Goal: Communication & Community: Answer question/provide support

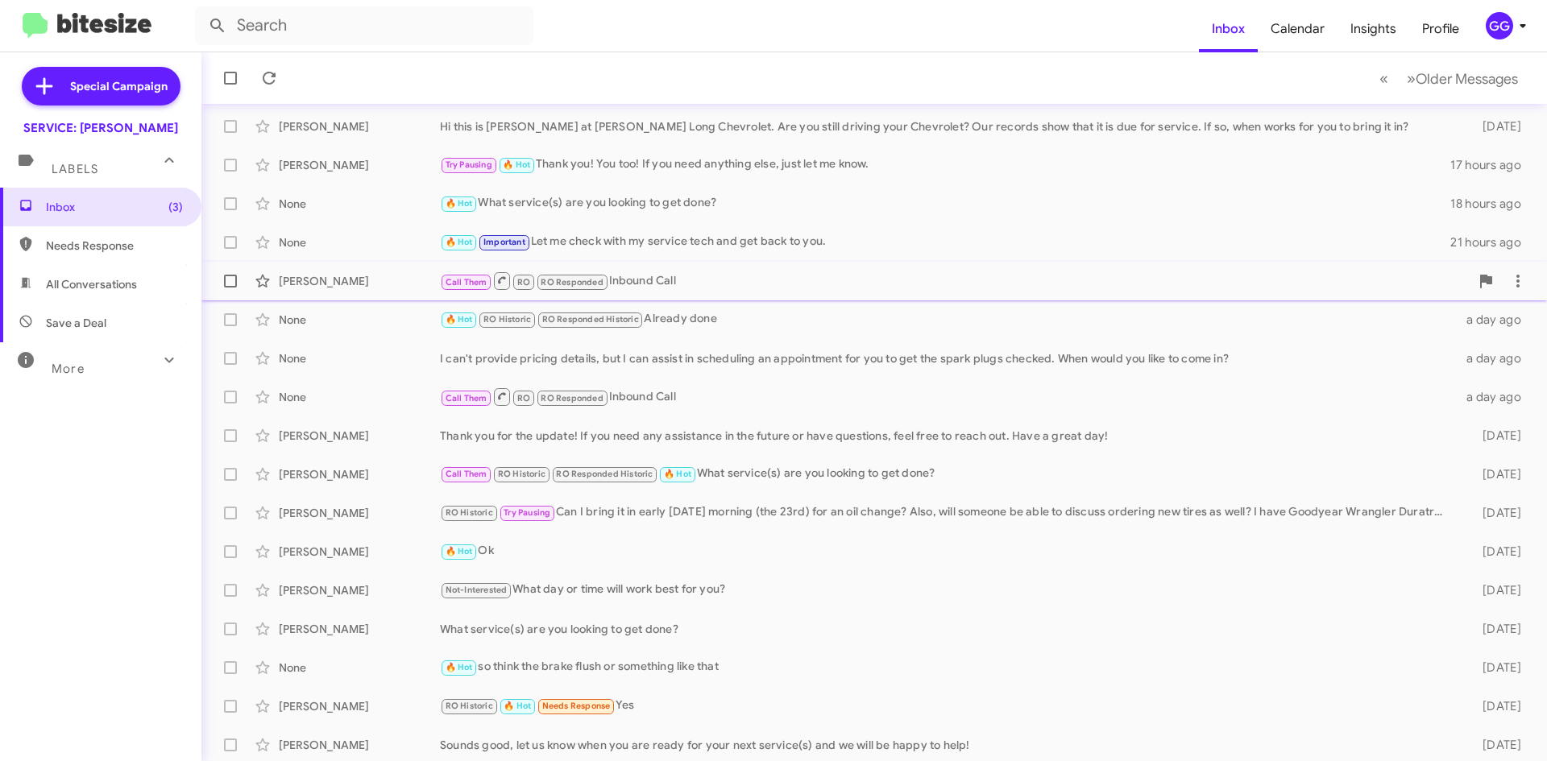
scroll to position [174, 0]
click at [64, 287] on span "All Conversations" at bounding box center [91, 284] width 91 height 16
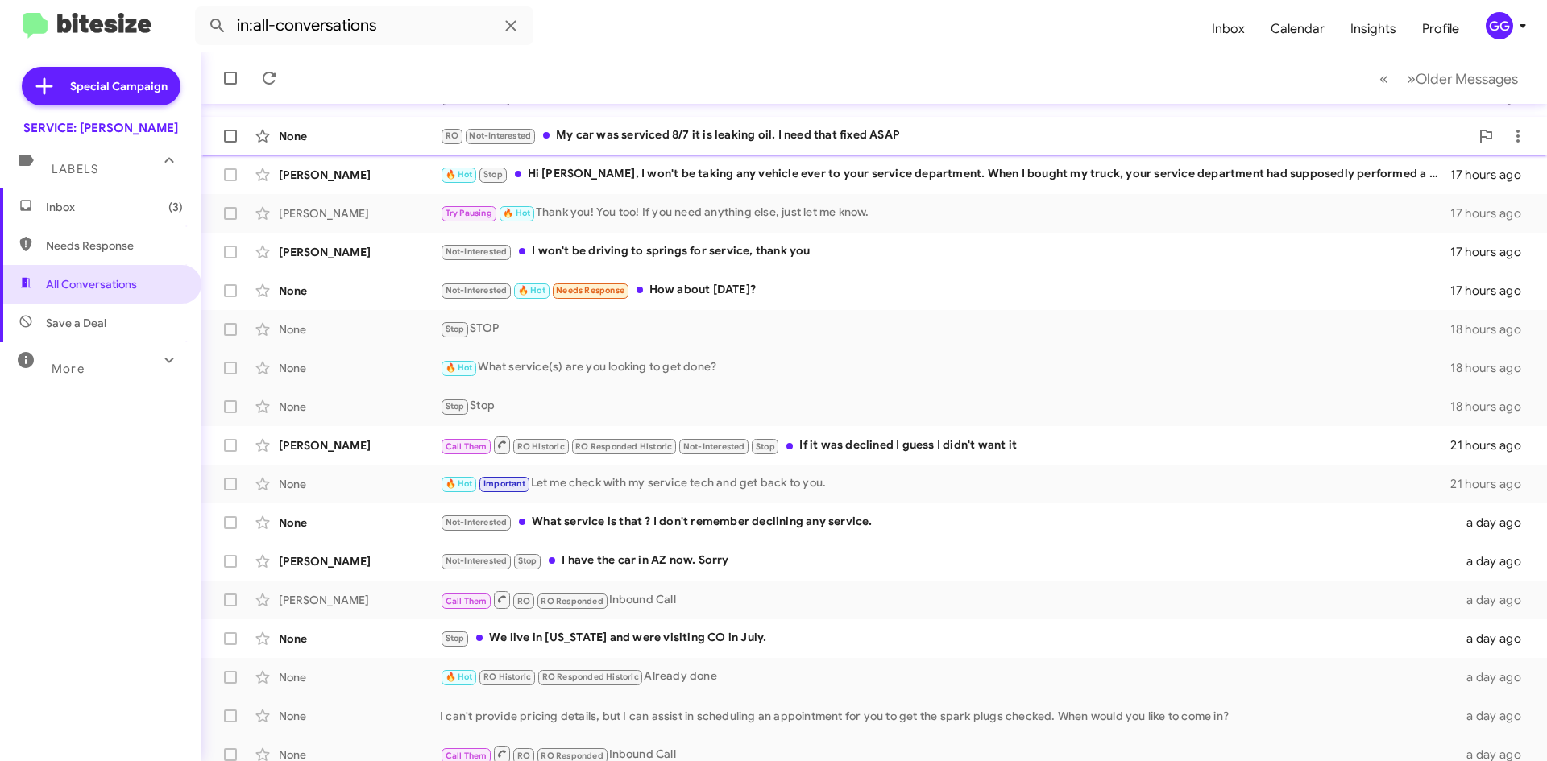
scroll to position [174, 0]
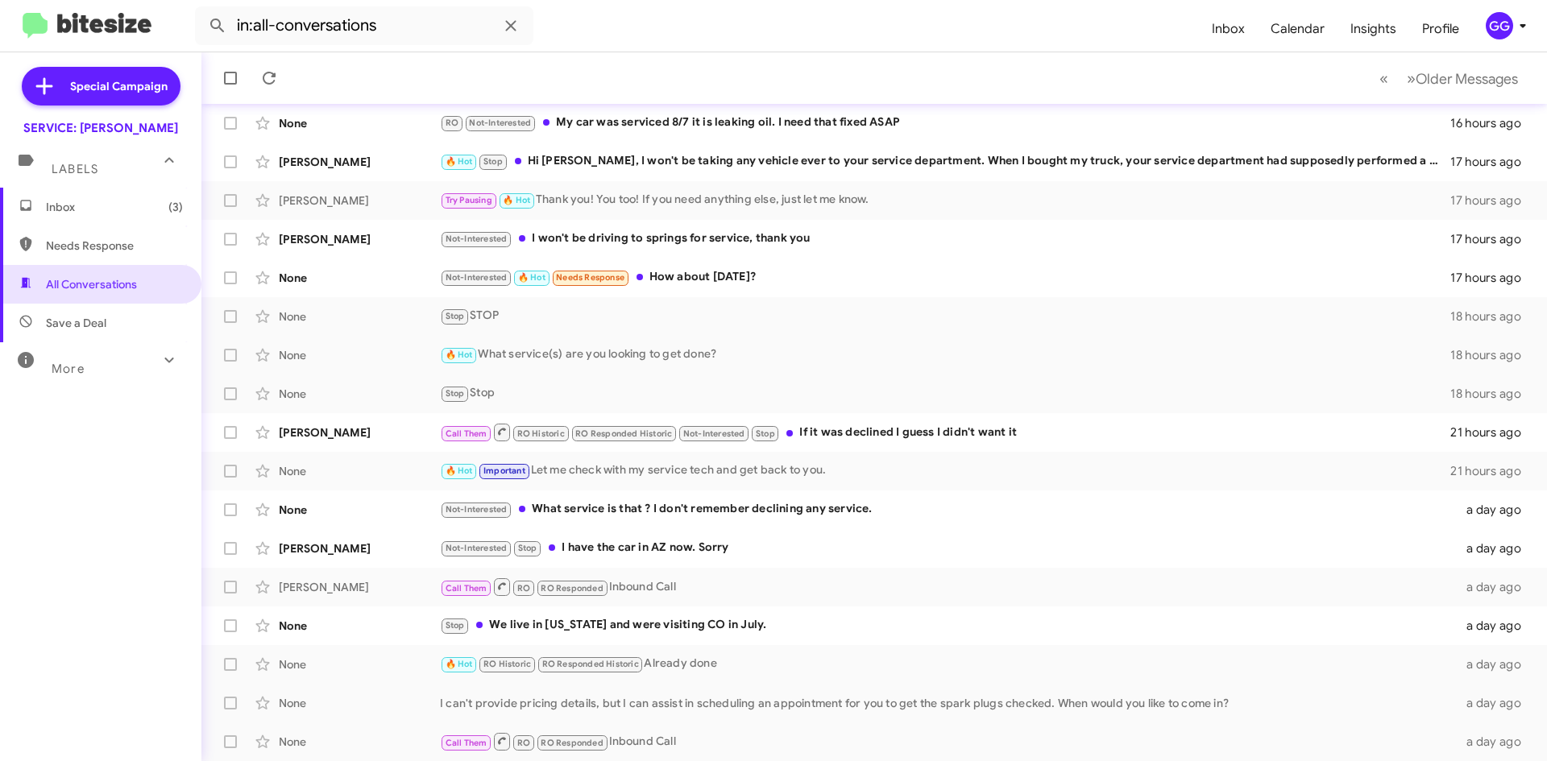
click at [160, 355] on icon at bounding box center [169, 359] width 19 height 19
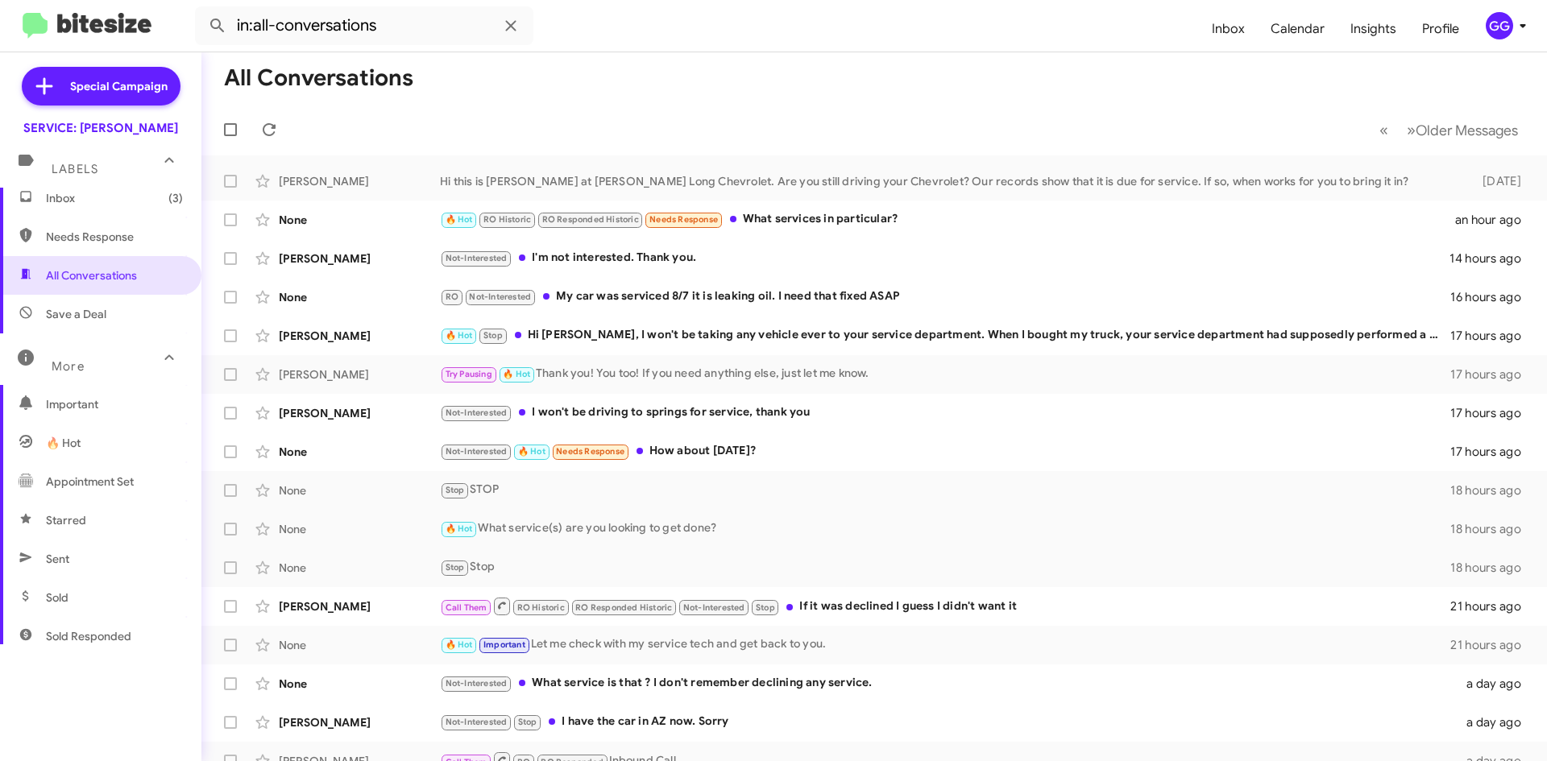
scroll to position [0, 0]
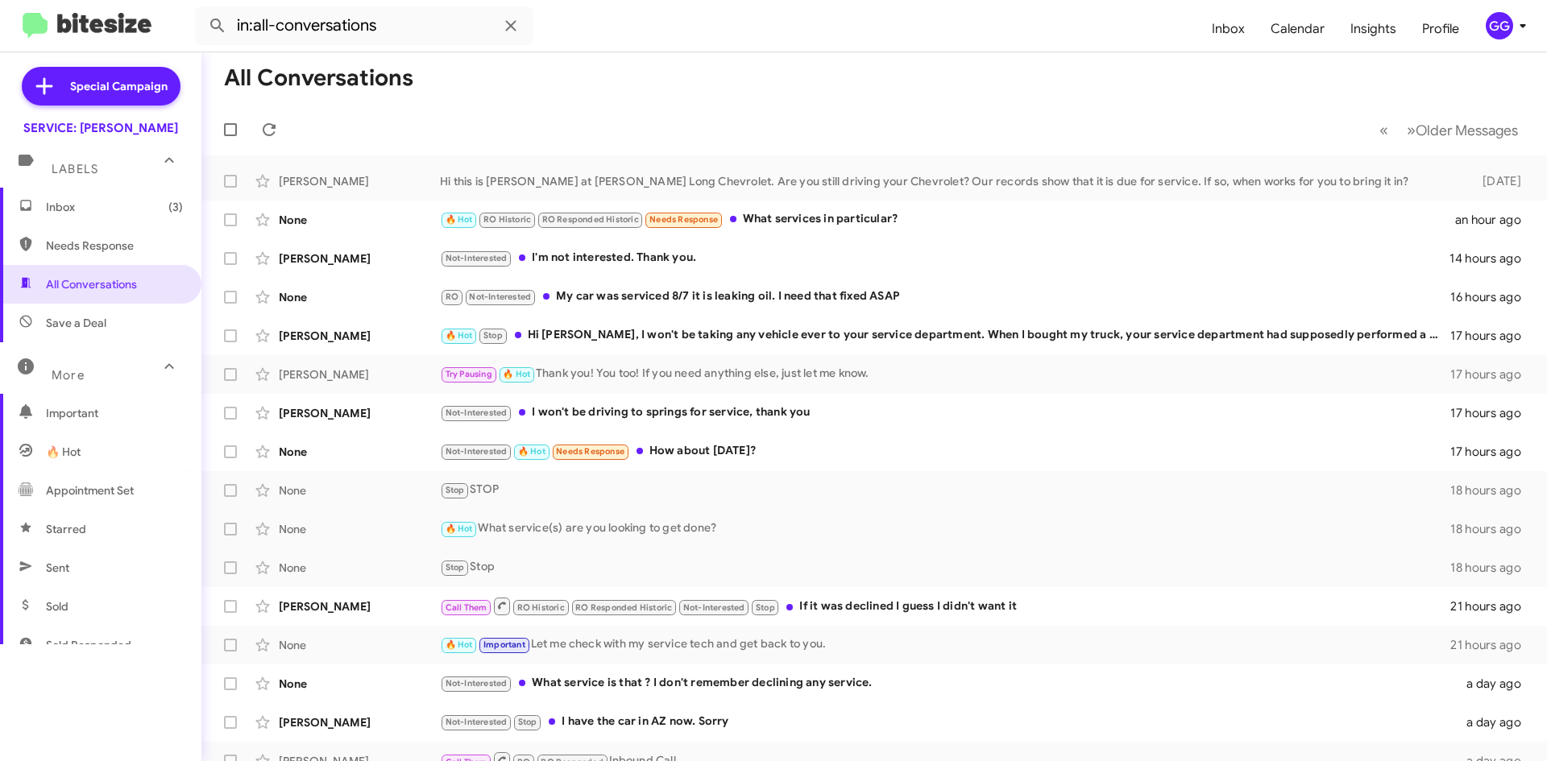
click at [106, 250] on span "Needs Response" at bounding box center [114, 246] width 137 height 16
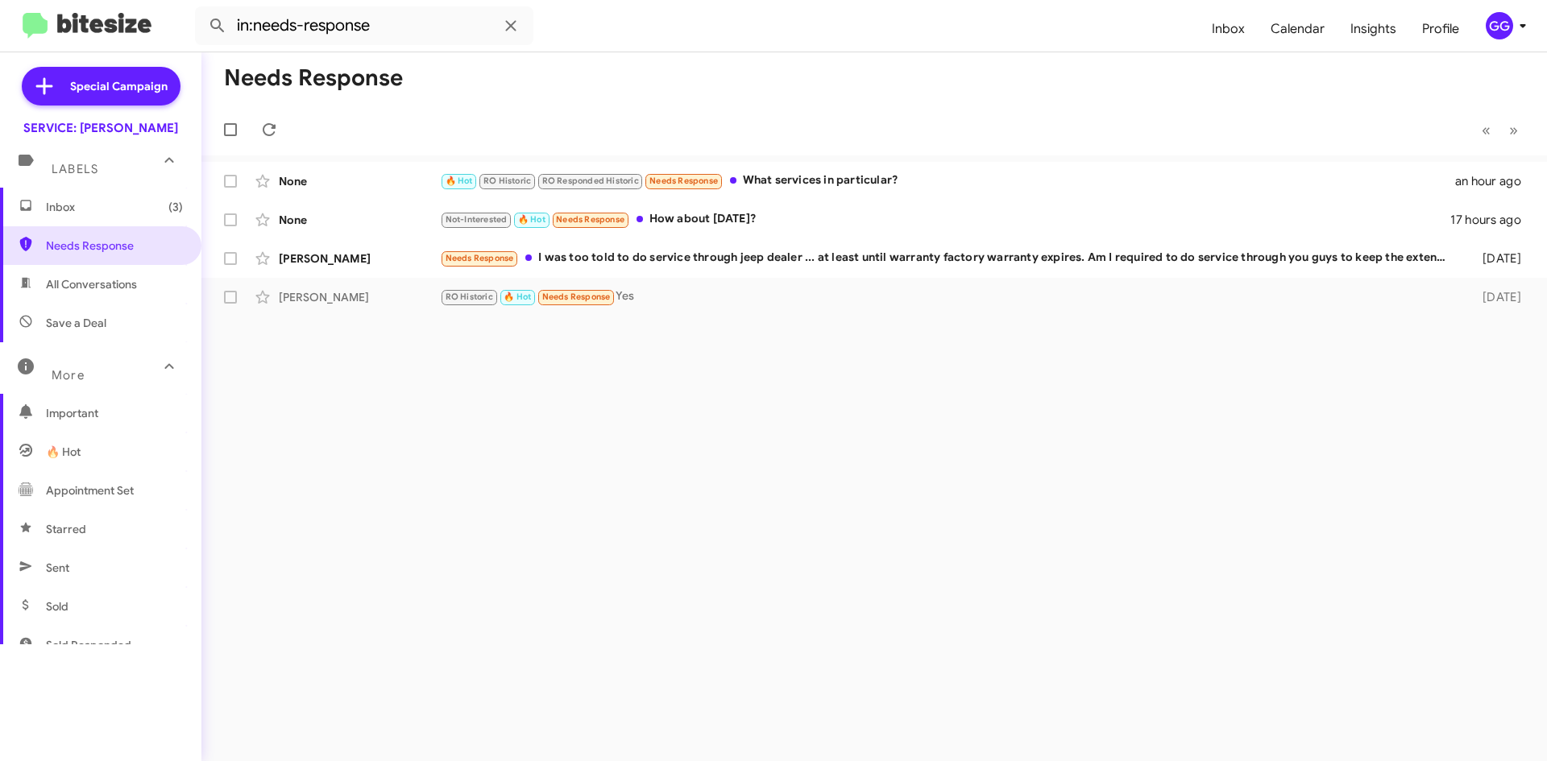
click at [126, 292] on span "All Conversations" at bounding box center [100, 284] width 201 height 39
type input "in:all-conversations"
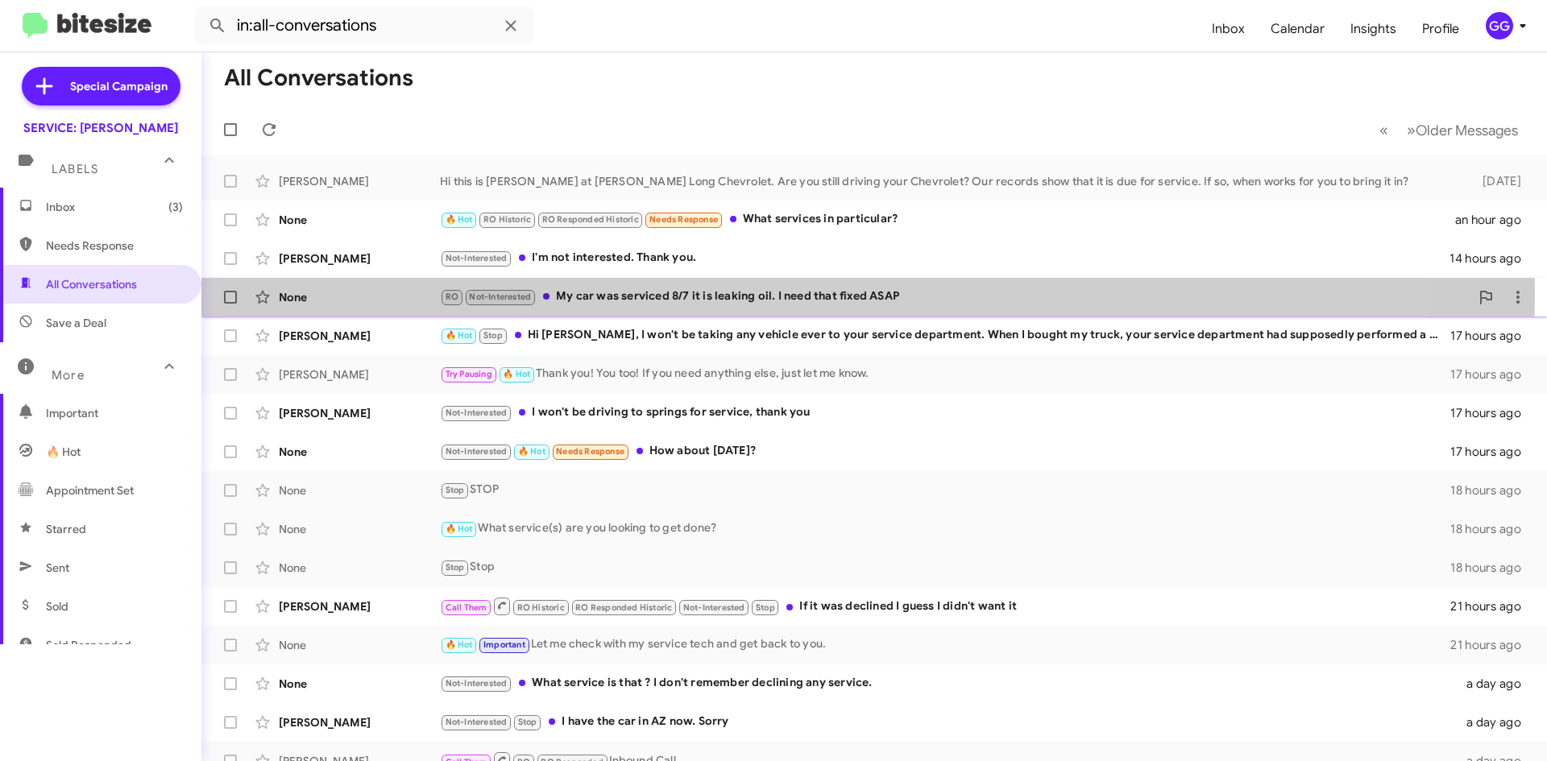
click at [765, 296] on div "RO Not-Interested My car was serviced 8/7 it is leaking oil. I need that fixed …" at bounding box center [955, 297] width 1030 height 19
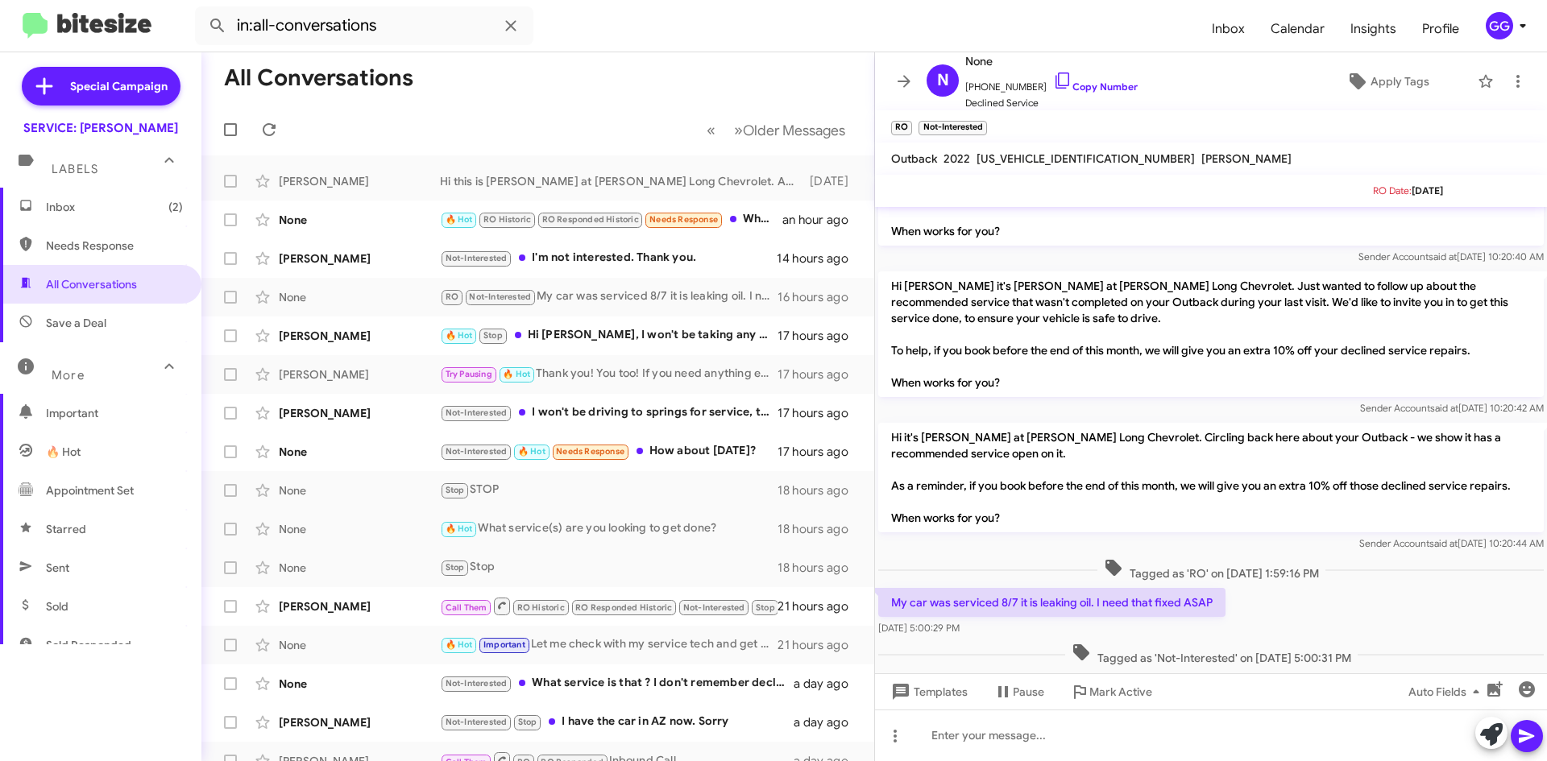
scroll to position [439, 0]
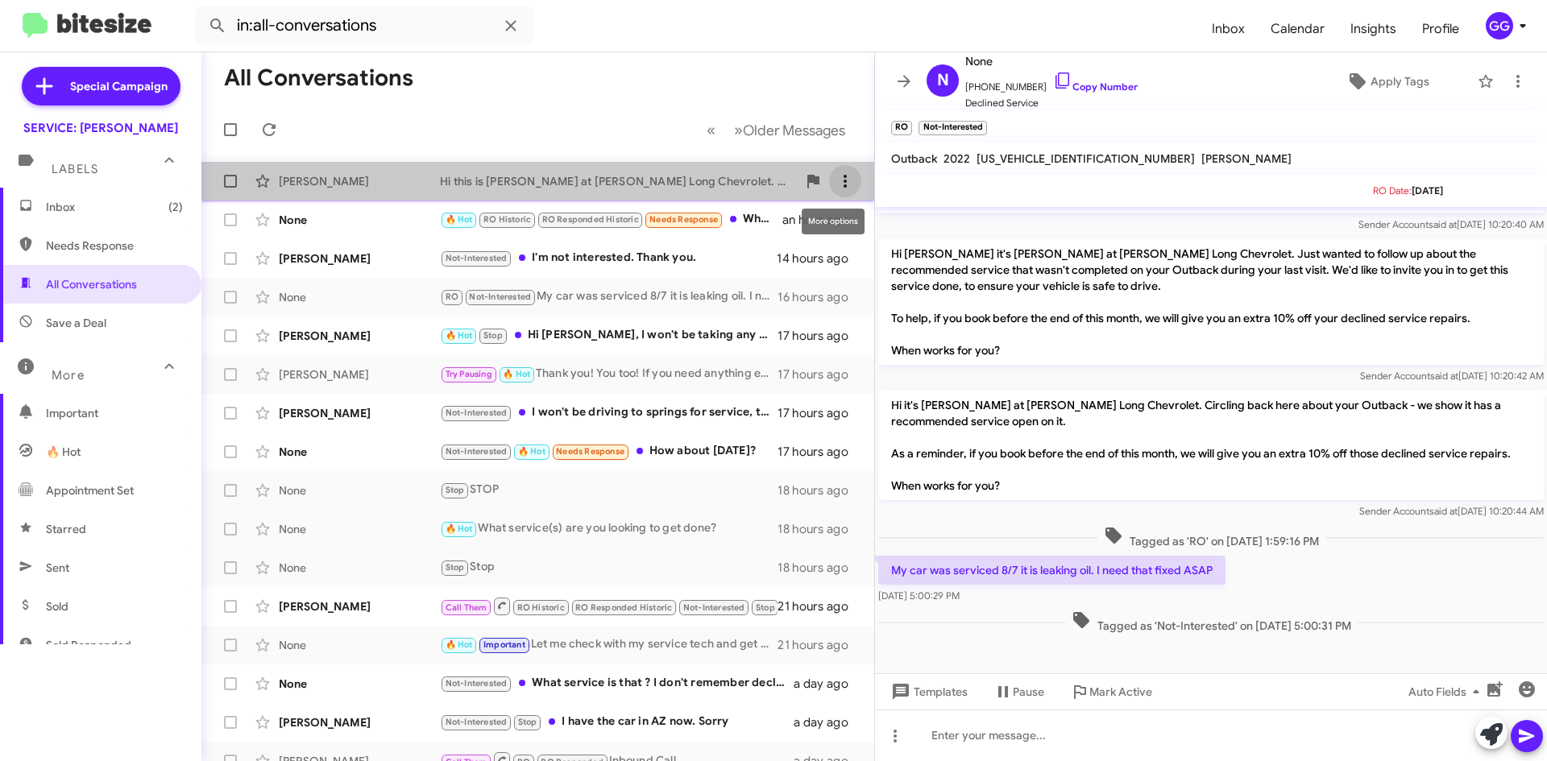
click at [838, 176] on icon at bounding box center [845, 181] width 19 height 19
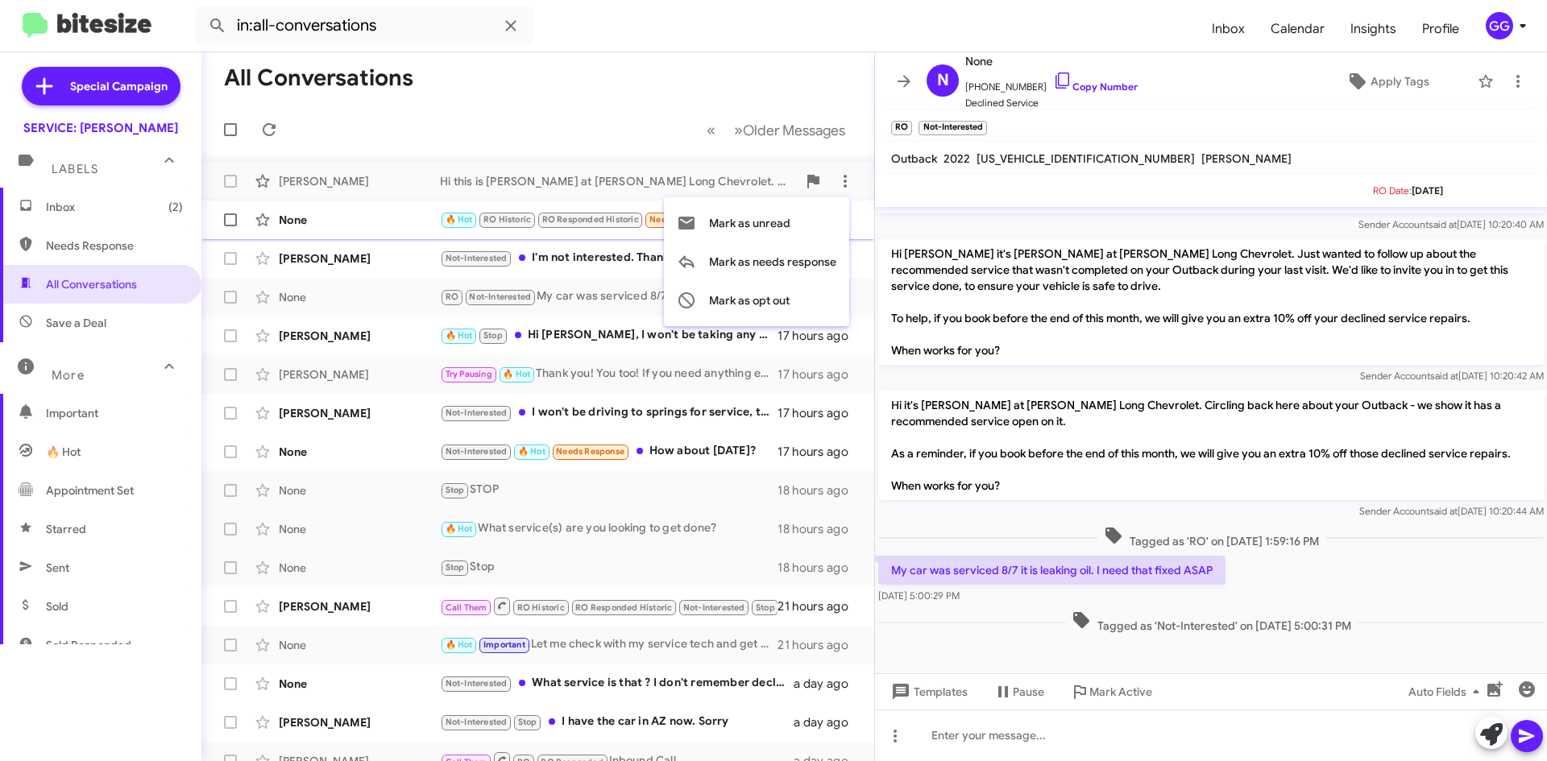
click at [817, 229] on button "Mark as unread" at bounding box center [756, 223] width 185 height 39
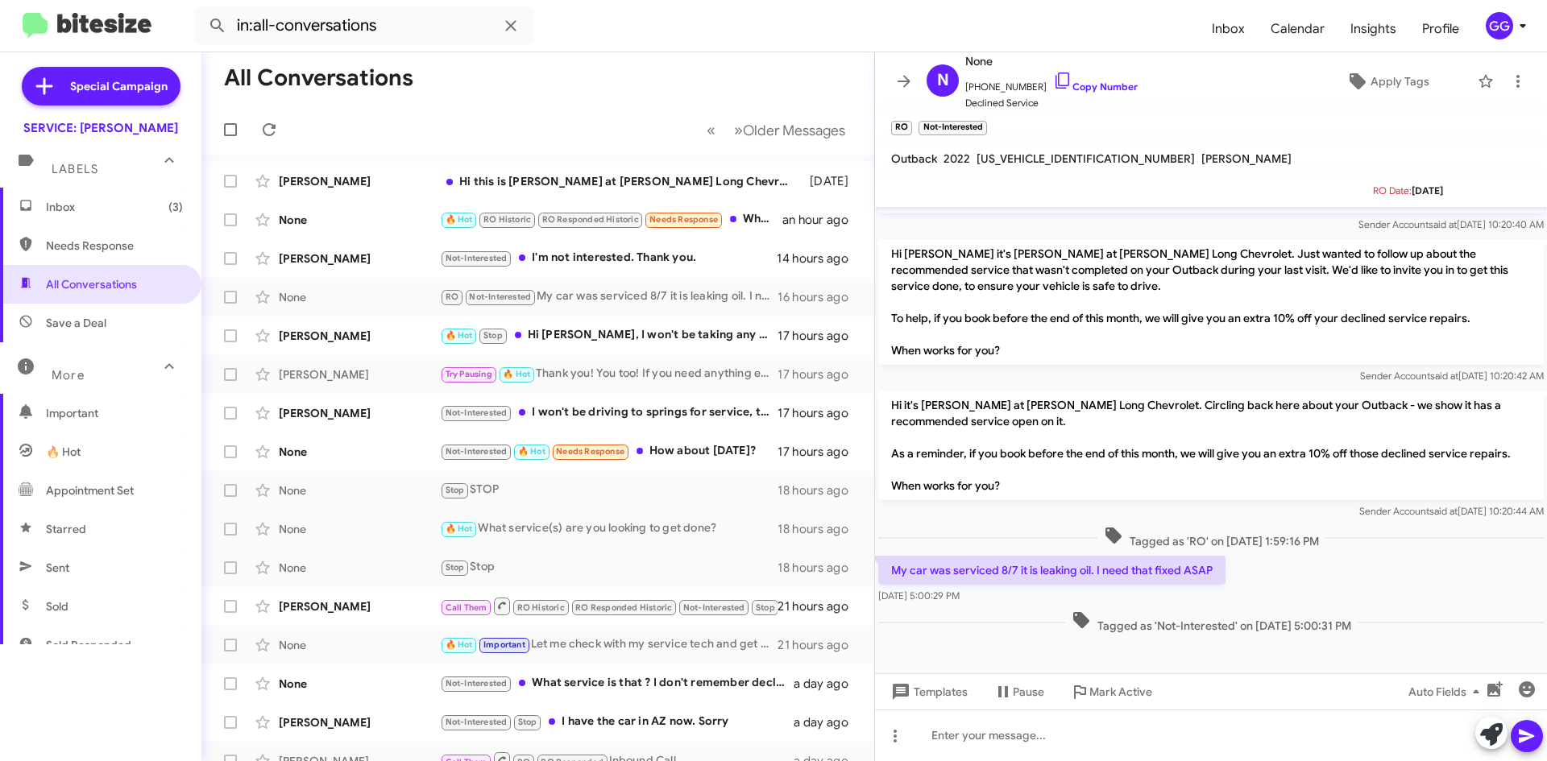
click at [85, 211] on span "Inbox (3)" at bounding box center [114, 207] width 137 height 16
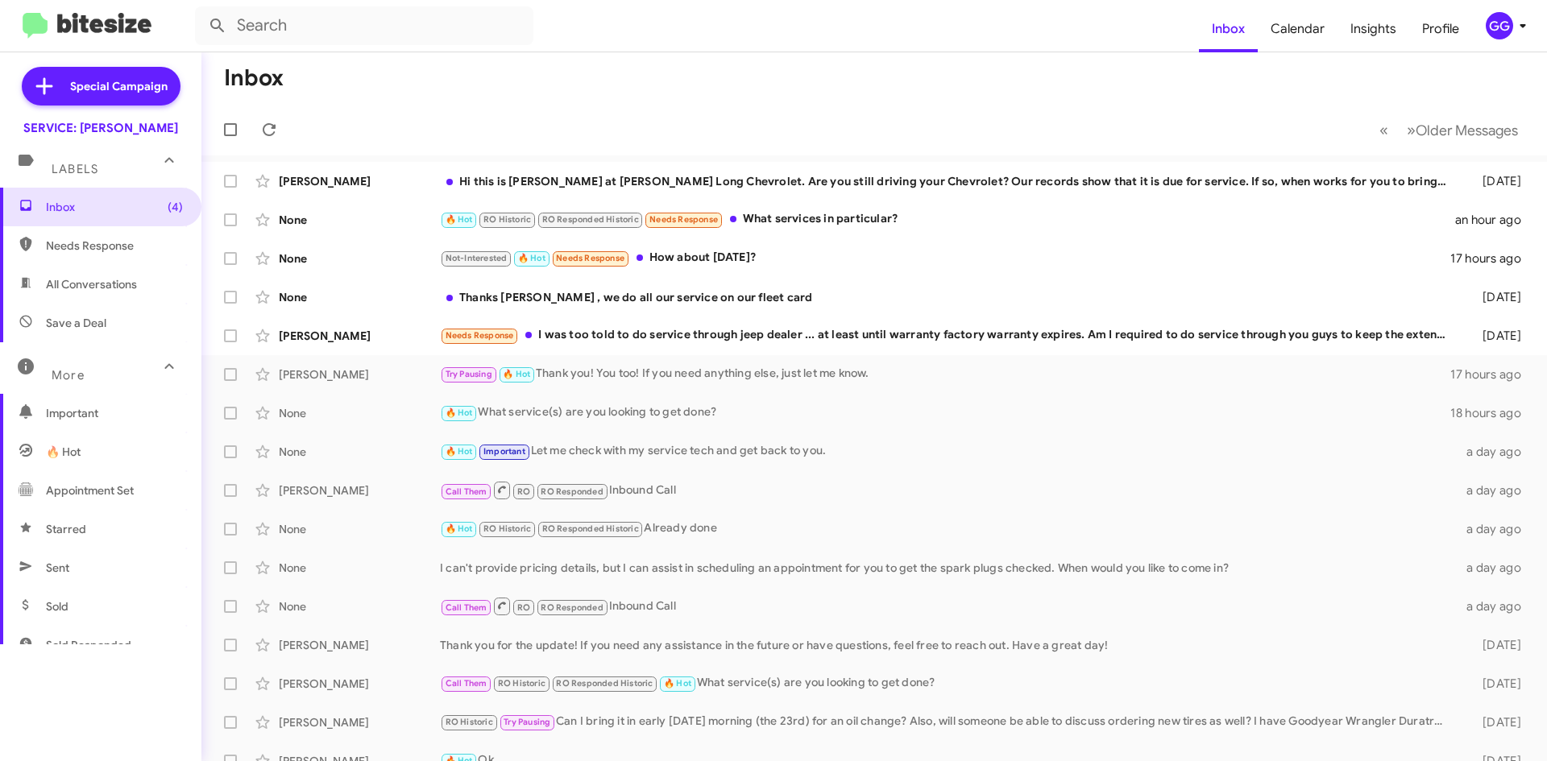
click at [112, 249] on span "Needs Response" at bounding box center [114, 246] width 137 height 16
type input "in:needs-response"
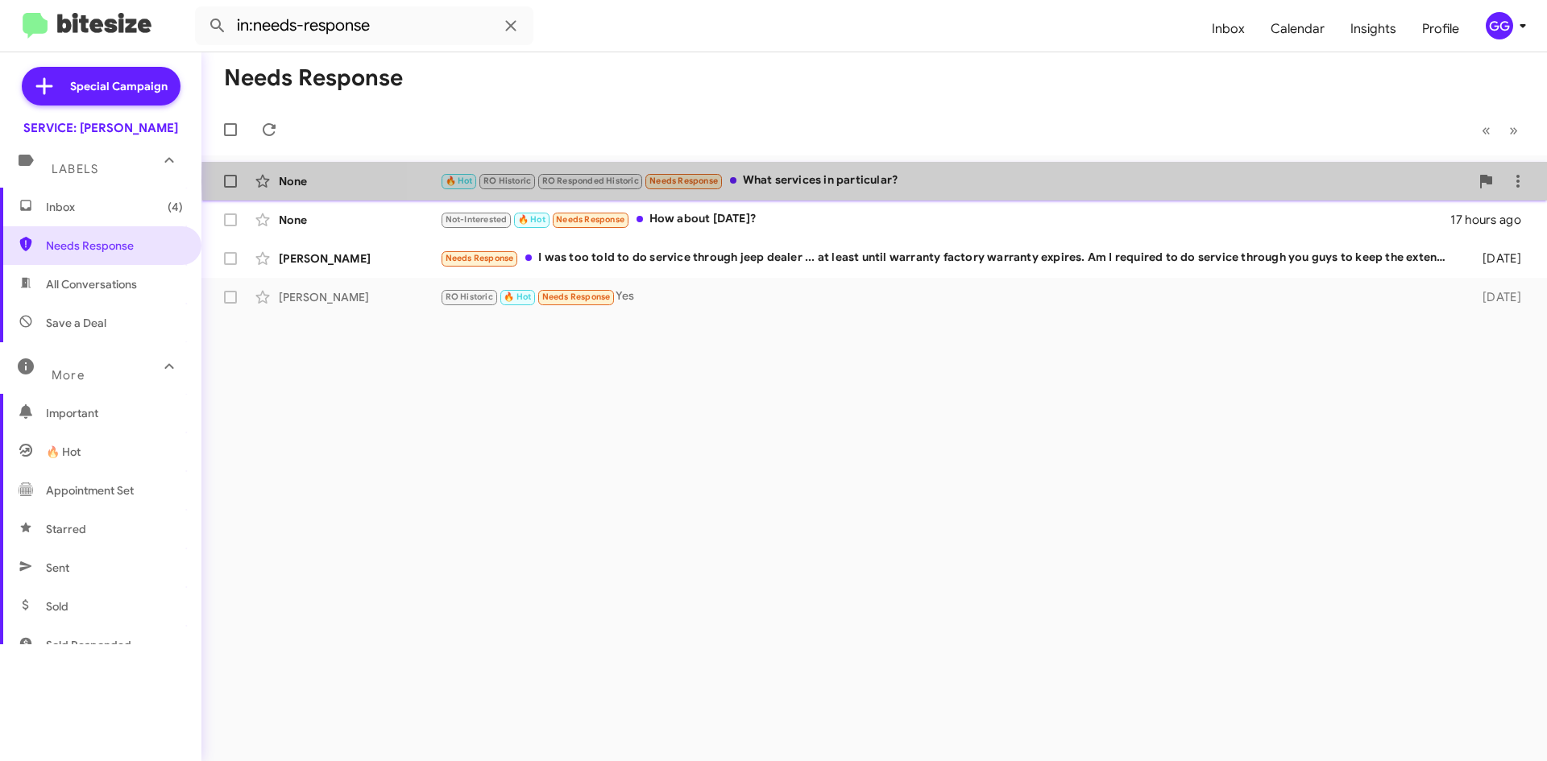
click at [960, 182] on div "🔥 Hot RO Historic RO Responded Historic Needs Response What services in particu…" at bounding box center [955, 181] width 1030 height 19
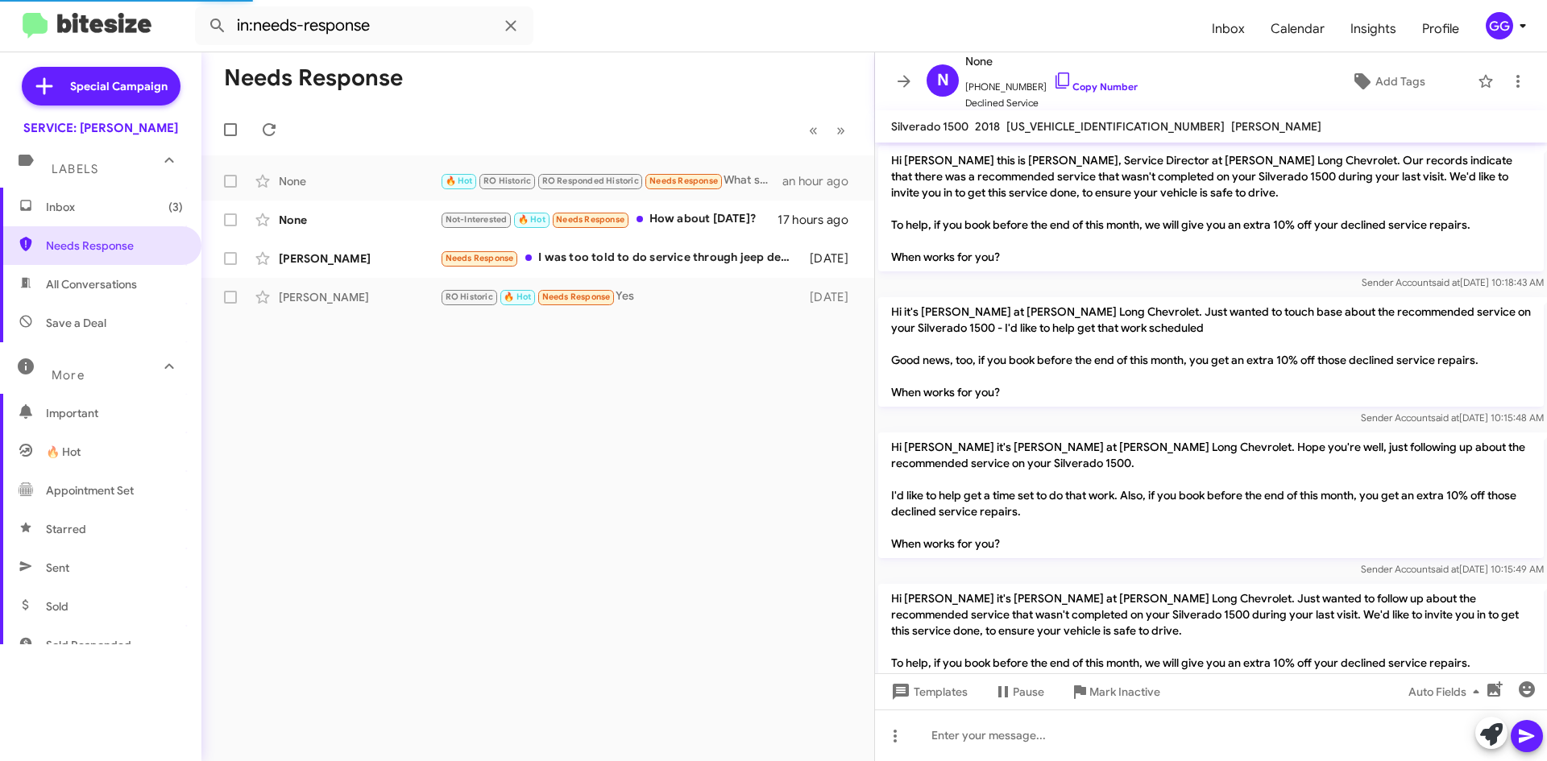
scroll to position [913, 0]
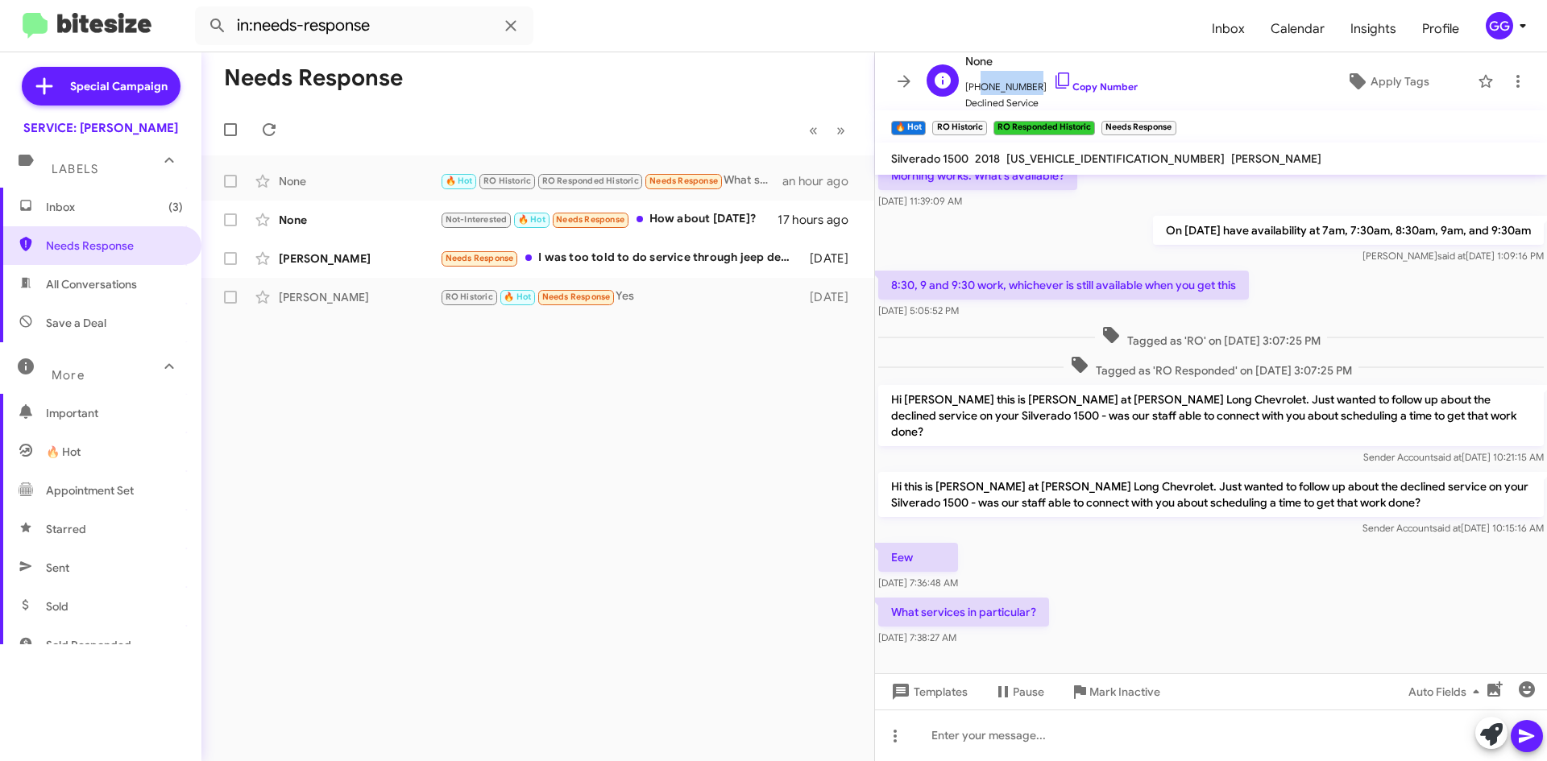
drag, startPoint x: 1026, startPoint y: 83, endPoint x: 974, endPoint y: 90, distance: 52.1
click at [974, 90] on span "+17609575923 Copy Number" at bounding box center [1051, 83] width 172 height 24
copy span "7609575923"
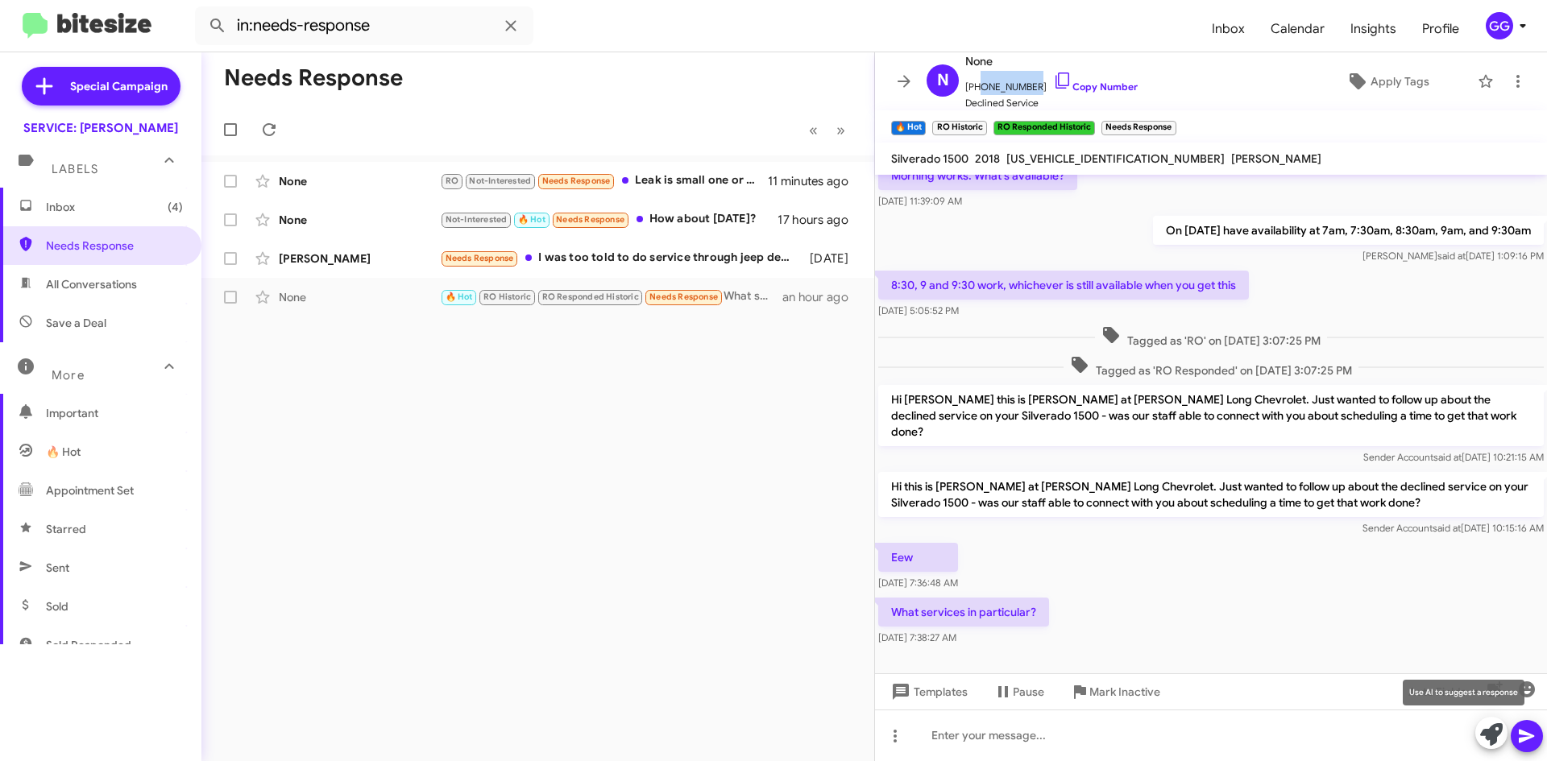
click at [1491, 732] on icon at bounding box center [1491, 735] width 23 height 23
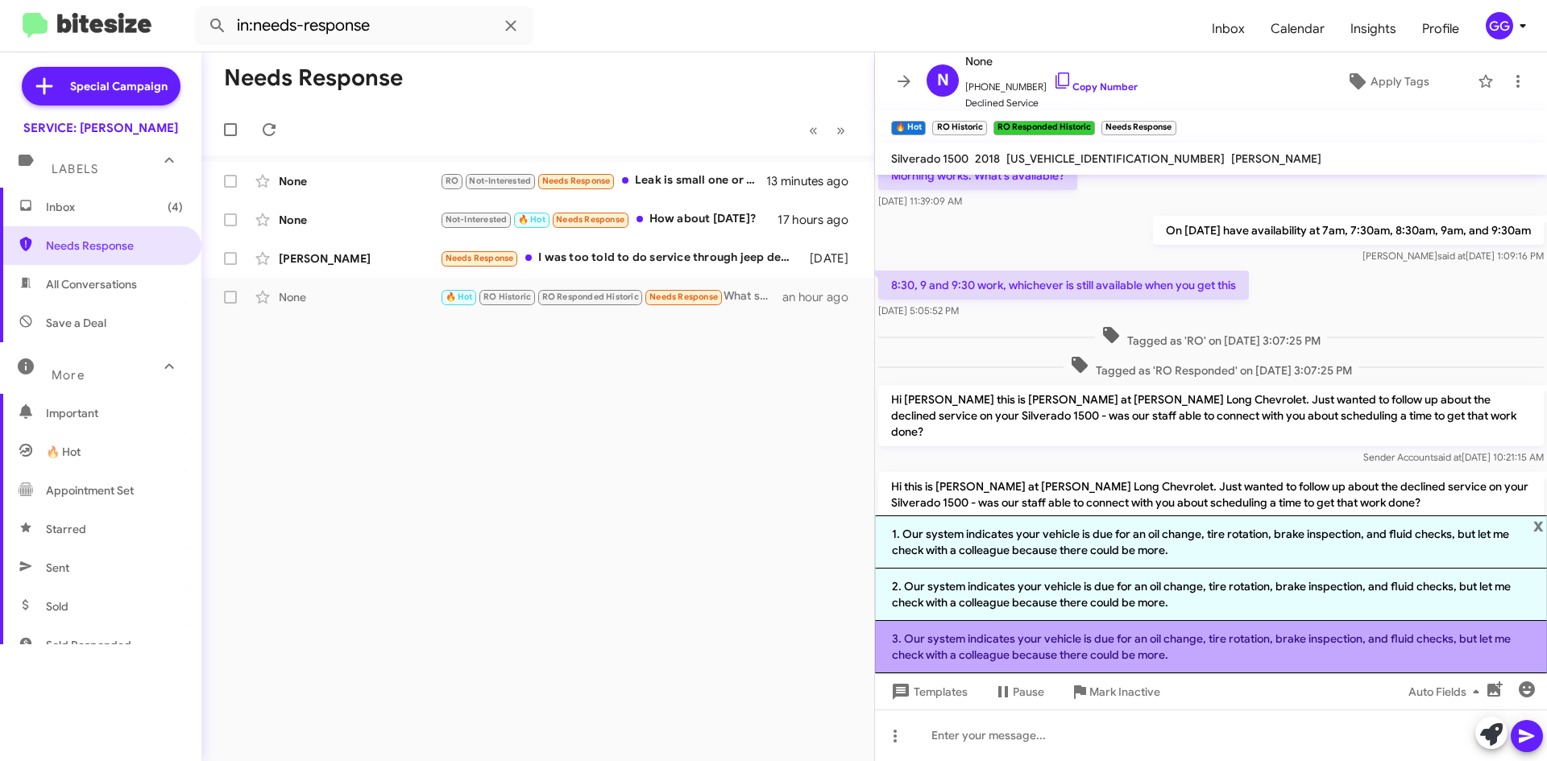
click at [1197, 641] on li "3. Our system indicates your vehicle is due for an oil change, tire rotation, b…" at bounding box center [1211, 647] width 672 height 52
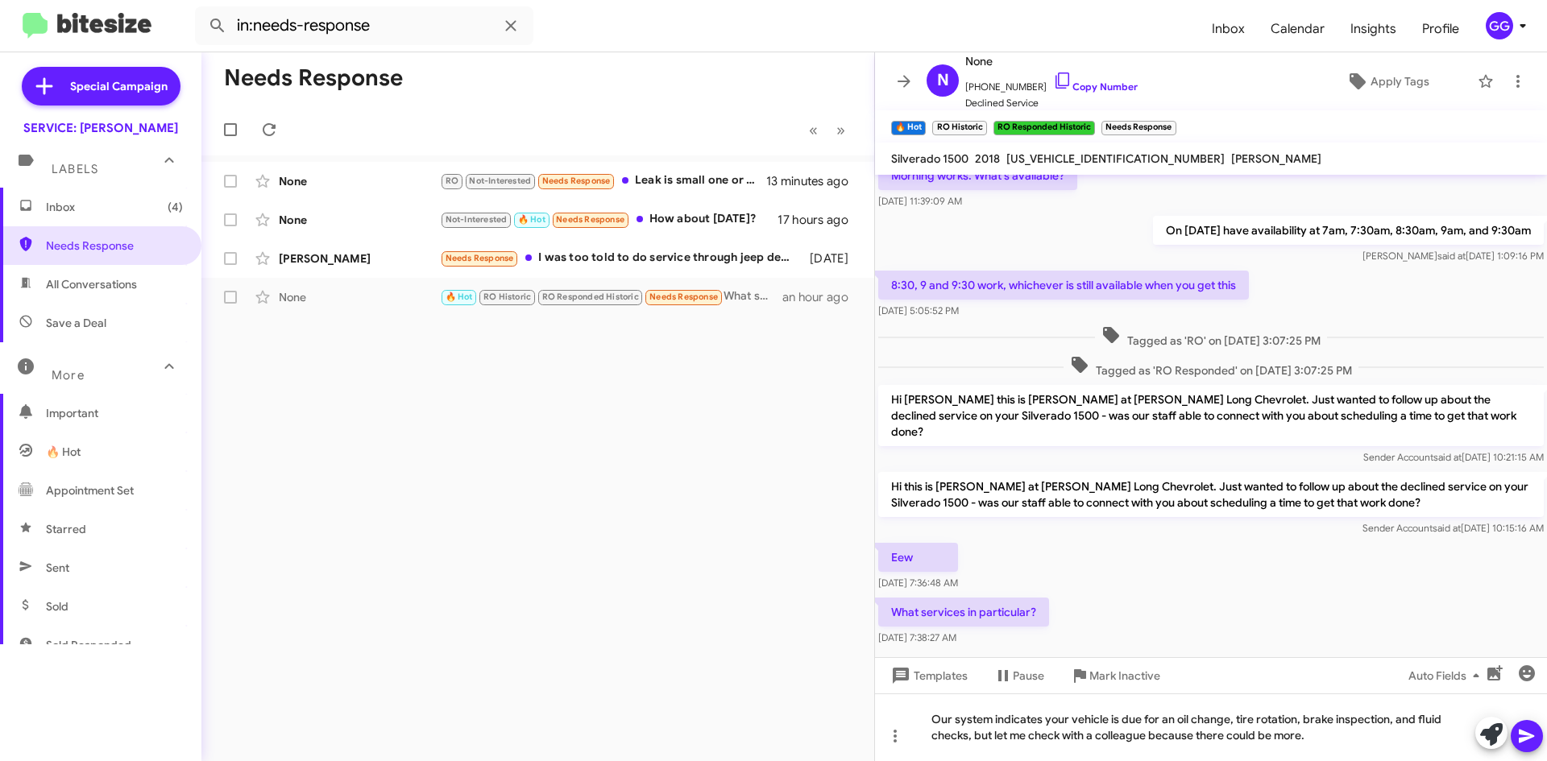
click at [1536, 736] on icon at bounding box center [1526, 736] width 19 height 19
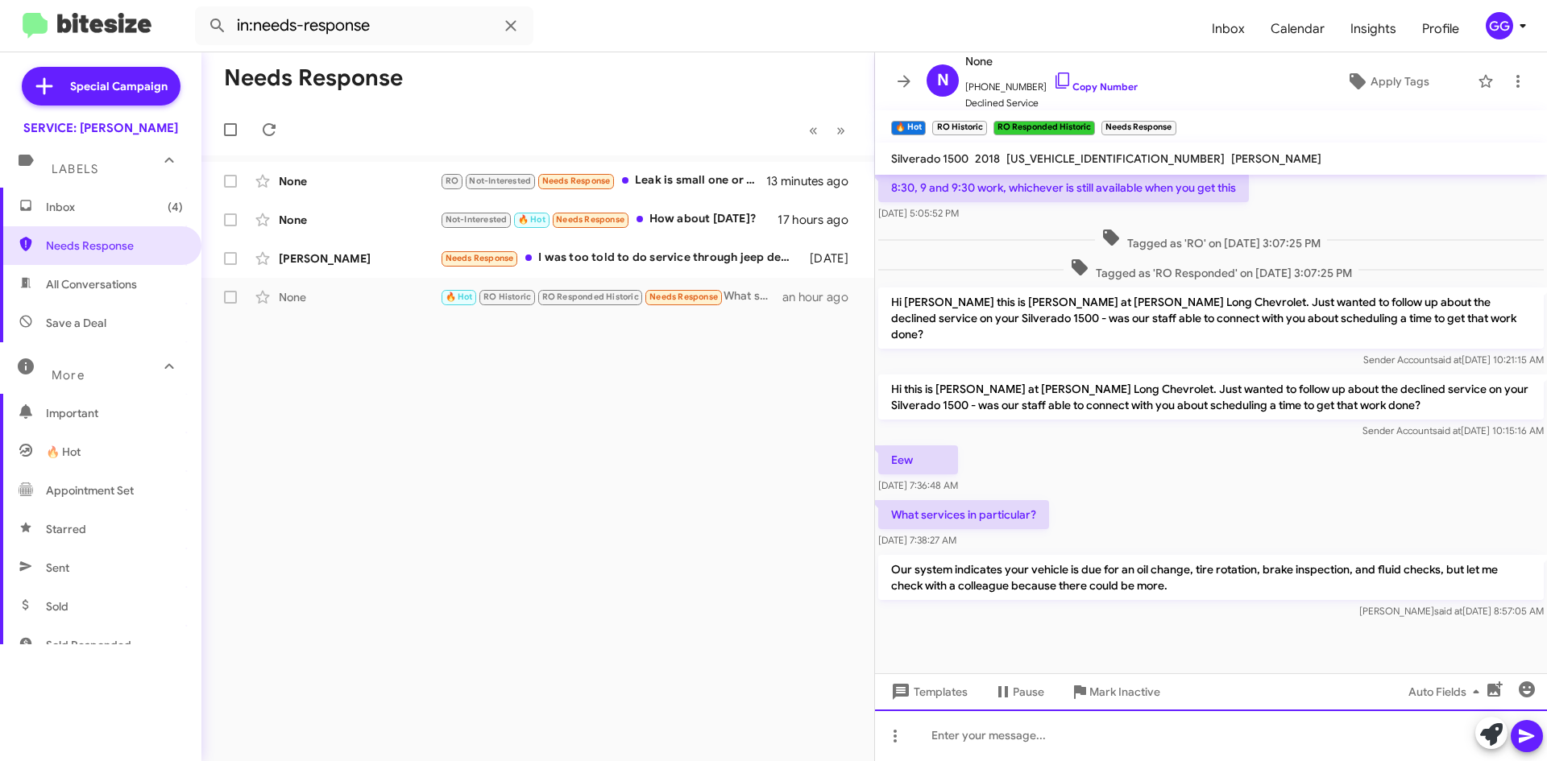
scroll to position [1020, 0]
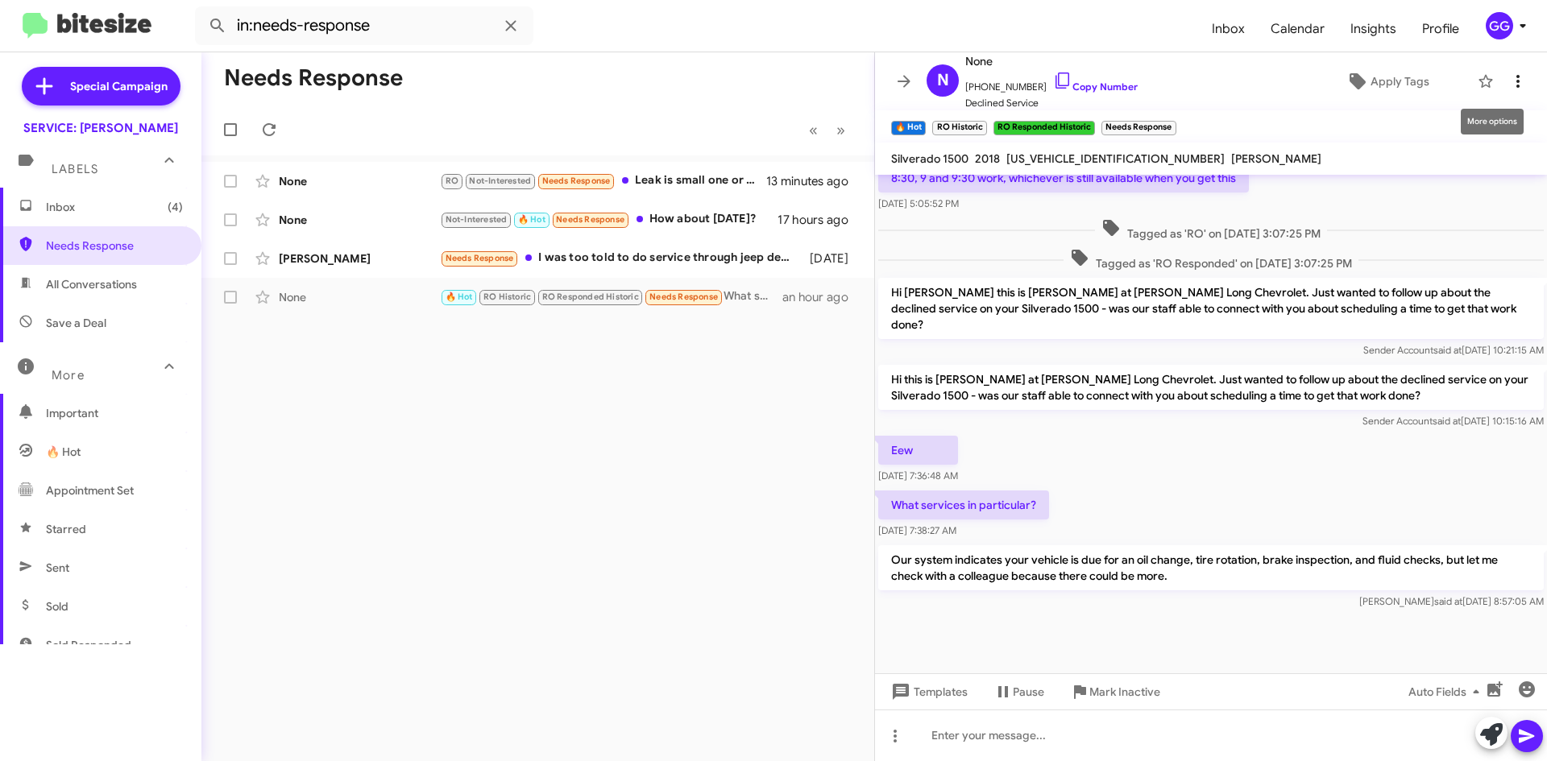
click at [1509, 80] on icon at bounding box center [1517, 81] width 19 height 19
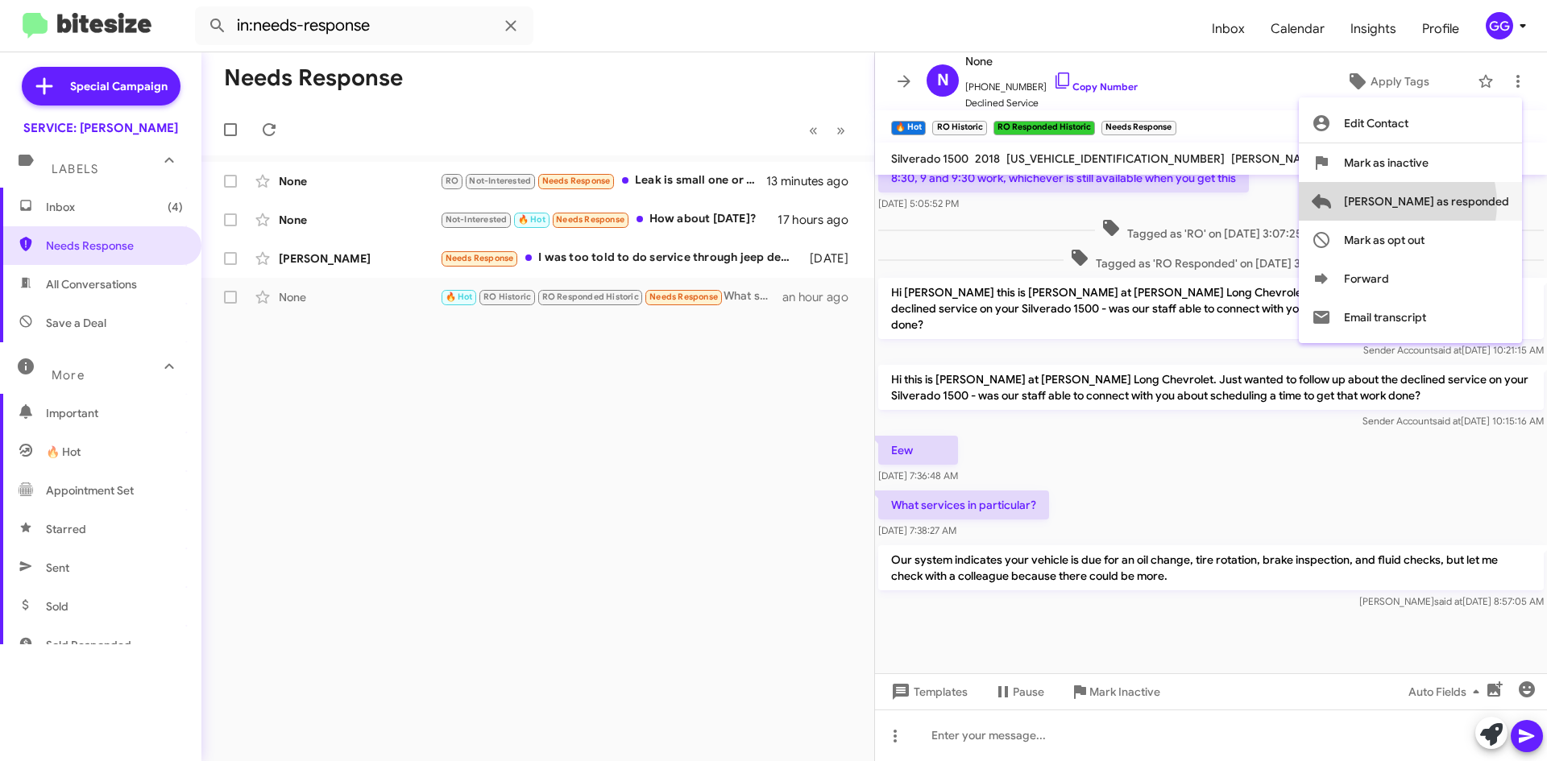
click at [1462, 204] on span "[PERSON_NAME] as responded" at bounding box center [1426, 201] width 165 height 39
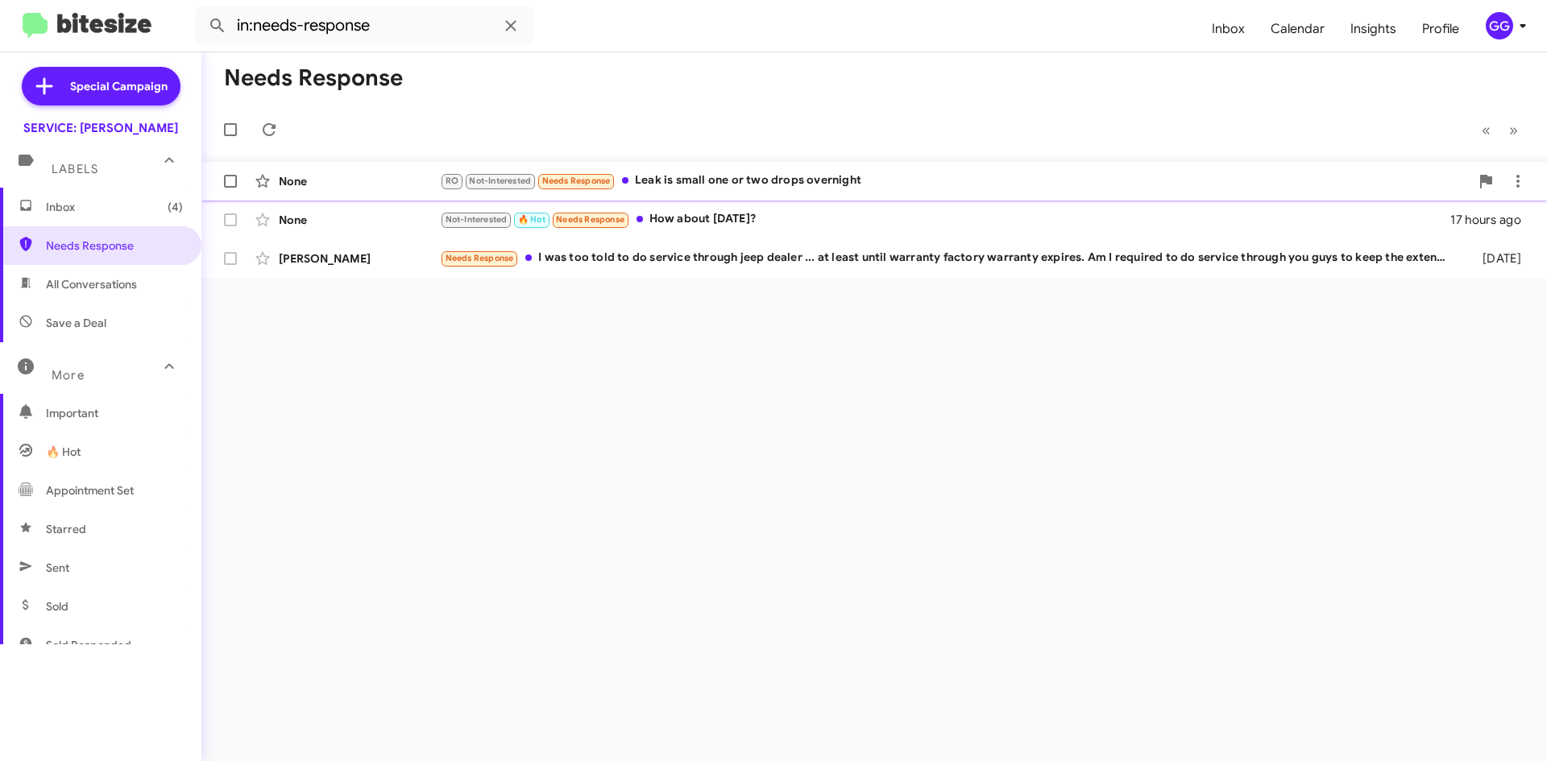
click at [913, 181] on div "RO Not-Interested Needs Response Leak is small one or two drops overnight" at bounding box center [955, 181] width 1030 height 19
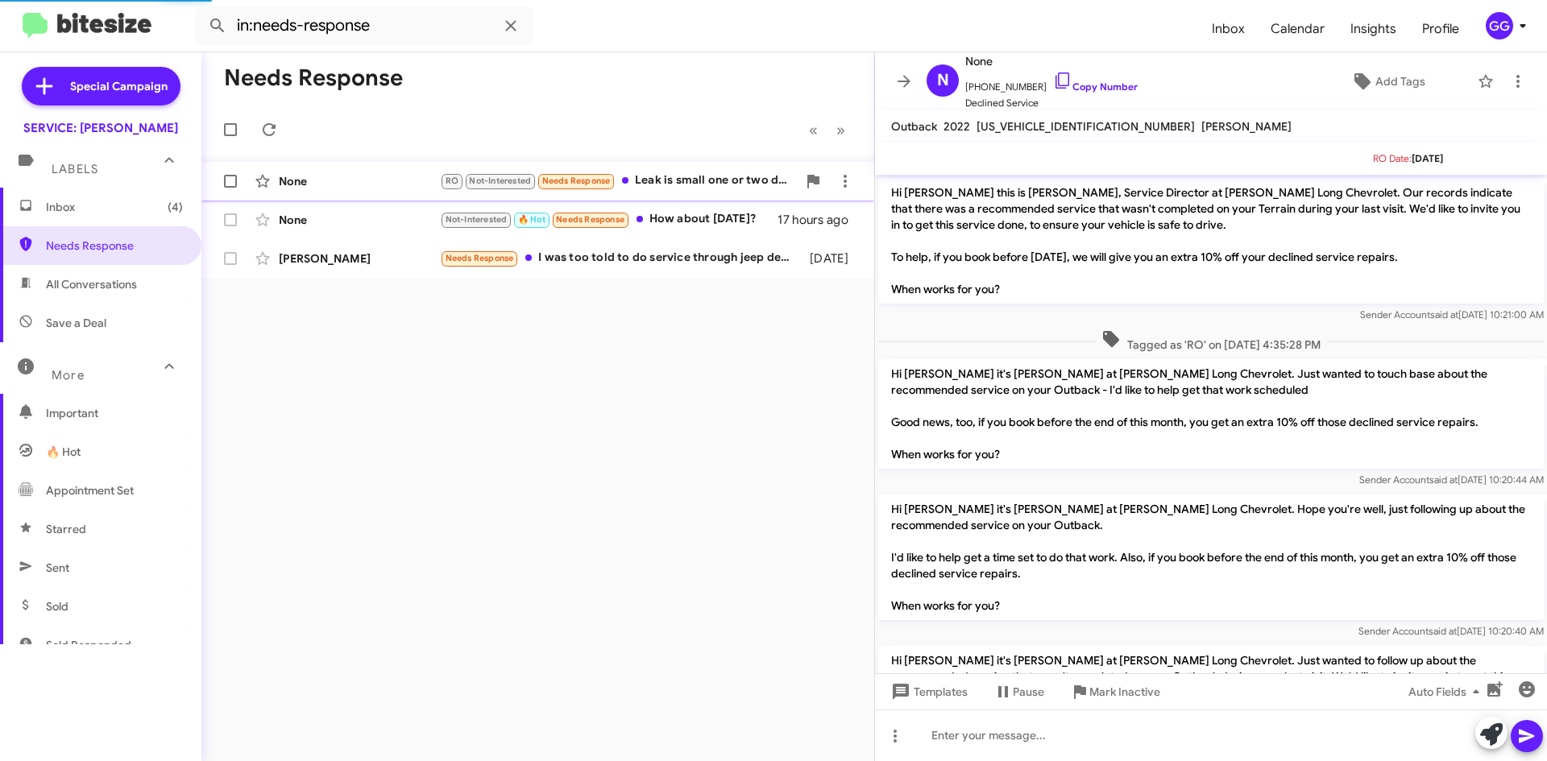
scroll to position [466, 0]
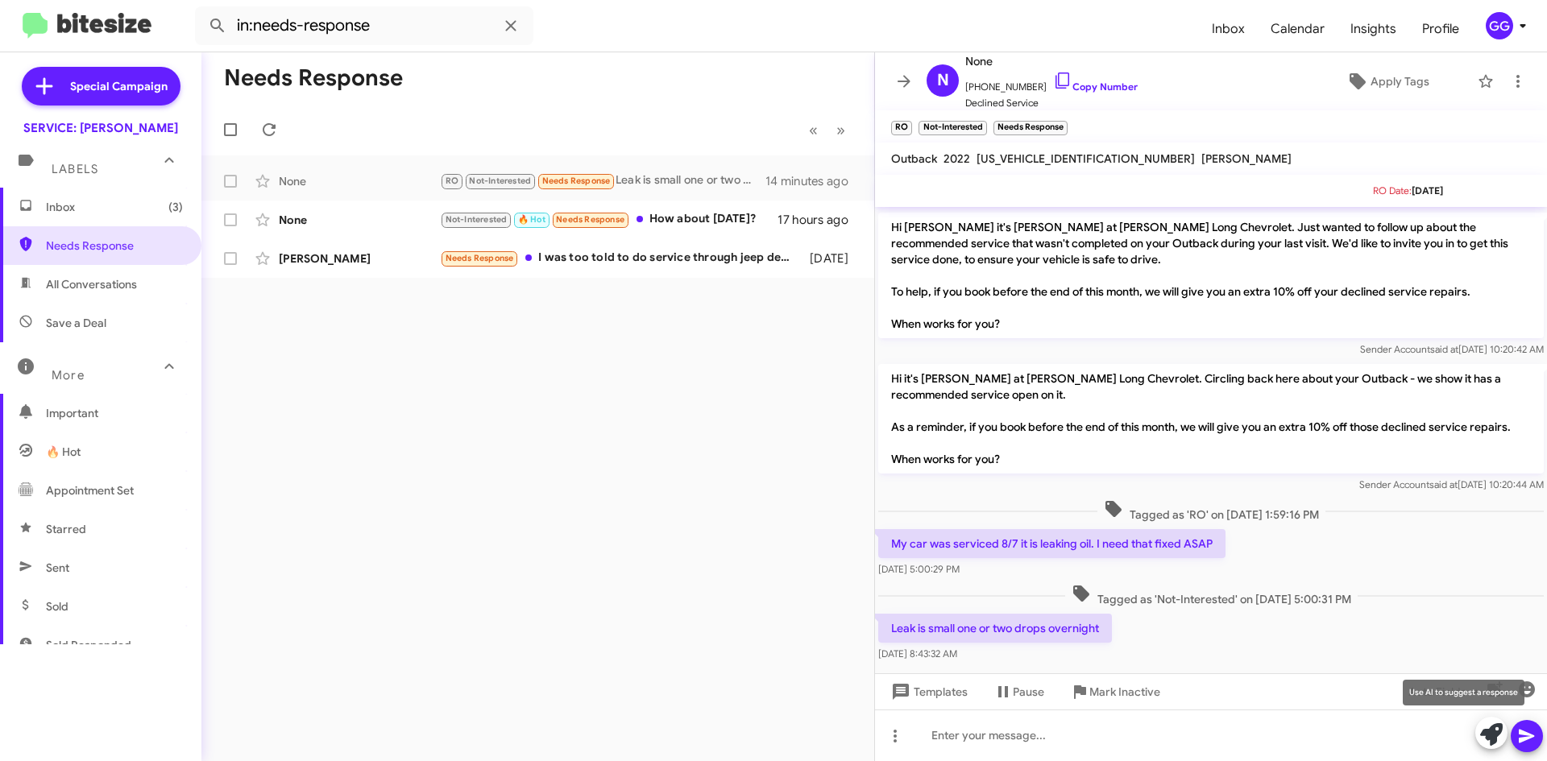
click at [1487, 731] on icon at bounding box center [1491, 735] width 23 height 23
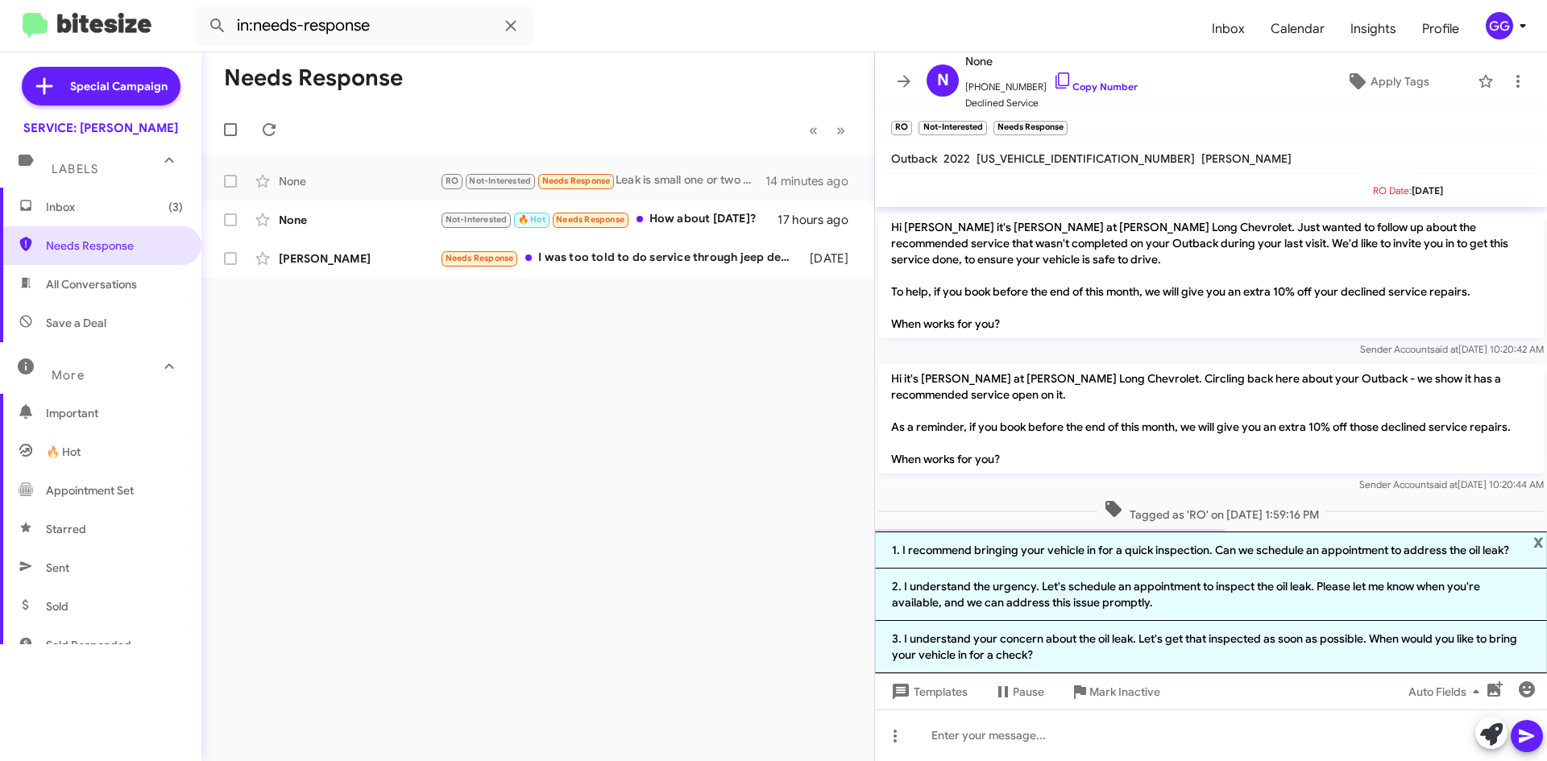
click at [1183, 595] on li "2. I understand the urgency. Let's schedule an appointment to inspect the oil l…" at bounding box center [1211, 595] width 672 height 52
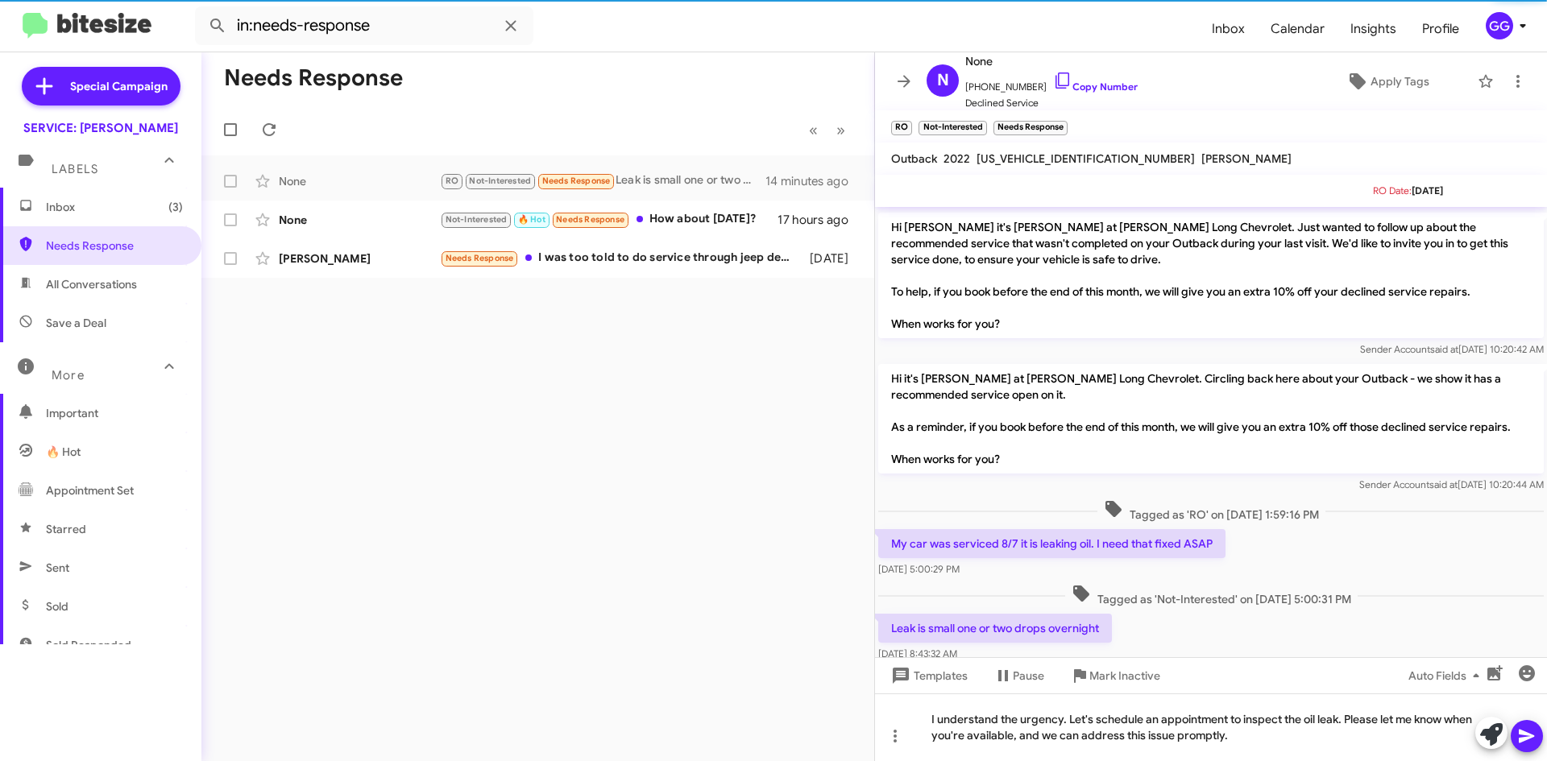
scroll to position [514, 0]
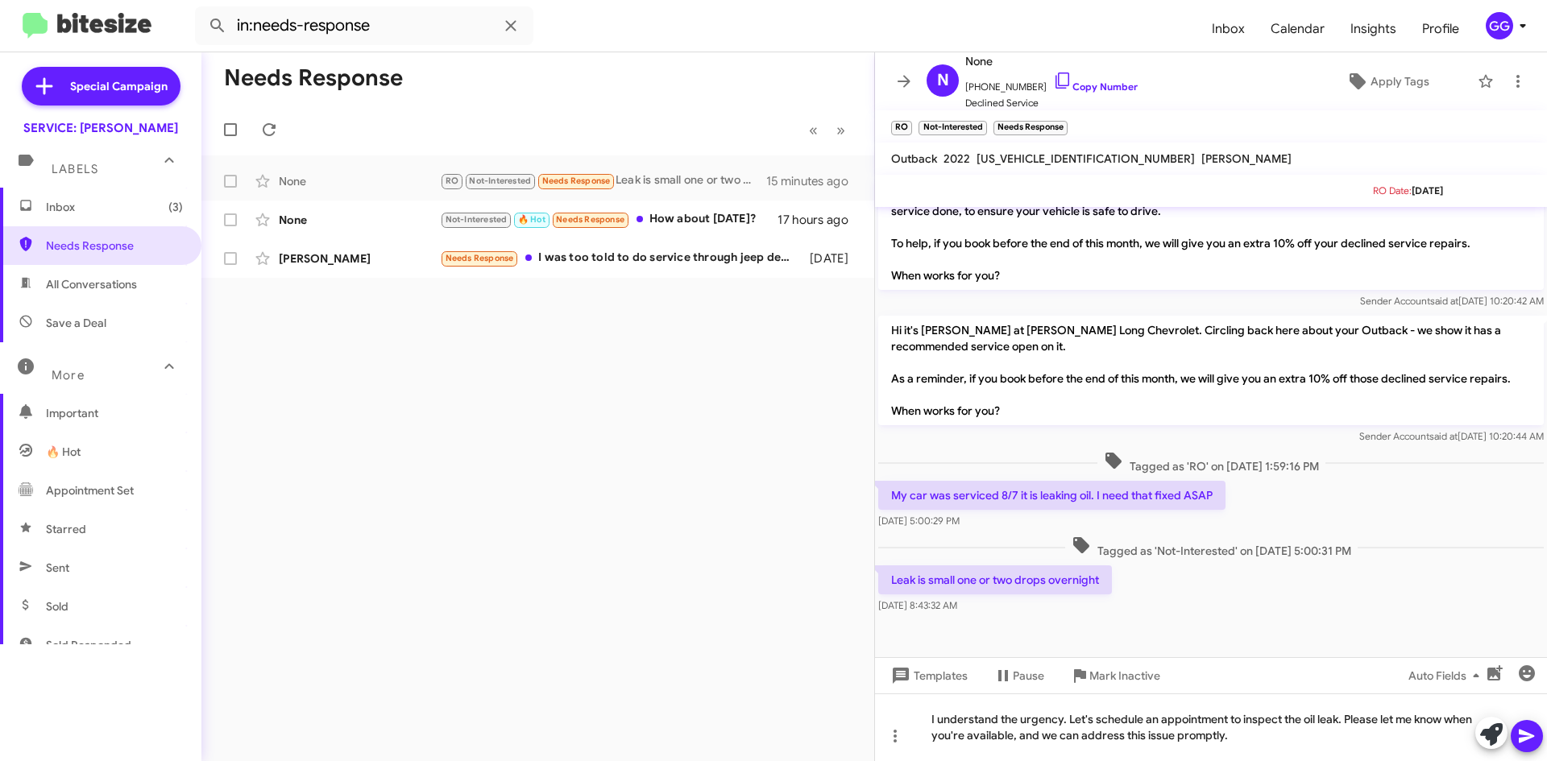
click at [1533, 735] on icon at bounding box center [1526, 736] width 19 height 19
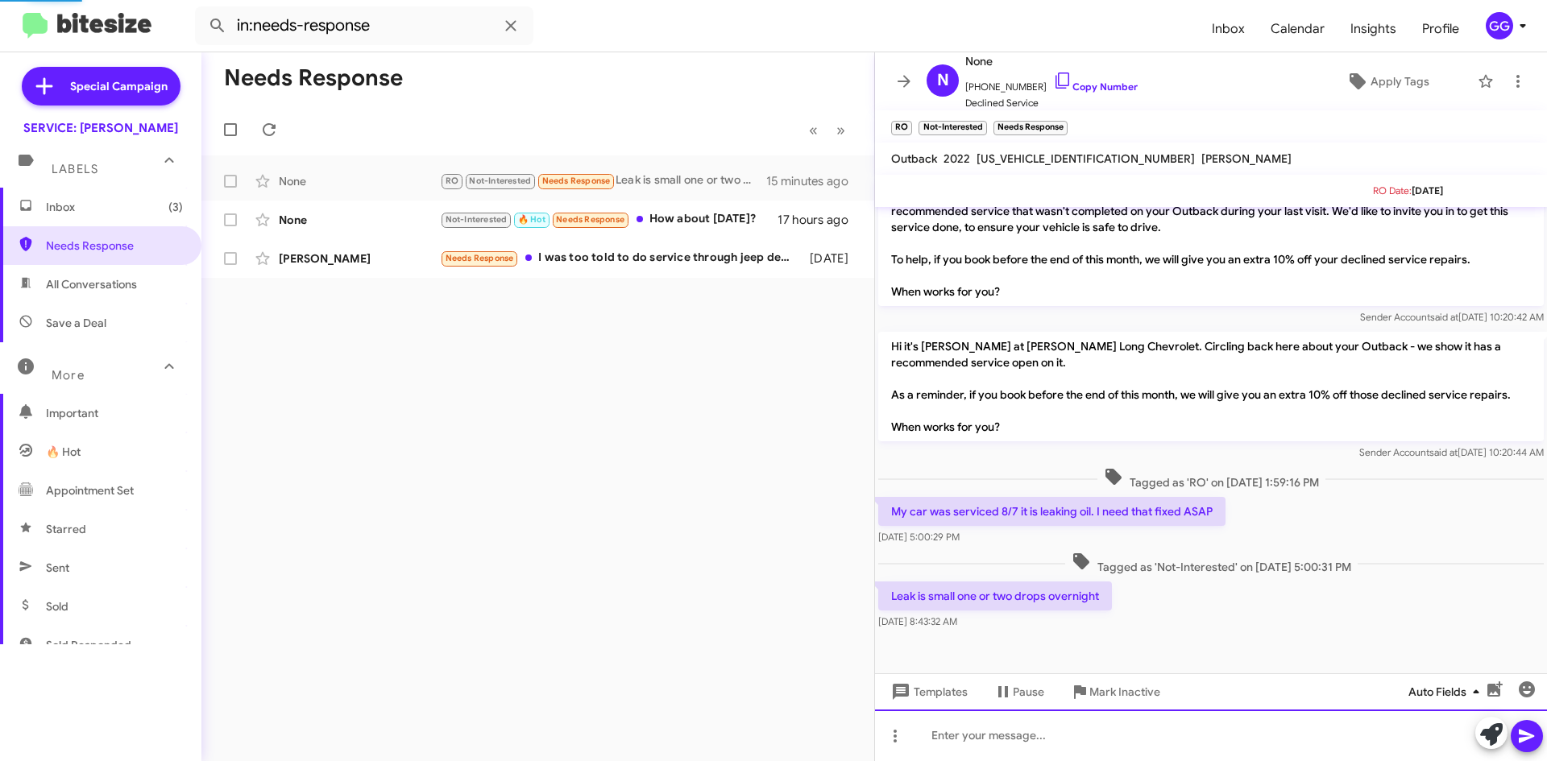
scroll to position [0, 0]
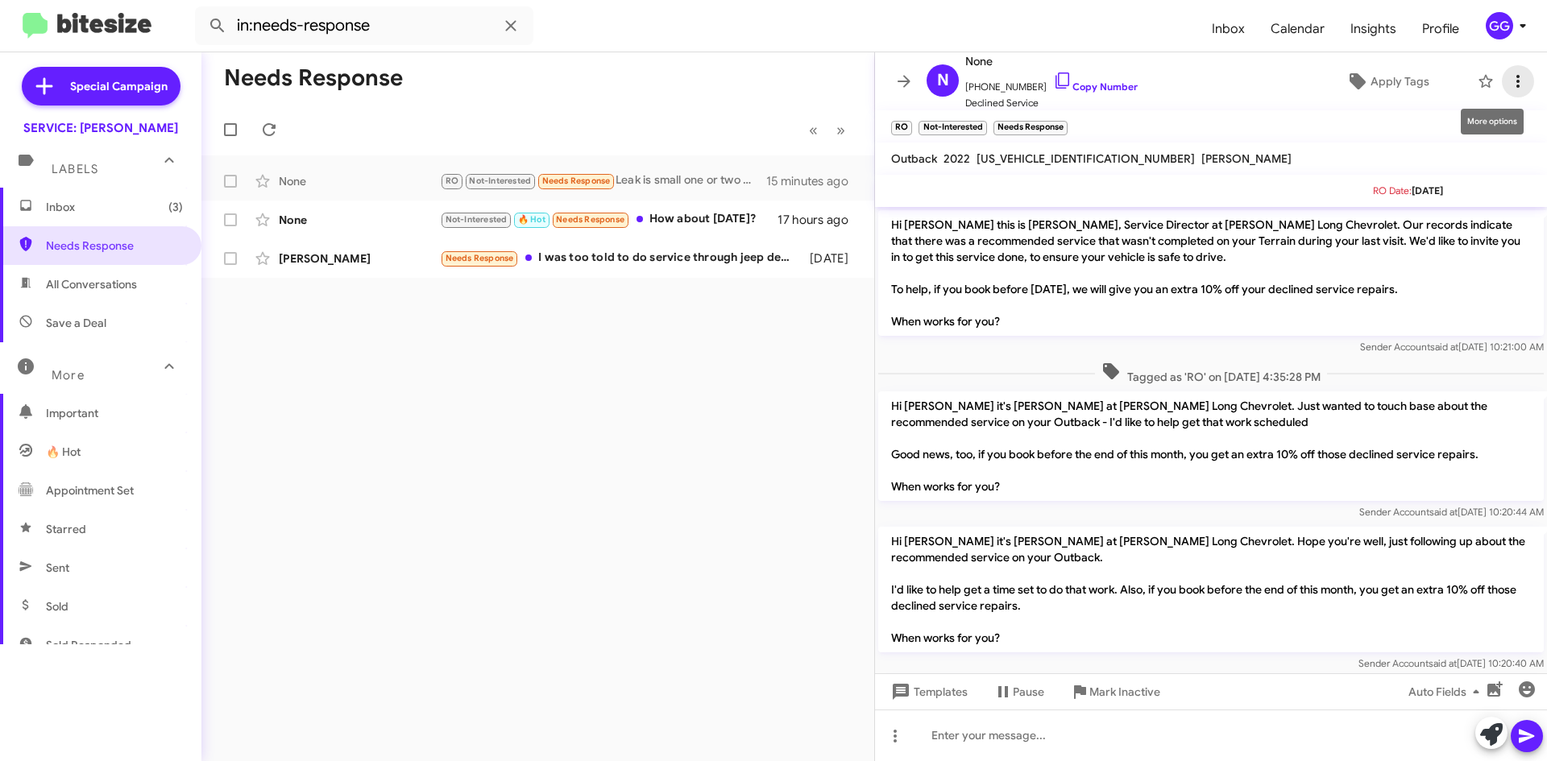
click at [1508, 85] on icon at bounding box center [1517, 81] width 19 height 19
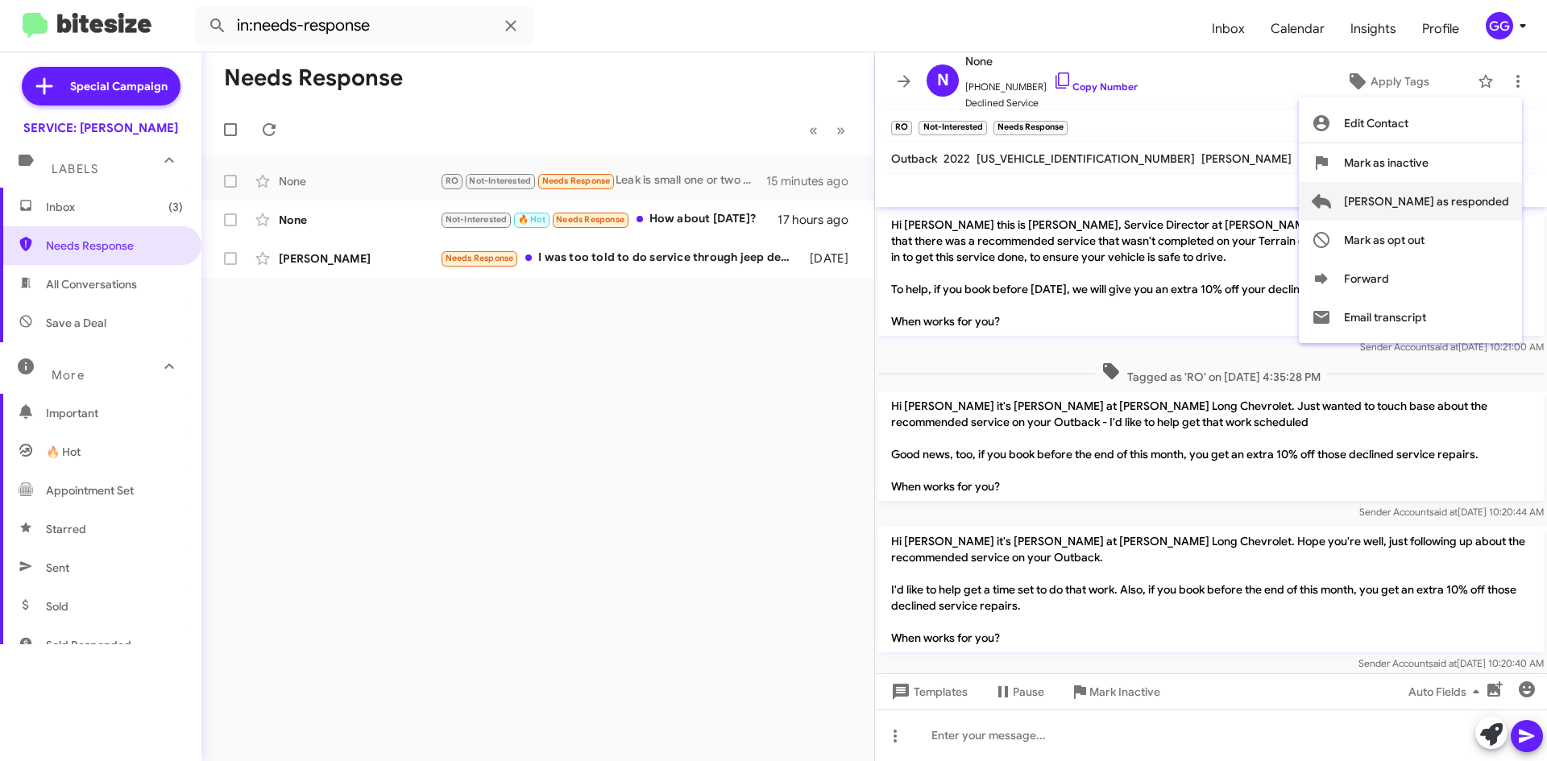
click at [1464, 204] on span "[PERSON_NAME] as responded" at bounding box center [1426, 201] width 165 height 39
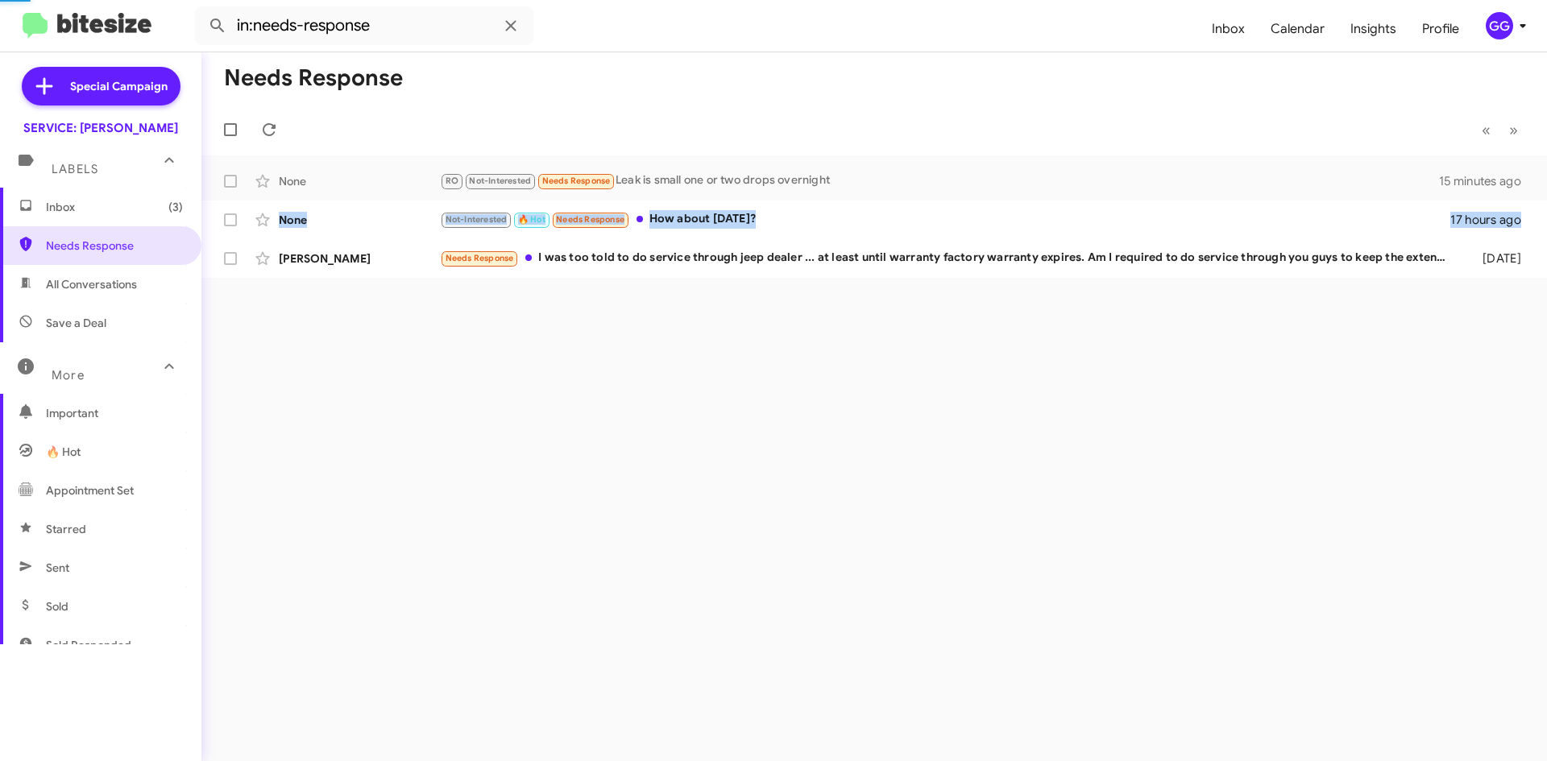
click at [1464, 204] on div "None Not-Interested 🔥 Hot Needs Response How about next saturday? 17 hours ago" at bounding box center [874, 220] width 1320 height 32
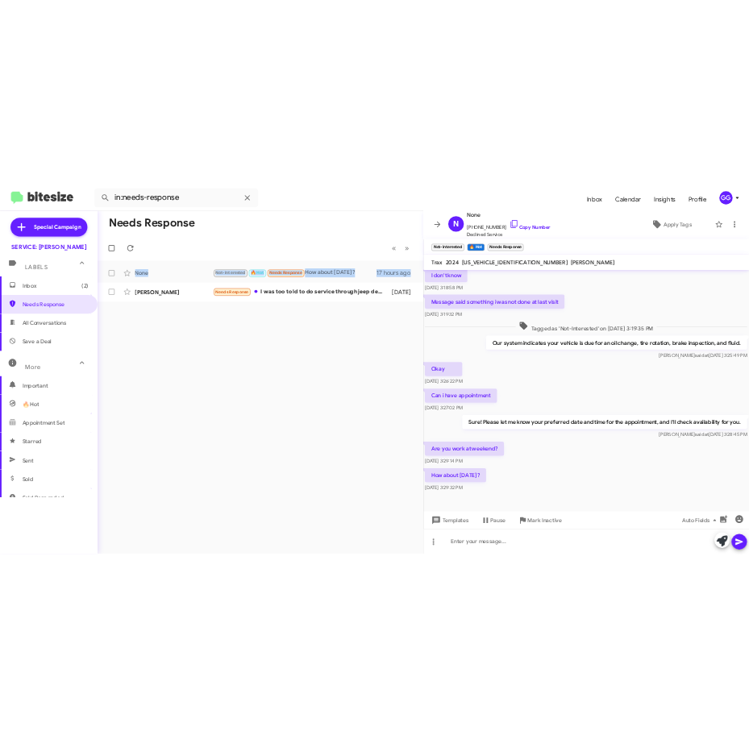
scroll to position [279, 0]
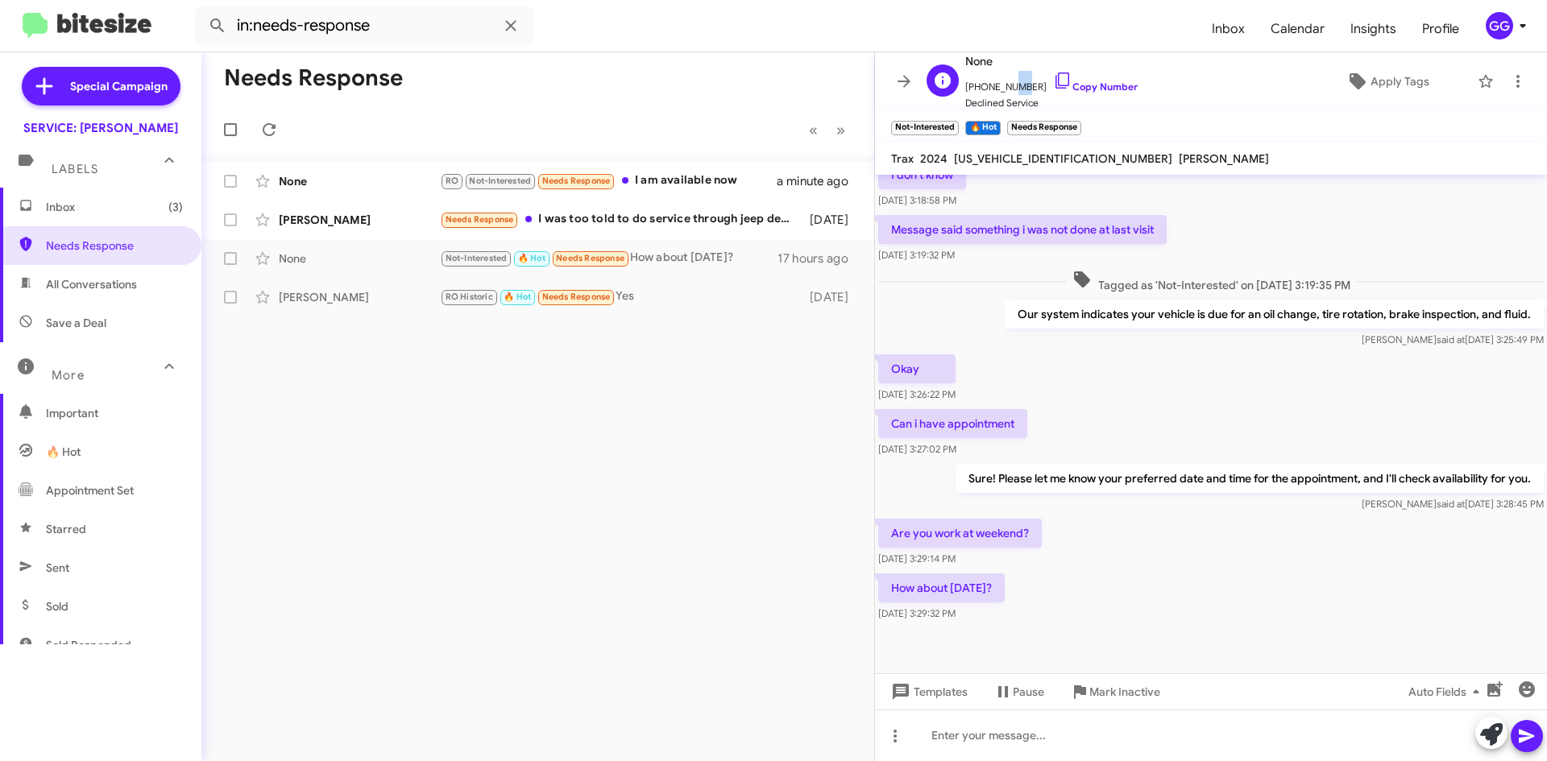
click at [1000, 85] on span "+12145482789 Copy Number" at bounding box center [1051, 83] width 172 height 24
click at [1026, 83] on span "+12145482789 Copy Number" at bounding box center [1051, 83] width 172 height 24
drag, startPoint x: 1026, startPoint y: 83, endPoint x: 1003, endPoint y: 85, distance: 23.4
click at [1003, 85] on span "+12145482789 Copy Number" at bounding box center [1051, 83] width 172 height 24
click at [1007, 77] on span "+12145482789 Copy Number" at bounding box center [1051, 83] width 172 height 24
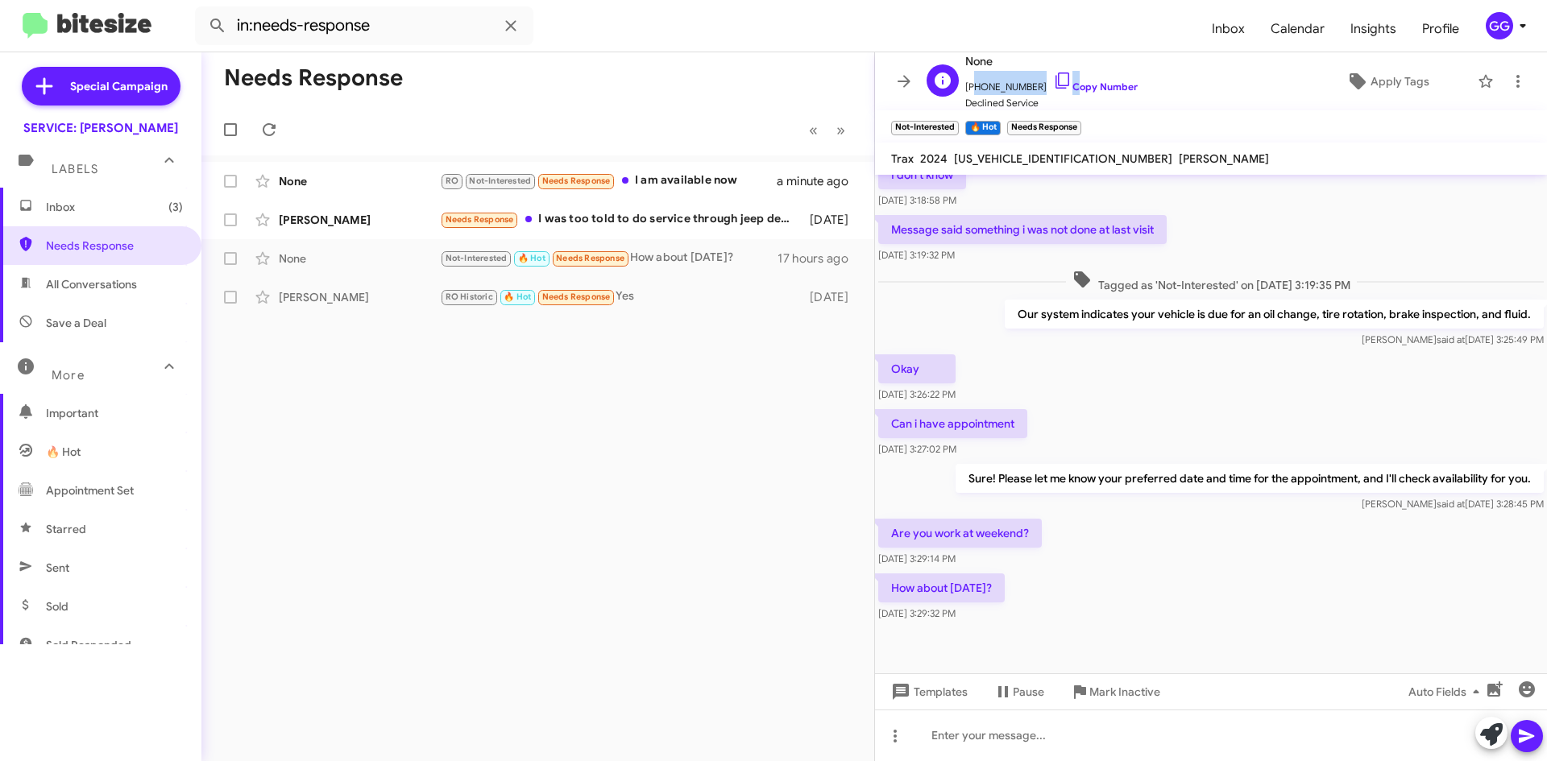
click at [1003, 81] on span "+12145482789 Copy Number" at bounding box center [1051, 83] width 172 height 24
drag, startPoint x: 1017, startPoint y: 84, endPoint x: 1006, endPoint y: 85, distance: 11.4
click at [1006, 85] on span "+12145482789 Copy Number" at bounding box center [1051, 83] width 172 height 24
drag, startPoint x: 1025, startPoint y: 87, endPoint x: 973, endPoint y: 88, distance: 52.4
click at [973, 88] on span "+12145482789 Copy Number" at bounding box center [1051, 83] width 172 height 24
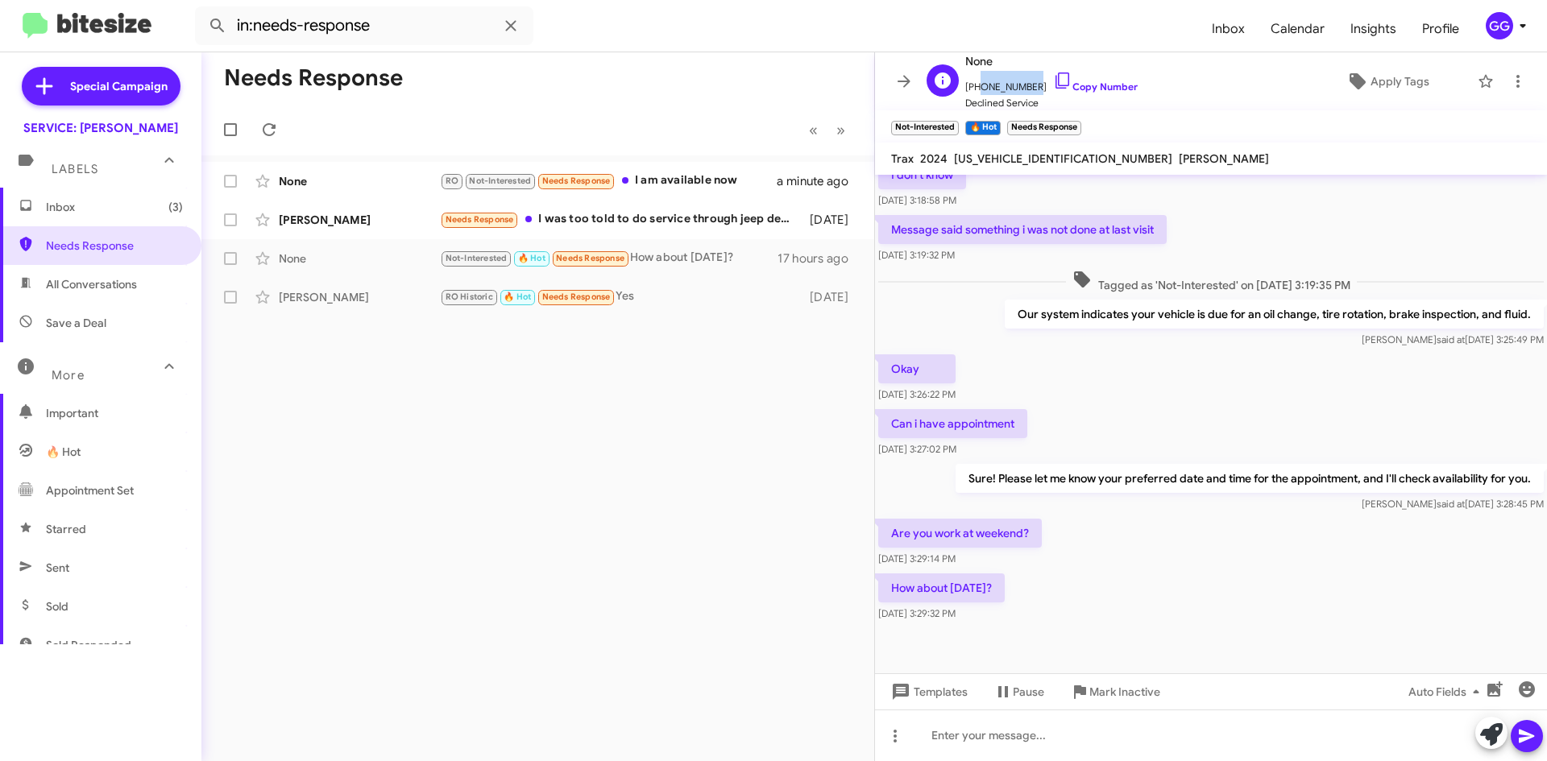
copy span "2145482789"
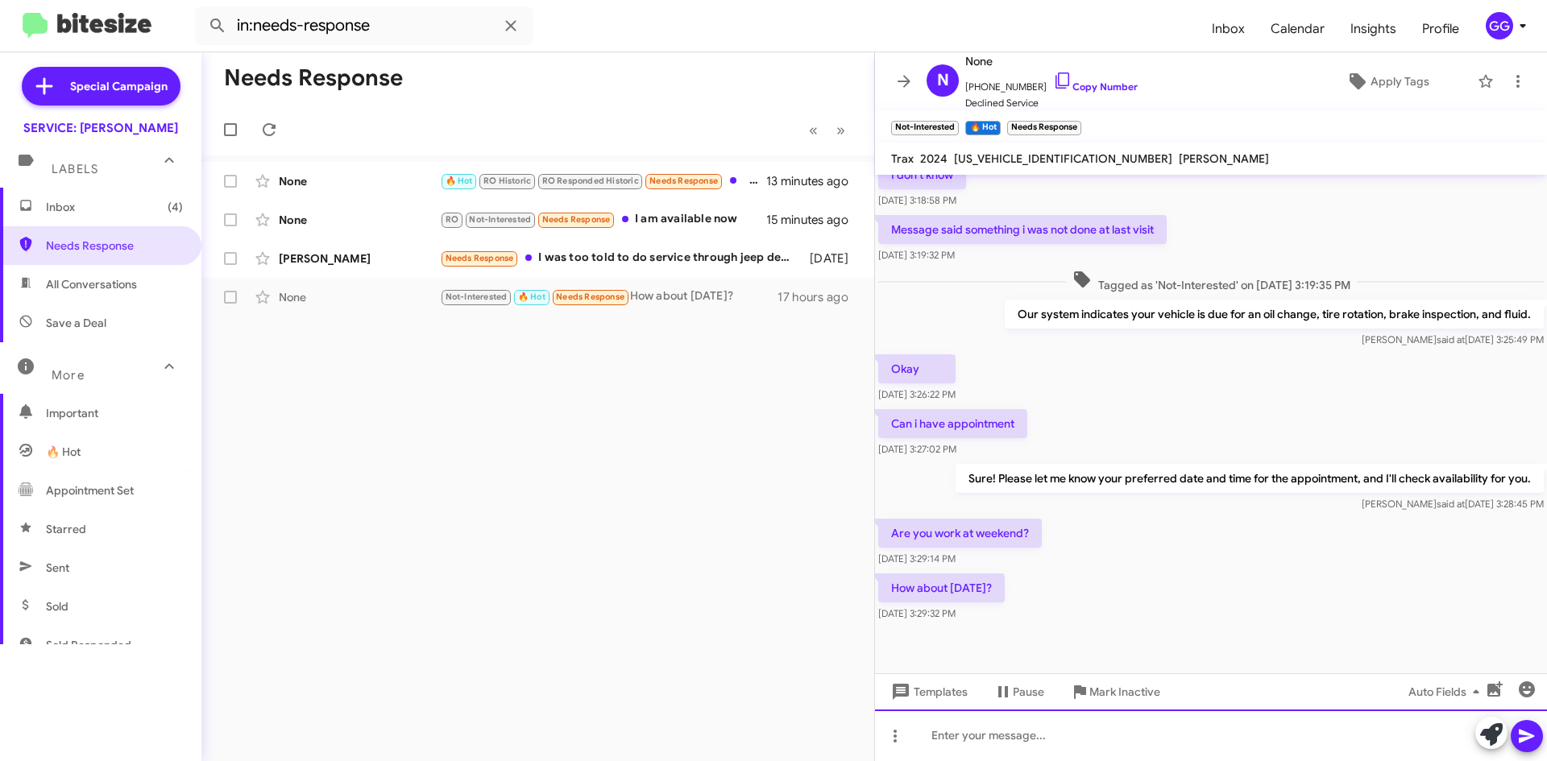
click at [1006, 738] on div at bounding box center [1211, 736] width 672 height 52
click at [1006, 740] on div at bounding box center [1211, 736] width 672 height 52
click at [931, 735] on div "is there another day that works best for you" at bounding box center [1211, 736] width 672 height 52
click at [936, 732] on div "is there another day that works best for you" at bounding box center [1211, 736] width 672 height 52
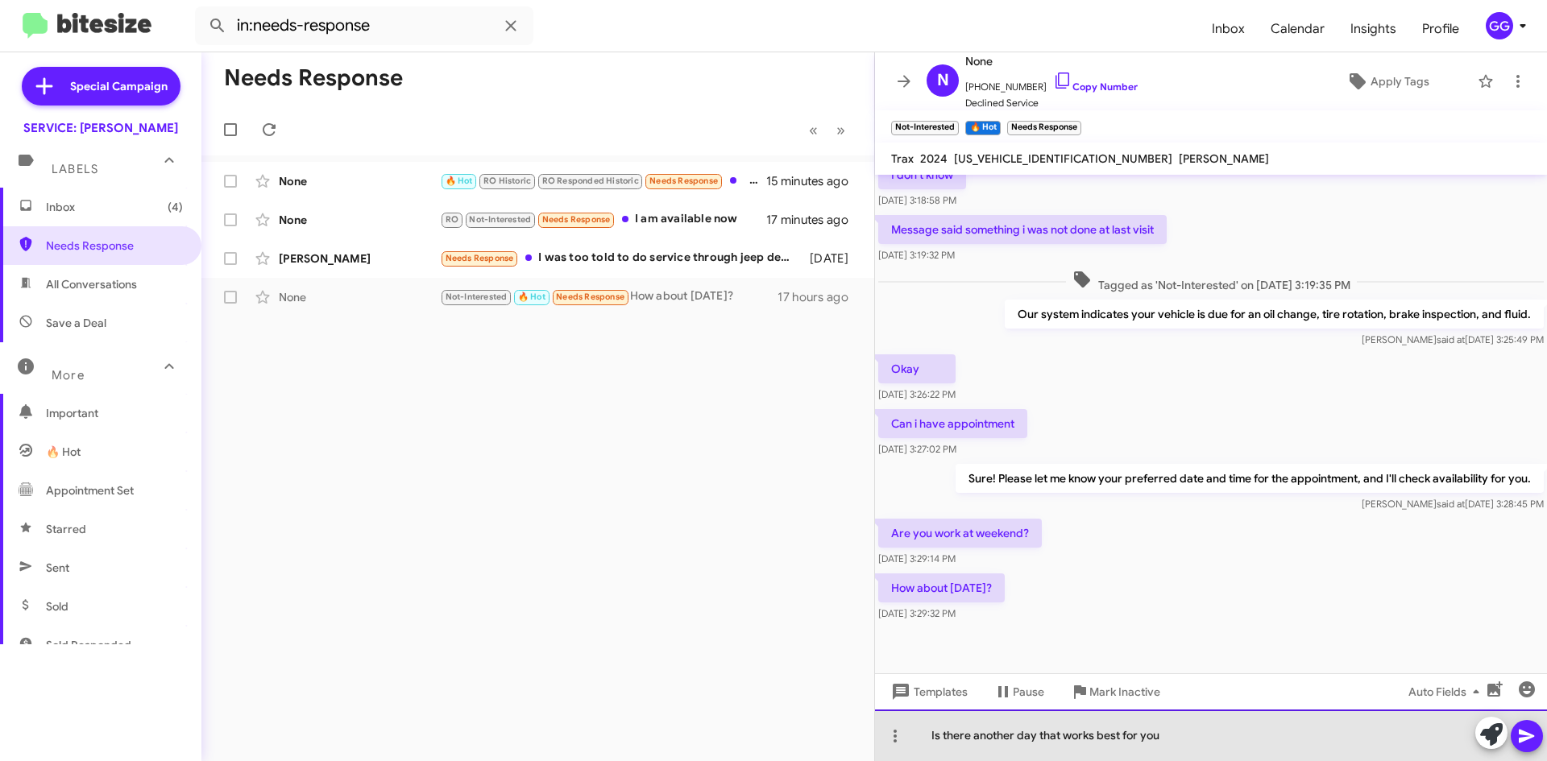
click at [1184, 749] on div "Is there another day that works best for you" at bounding box center [1211, 736] width 672 height 52
drag, startPoint x: 1242, startPoint y: 733, endPoint x: 997, endPoint y: 736, distance: 244.2
click at [1045, 736] on div "Is there another day that works best for you? what about time?" at bounding box center [1211, 736] width 672 height 52
drag, startPoint x: 929, startPoint y: 735, endPoint x: 1270, endPoint y: 745, distance: 341.0
click at [1270, 745] on div "Is there another day that works best for you? what about time?" at bounding box center [1211, 736] width 672 height 52
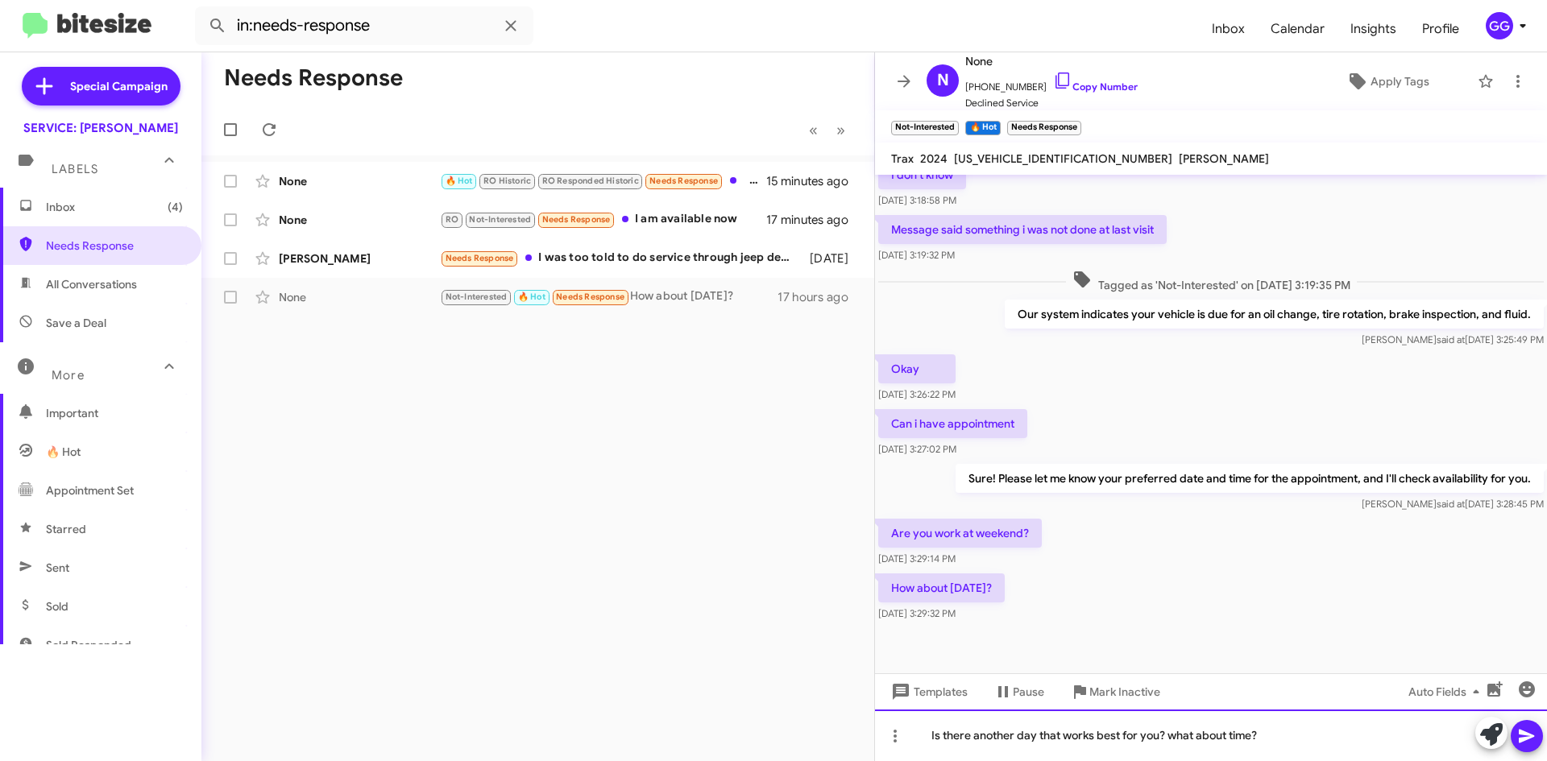
copy div "Is there another day that works best for you? what about time?"
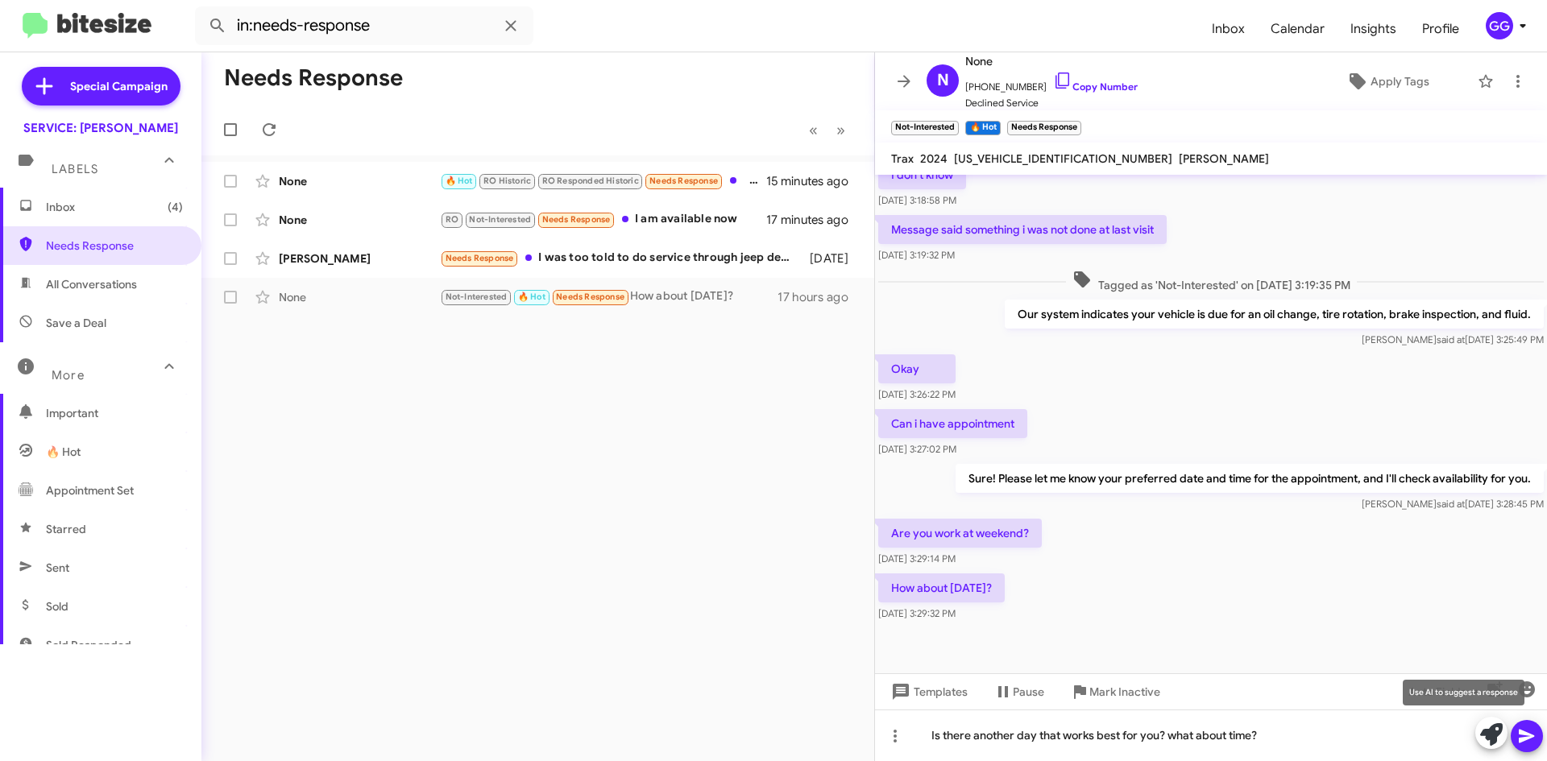
click at [1491, 734] on icon at bounding box center [1491, 735] width 23 height 23
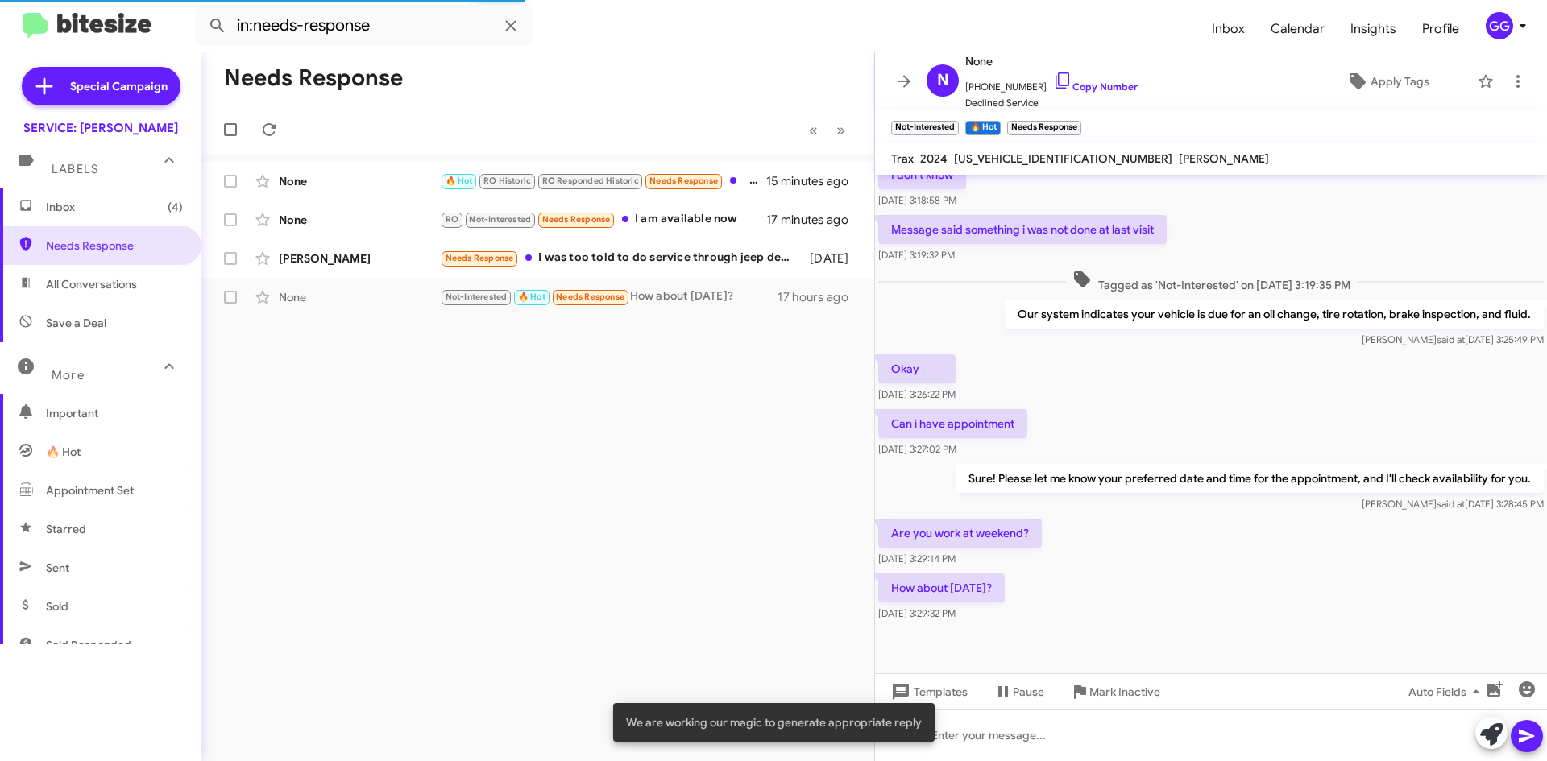
click at [1487, 736] on icon at bounding box center [1491, 735] width 23 height 23
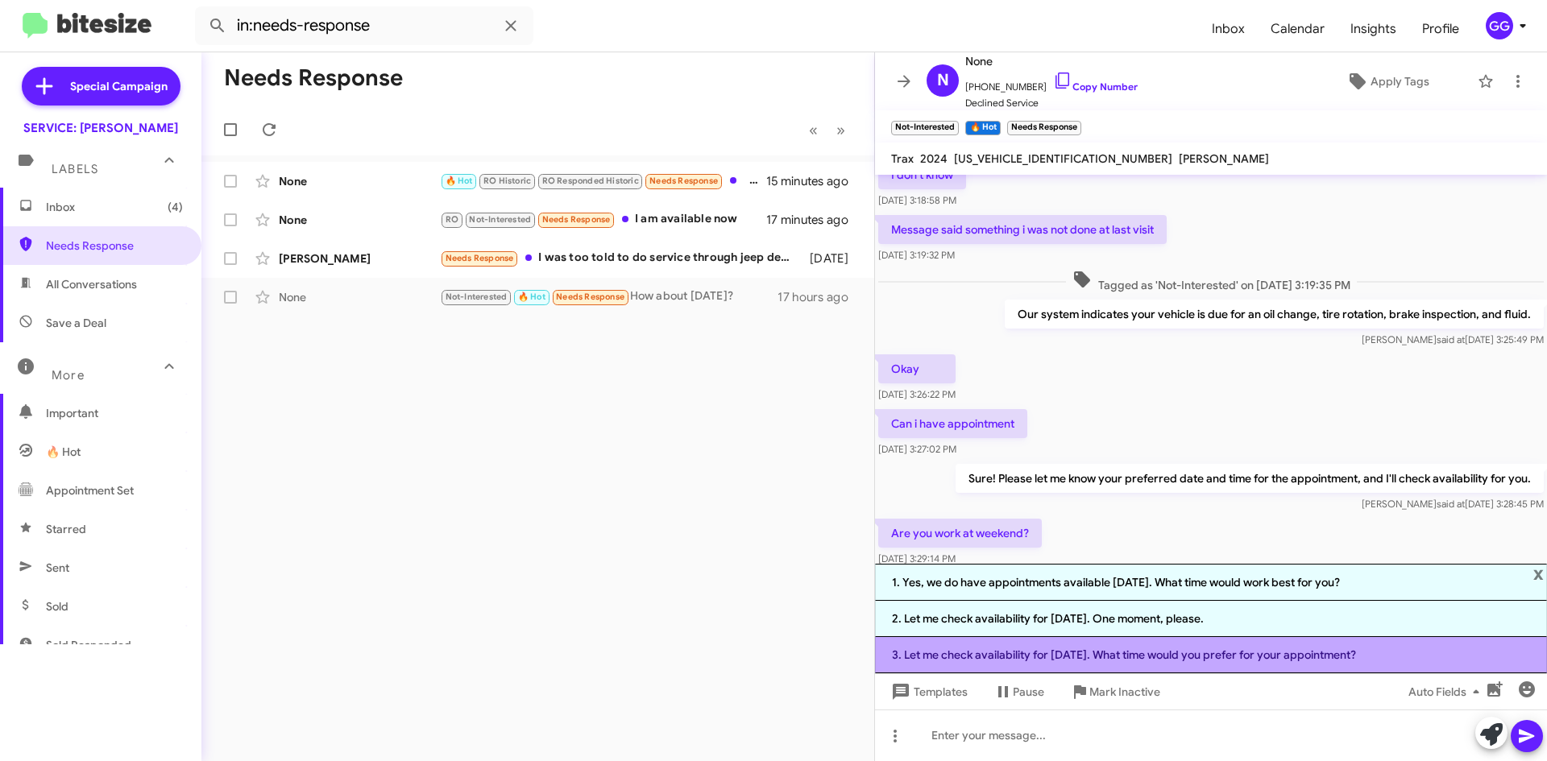
click at [1288, 649] on li "3. Let me check availability for next Saturday. What time would you prefer for …" at bounding box center [1211, 655] width 672 height 36
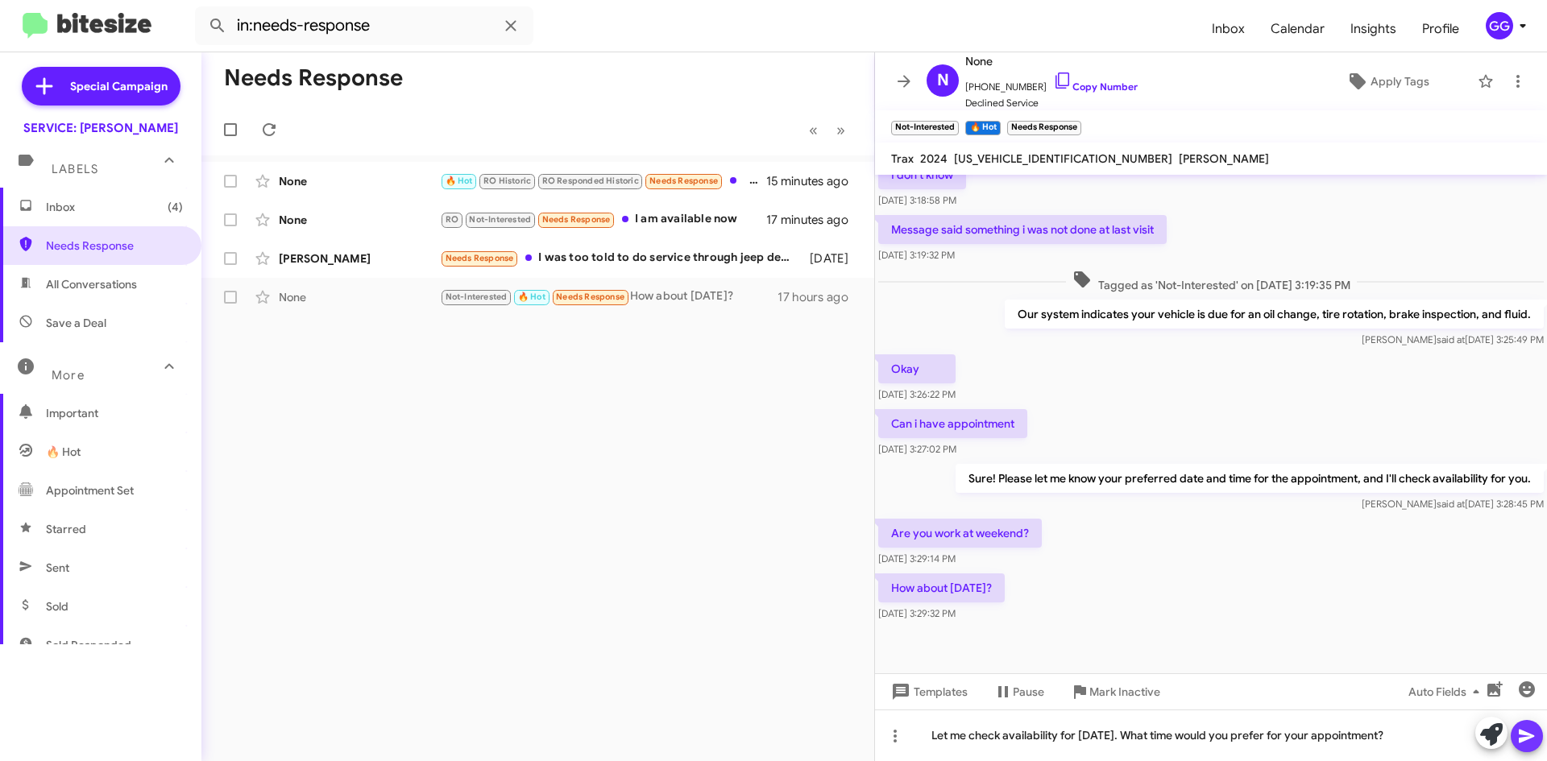
click at [1532, 735] on icon at bounding box center [1526, 737] width 15 height 14
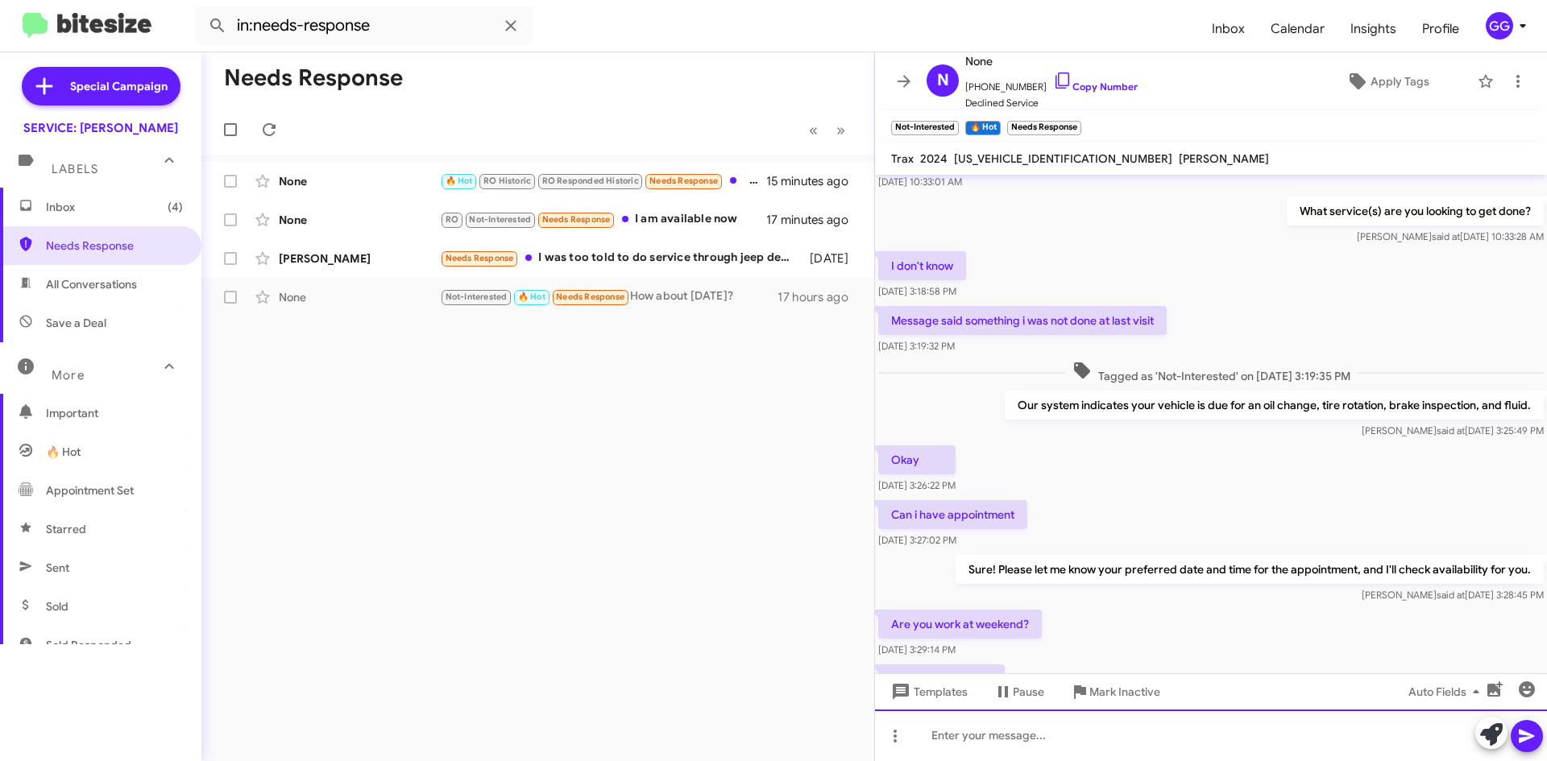
scroll to position [338, 0]
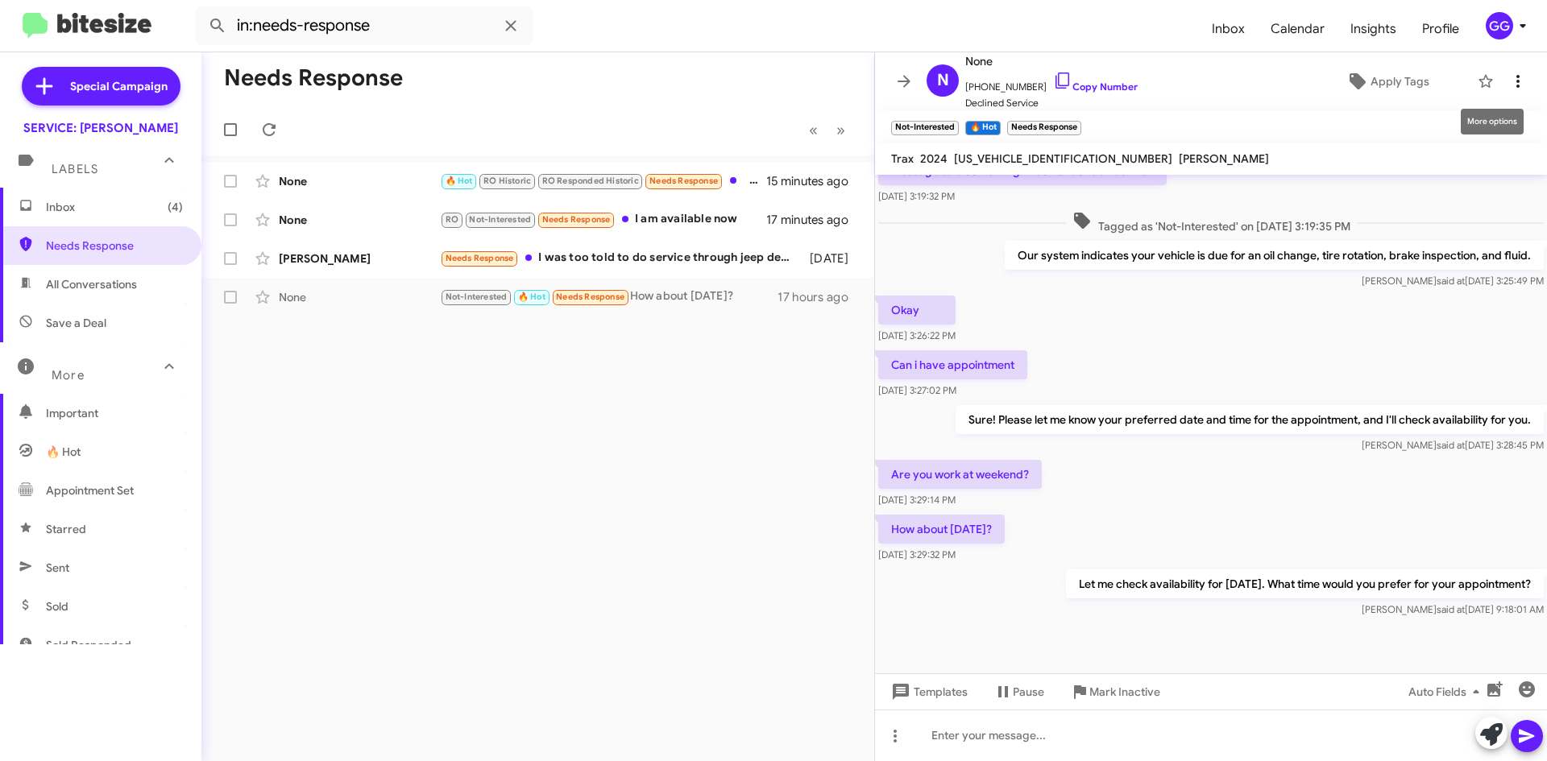
click at [1502, 69] on button at bounding box center [1518, 81] width 32 height 32
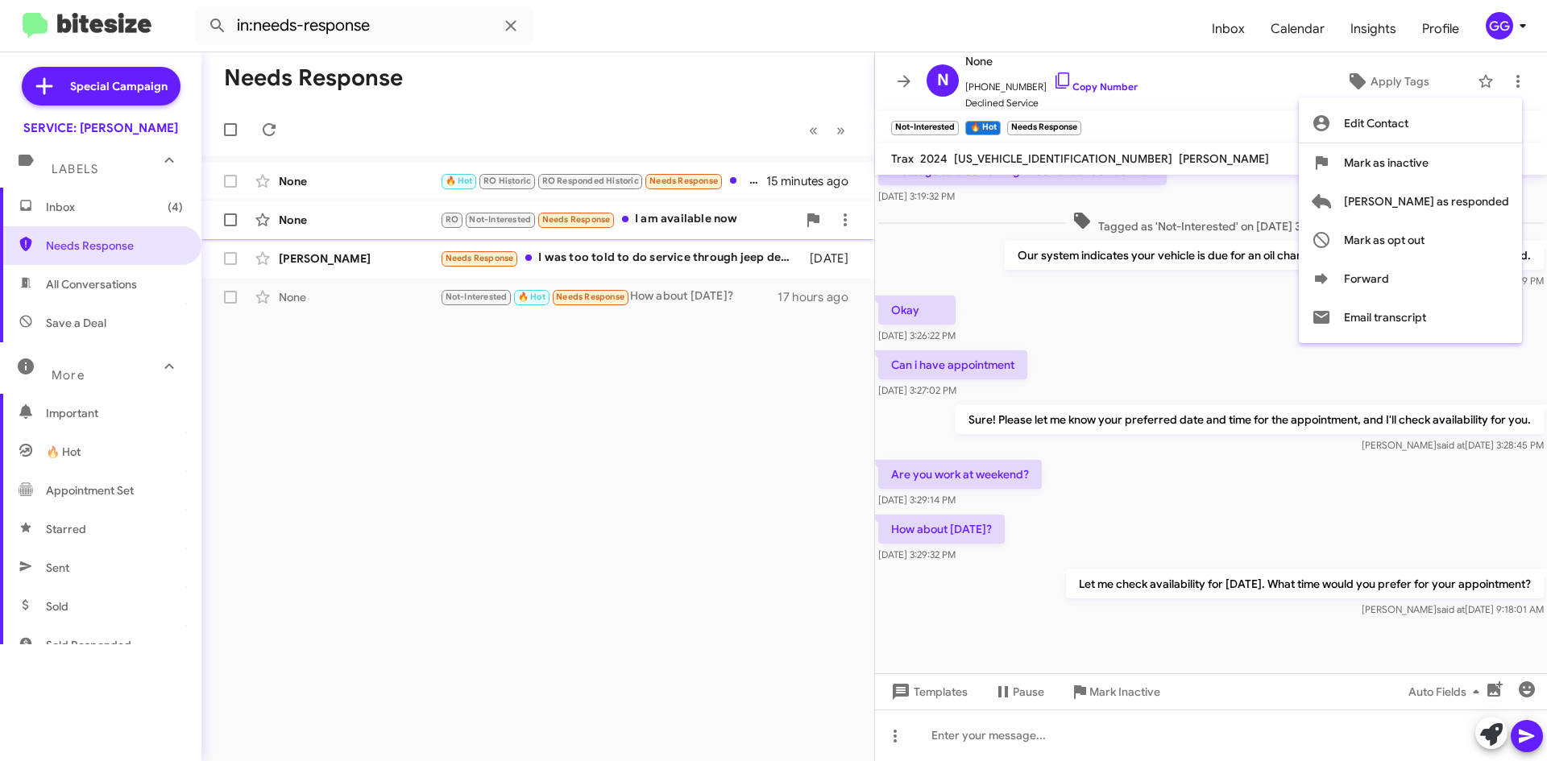
click at [1462, 204] on span "[PERSON_NAME] as responded" at bounding box center [1426, 201] width 165 height 39
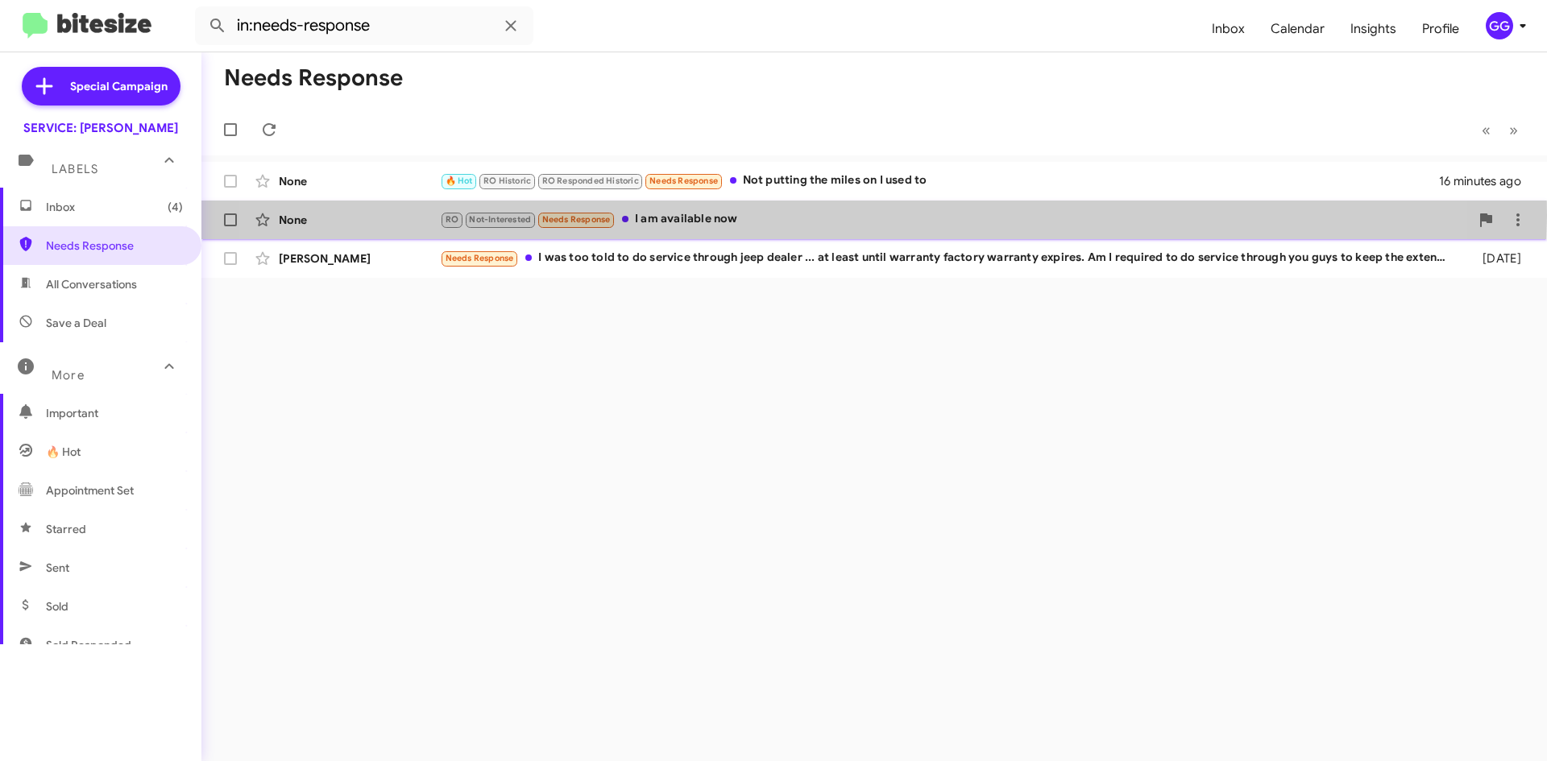
click at [790, 216] on div "RO Not-Interested Needs Response I am available now" at bounding box center [955, 219] width 1030 height 19
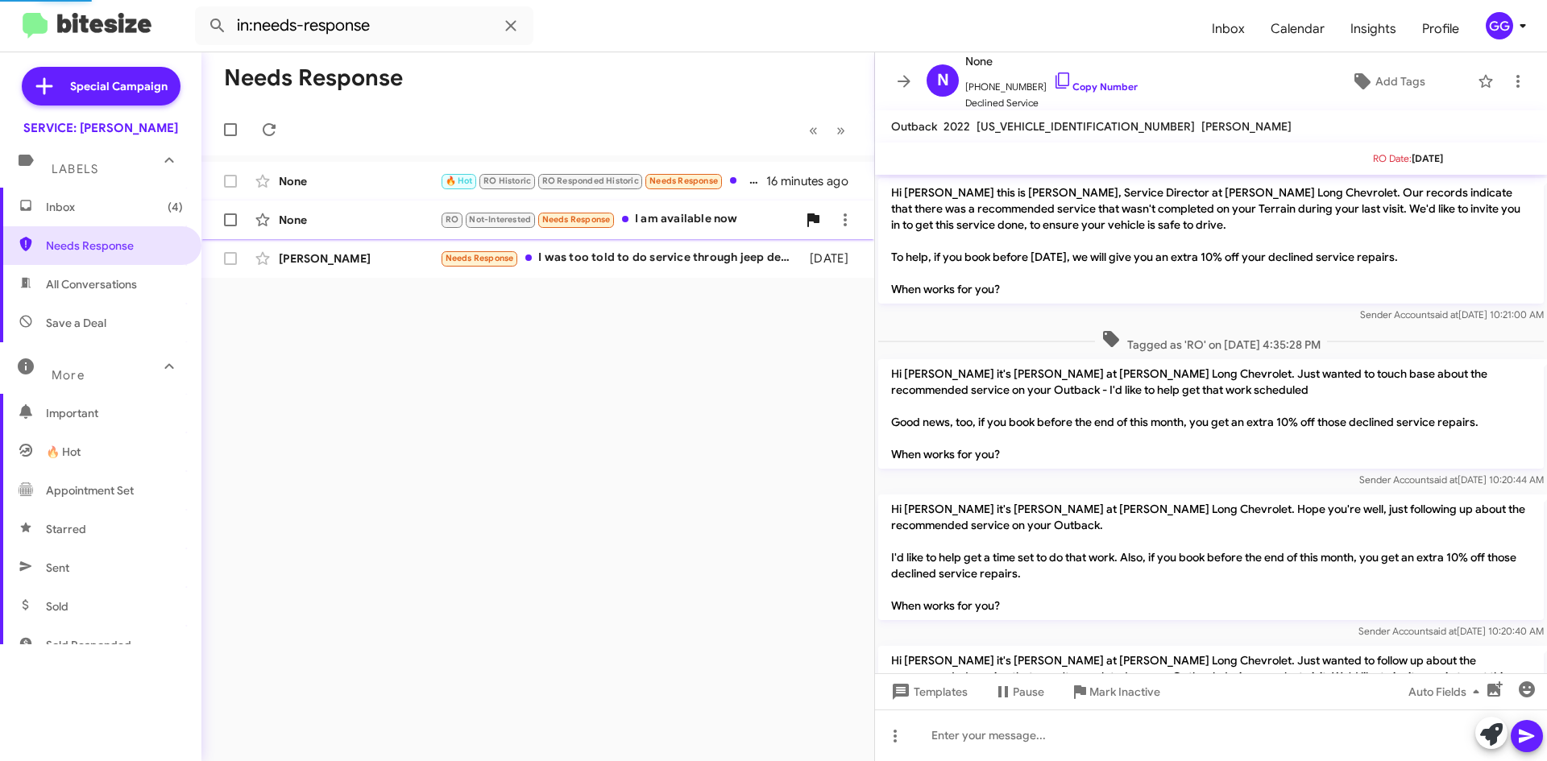
scroll to position [599, 0]
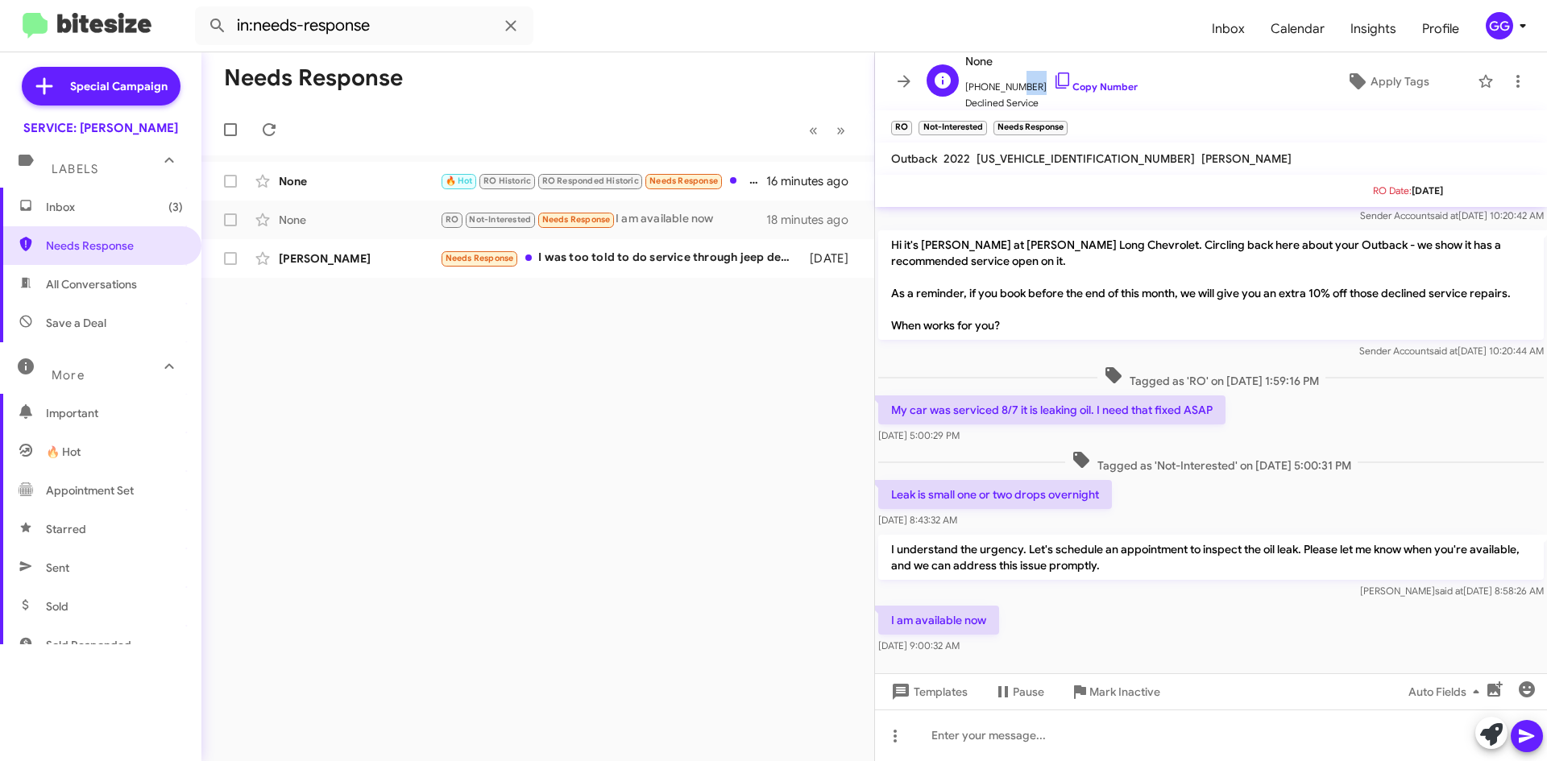
drag, startPoint x: 1029, startPoint y: 81, endPoint x: 986, endPoint y: 81, distance: 42.7
click at [992, 81] on span "+15126274200 Copy Number" at bounding box center [1051, 83] width 172 height 24
click at [979, 86] on span "+15126274200 Copy Number" at bounding box center [1051, 83] width 172 height 24
drag, startPoint x: 975, startPoint y: 87, endPoint x: 1031, endPoint y: 92, distance: 55.8
click at [1031, 92] on span "+15126274200 Copy Number" at bounding box center [1051, 83] width 172 height 24
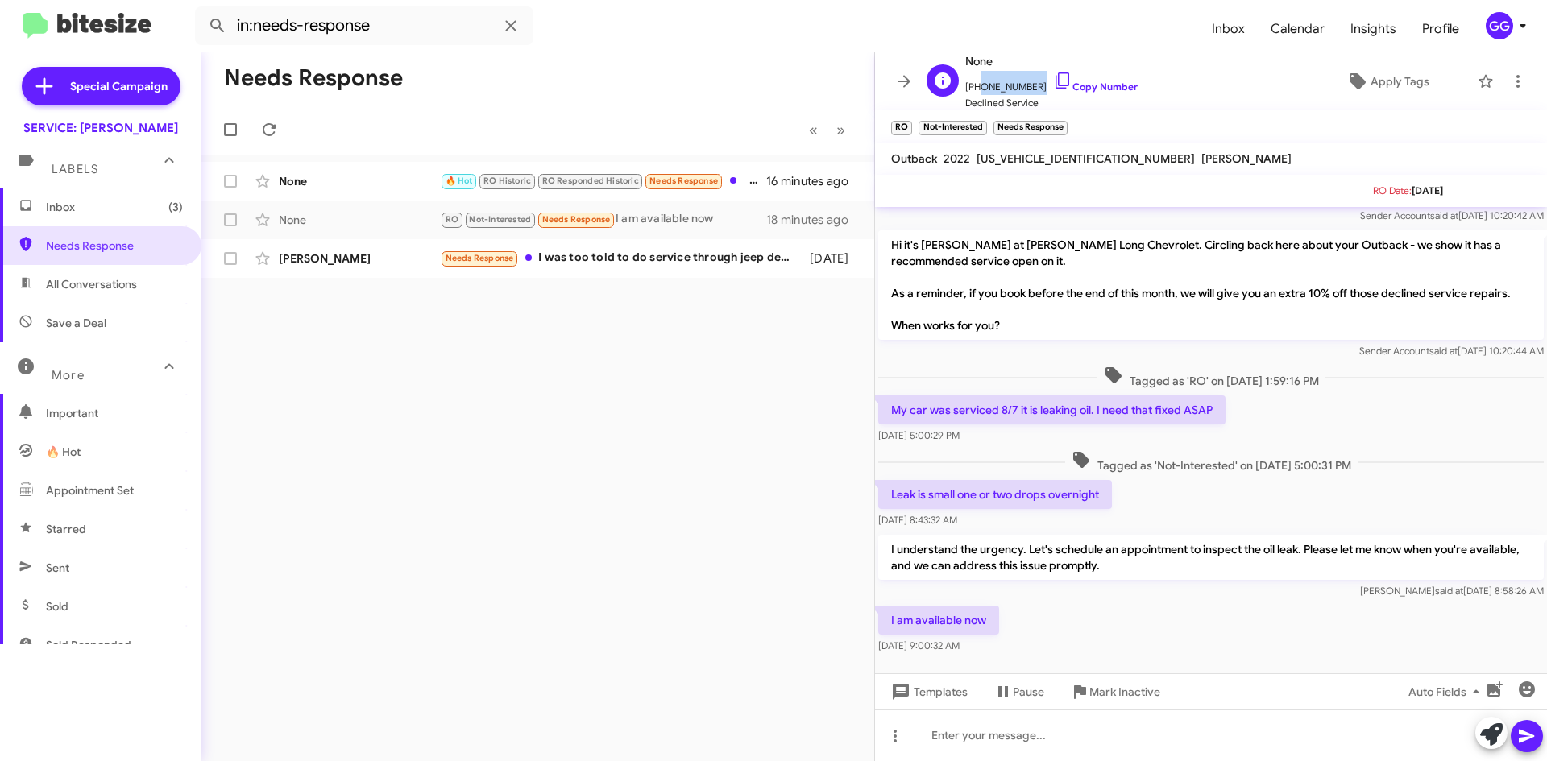
copy span "5126274200"
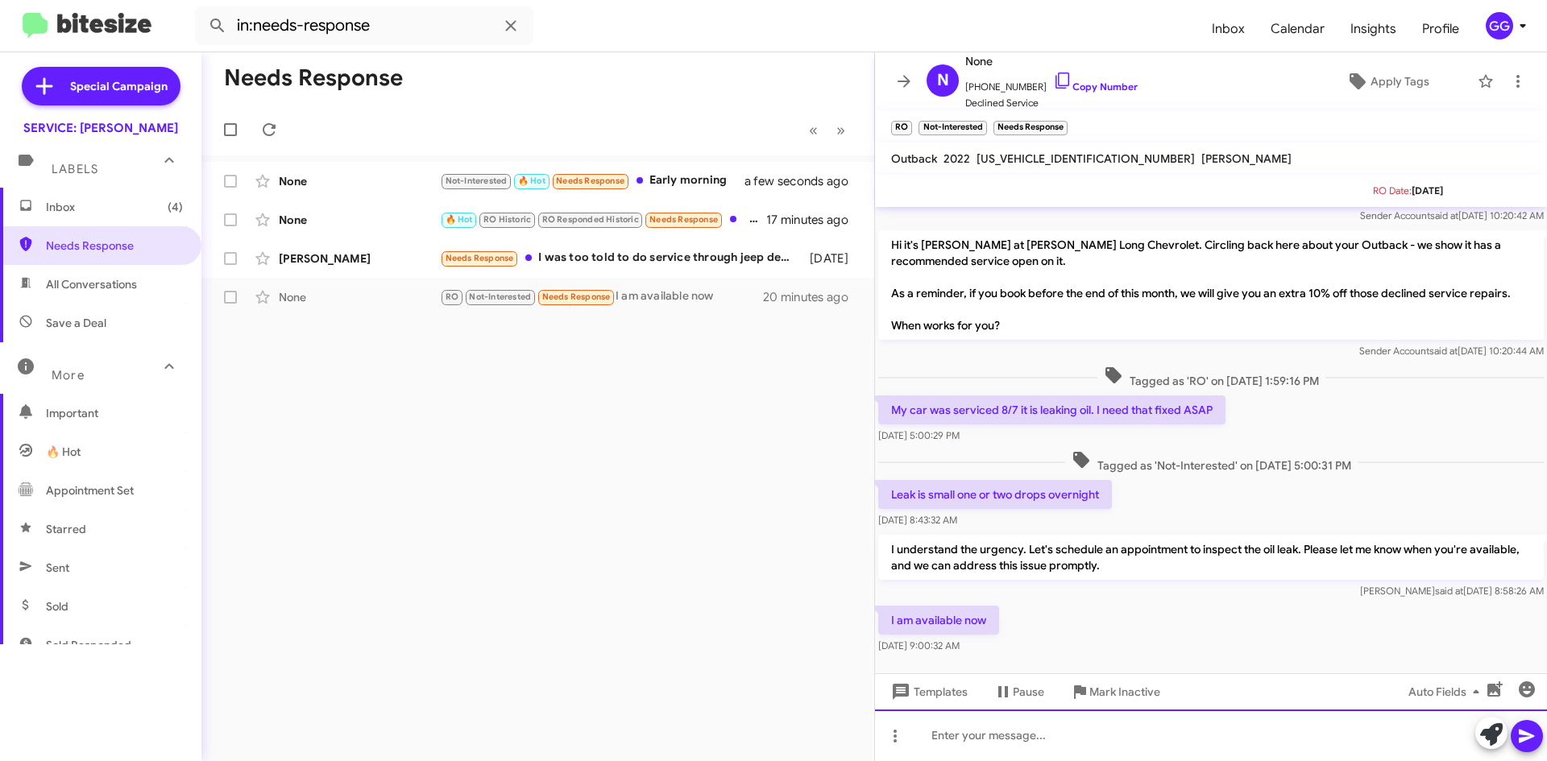
click at [963, 733] on div at bounding box center [1211, 736] width 672 height 52
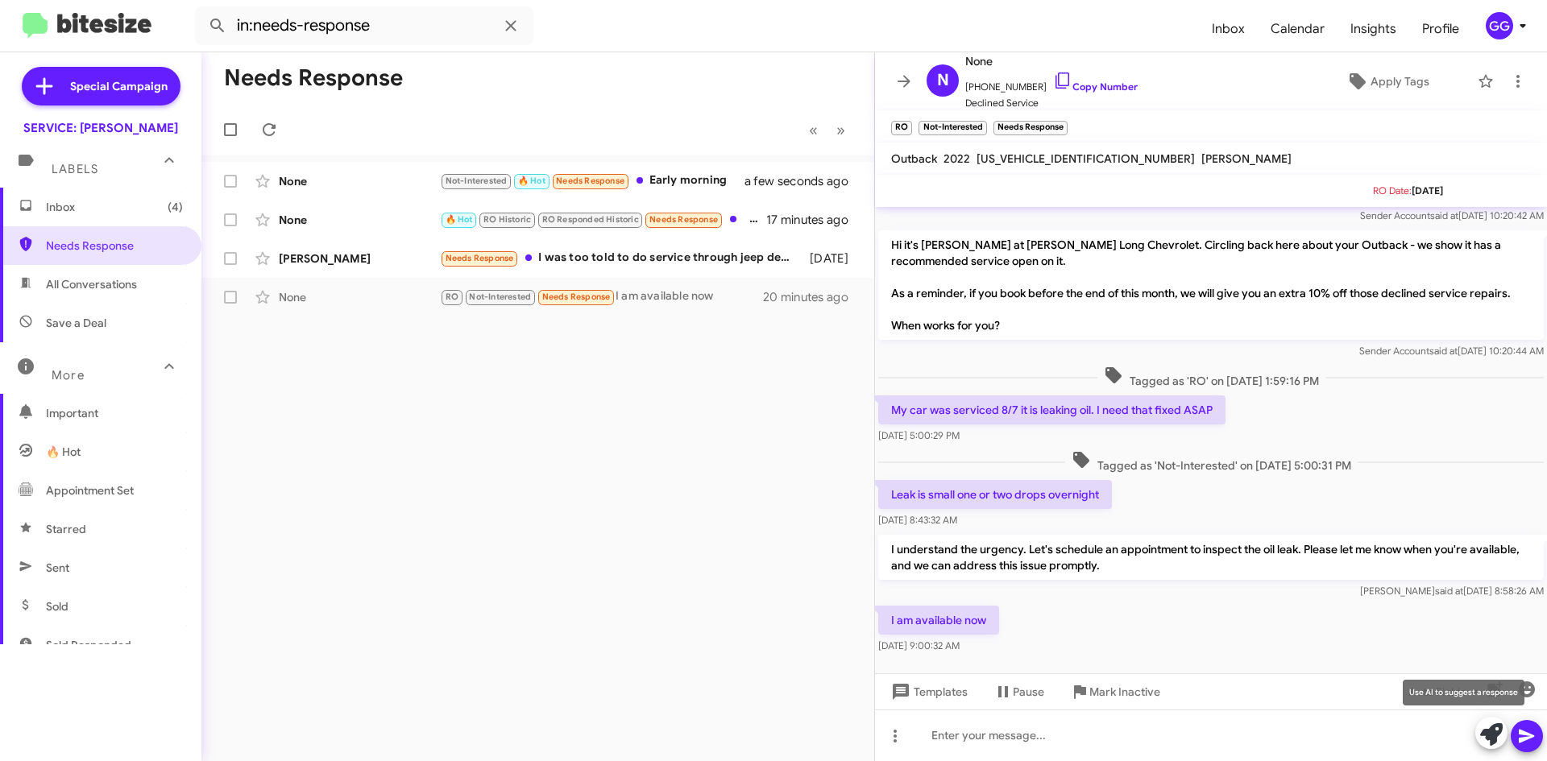
click at [1493, 736] on icon at bounding box center [1491, 735] width 23 height 23
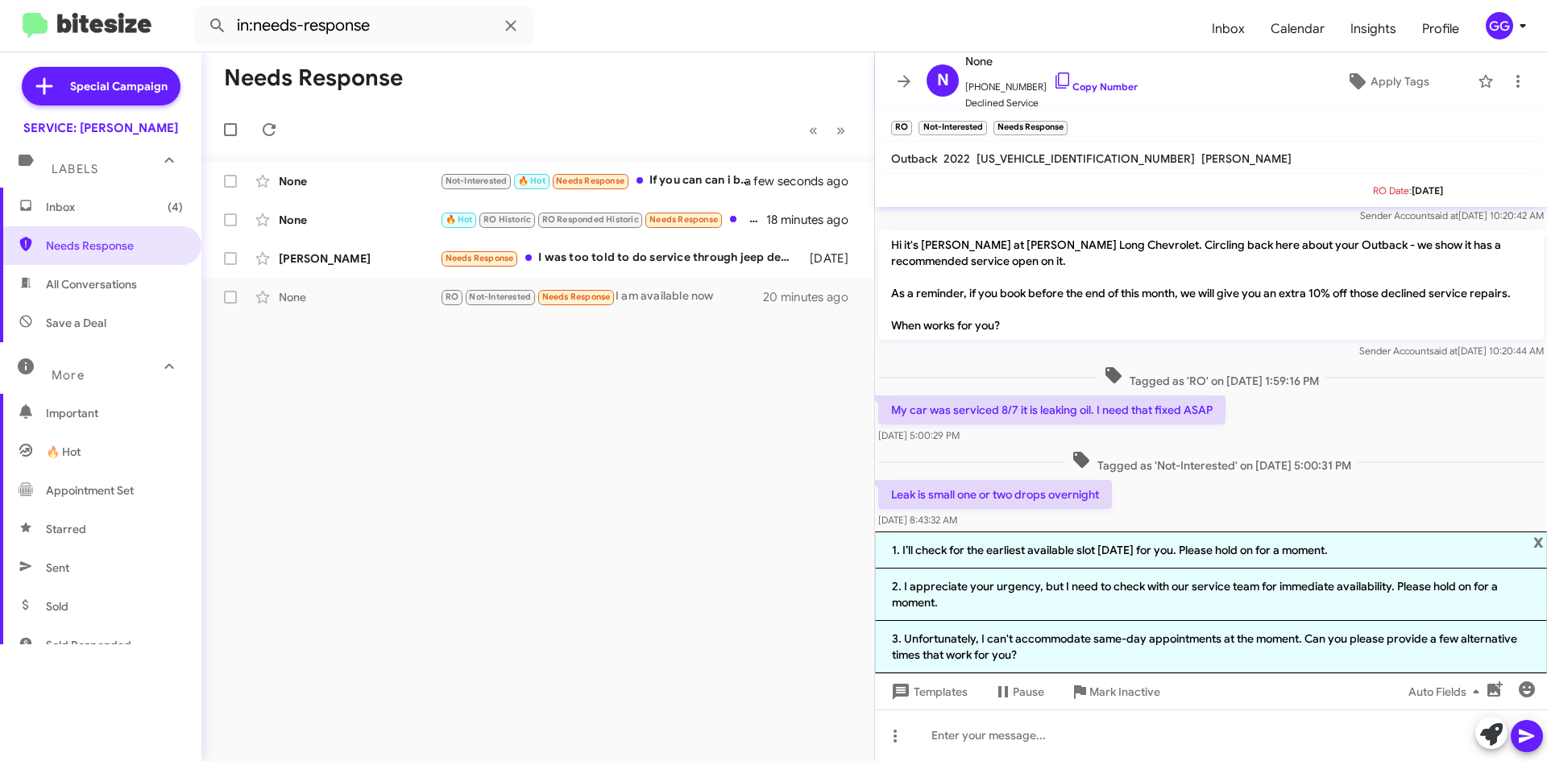
click at [1224, 542] on li "1. I’ll check for the earliest available slot today for you. Please hold on for…" at bounding box center [1211, 550] width 672 height 37
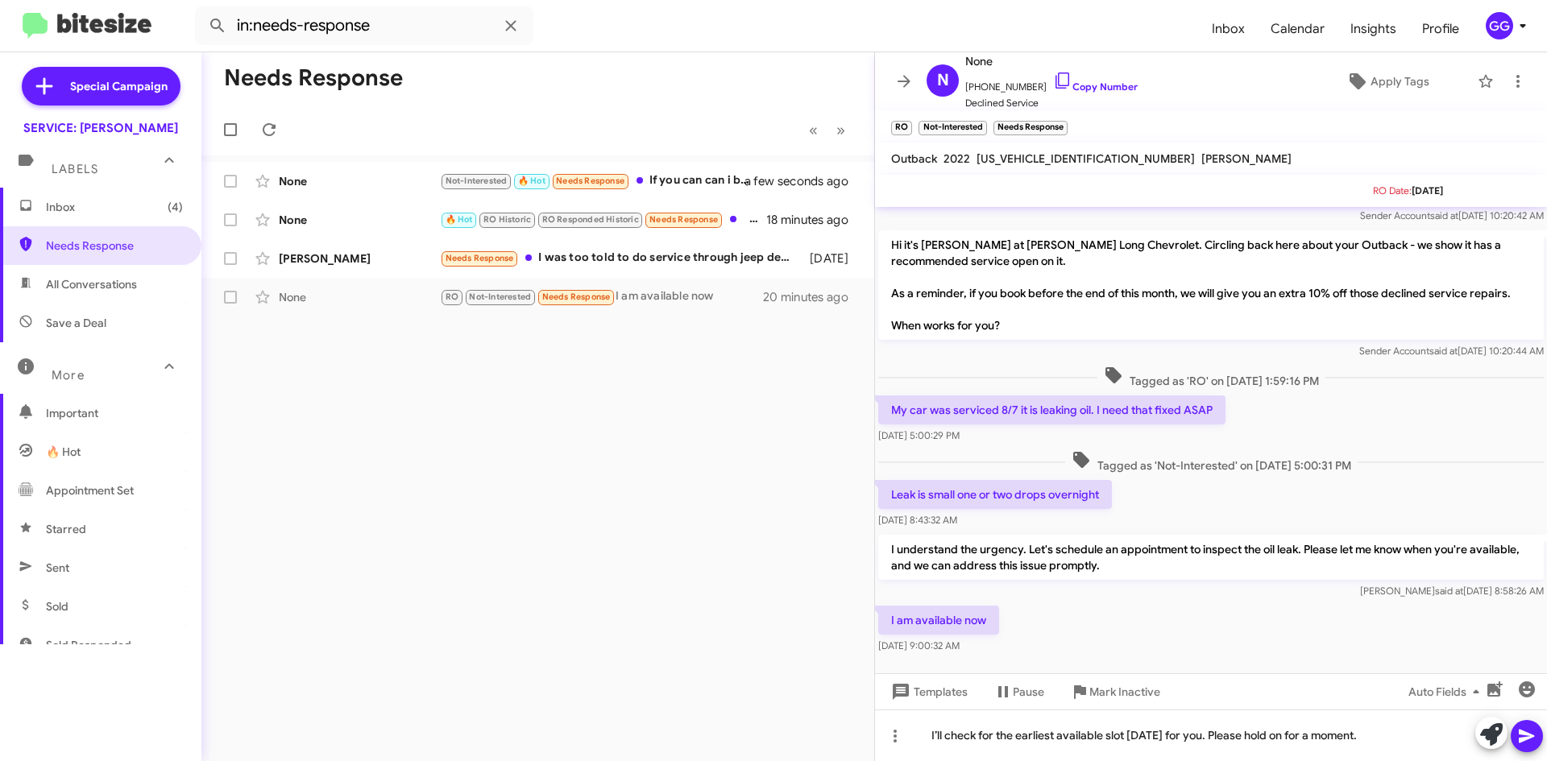
scroll to position [632, 0]
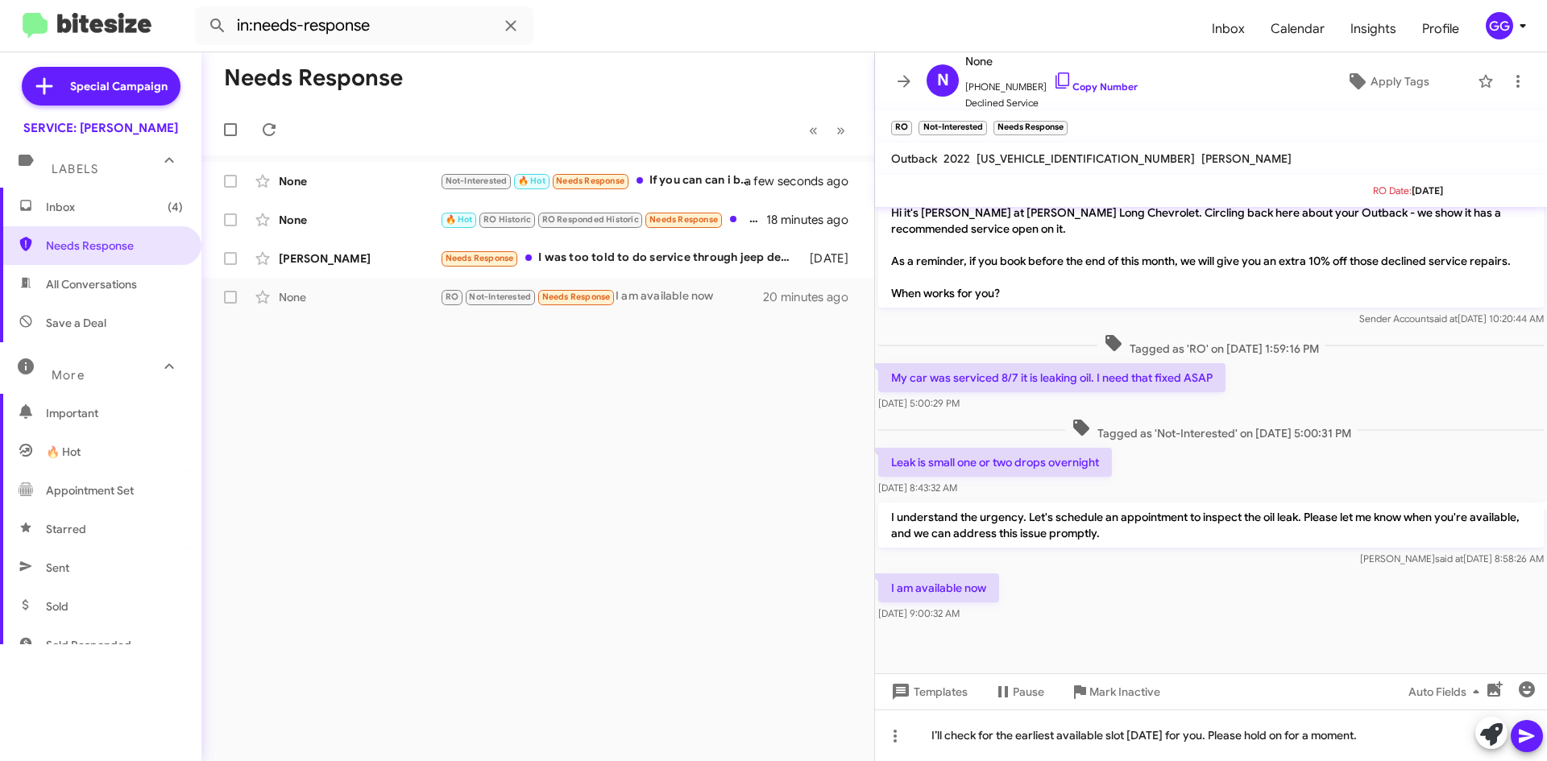
click at [1534, 734] on icon at bounding box center [1526, 736] width 19 height 19
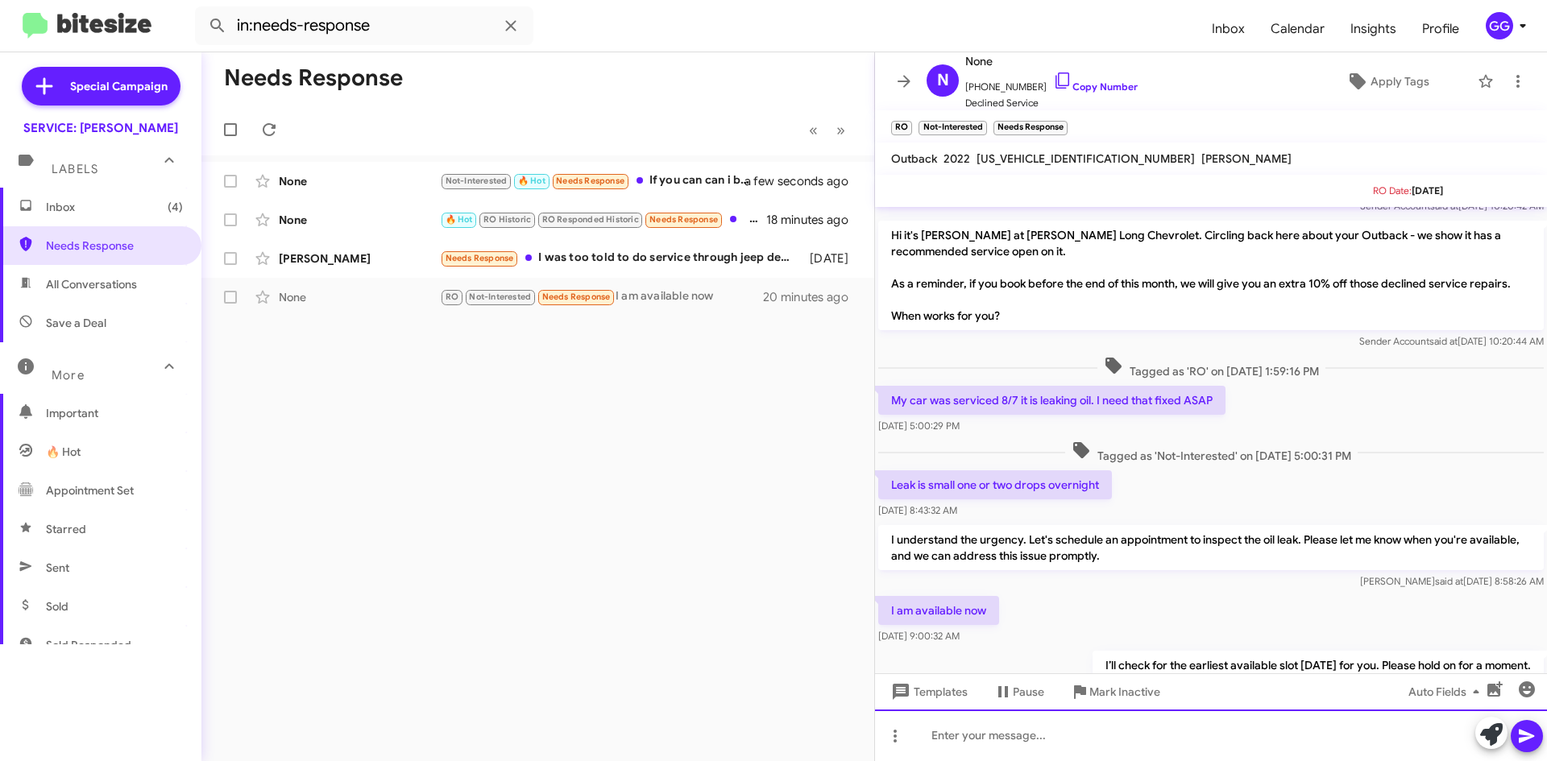
scroll to position [691, 0]
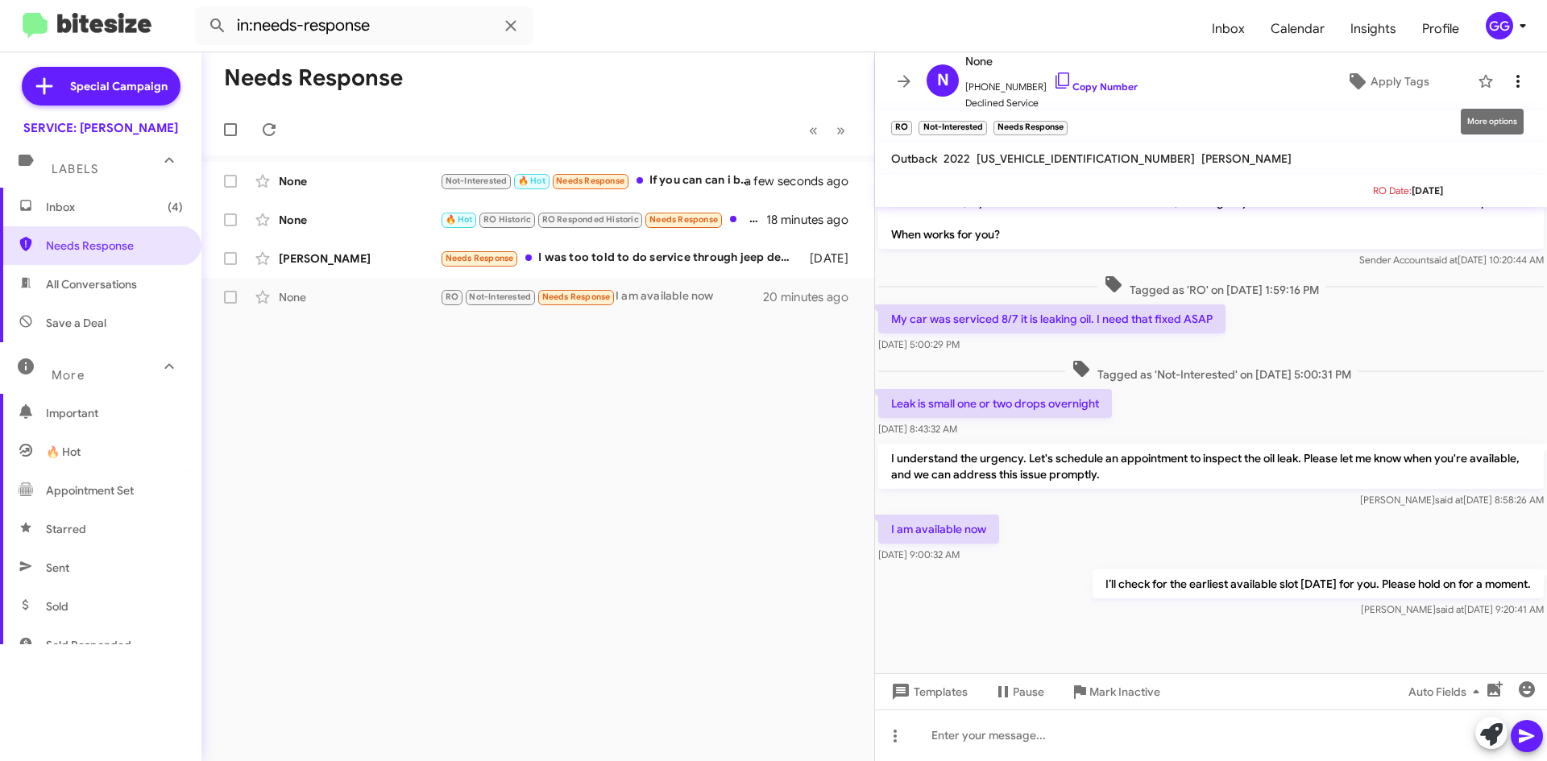
click at [1510, 83] on icon at bounding box center [1517, 81] width 19 height 19
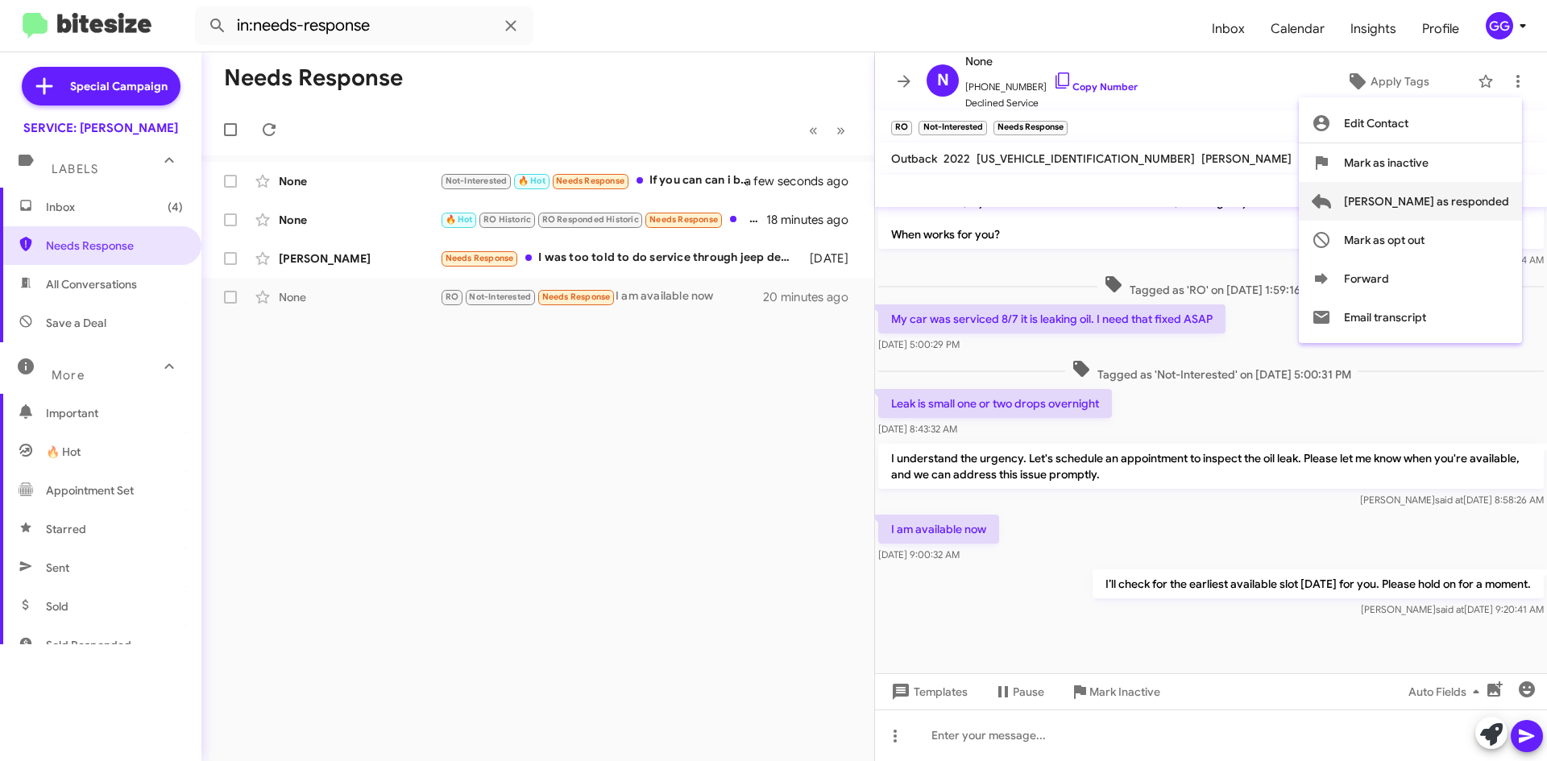
click at [1462, 195] on span "[PERSON_NAME] as responded" at bounding box center [1426, 201] width 165 height 39
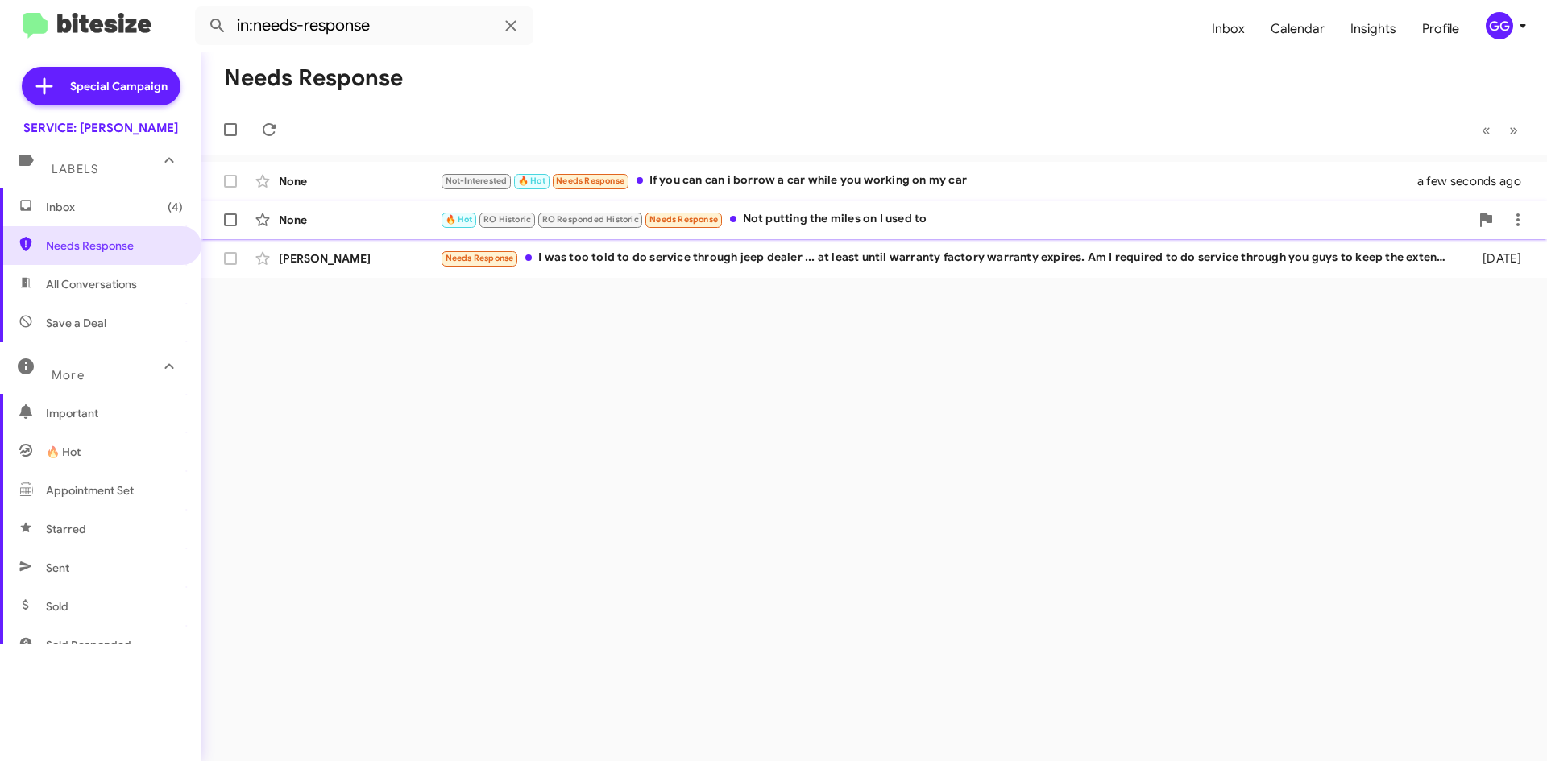
click at [881, 220] on div "🔥 Hot RO Historic RO Responded Historic Needs Response Not putting the miles on…" at bounding box center [955, 219] width 1030 height 19
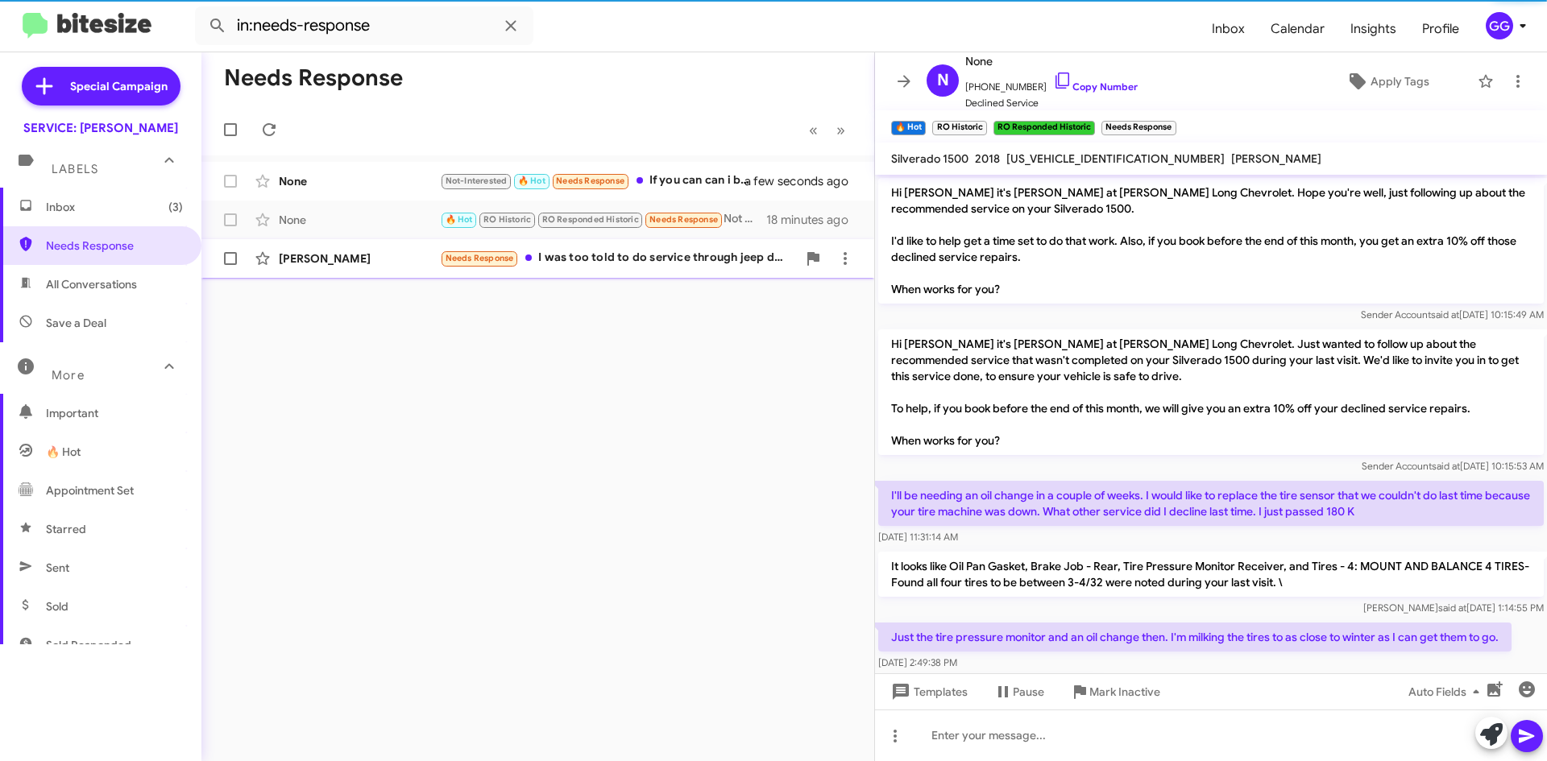
scroll to position [869, 0]
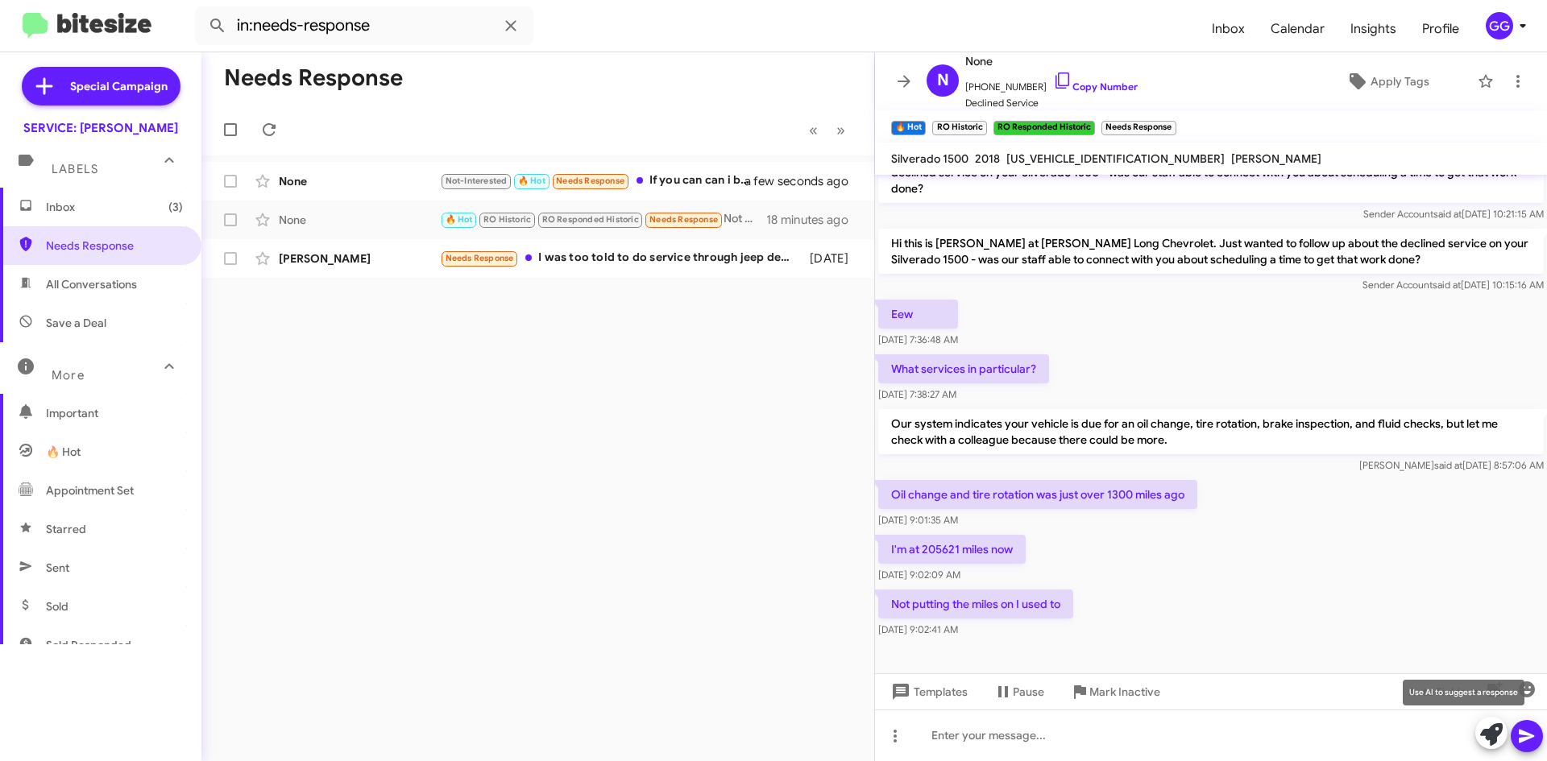
click at [1489, 732] on icon at bounding box center [1491, 735] width 23 height 23
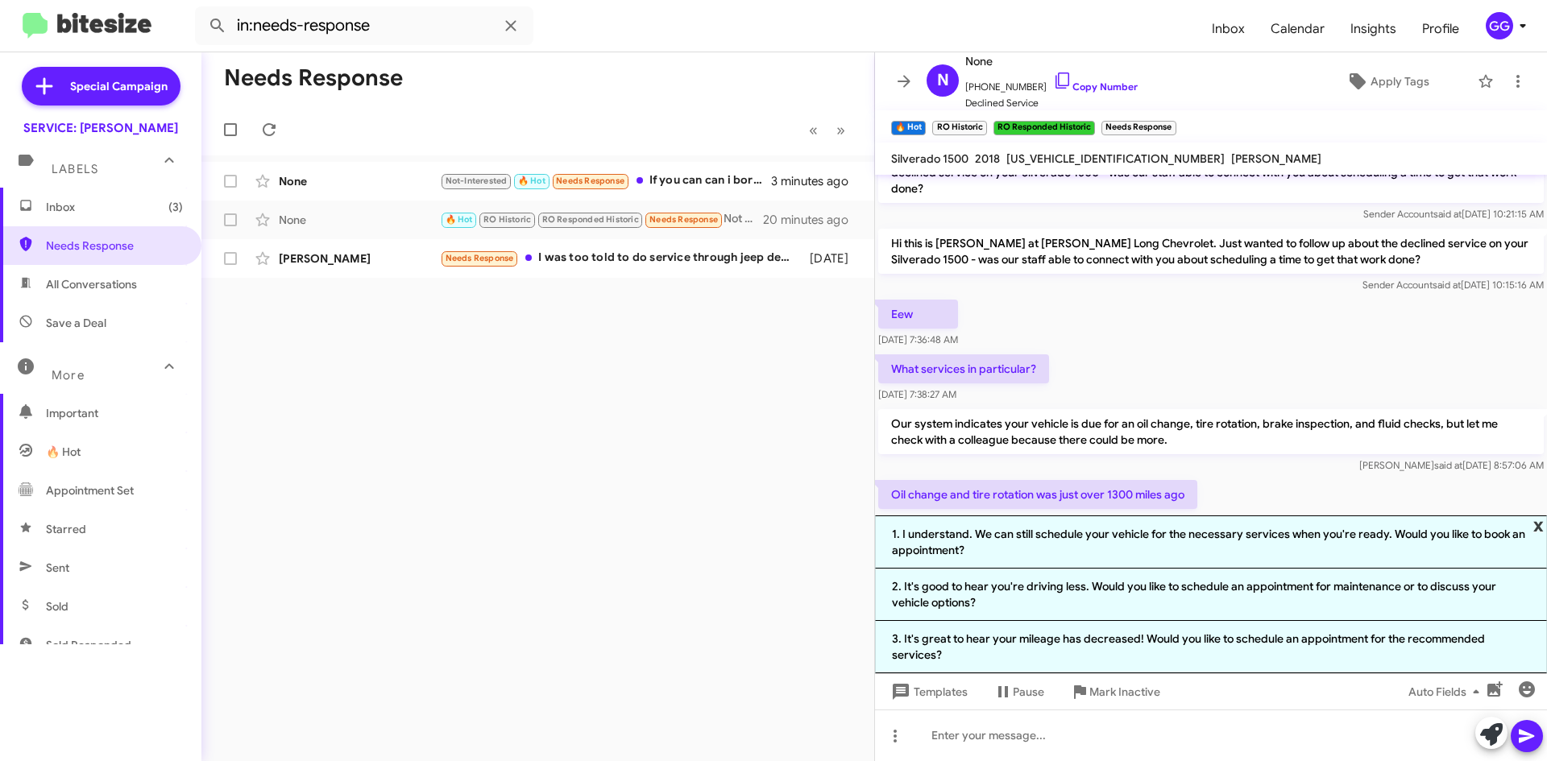
click at [1538, 522] on span "x" at bounding box center [1538, 525] width 10 height 19
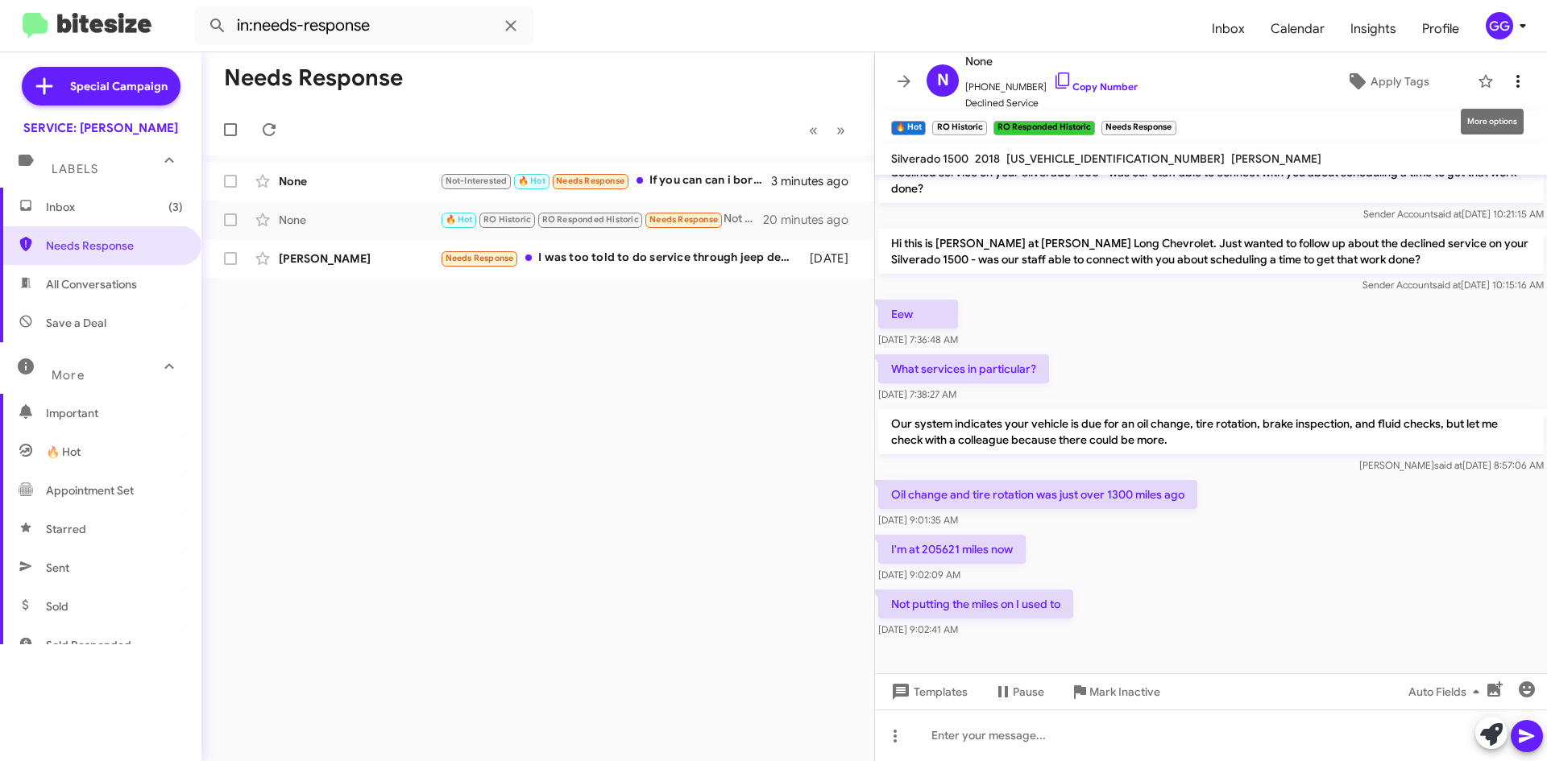
click at [1508, 80] on icon at bounding box center [1517, 81] width 19 height 19
click at [1516, 78] on icon at bounding box center [1517, 81] width 3 height 13
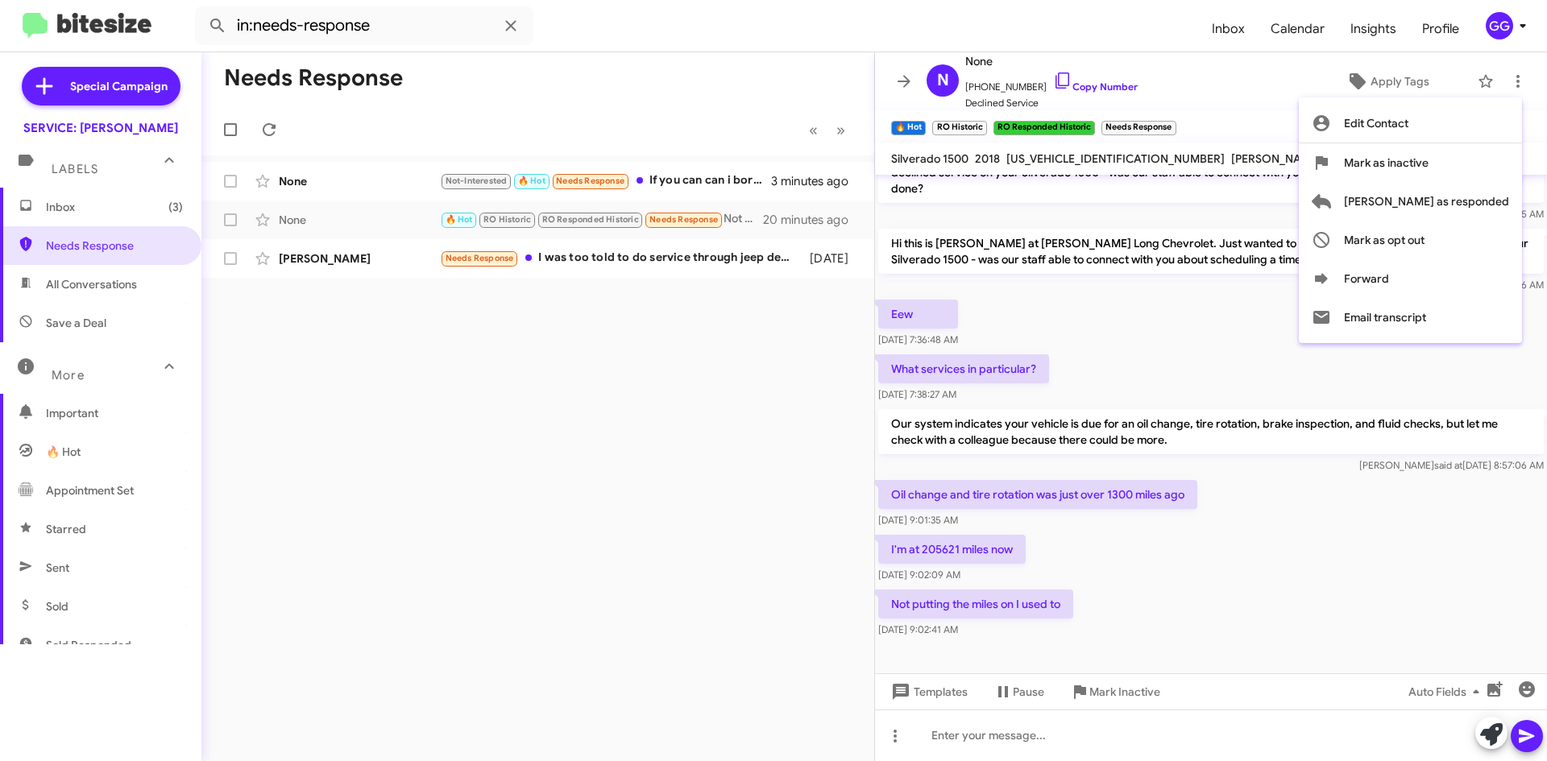
click at [838, 220] on div at bounding box center [773, 380] width 1547 height 761
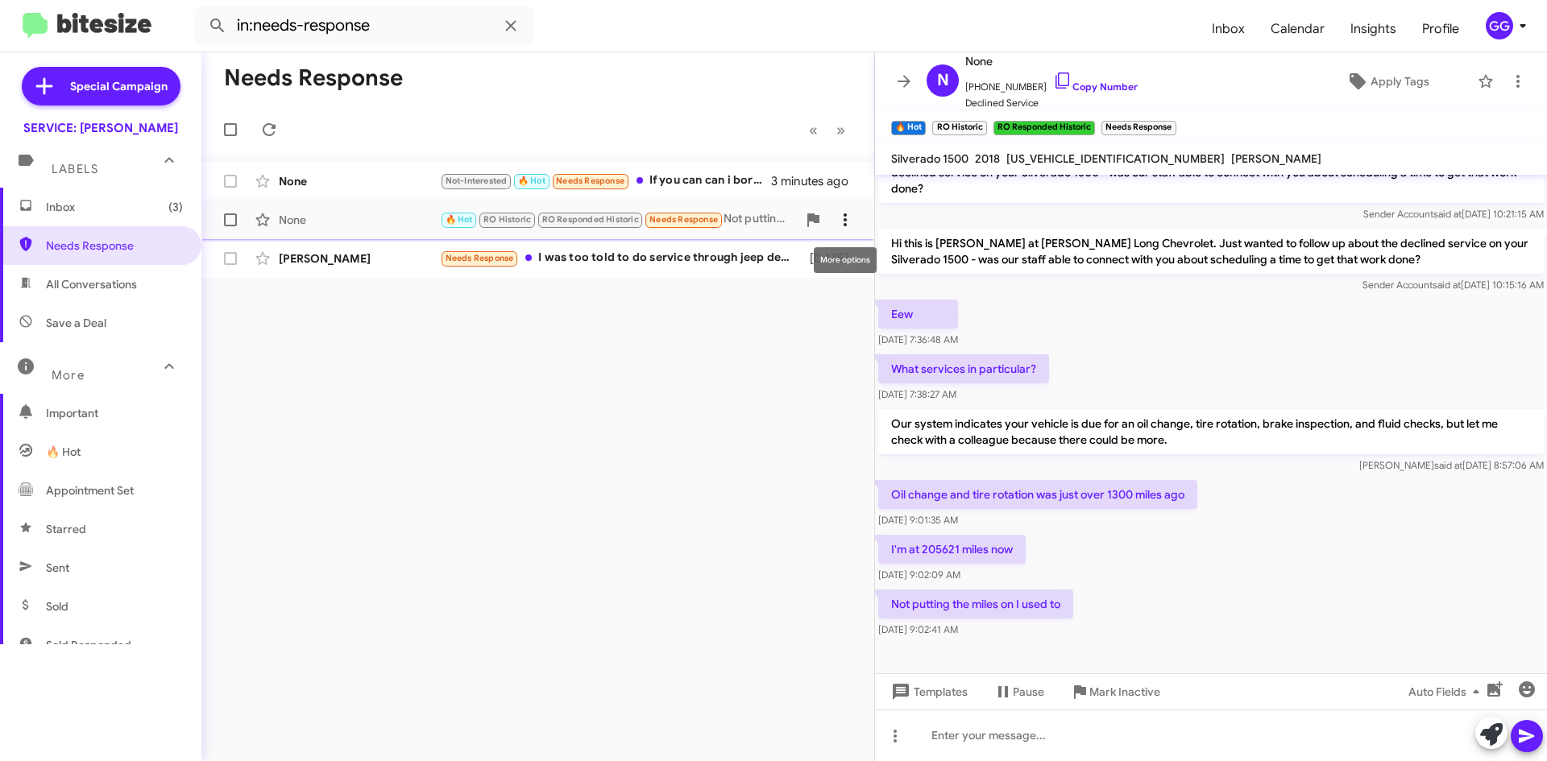
click at [846, 218] on icon at bounding box center [845, 219] width 19 height 19
click at [798, 292] on span "[PERSON_NAME] as responded" at bounding box center [765, 300] width 165 height 39
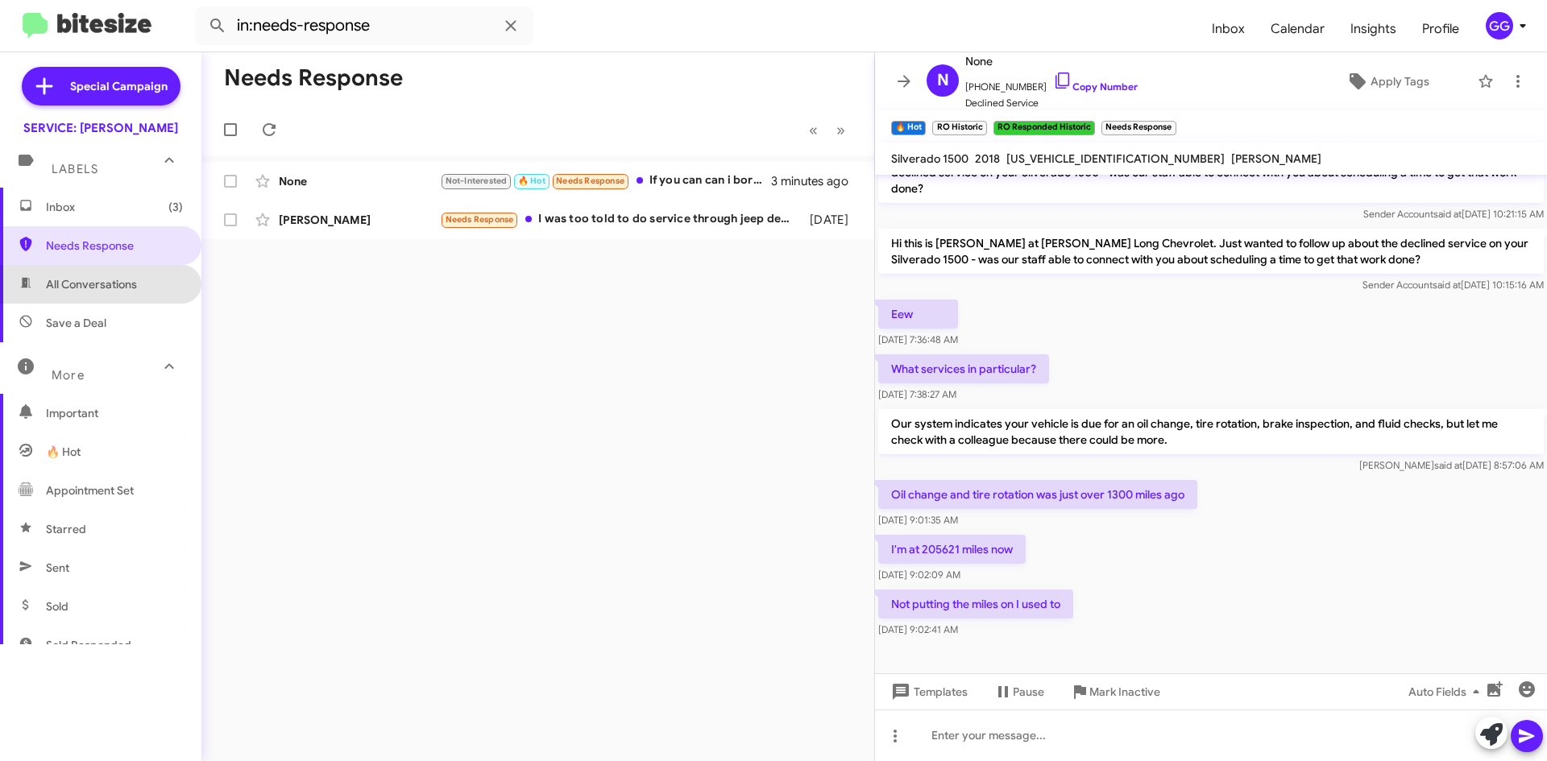
click at [102, 287] on span "All Conversations" at bounding box center [91, 284] width 91 height 16
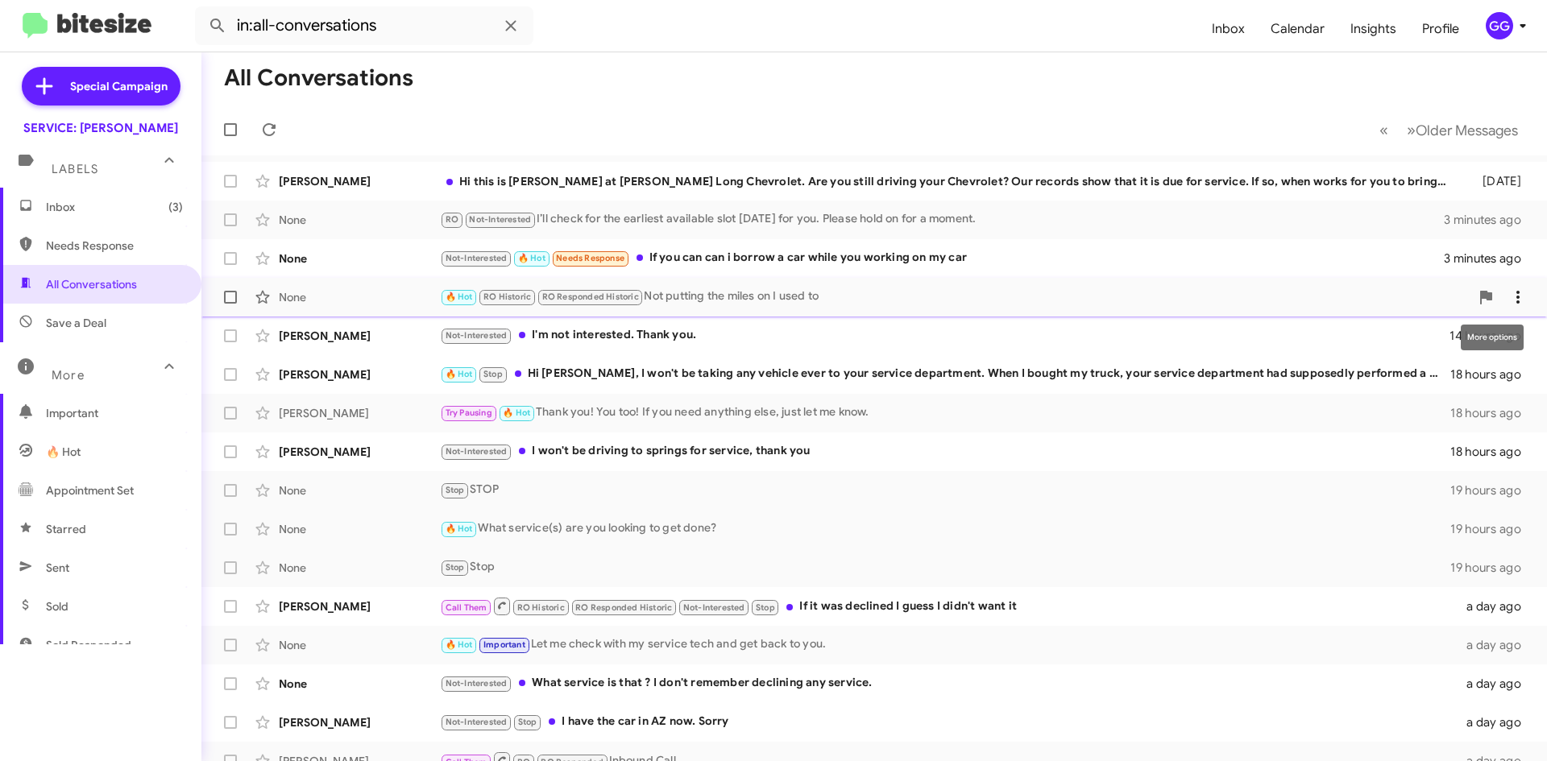
click at [1516, 294] on icon at bounding box center [1517, 297] width 3 height 13
click at [1425, 339] on span "Mark as unread" at bounding box center [1384, 339] width 81 height 39
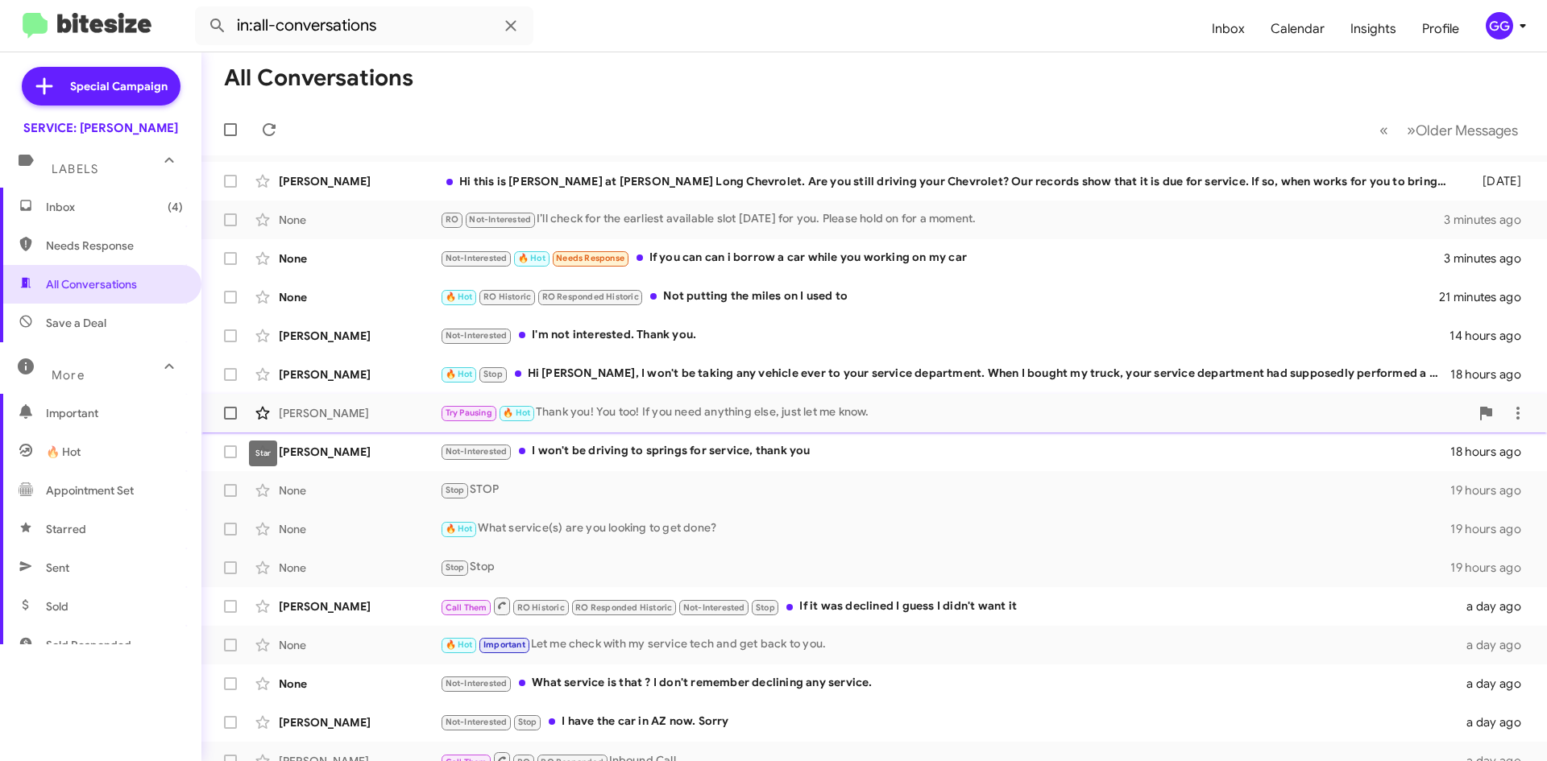
click at [270, 403] on button at bounding box center [263, 413] width 32 height 32
click at [258, 415] on icon at bounding box center [262, 413] width 19 height 19
click at [586, 94] on mat-toolbar-row "All Conversations" at bounding box center [874, 78] width 1346 height 52
click at [588, 93] on mat-toolbar-row "All Conversations" at bounding box center [874, 78] width 1346 height 52
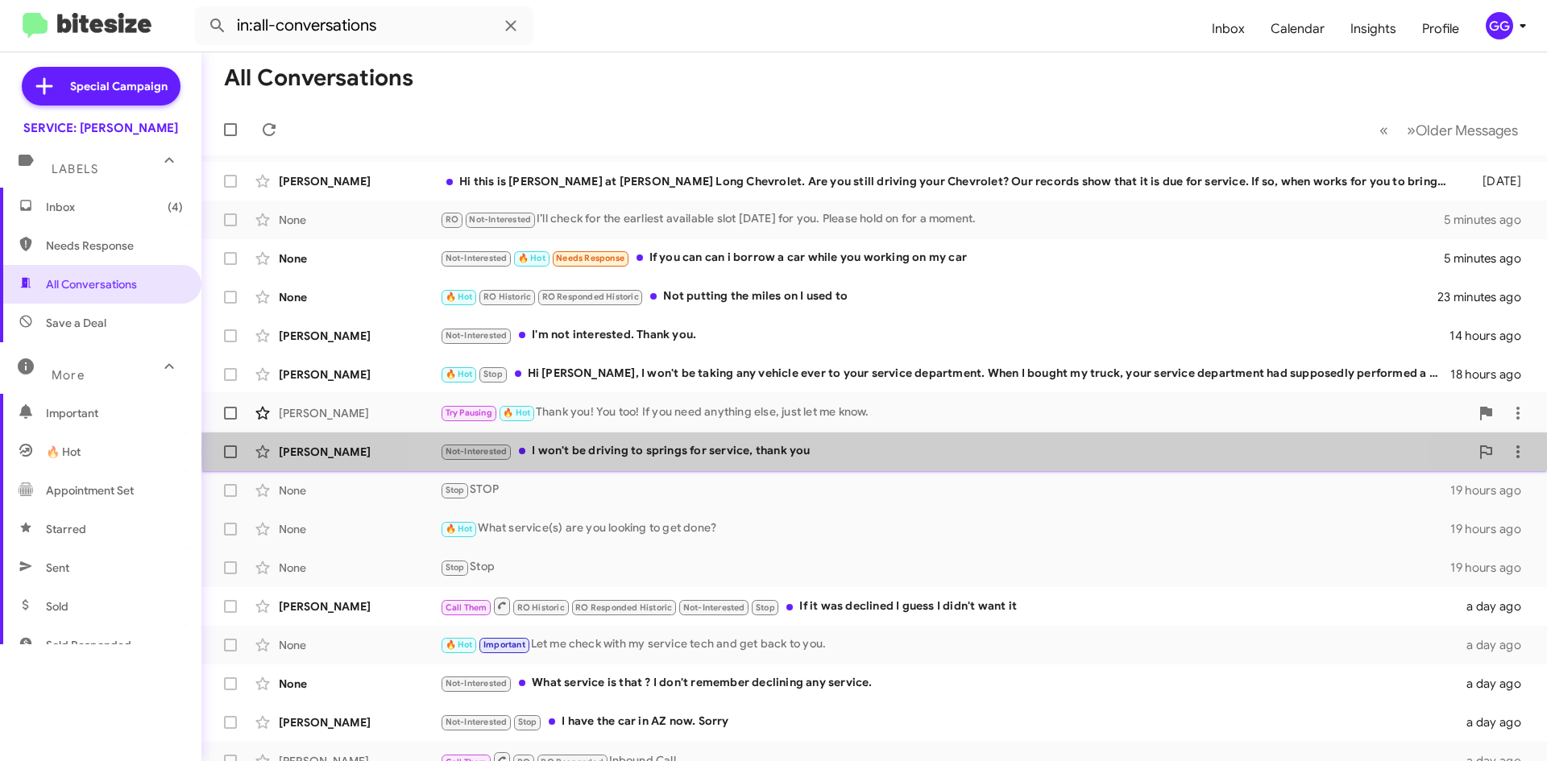
click at [909, 450] on div "Not-Interested I won't be driving to springs for service, thank you" at bounding box center [955, 451] width 1030 height 19
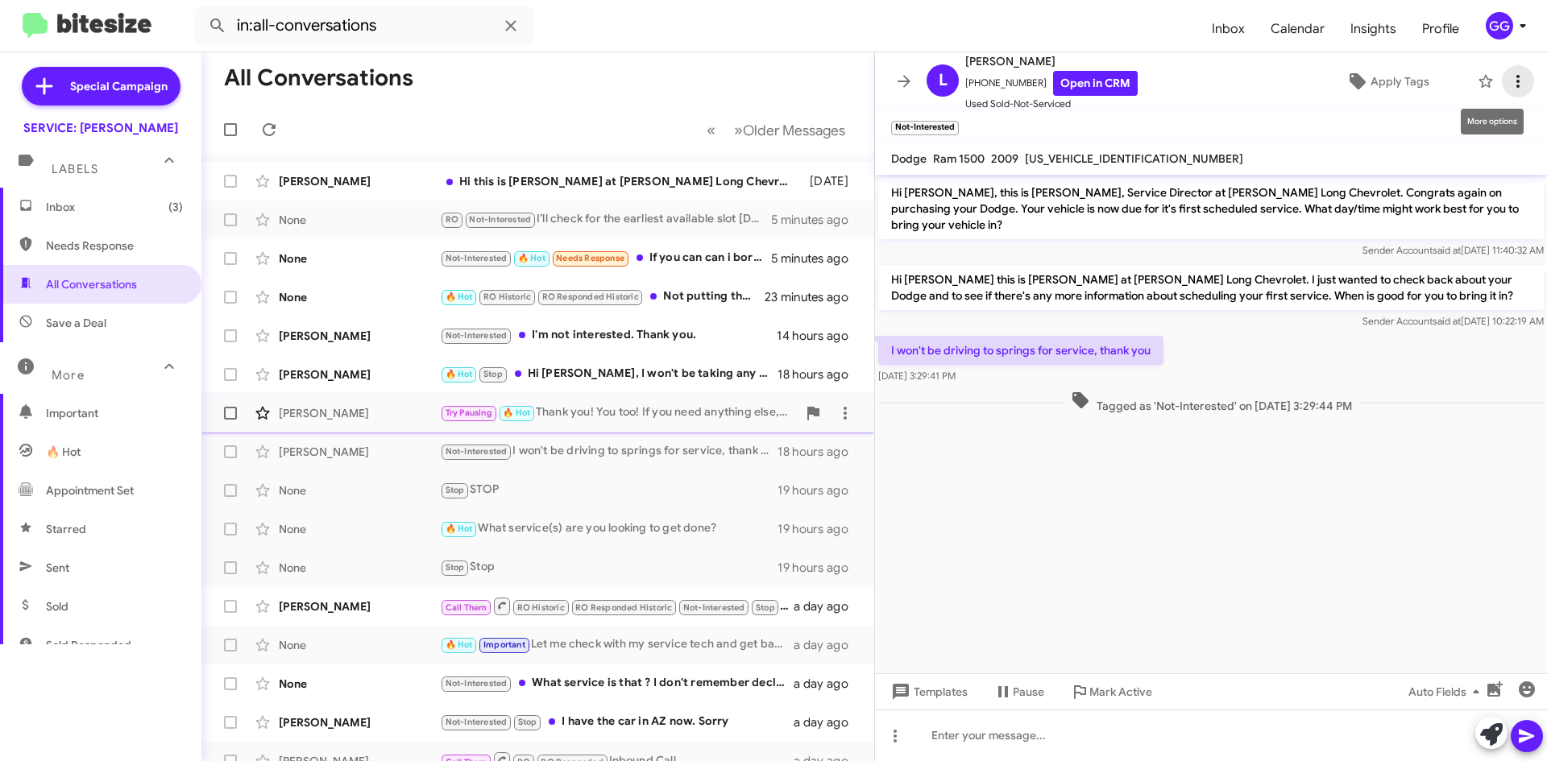
click at [1509, 84] on icon at bounding box center [1517, 81] width 19 height 19
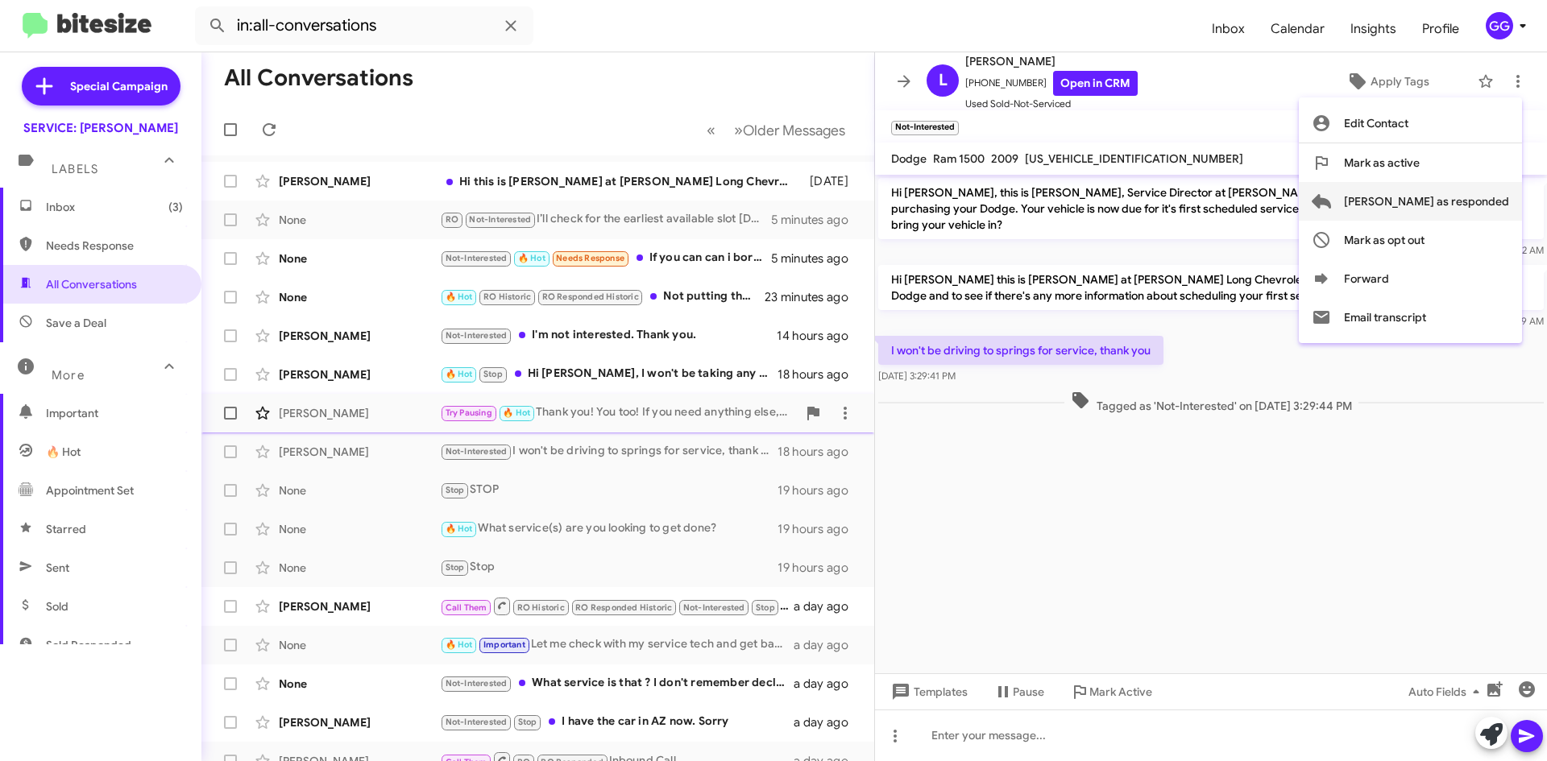
click at [1490, 204] on span "[PERSON_NAME] as responded" at bounding box center [1426, 201] width 165 height 39
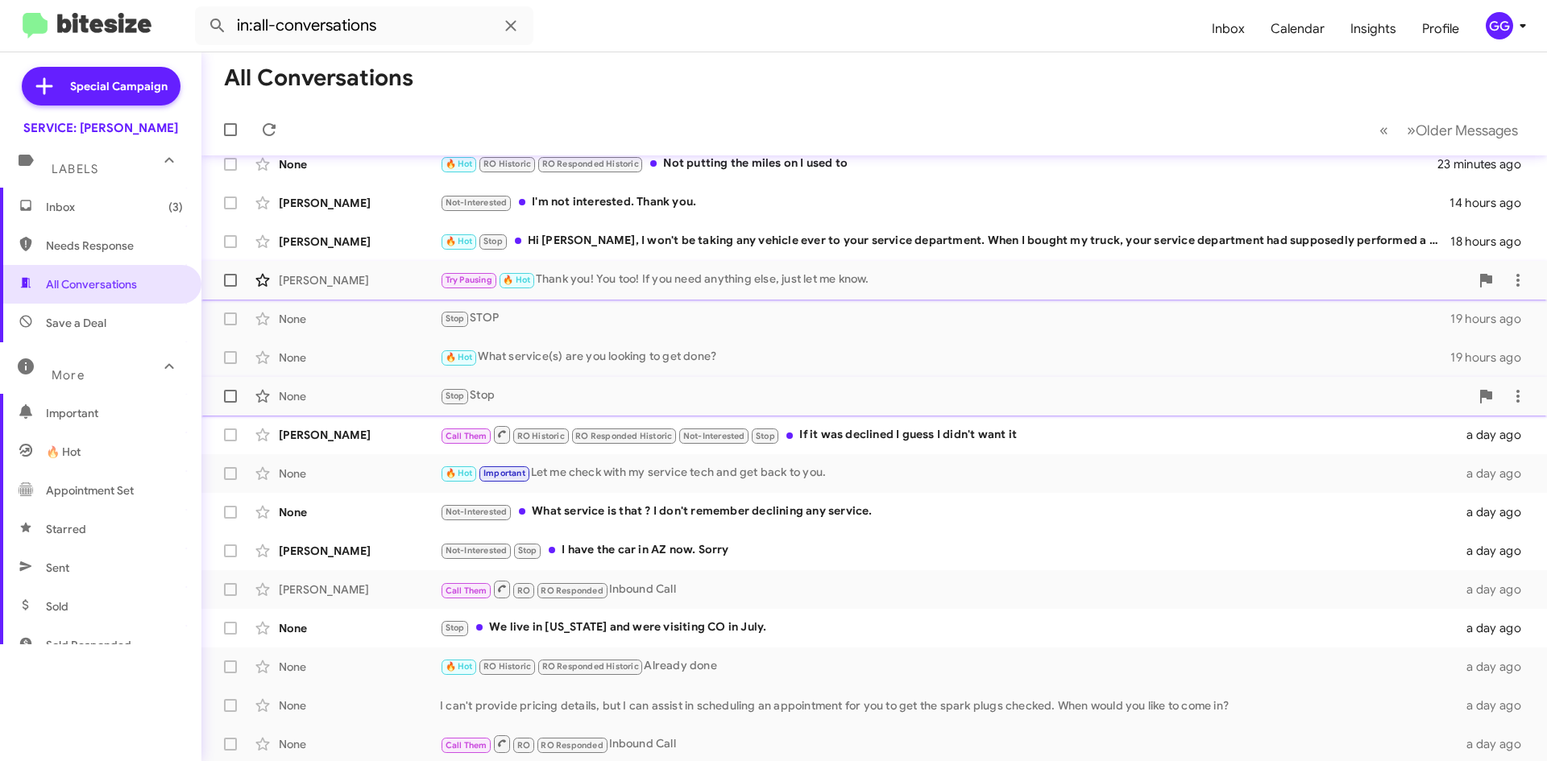
scroll to position [135, 0]
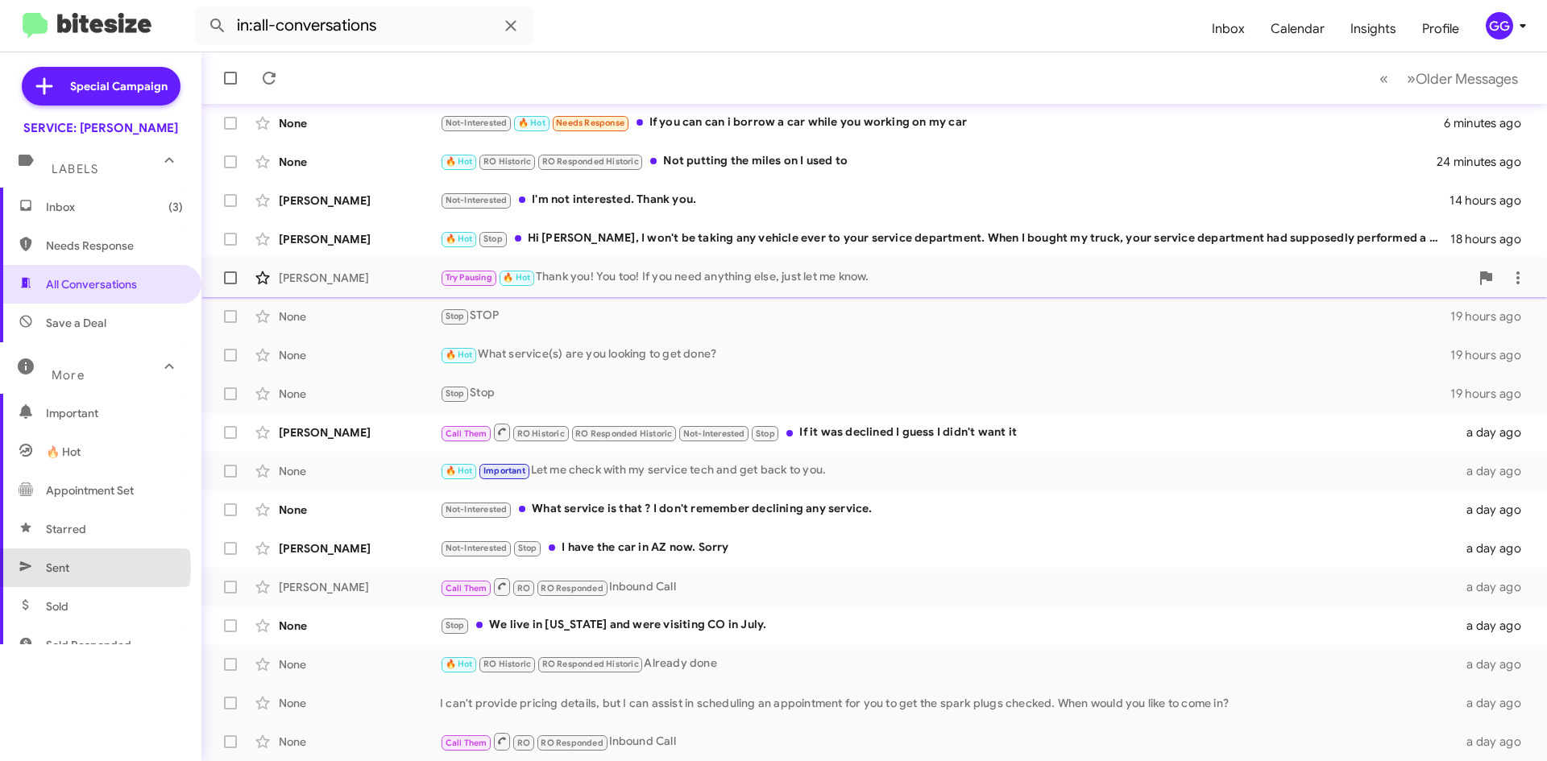
click at [64, 564] on span "Sent" at bounding box center [57, 568] width 23 height 16
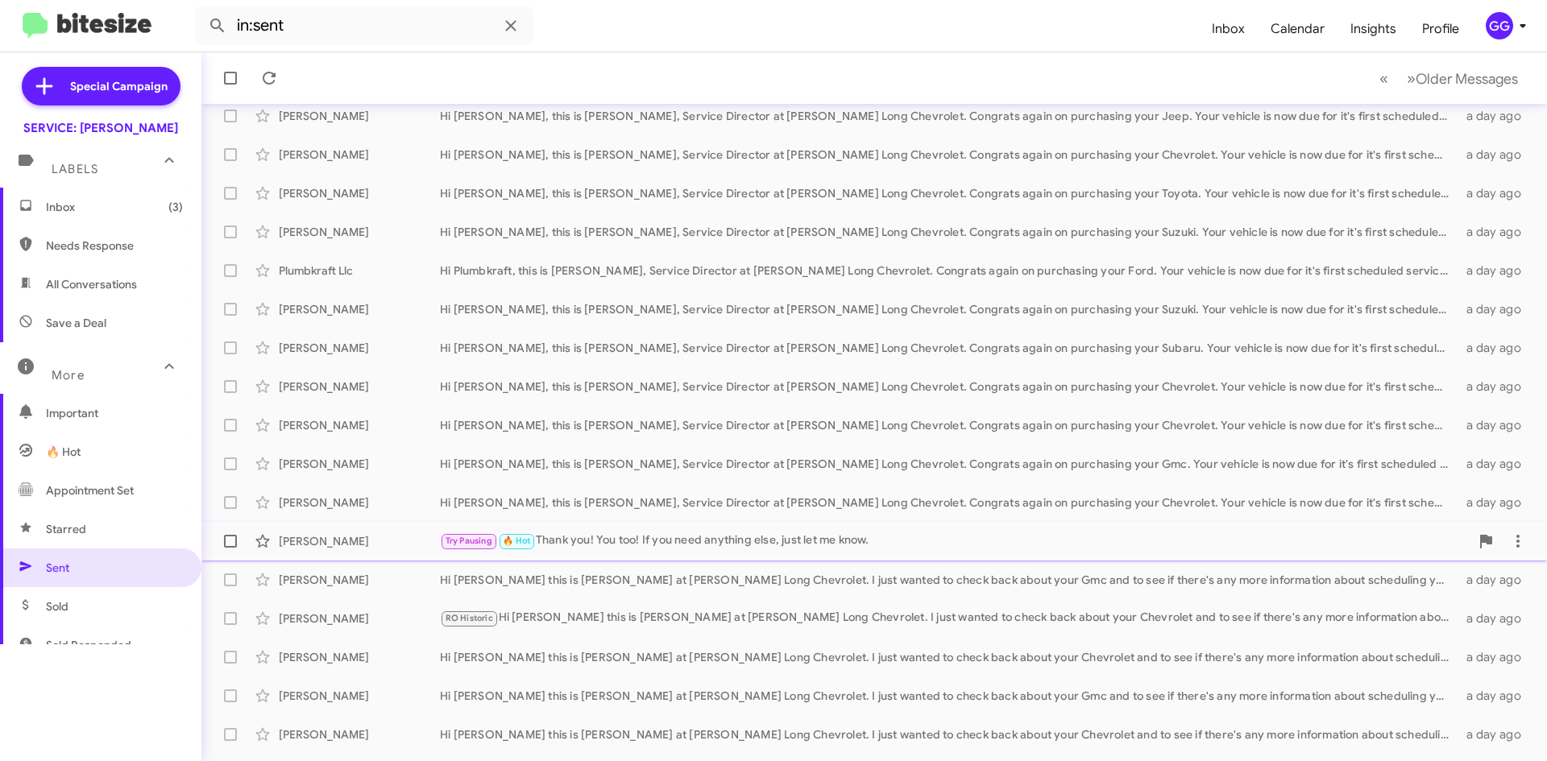
scroll to position [174, 0]
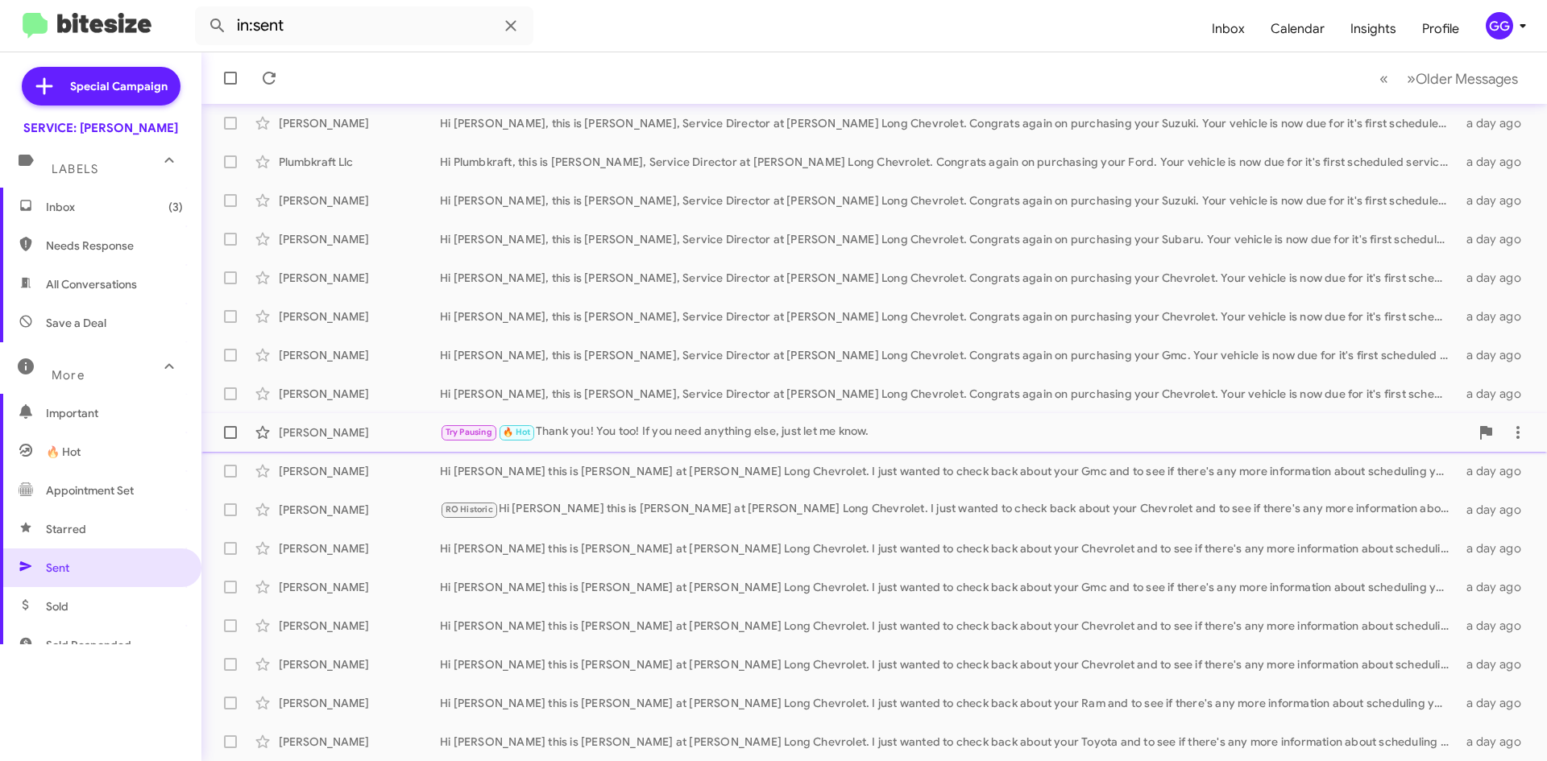
click at [617, 430] on div "Try Pausing 🔥 Hot Thank you! You too! If you need anything else, just let me kn…" at bounding box center [955, 432] width 1030 height 19
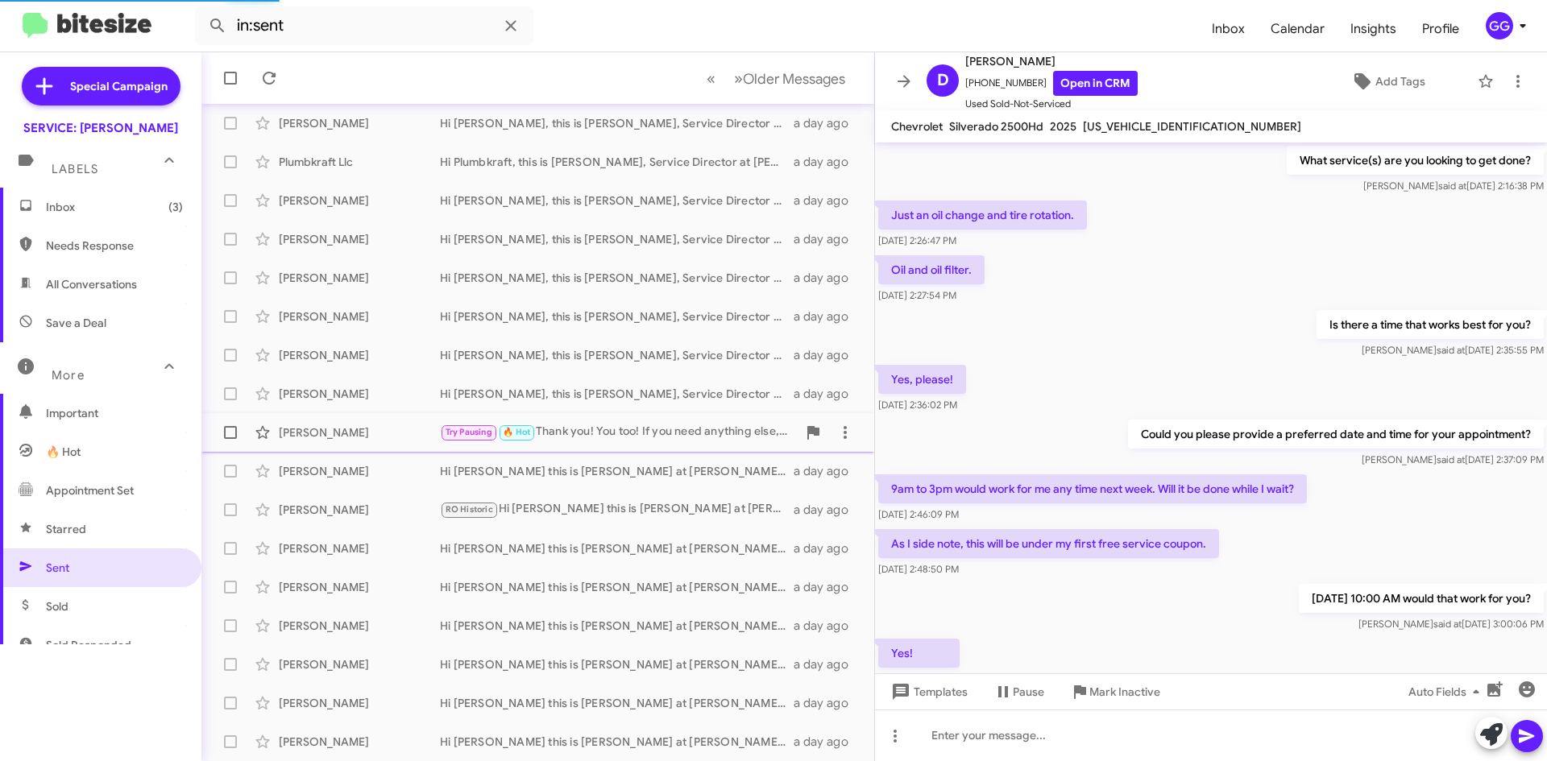
scroll to position [726, 0]
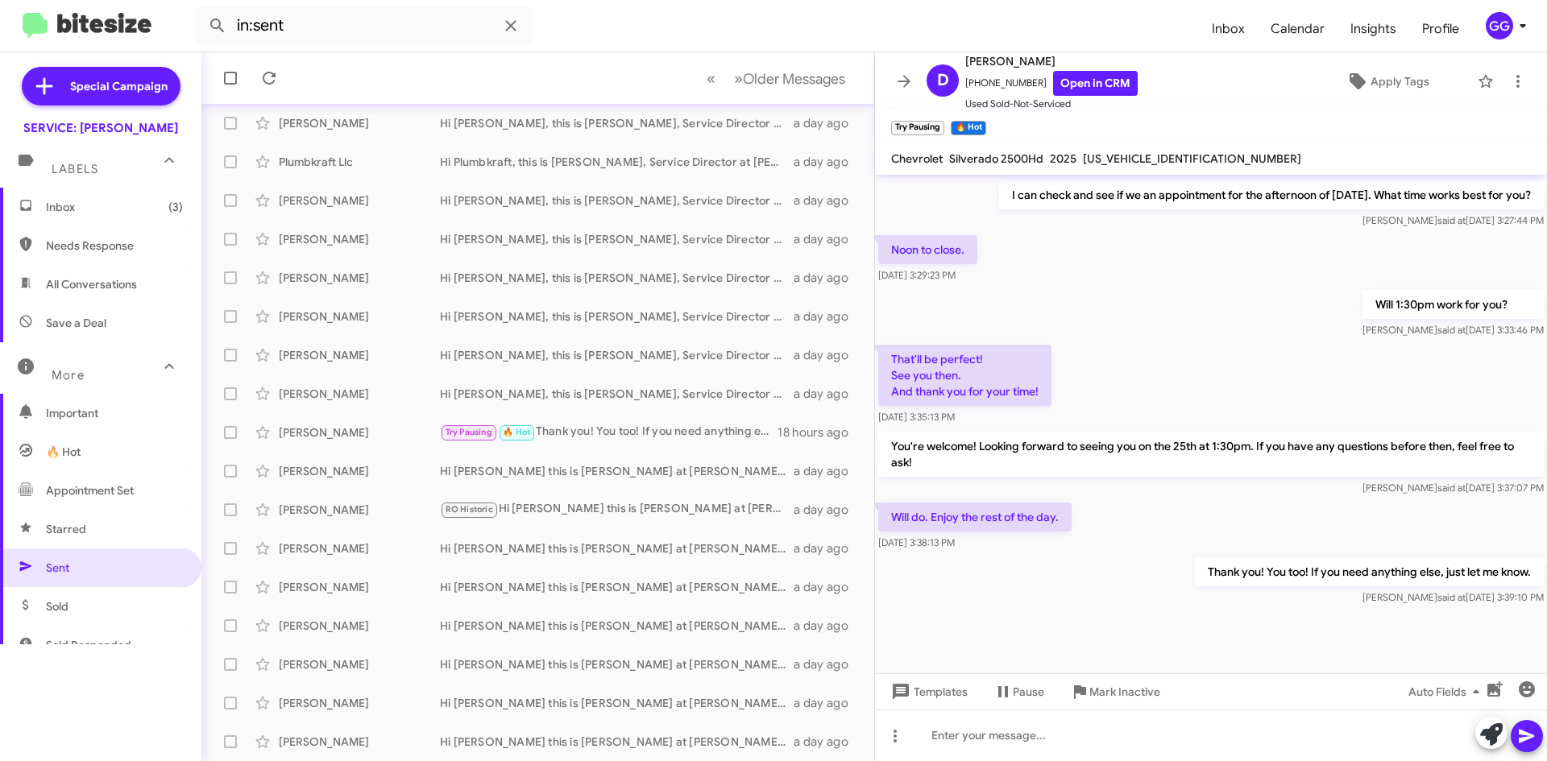
click at [81, 497] on span "Appointment Set" at bounding box center [90, 491] width 88 height 16
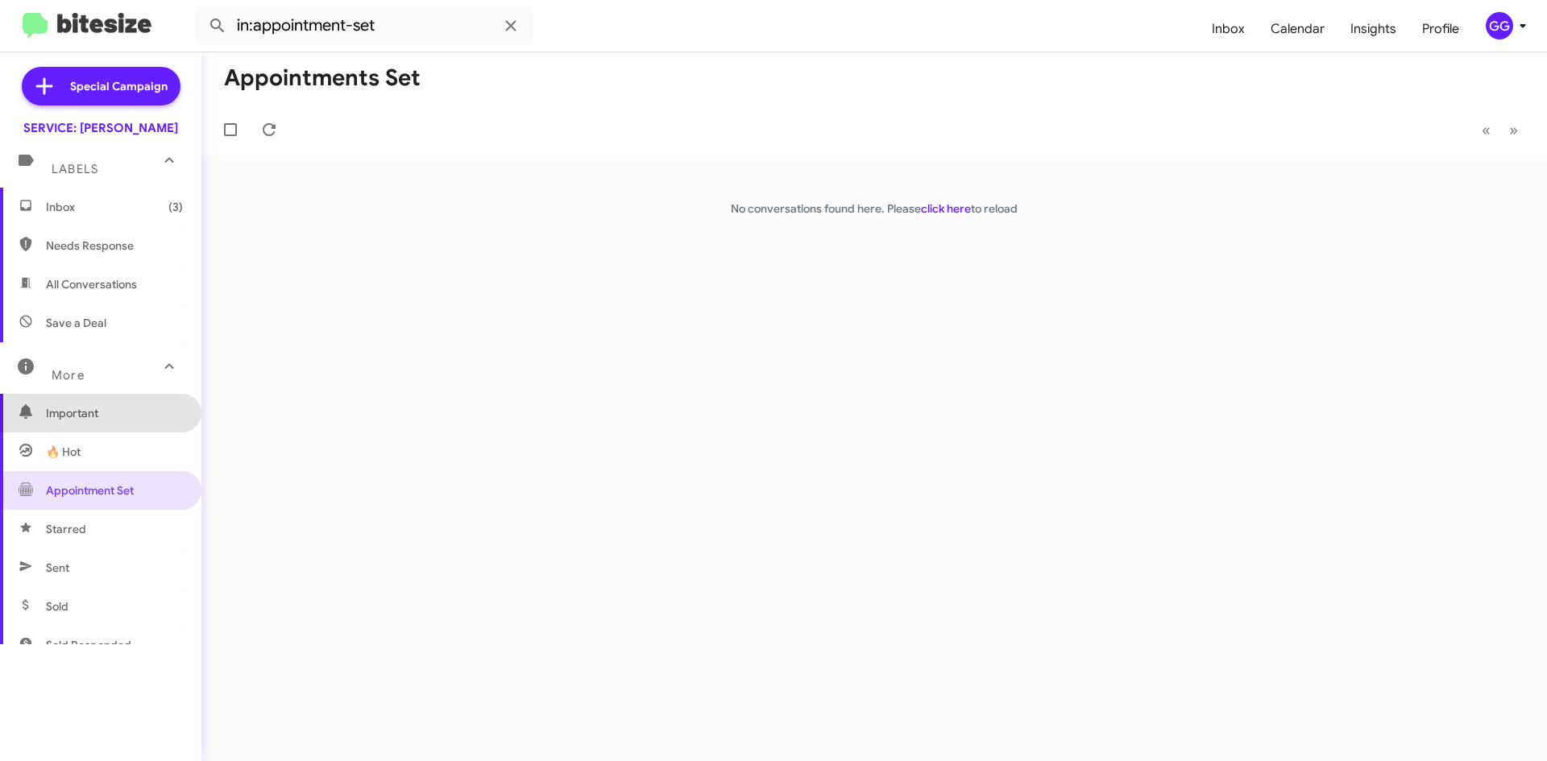
click at [110, 406] on span "Important" at bounding box center [114, 413] width 137 height 16
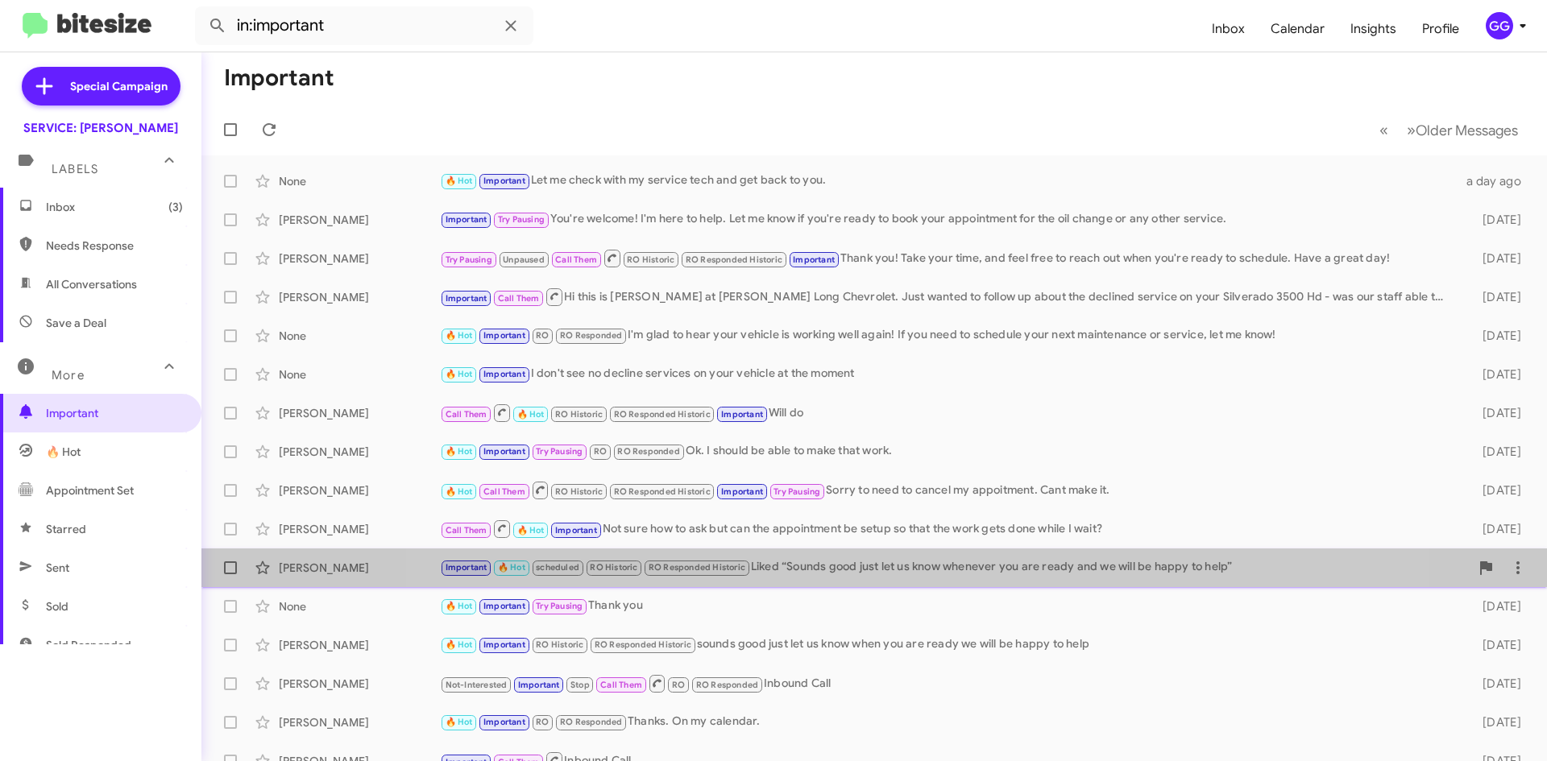
click at [879, 573] on div "Important 🔥 Hot scheduled RO Historic RO Responded Historic Liked “Sounds good …" at bounding box center [955, 567] width 1030 height 19
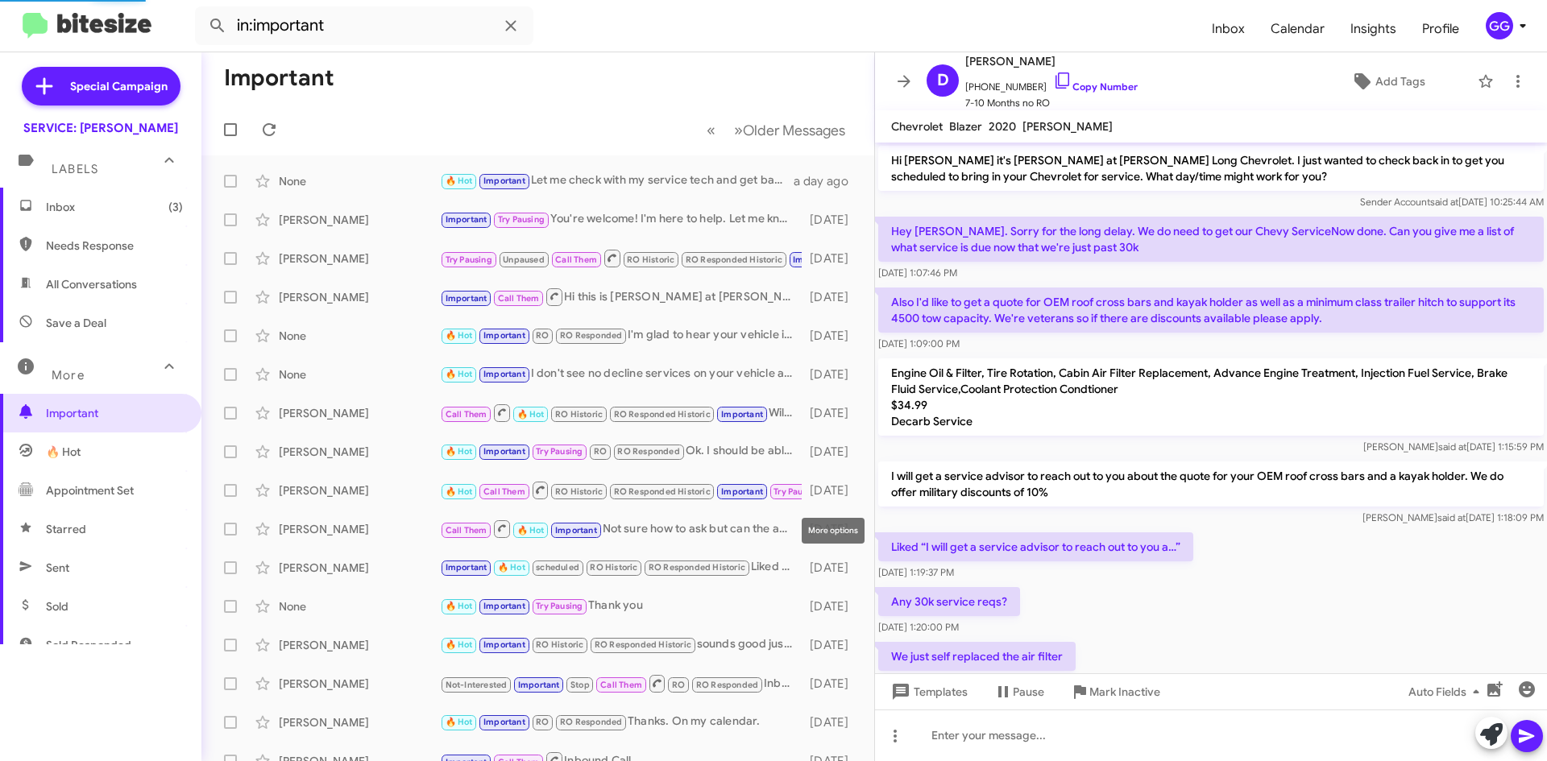
scroll to position [830, 0]
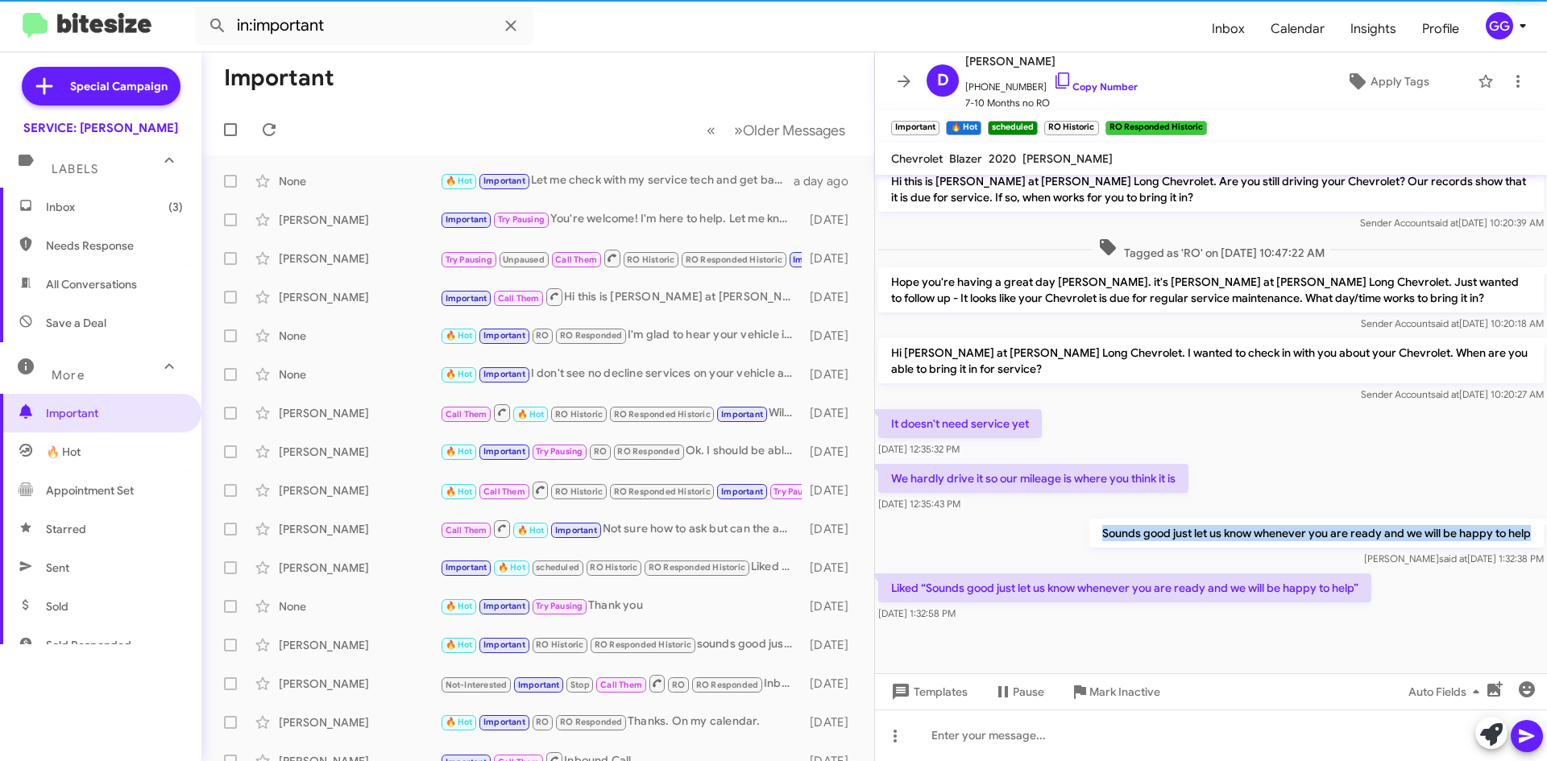
drag, startPoint x: 1090, startPoint y: 535, endPoint x: 1522, endPoint y: 533, distance: 431.9
click at [1522, 533] on p "Sounds good just let us know whenever you are ready and we will be happy to help" at bounding box center [1316, 533] width 454 height 29
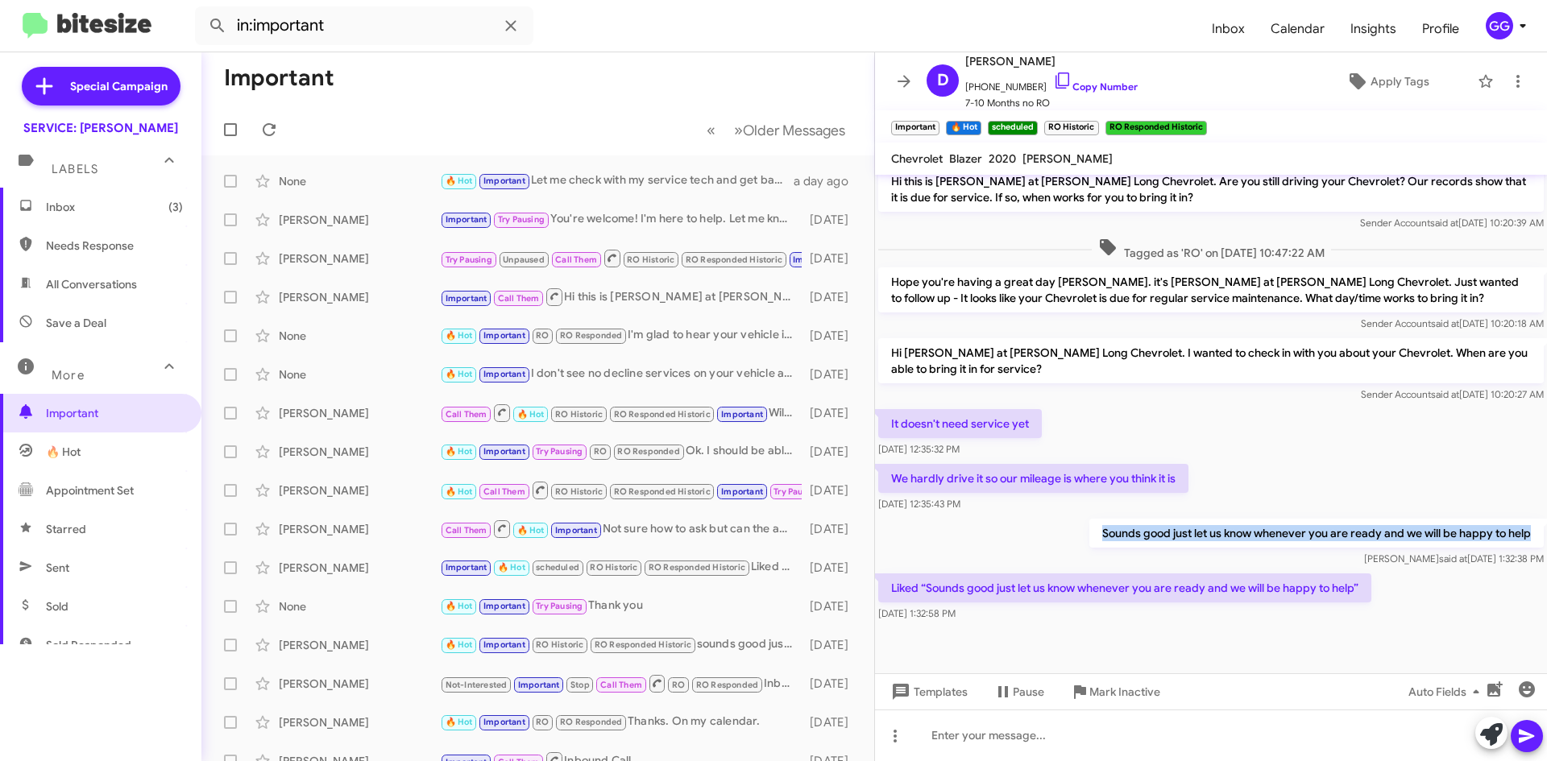
copy p "Sounds good just let us know whenever you are ready and we will be happy to help"
click at [130, 273] on span "All Conversations" at bounding box center [100, 284] width 201 height 39
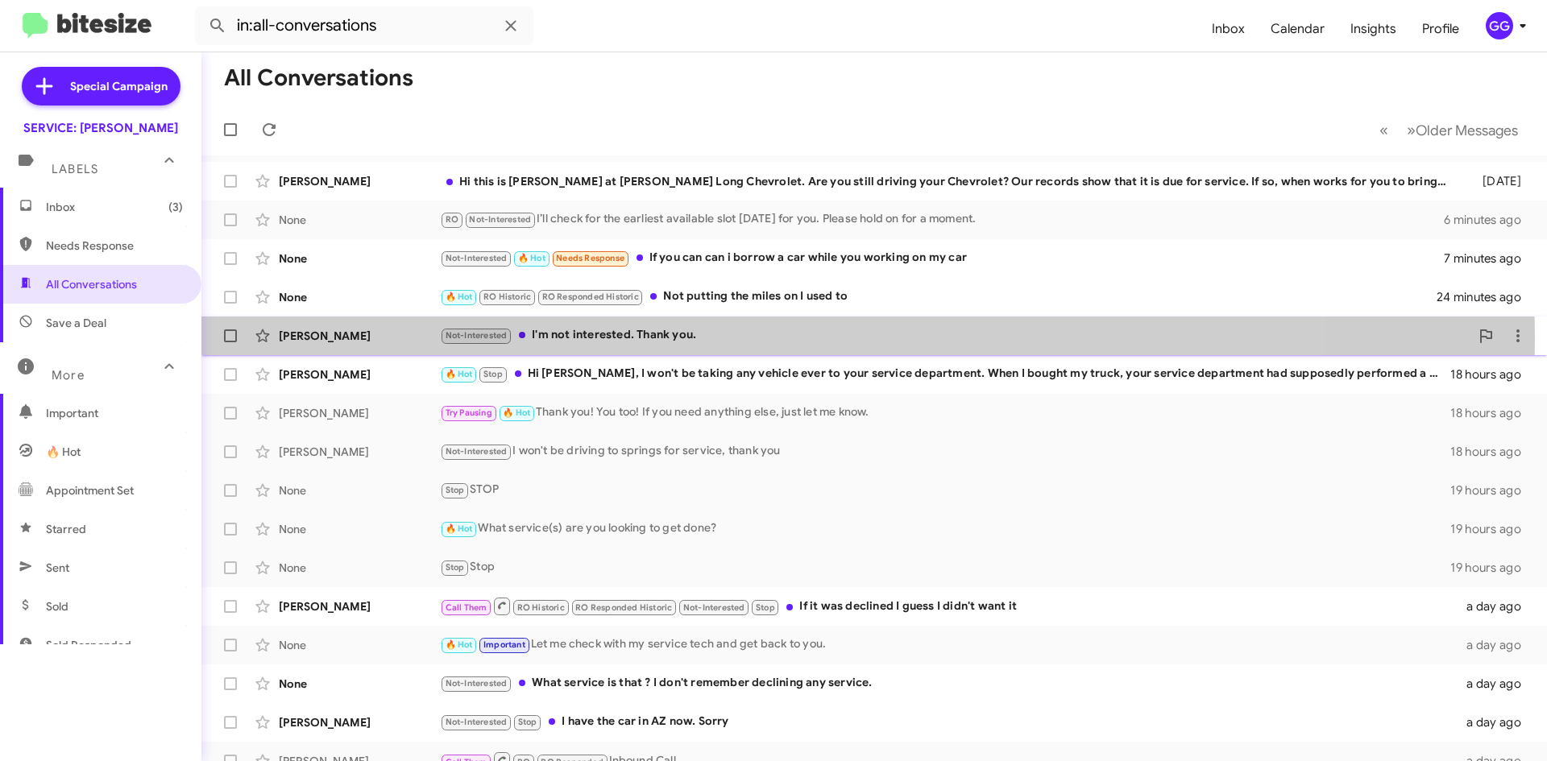
click at [715, 338] on div "Not-Interested I'm not interested. Thank you." at bounding box center [955, 335] width 1030 height 19
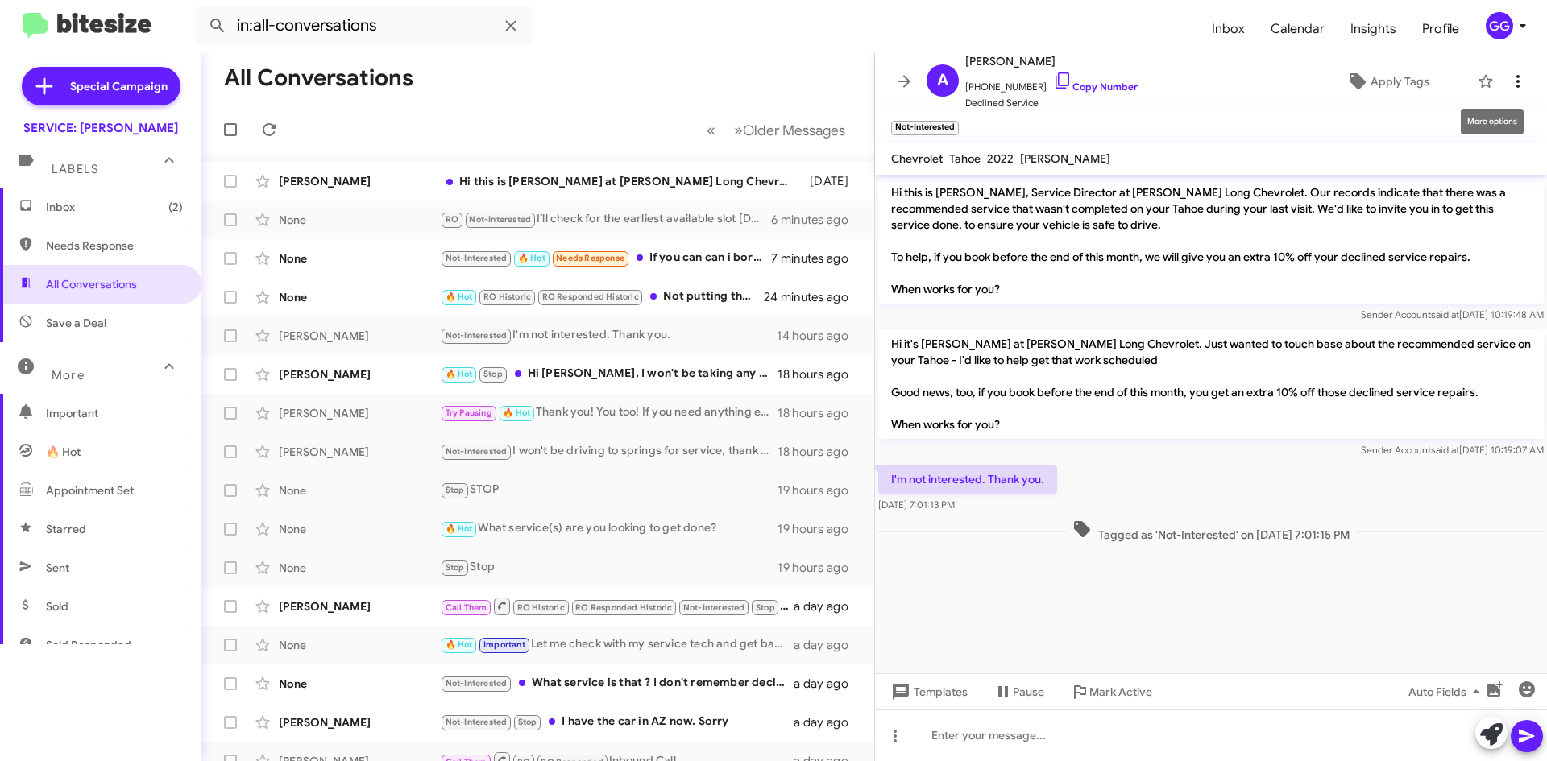
click at [1508, 76] on icon at bounding box center [1517, 81] width 19 height 19
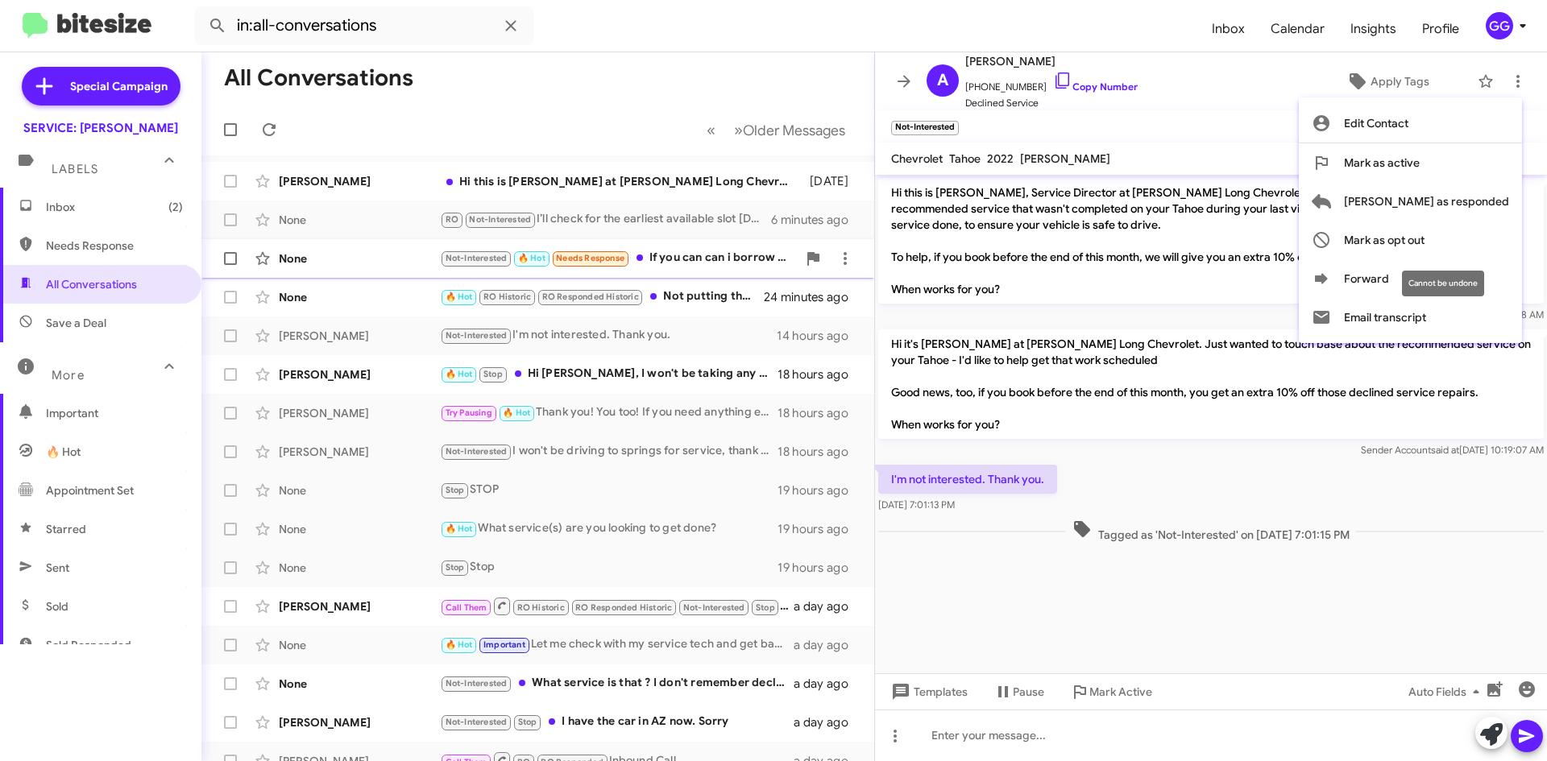
click at [1425, 243] on span "Mark as opt out" at bounding box center [1384, 240] width 81 height 39
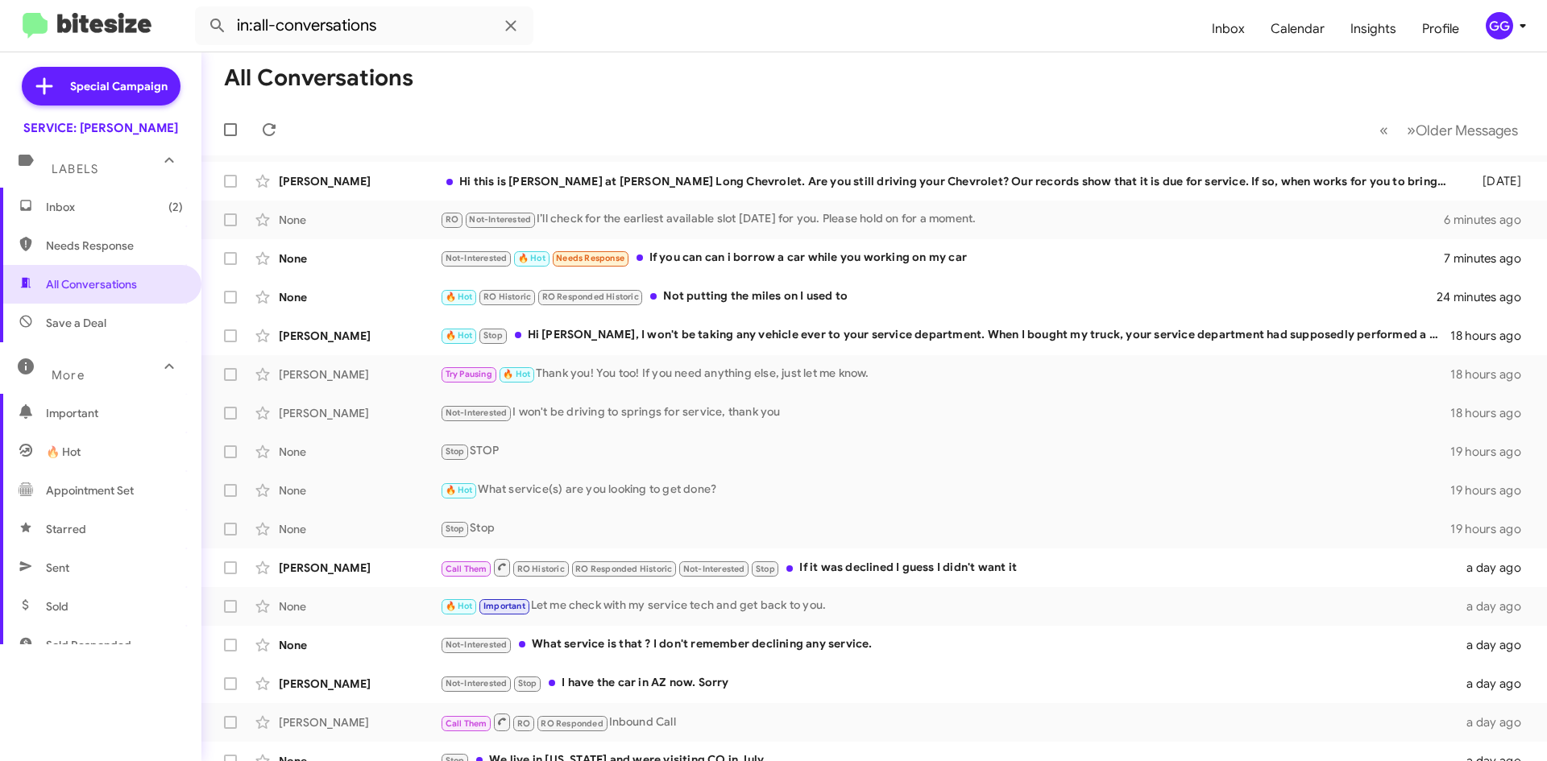
click at [110, 248] on span "Needs Response" at bounding box center [114, 246] width 137 height 16
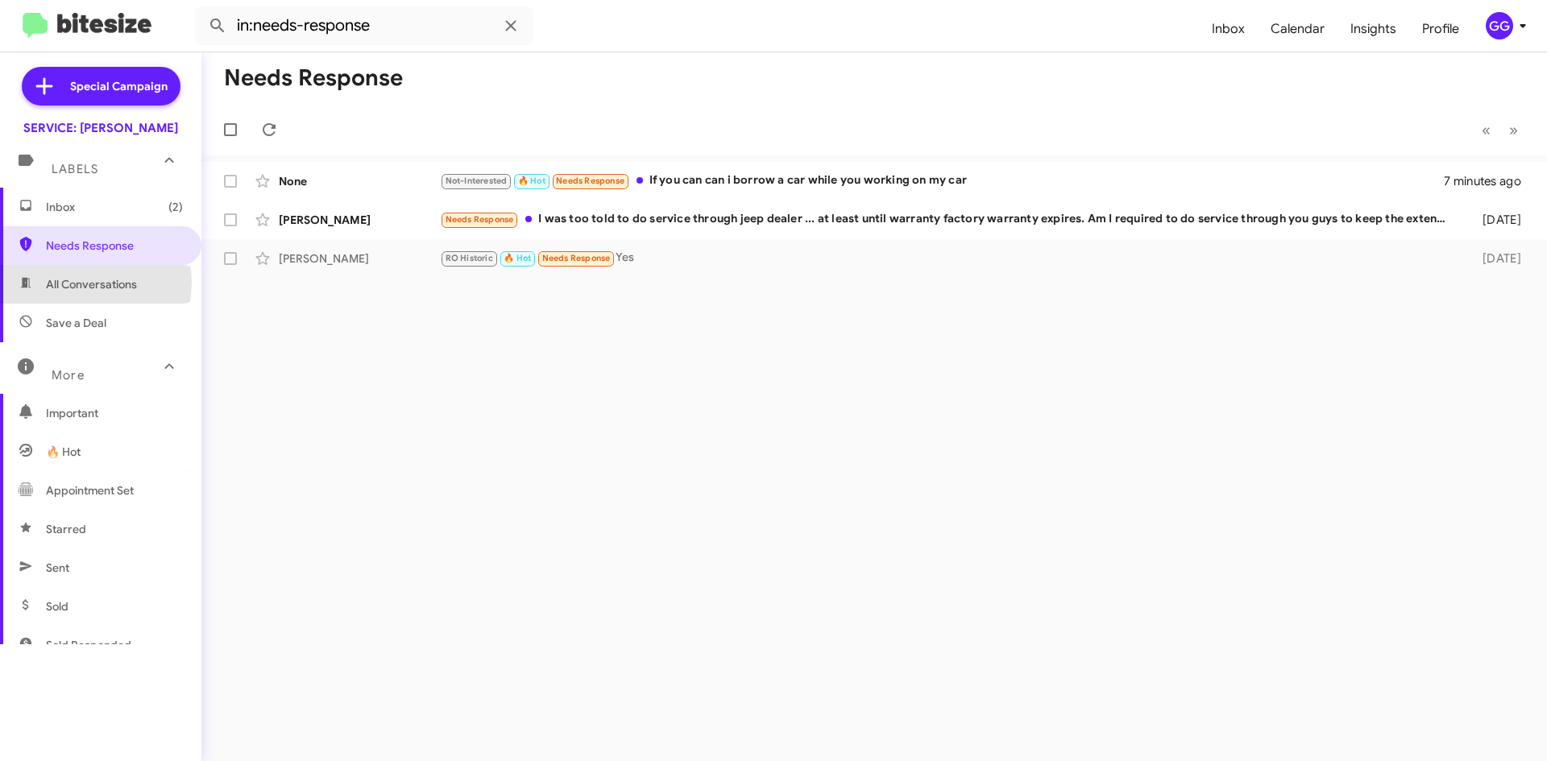
click at [84, 281] on span "All Conversations" at bounding box center [91, 284] width 91 height 16
type input "in:all-conversations"
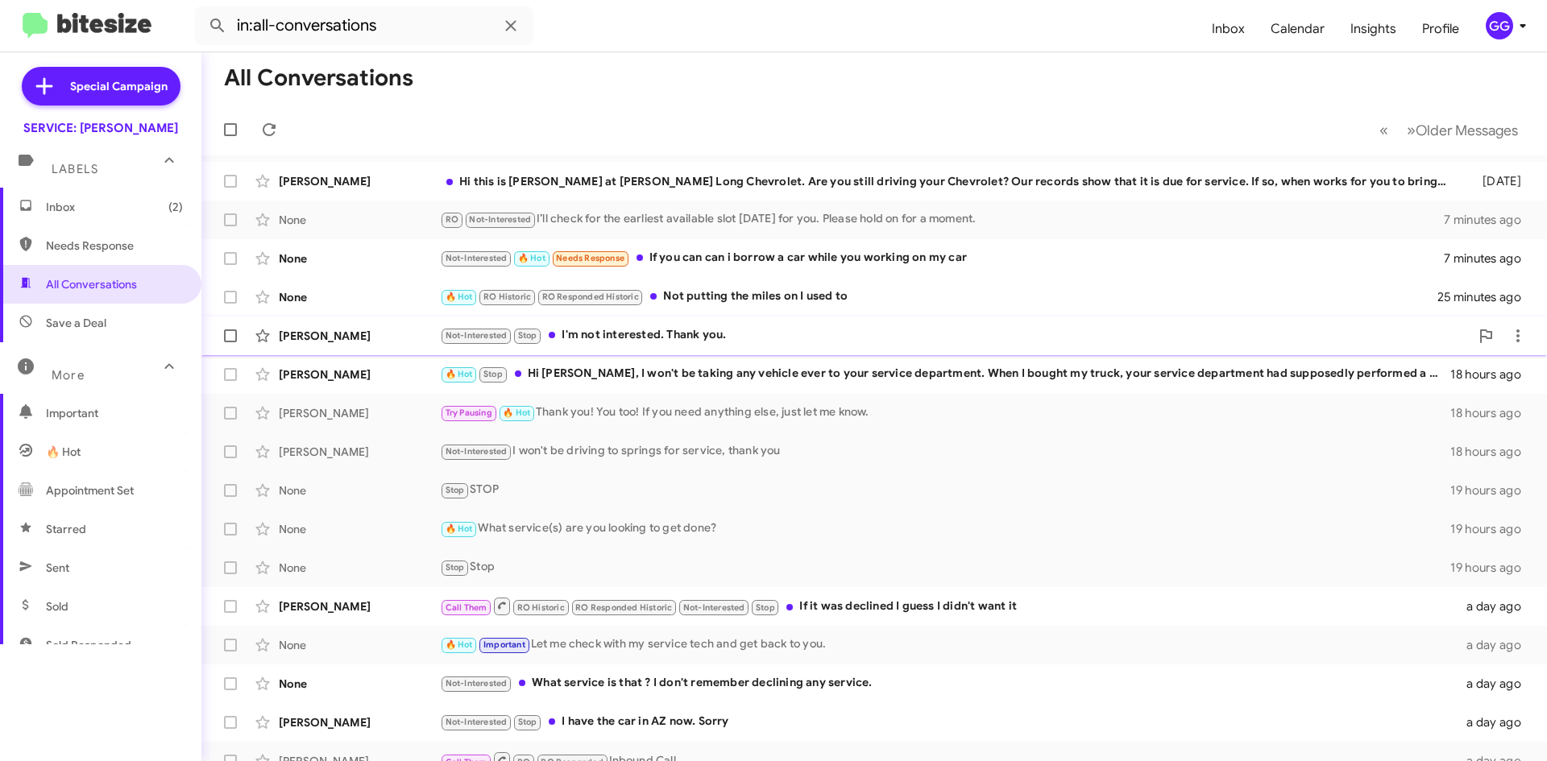
click at [781, 340] on div "Not-Interested Stop I'm not interested. Thank you." at bounding box center [955, 335] width 1030 height 19
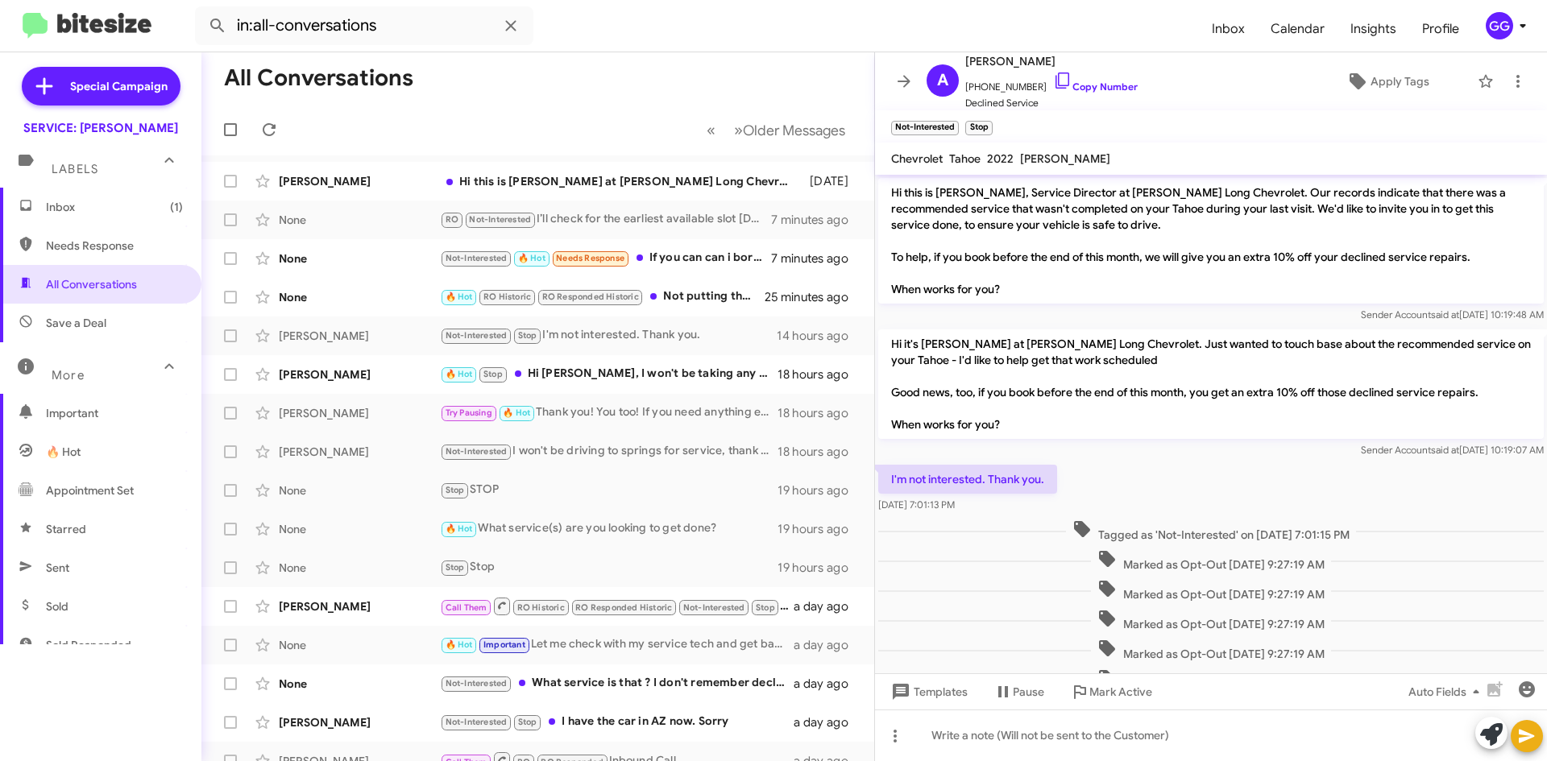
scroll to position [58, 0]
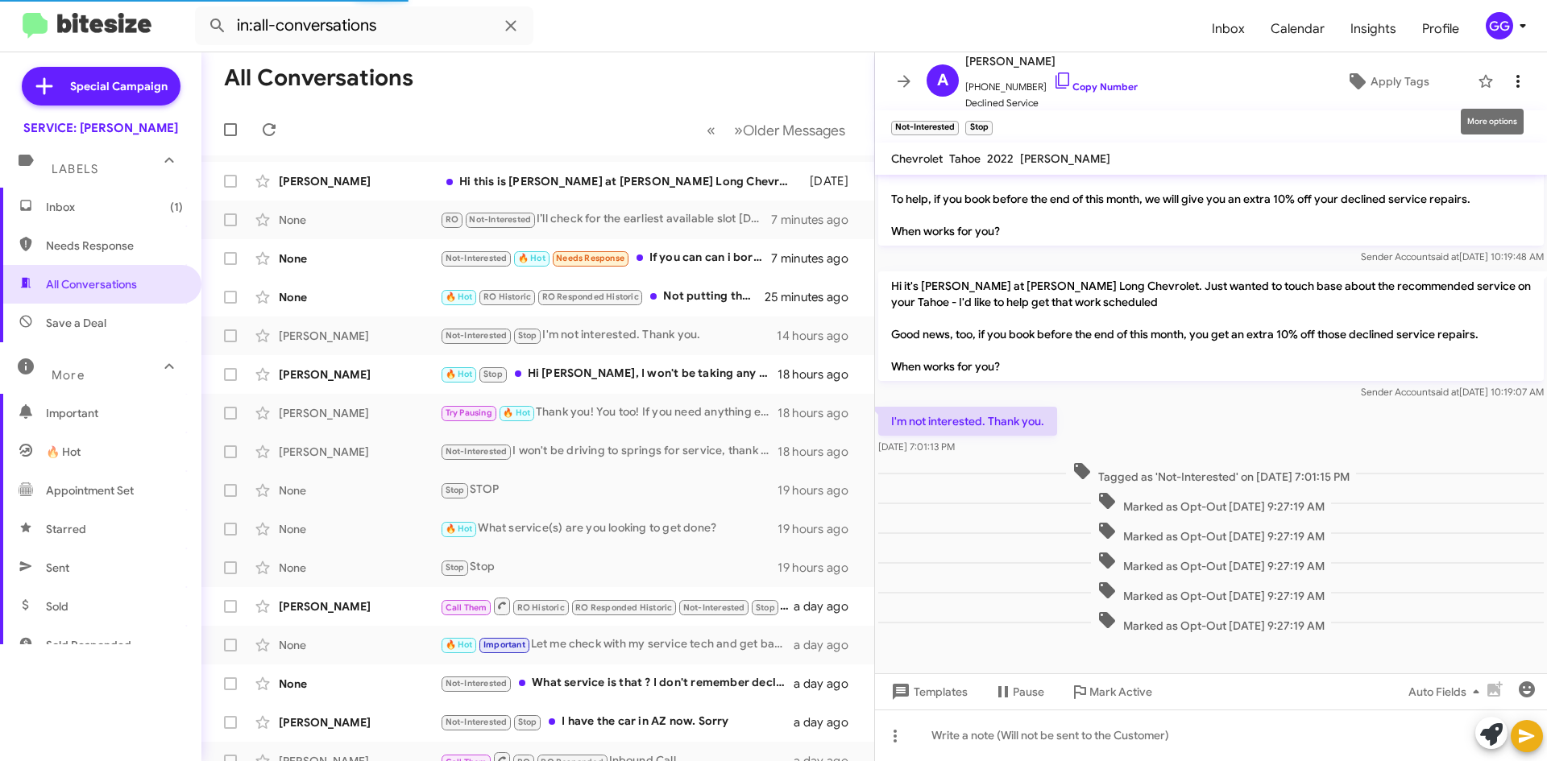
click at [1511, 83] on icon at bounding box center [1517, 81] width 19 height 19
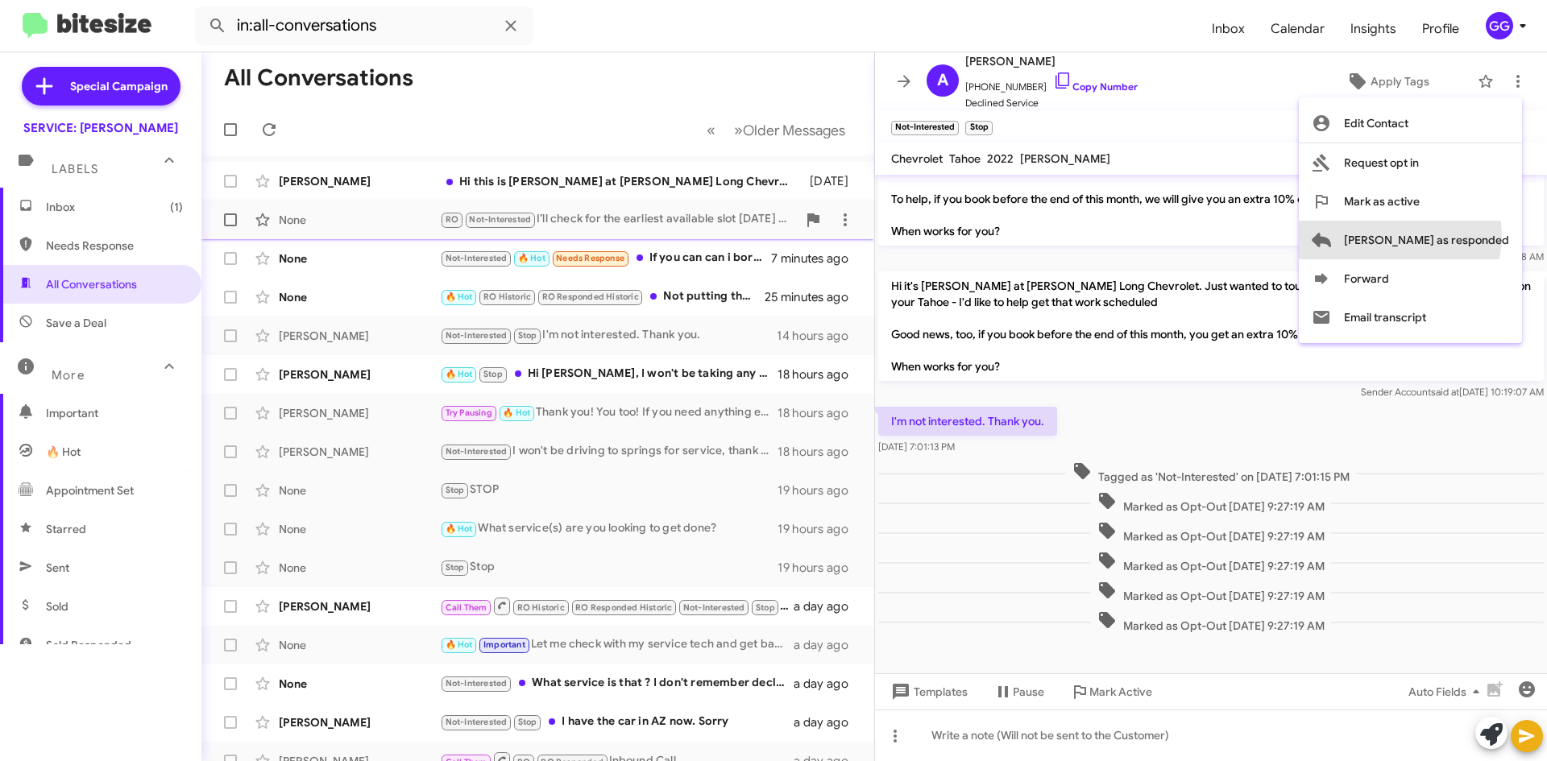
click at [1464, 235] on span "[PERSON_NAME] as responded" at bounding box center [1426, 240] width 165 height 39
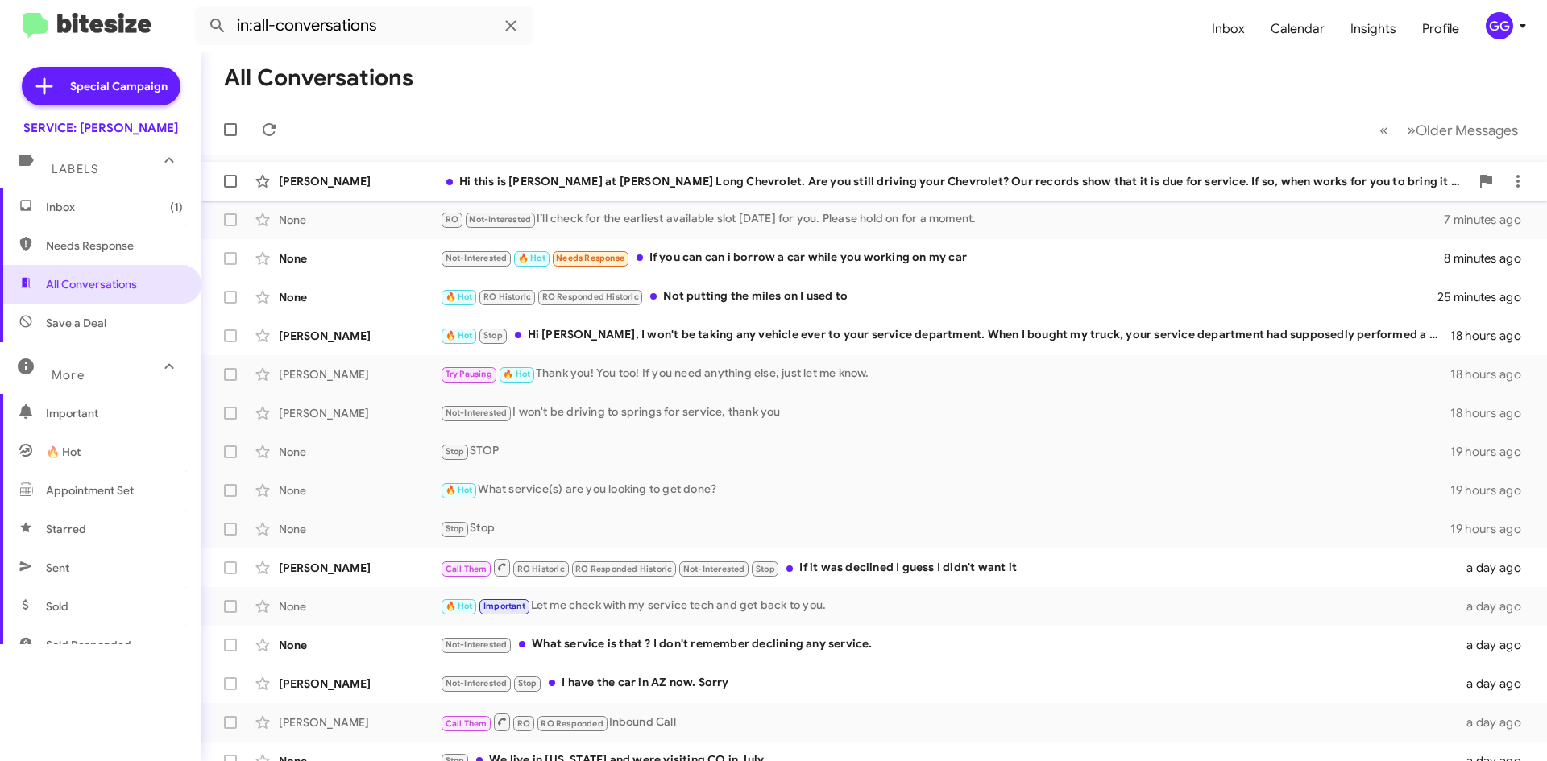
click at [773, 182] on div "Hi this is Rick Stubbs at Daniels Long Chevrolet. Are you still driving your Ch…" at bounding box center [955, 181] width 1030 height 16
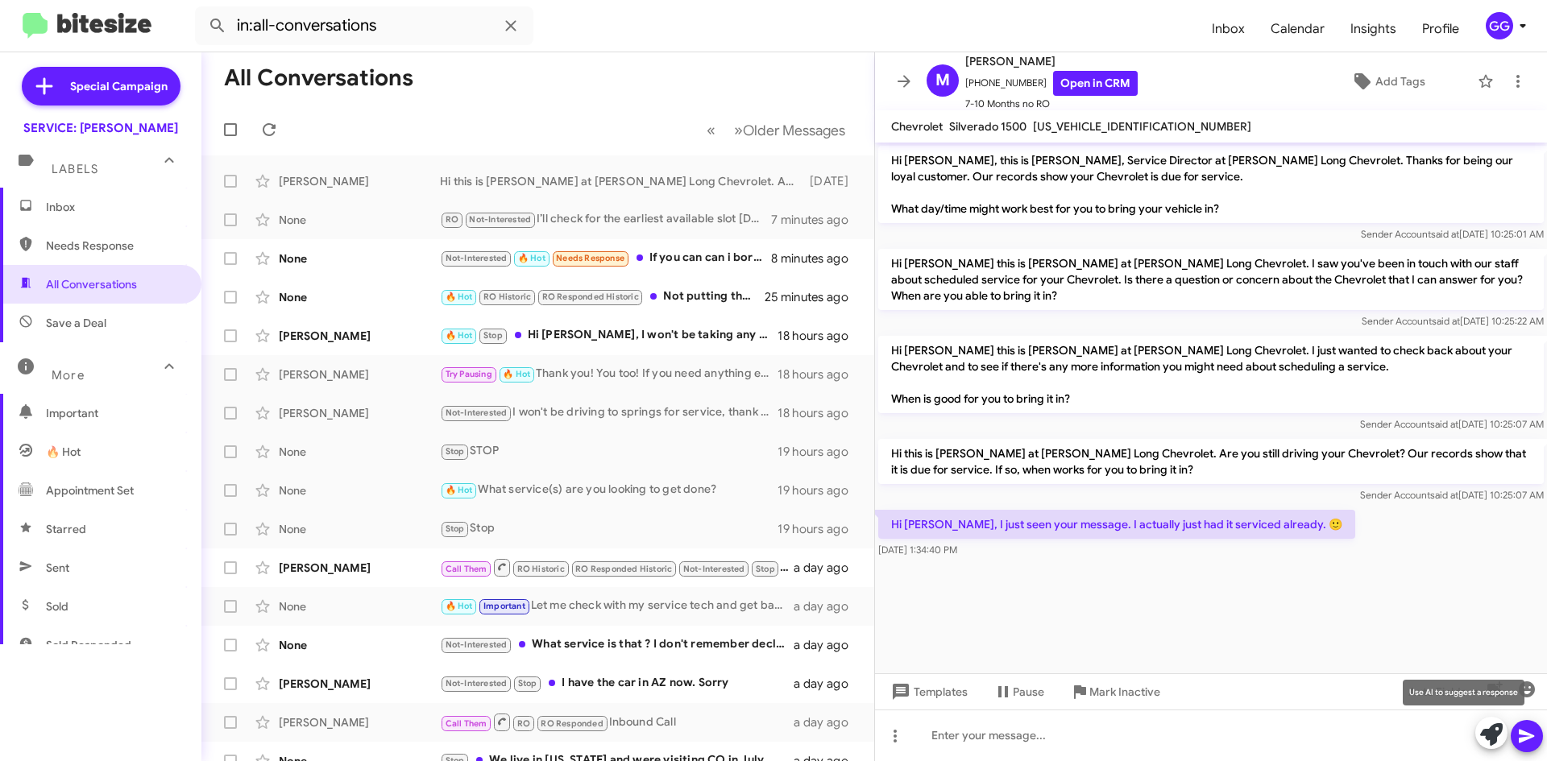
click at [1491, 732] on icon at bounding box center [1491, 735] width 23 height 23
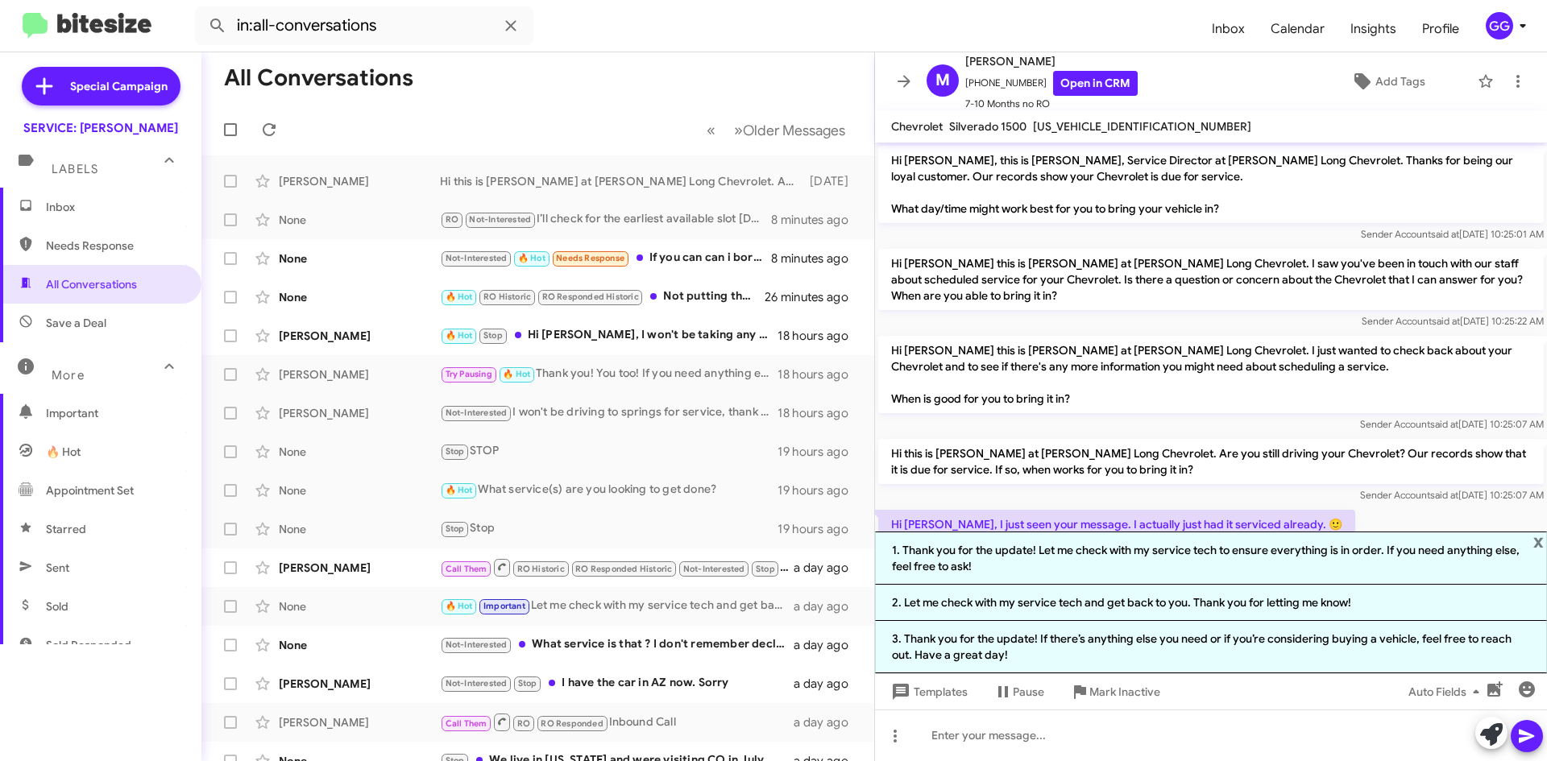
click at [1262, 638] on li "3. Thank you for the update! If there’s anything else you need or if you’re con…" at bounding box center [1211, 647] width 672 height 52
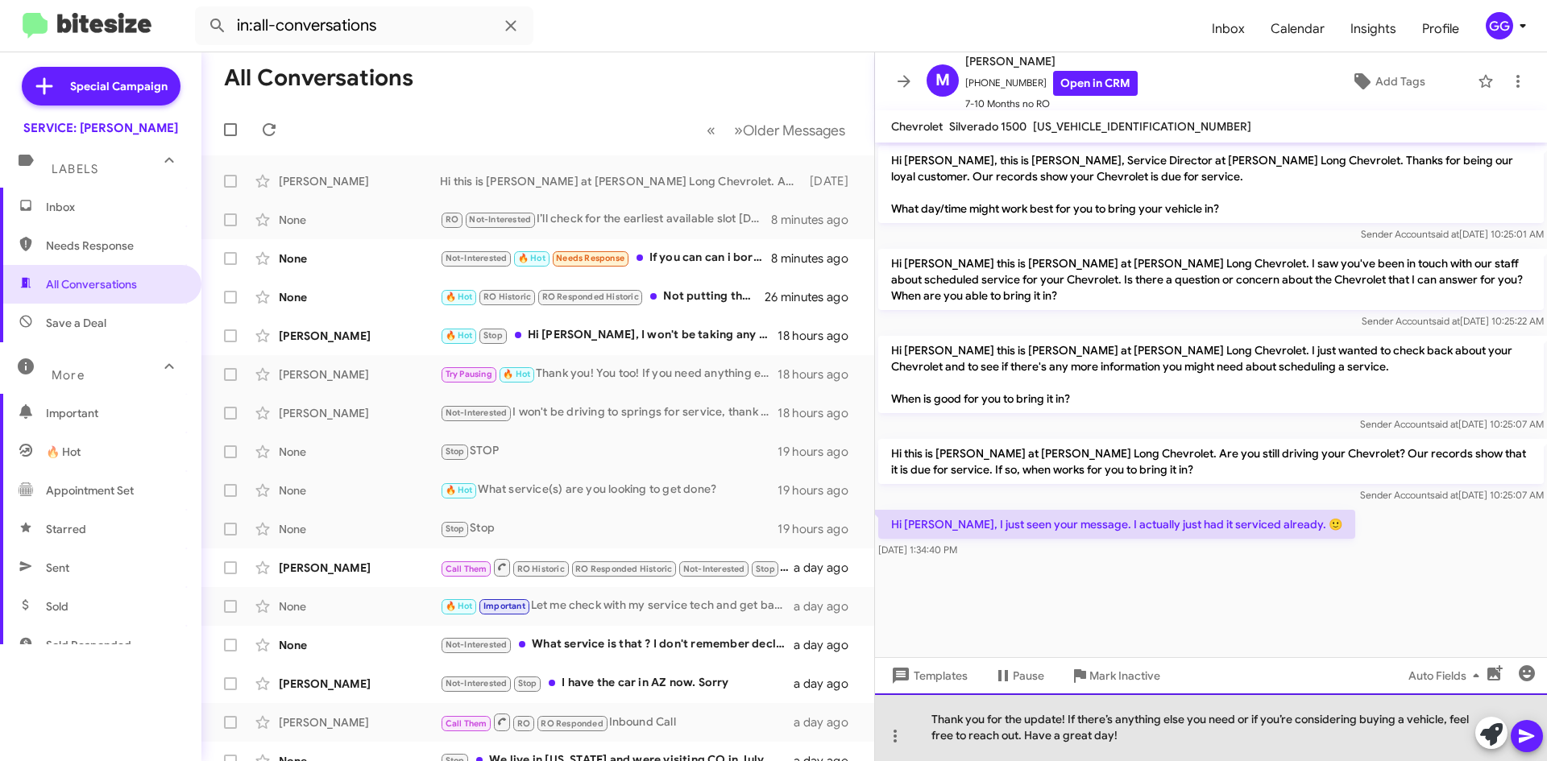
click at [1443, 720] on div "Thank you for the update! If there’s anything else you need or if you’re consid…" at bounding box center [1211, 728] width 672 height 68
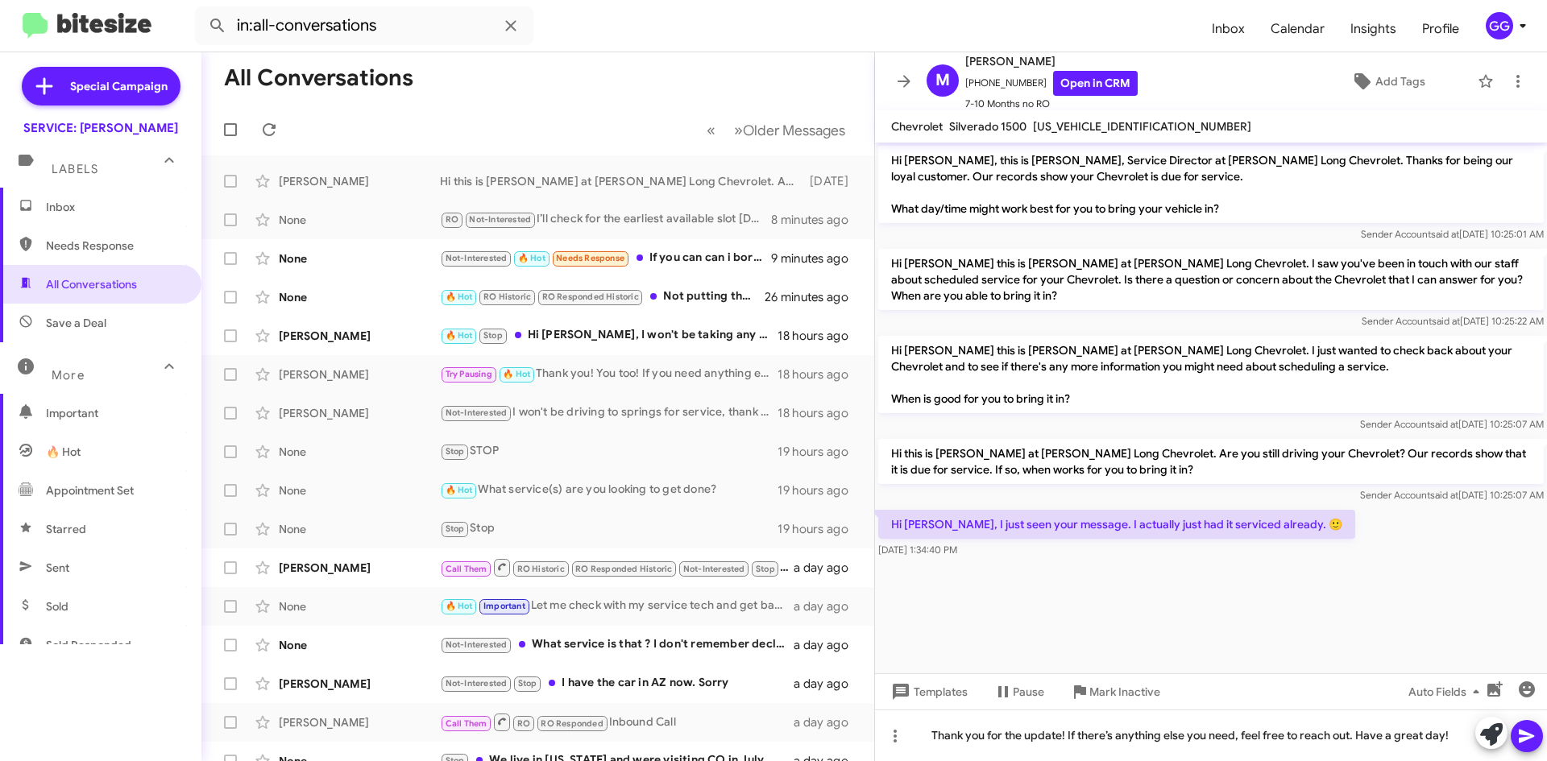
click at [1529, 730] on icon at bounding box center [1526, 736] width 19 height 19
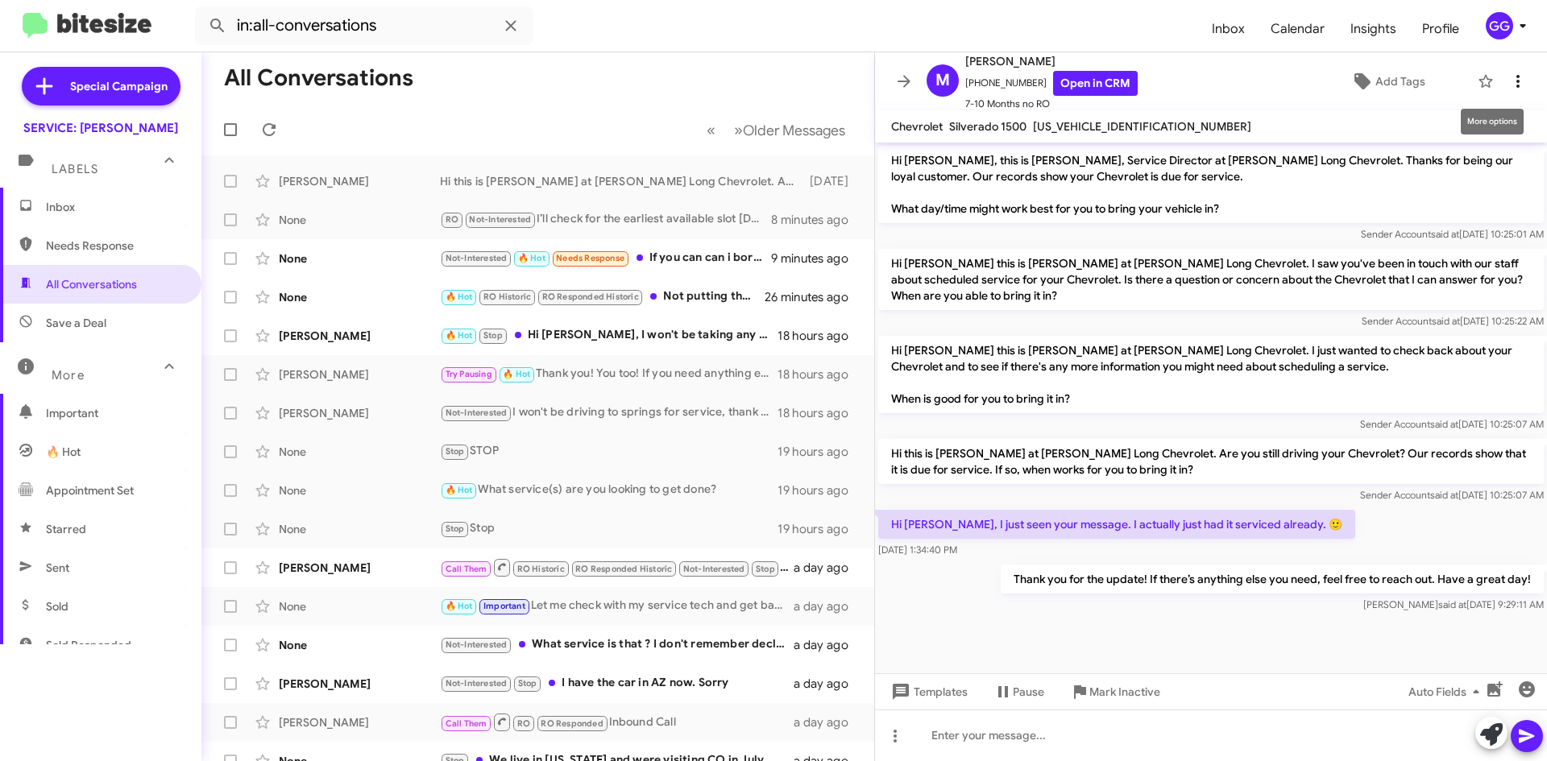
click at [1516, 81] on icon at bounding box center [1517, 81] width 3 height 13
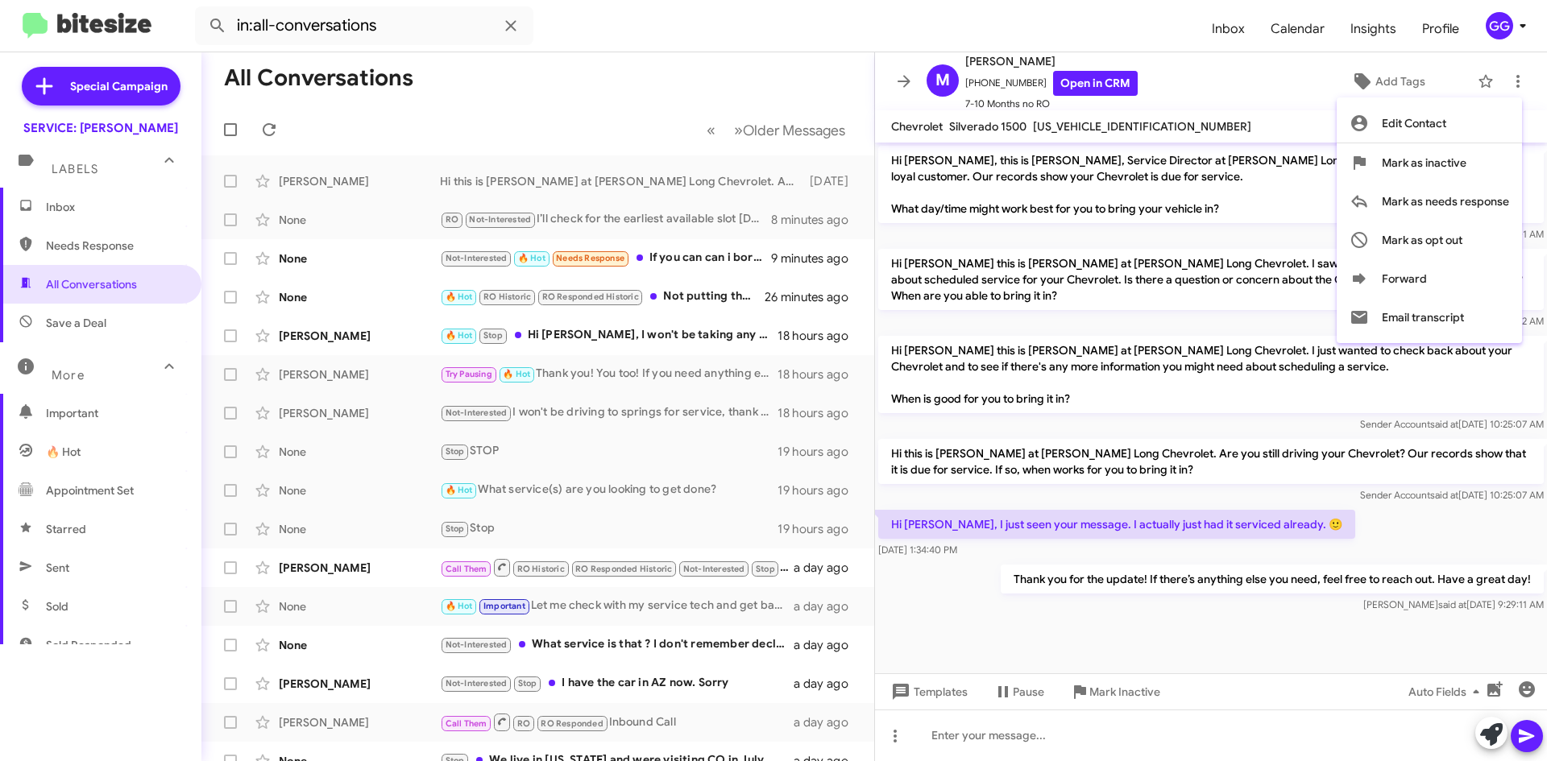
click at [1089, 6] on div at bounding box center [773, 380] width 1547 height 761
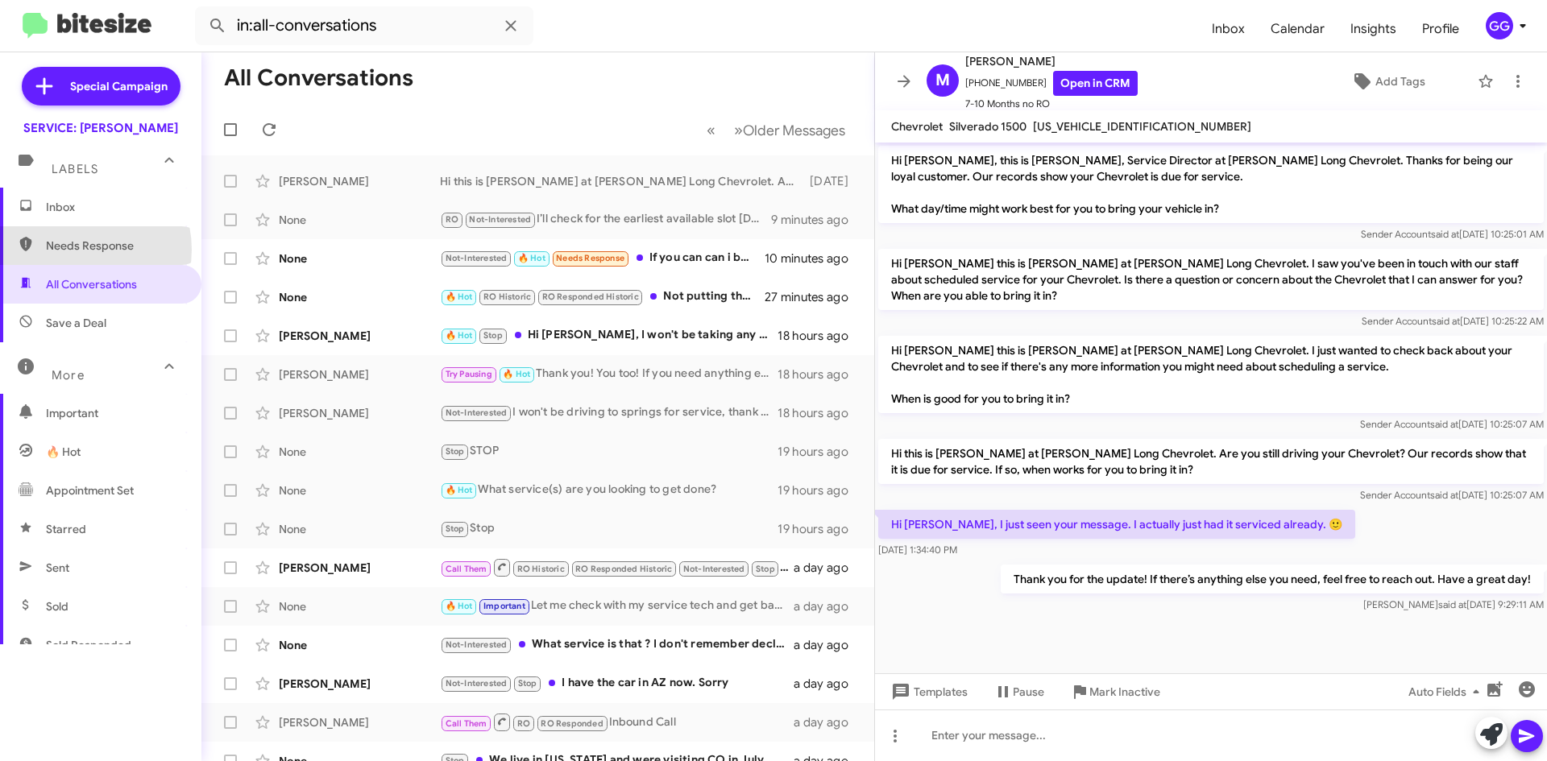
click at [78, 250] on span "Needs Response" at bounding box center [114, 246] width 137 height 16
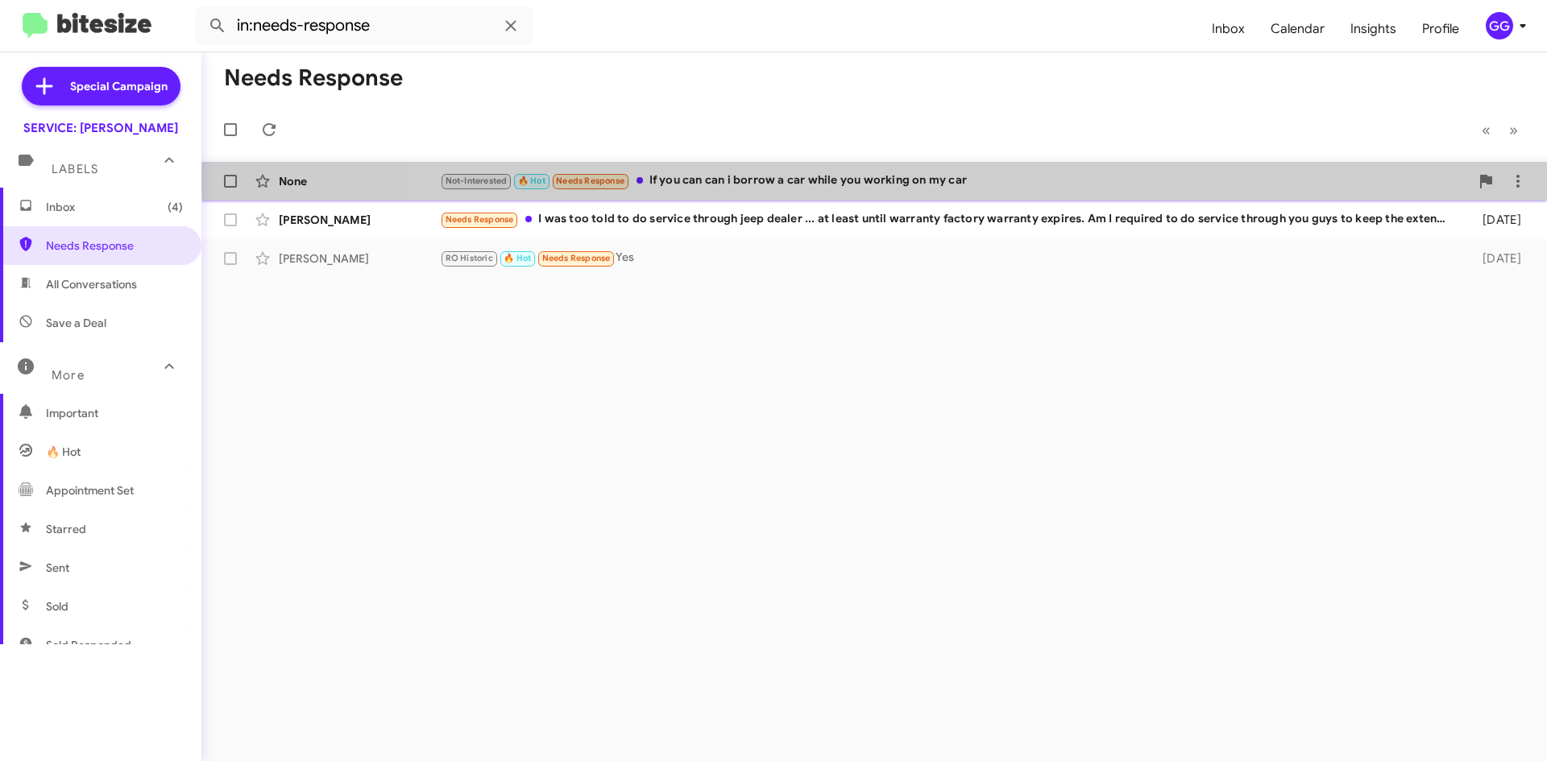
click at [982, 180] on div "Not-Interested 🔥 Hot Needs Response If you can can i borrow a car while you wor…" at bounding box center [955, 181] width 1030 height 19
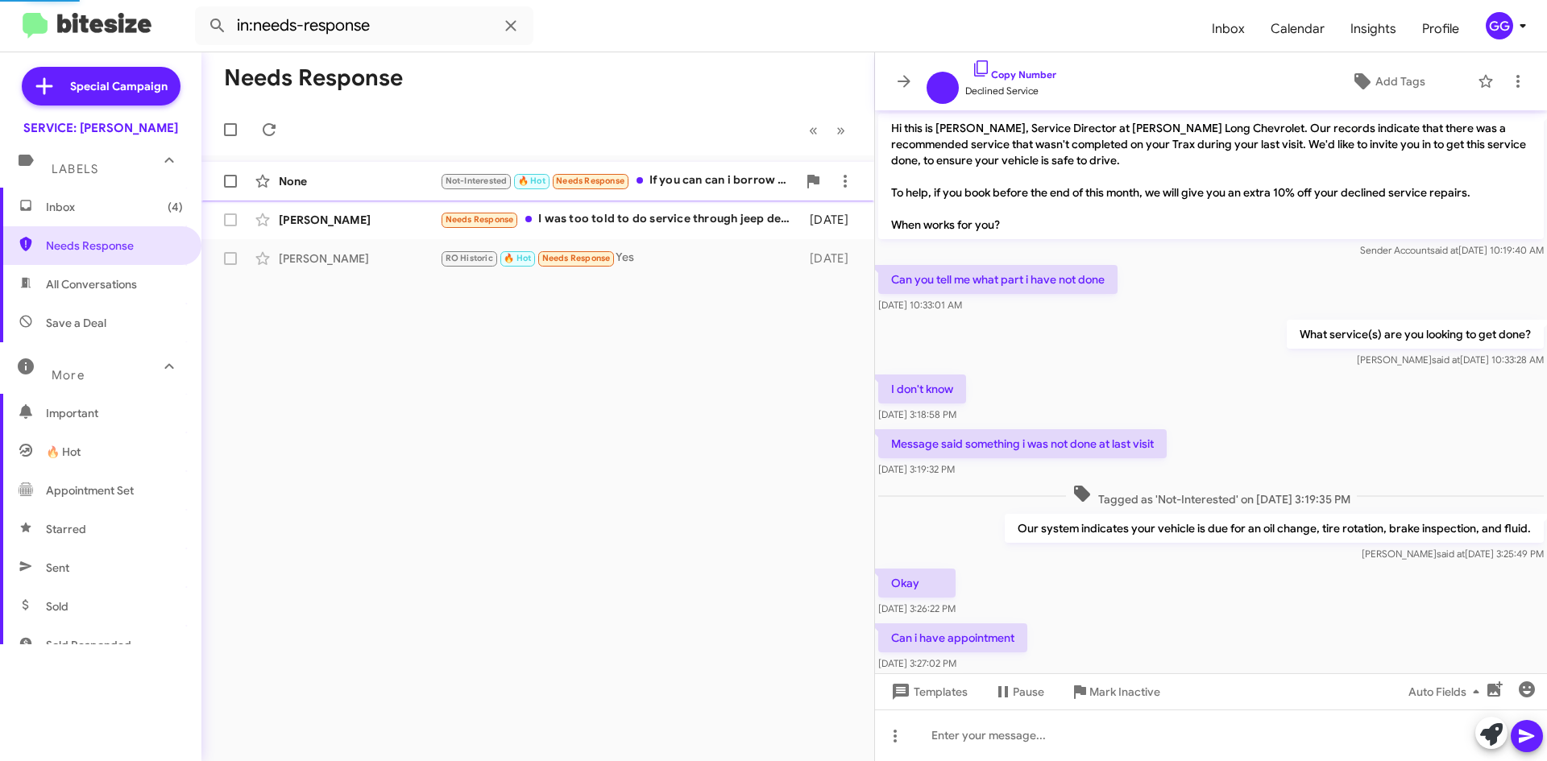
scroll to position [450, 0]
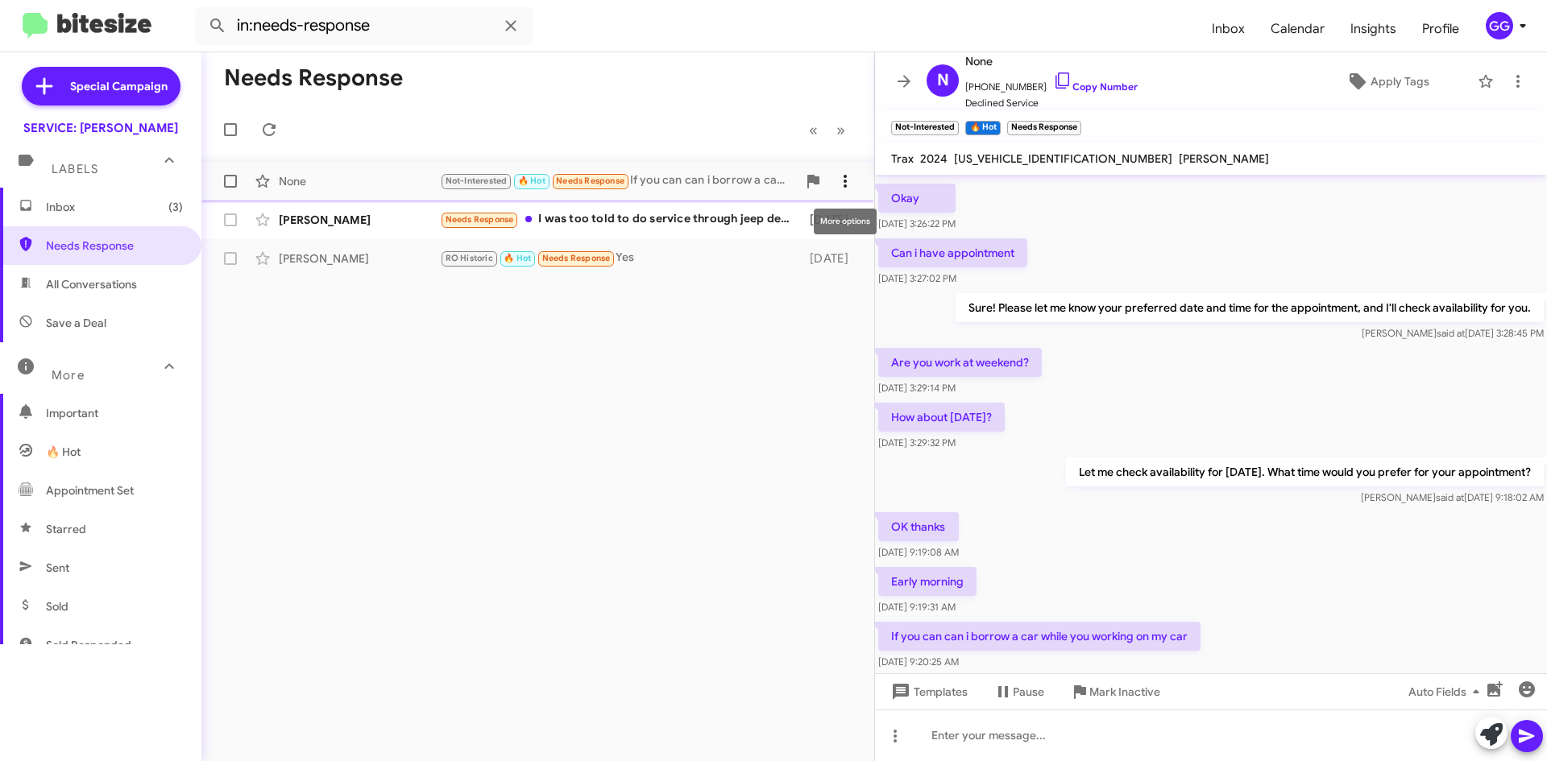
click at [848, 179] on icon at bounding box center [845, 181] width 19 height 19
click at [765, 222] on span "Mark as unread" at bounding box center [723, 223] width 81 height 39
click at [42, 276] on span "All Conversations" at bounding box center [100, 284] width 201 height 39
type input "in:all-conversations"
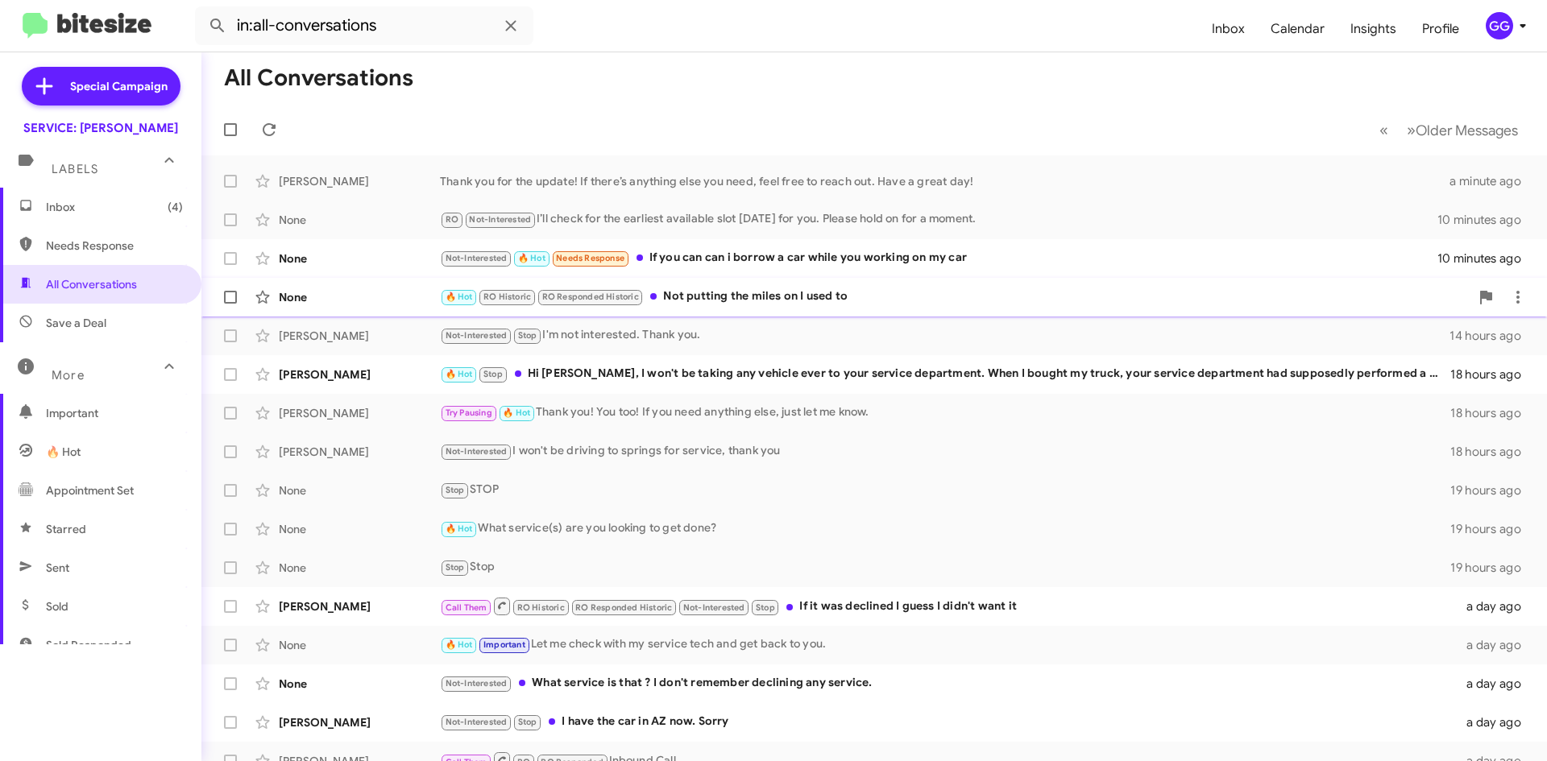
click at [912, 295] on div "🔥 Hot RO Historic RO Responded Historic Not putting the miles on I used to" at bounding box center [955, 297] width 1030 height 19
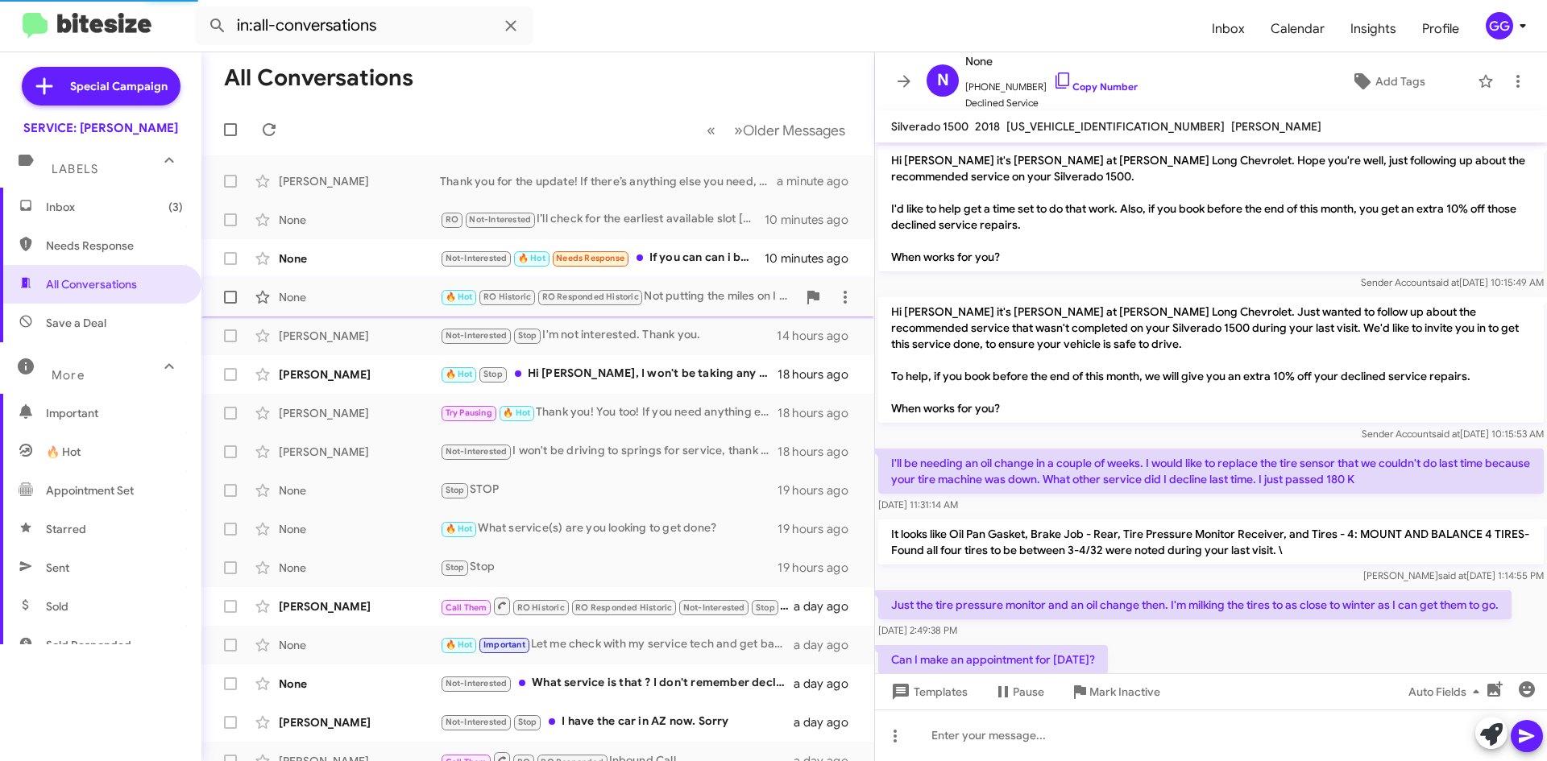
scroll to position [869, 0]
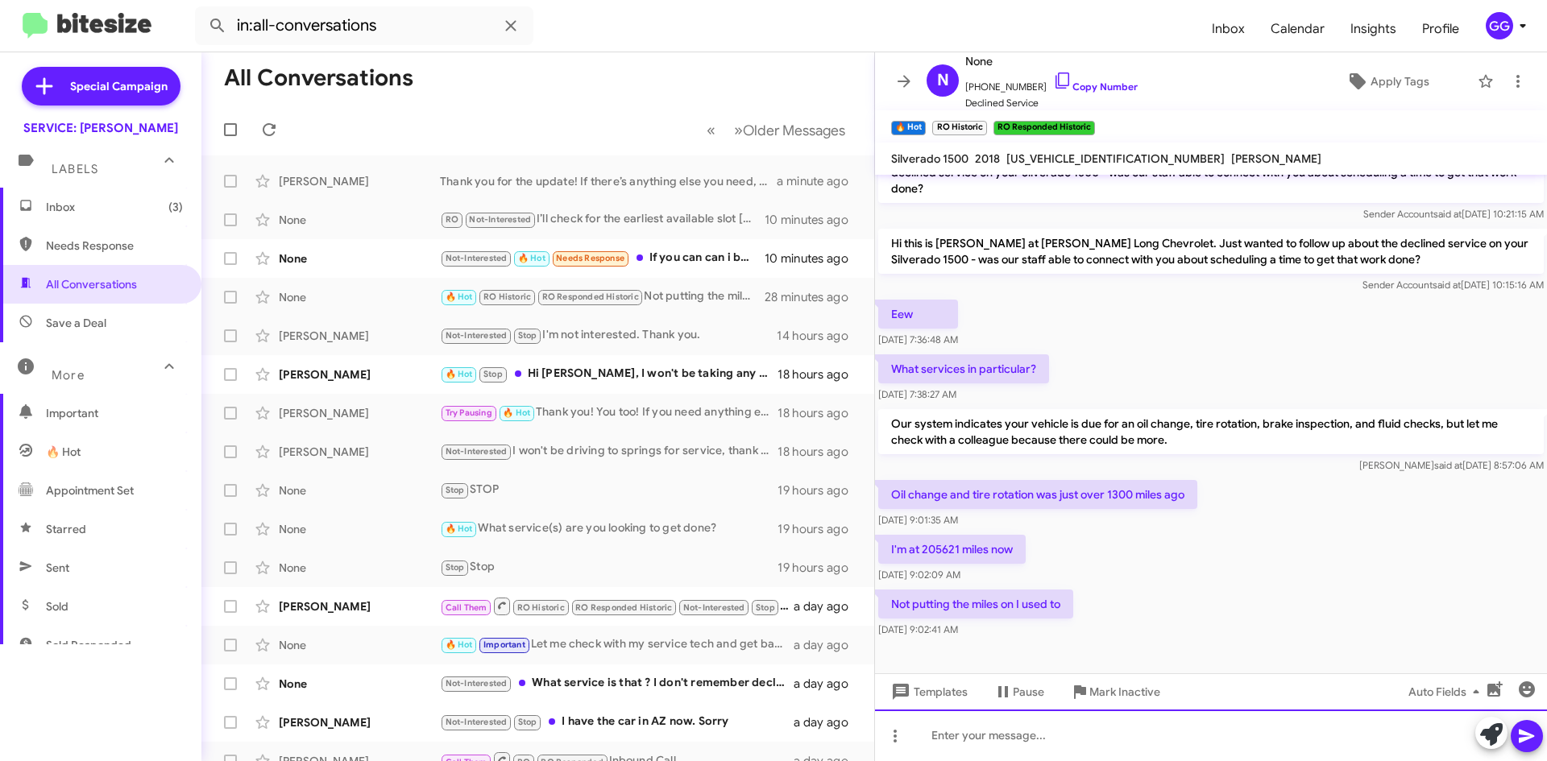
paste div
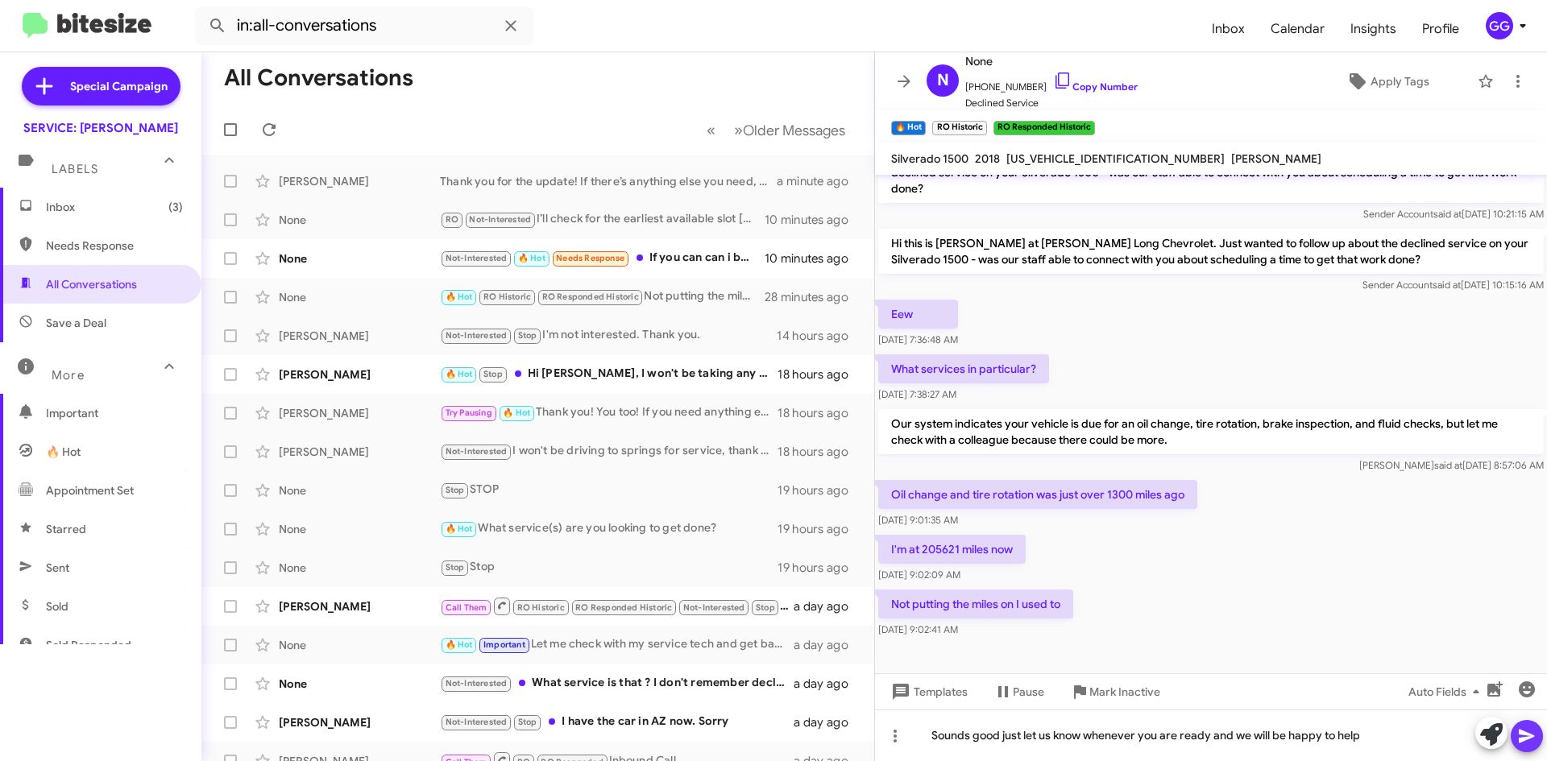
click at [1534, 728] on icon at bounding box center [1526, 736] width 19 height 19
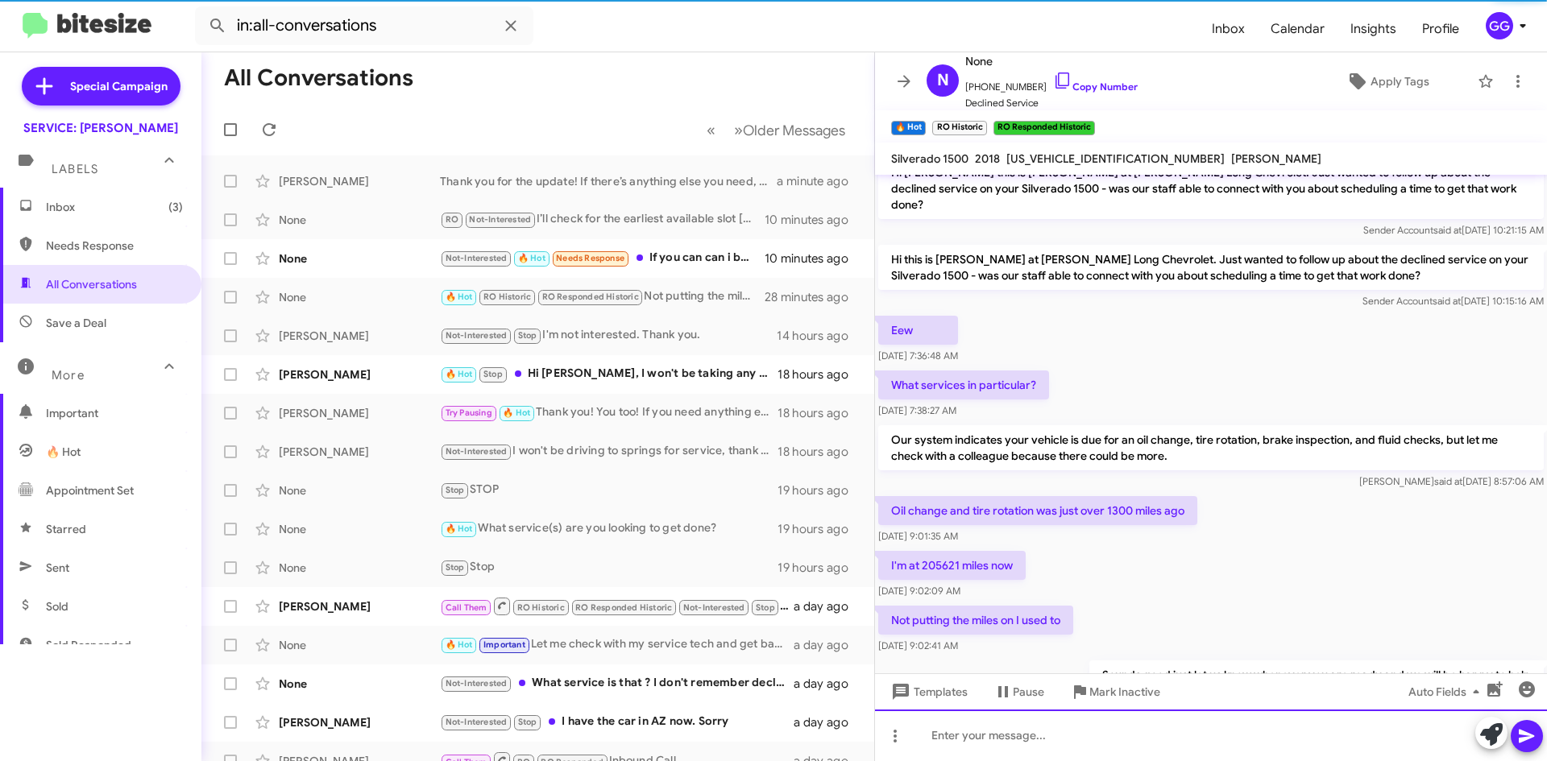
scroll to position [1411, 0]
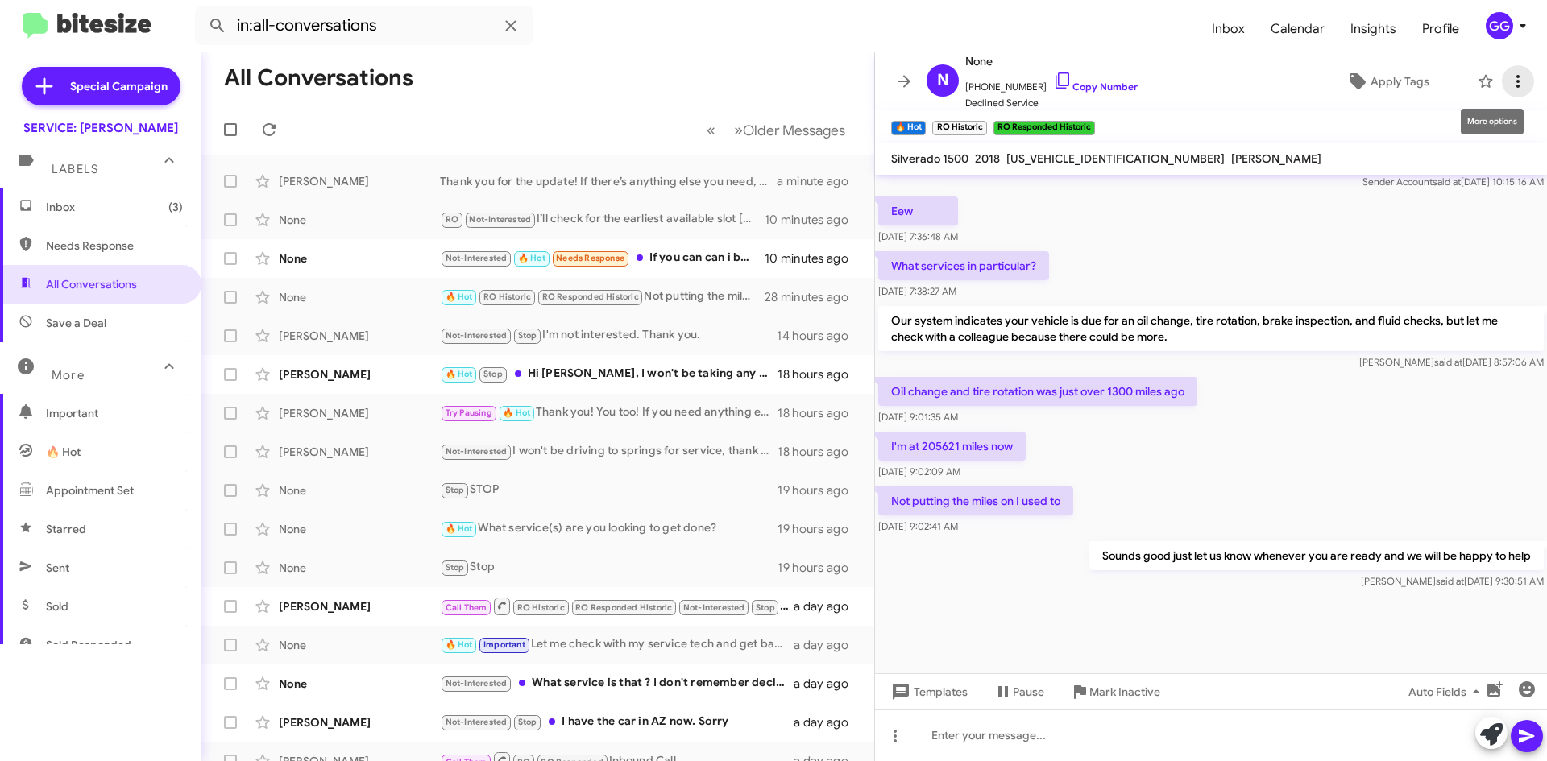
click at [1511, 77] on icon at bounding box center [1517, 81] width 19 height 19
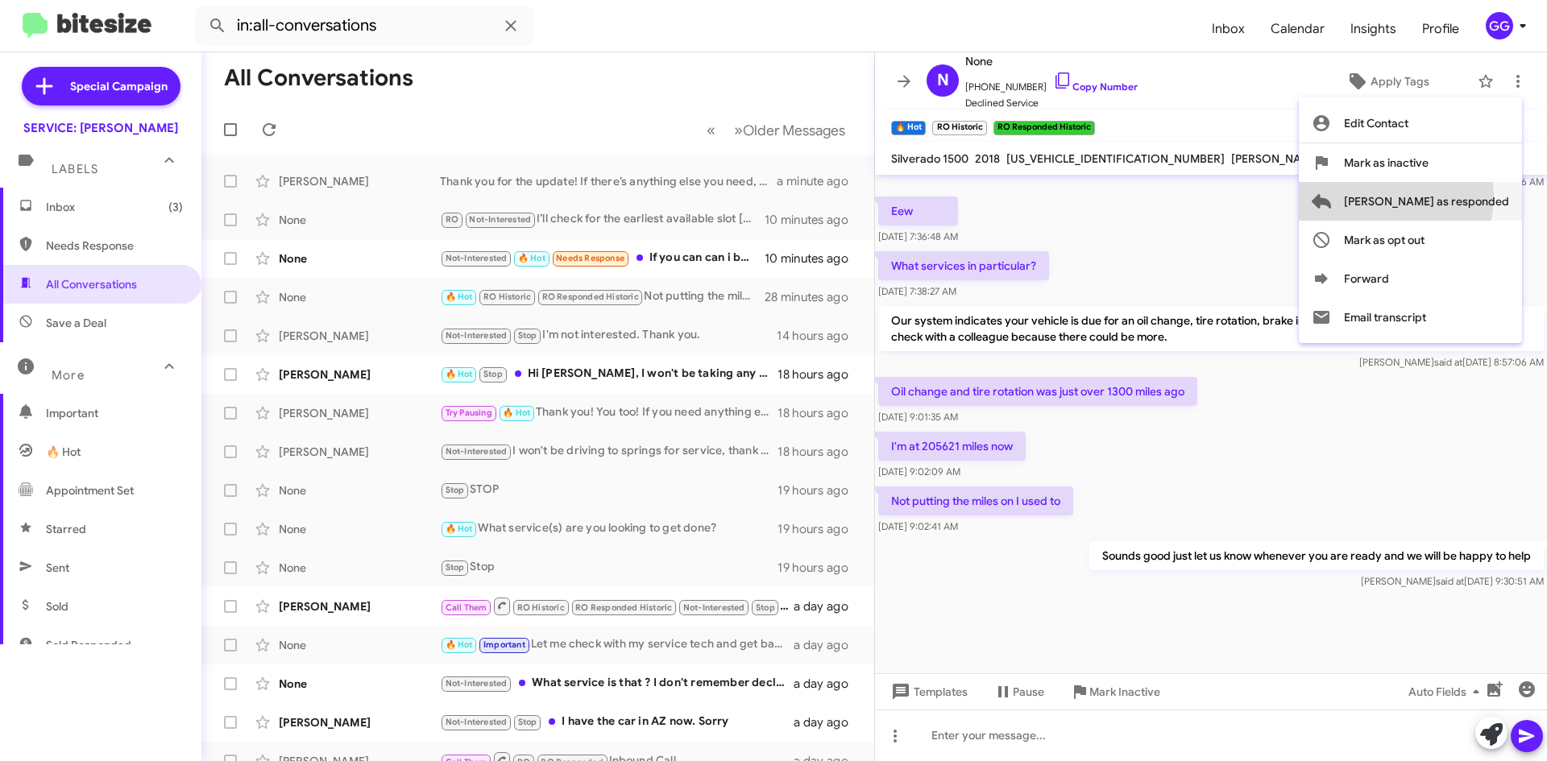
click at [1461, 198] on span "[PERSON_NAME] as responded" at bounding box center [1426, 201] width 165 height 39
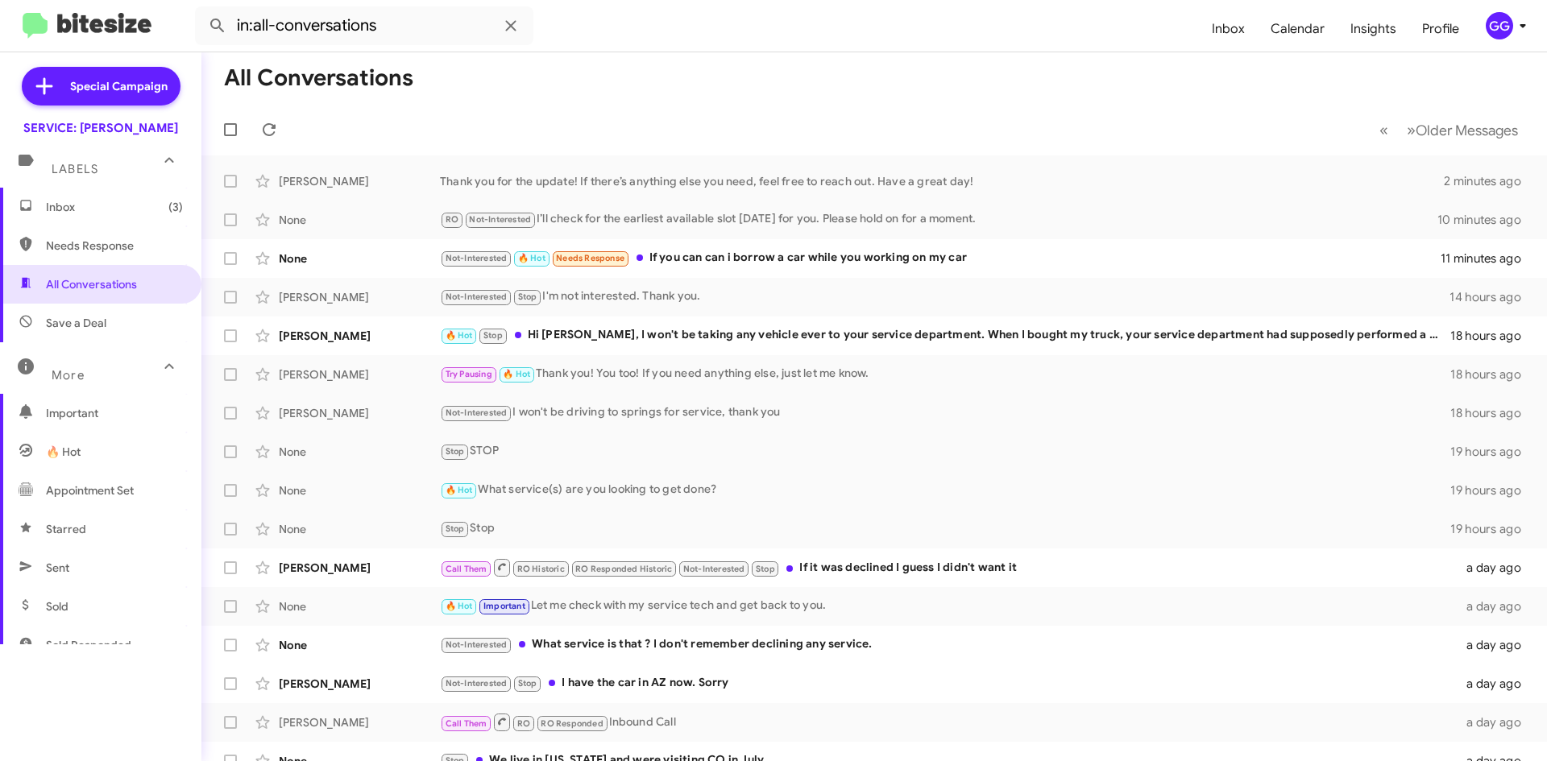
click at [45, 219] on span "Inbox (3)" at bounding box center [100, 207] width 201 height 39
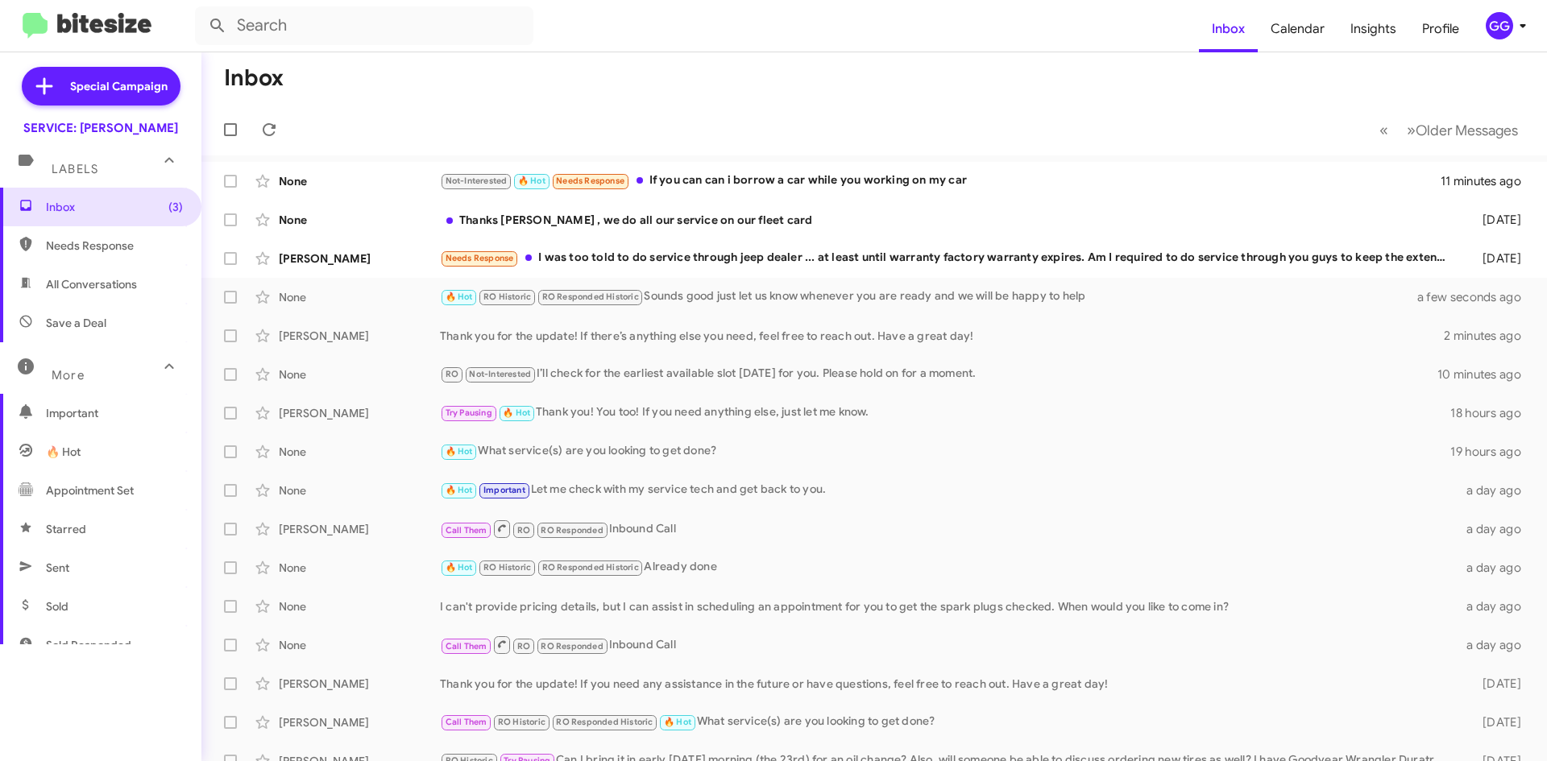
click at [97, 244] on span "Needs Response" at bounding box center [114, 246] width 137 height 16
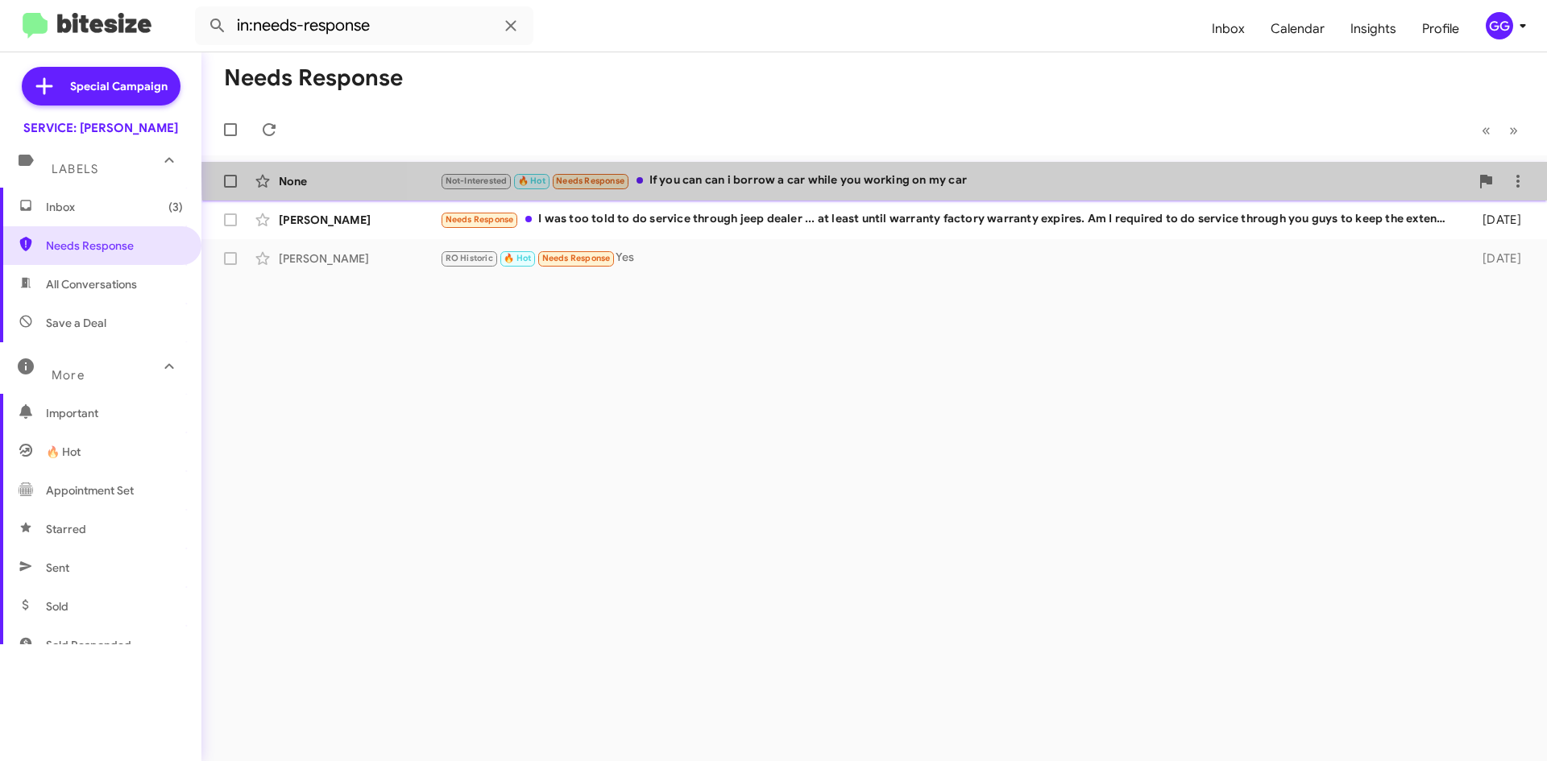
click at [1035, 175] on div "Not-Interested 🔥 Hot Needs Response If you can can i borrow a car while you wor…" at bounding box center [955, 181] width 1030 height 19
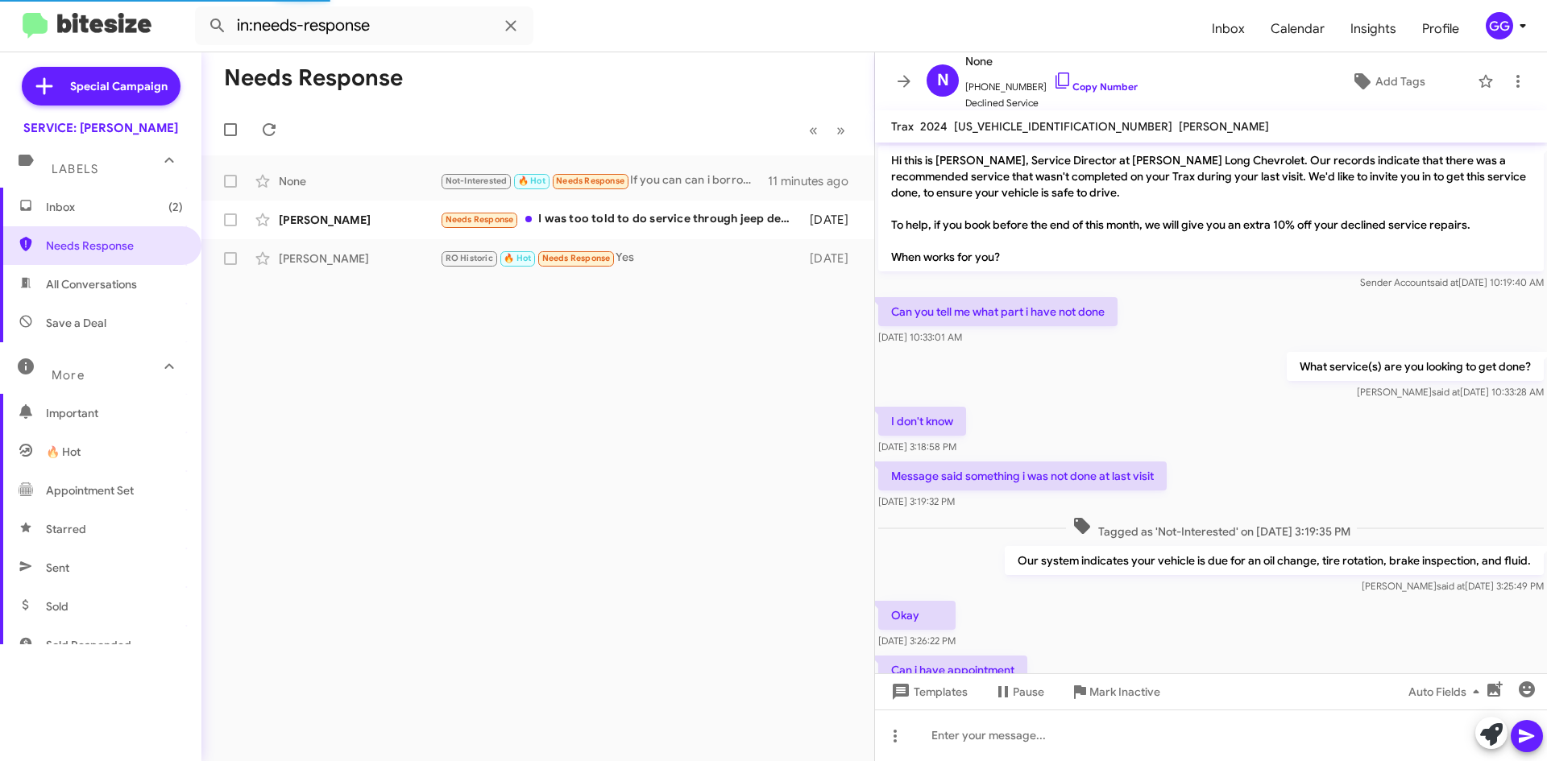
scroll to position [482, 0]
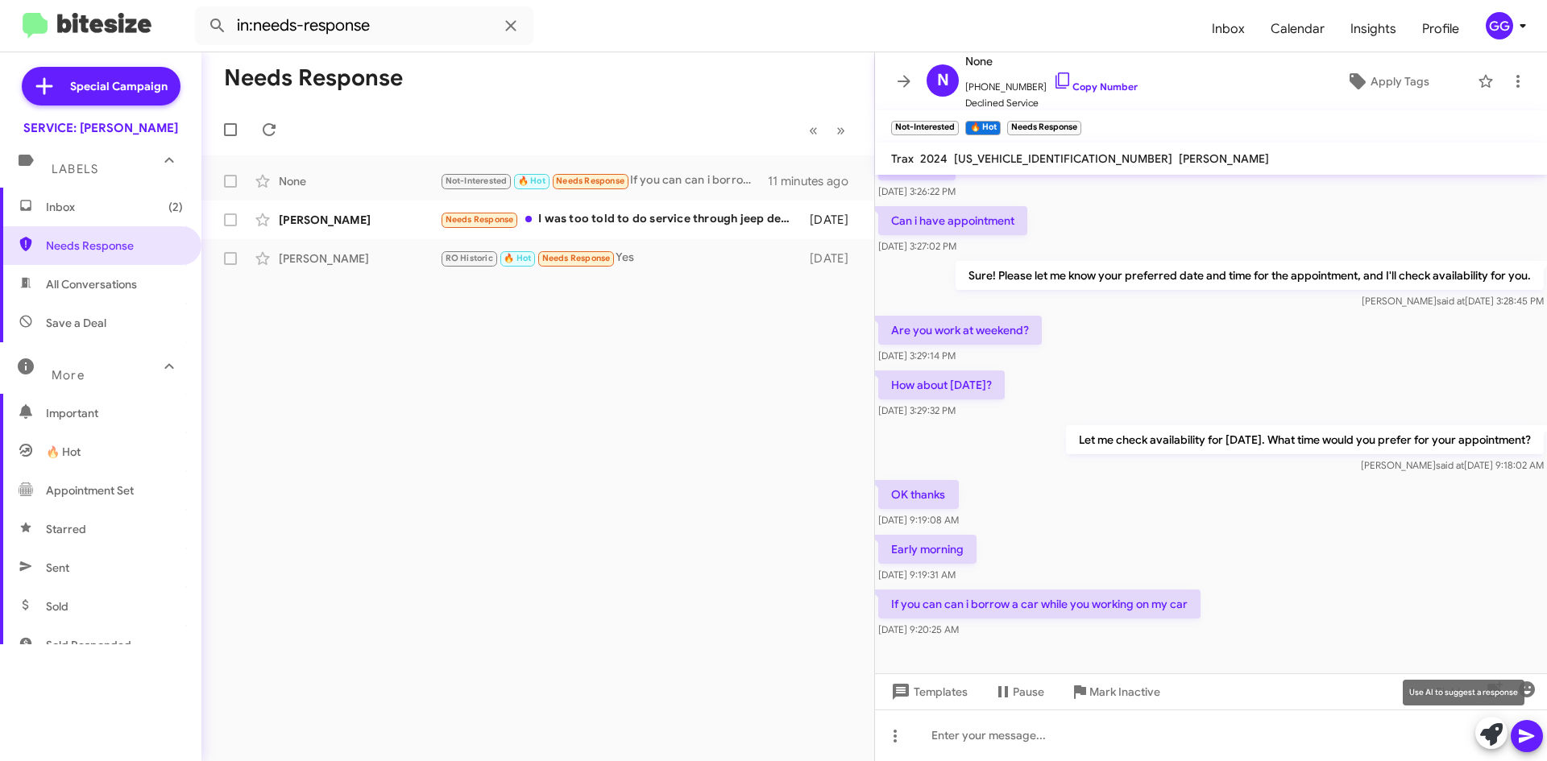
click at [1492, 736] on icon at bounding box center [1491, 735] width 23 height 23
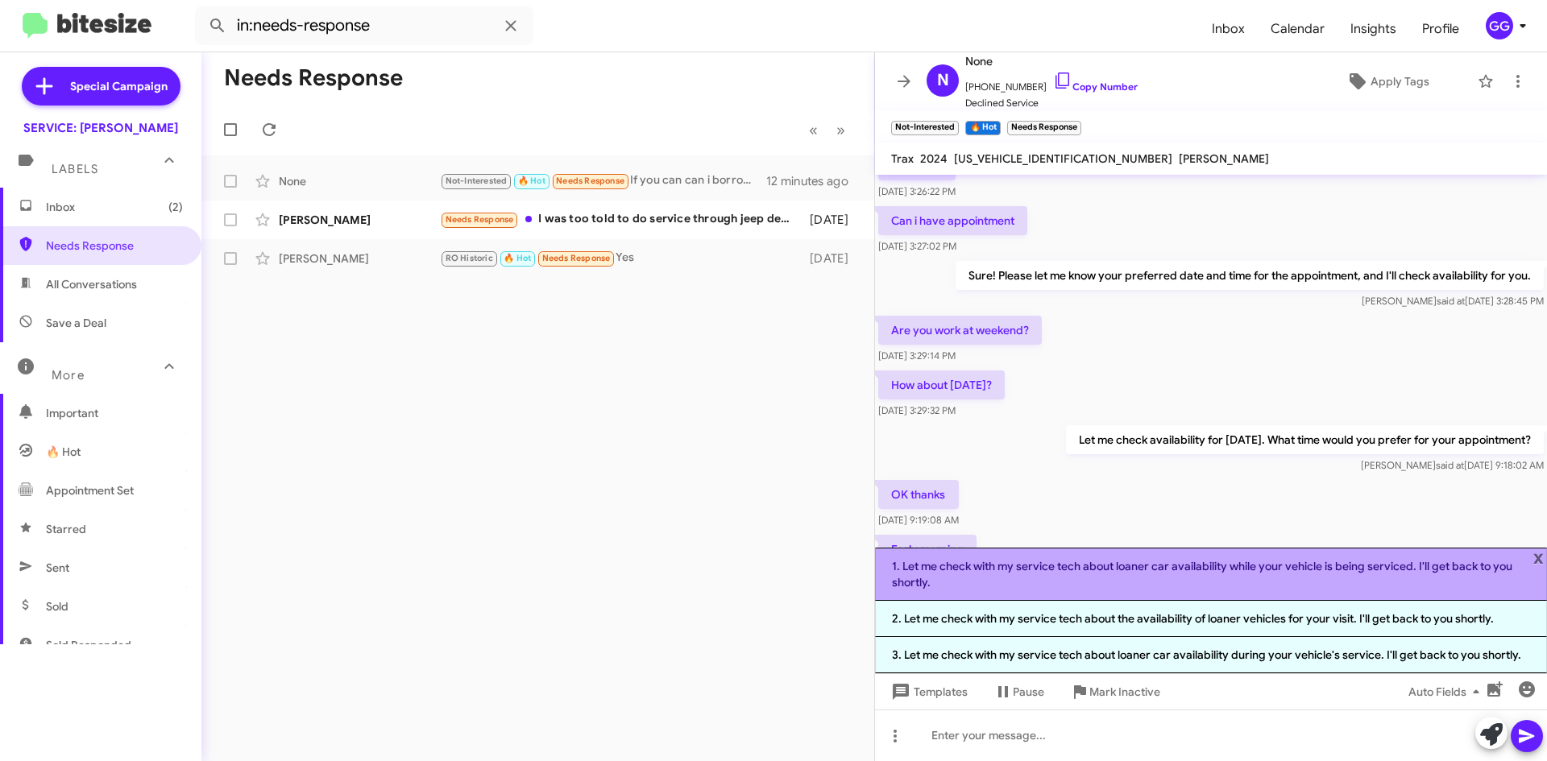
click at [1239, 576] on li "1. Let me check with my service tech about loaner car availability while your v…" at bounding box center [1211, 574] width 672 height 53
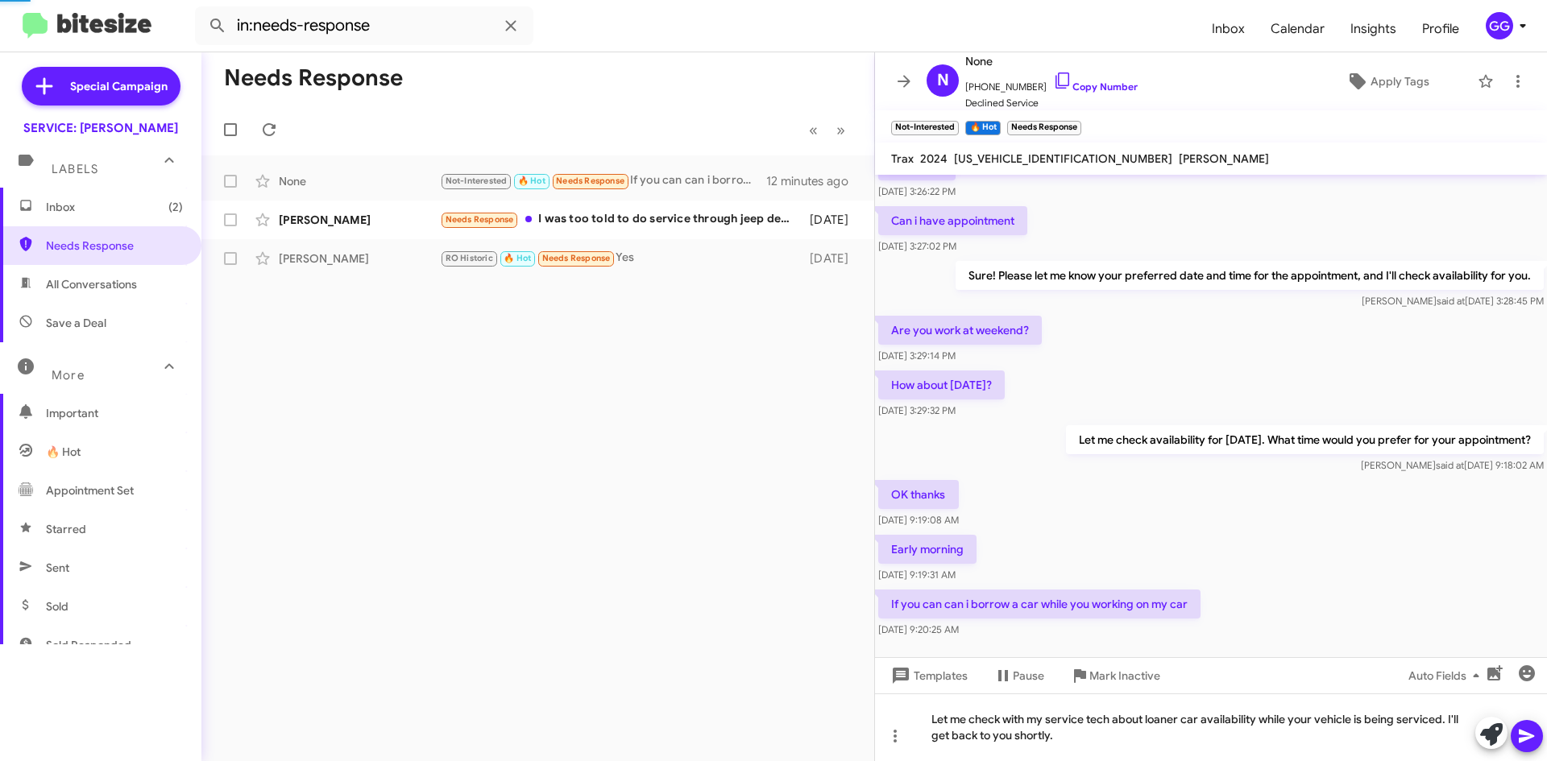
click at [1239, 574] on div "Early morning Aug 21, 2025, 9:19:31 AM" at bounding box center [1211, 559] width 672 height 55
click at [1523, 729] on icon at bounding box center [1526, 736] width 19 height 19
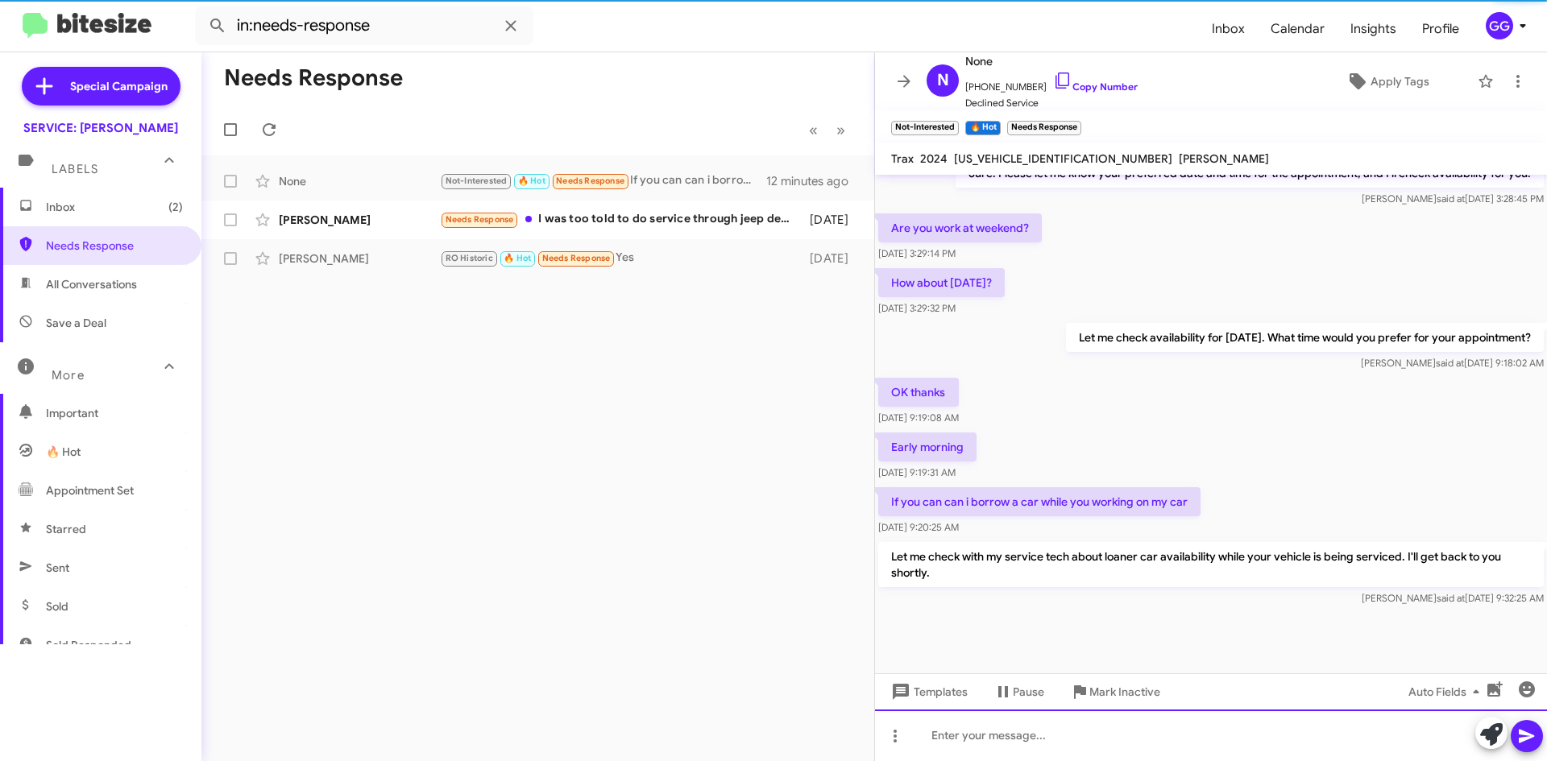
scroll to position [589, 0]
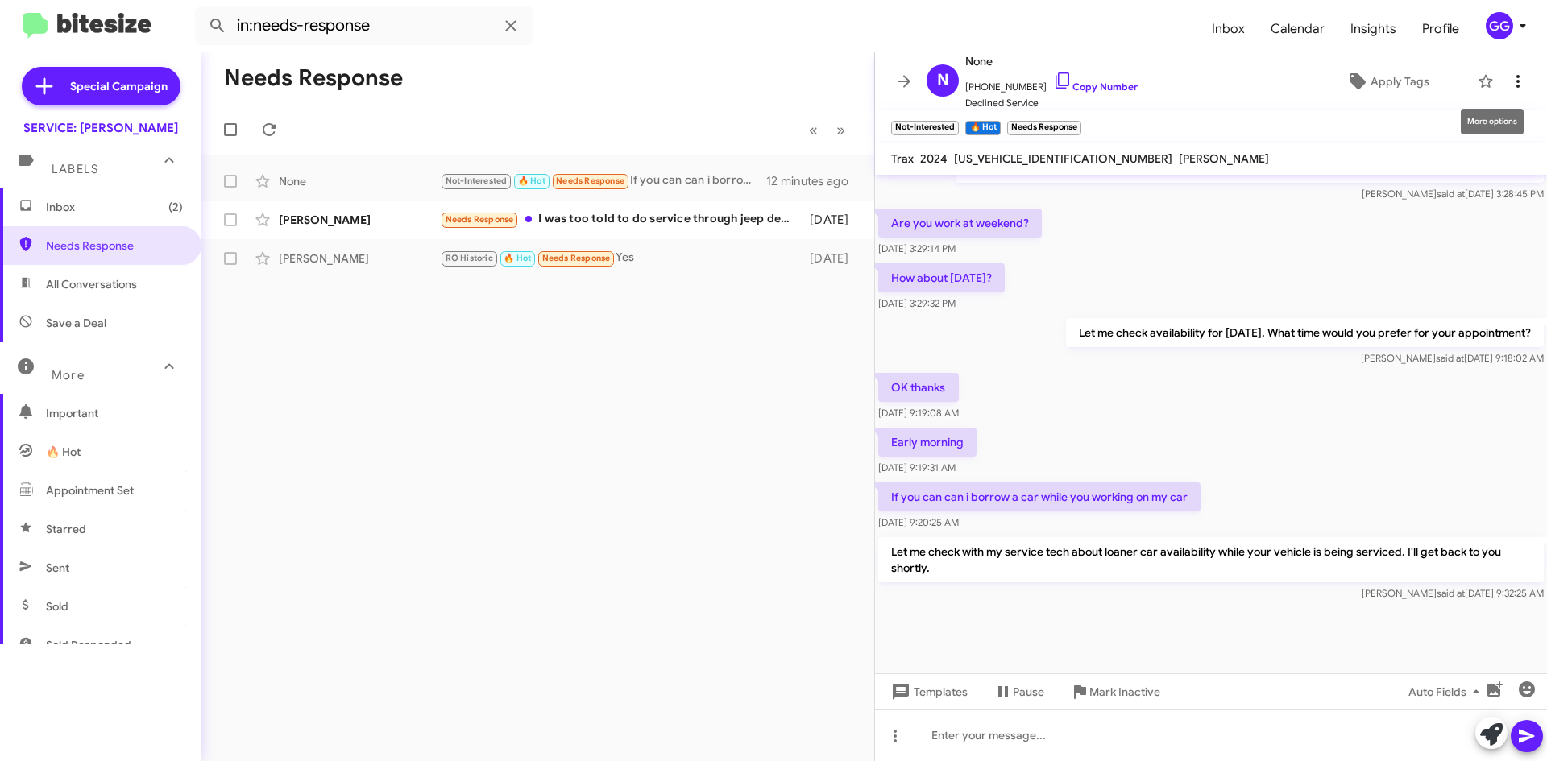
click at [1508, 78] on icon at bounding box center [1517, 81] width 19 height 19
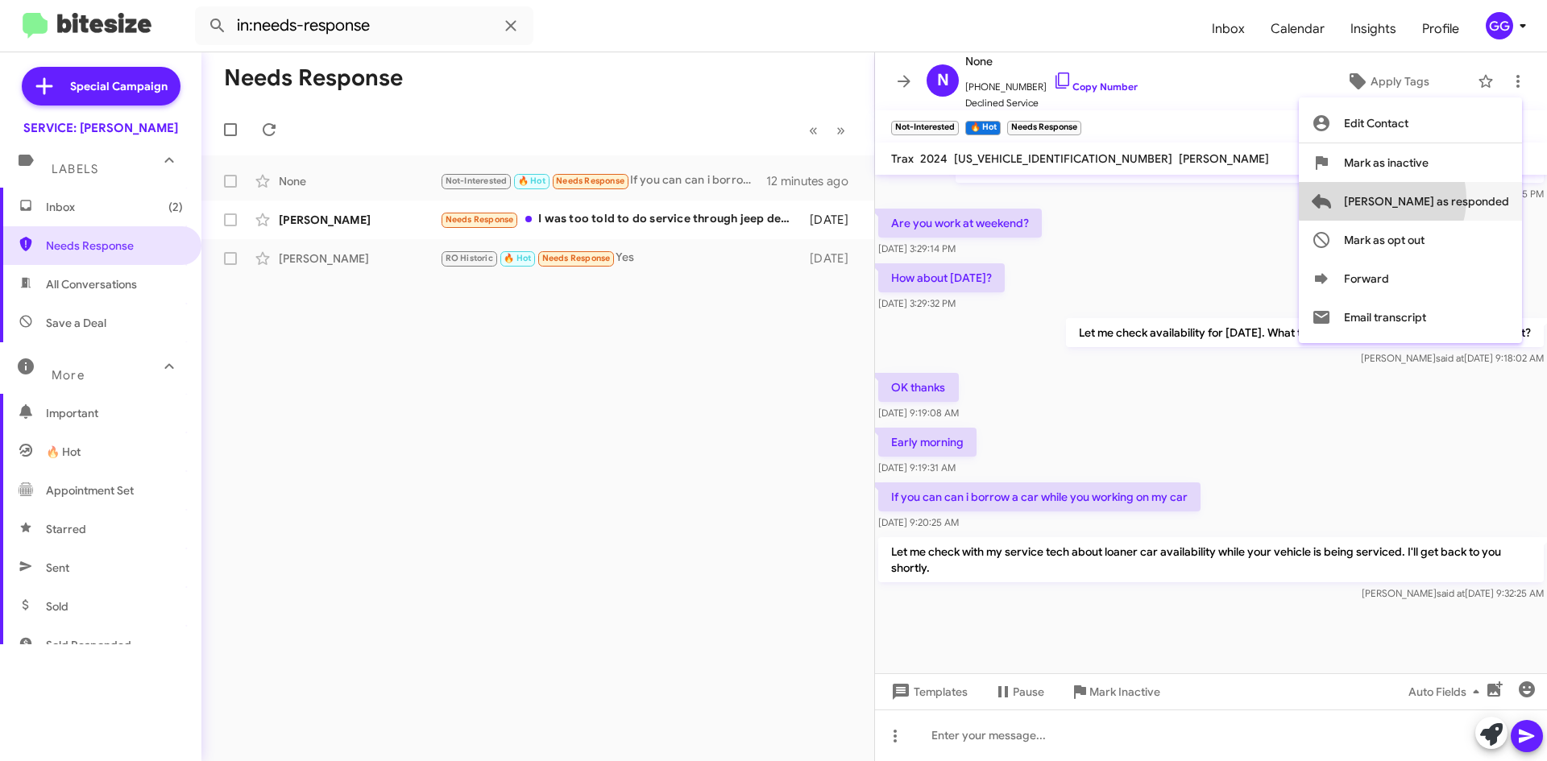
click at [1446, 198] on span "[PERSON_NAME] as responded" at bounding box center [1426, 201] width 165 height 39
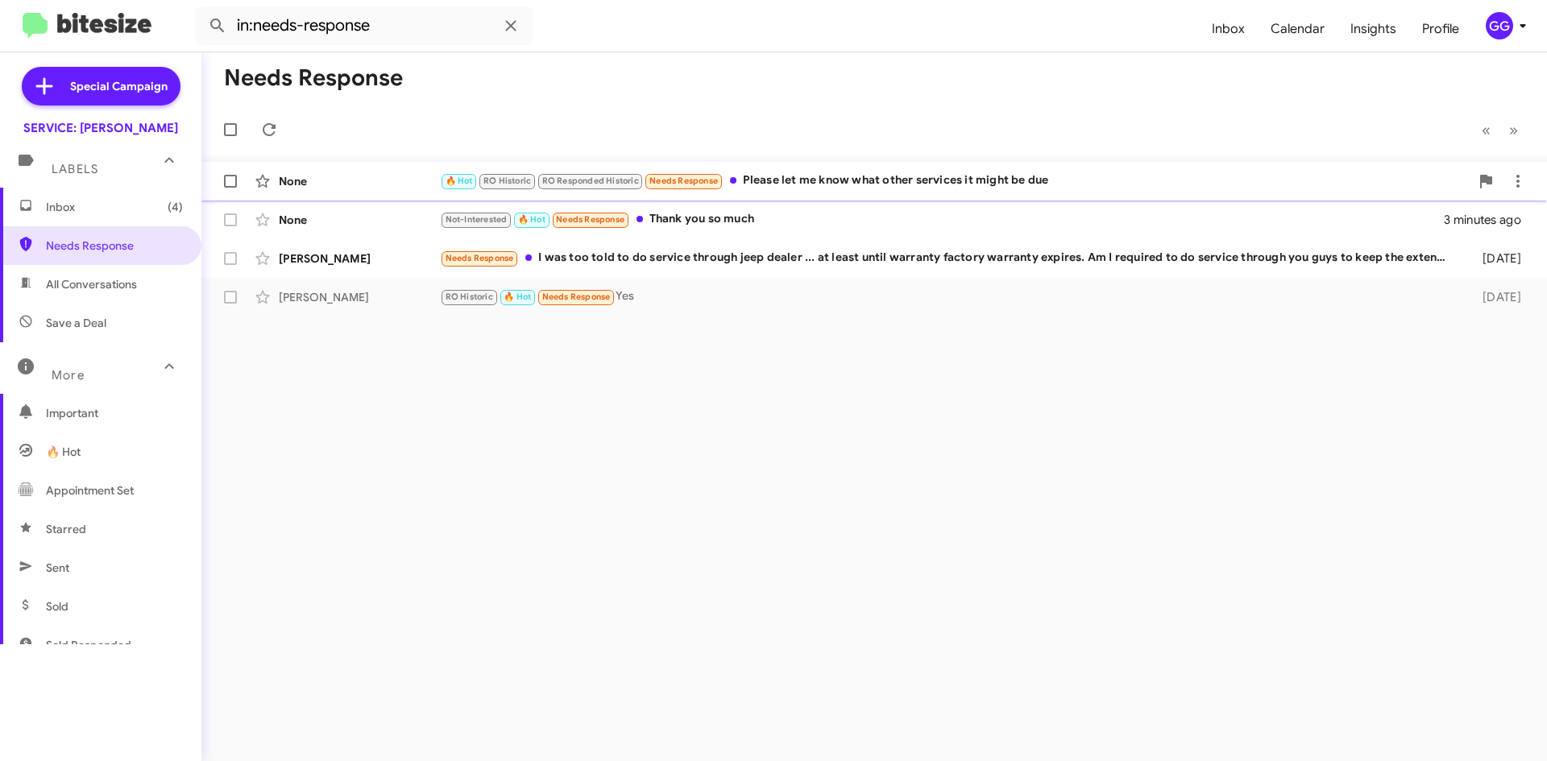
click at [1067, 177] on div "🔥 Hot RO Historic RO Responded Historic Needs Response Please let me know what …" at bounding box center [955, 181] width 1030 height 19
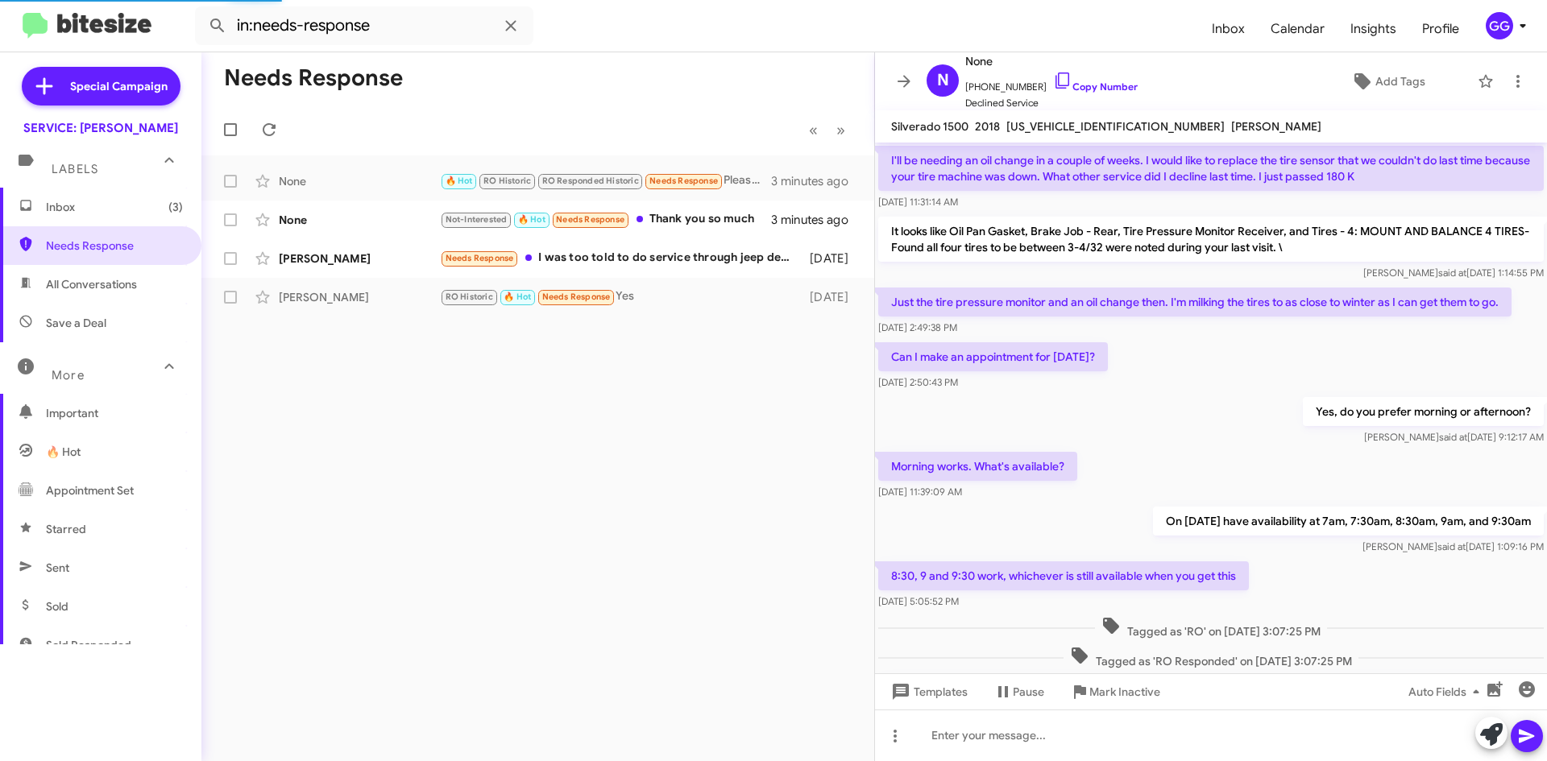
scroll to position [644, 0]
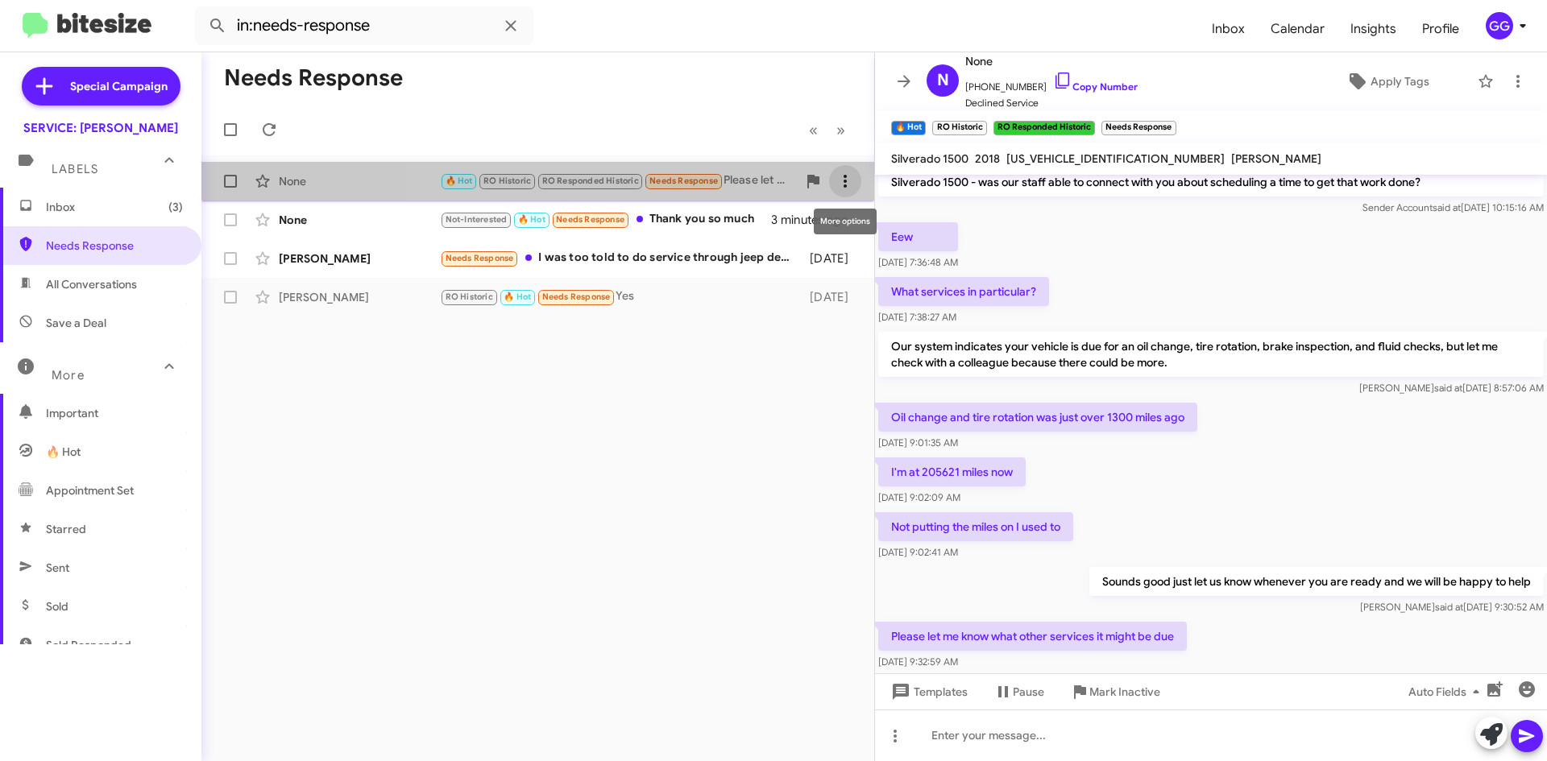
click at [849, 187] on icon at bounding box center [845, 181] width 19 height 19
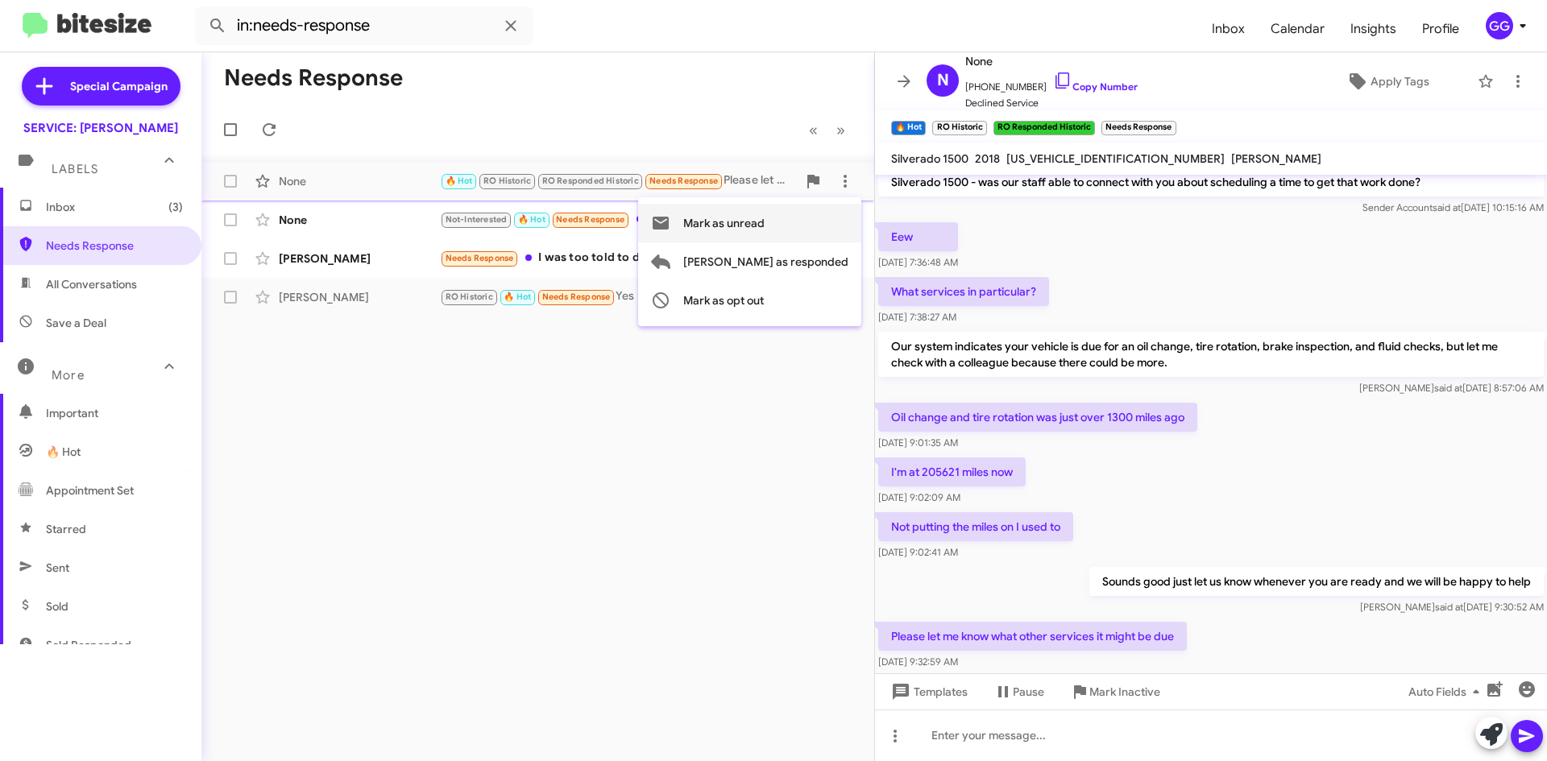
click at [765, 221] on span "Mark as unread" at bounding box center [723, 223] width 81 height 39
click at [749, 223] on div "Not-Interested 🔥 Hot Needs Response Thank you so much" at bounding box center [618, 219] width 357 height 19
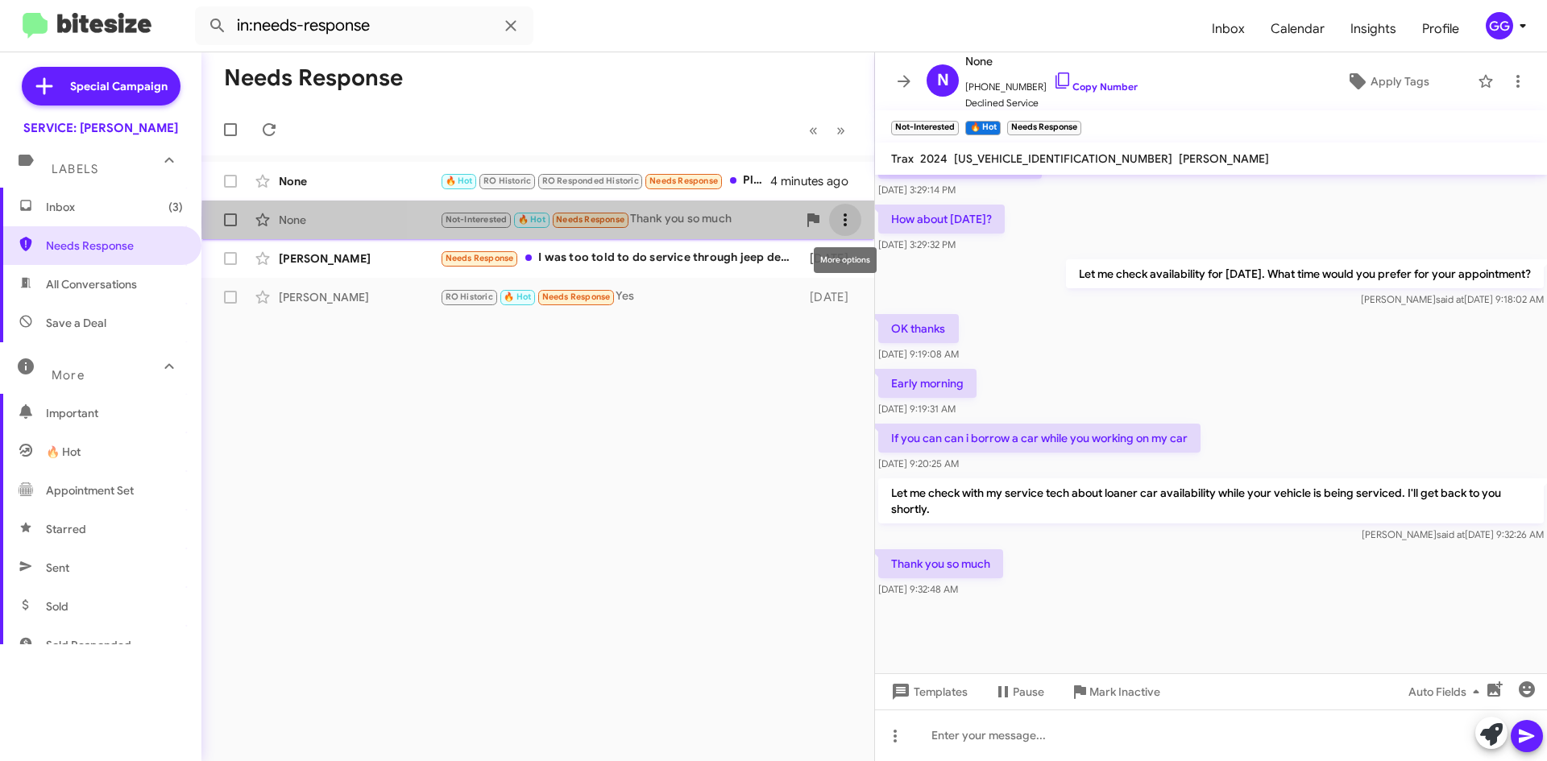
click at [848, 222] on icon at bounding box center [845, 219] width 19 height 19
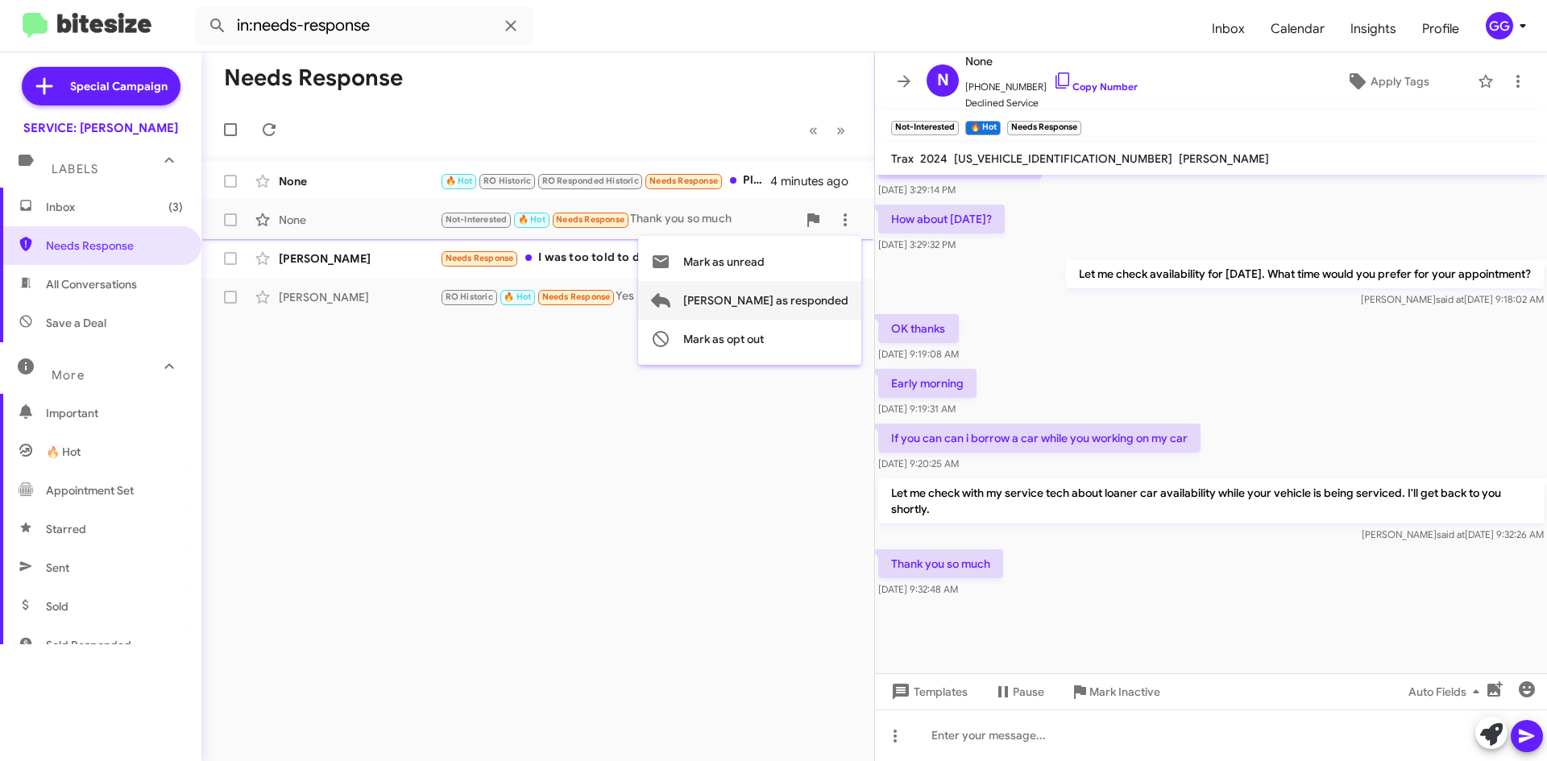
click at [820, 300] on span "[PERSON_NAME] as responded" at bounding box center [765, 300] width 165 height 39
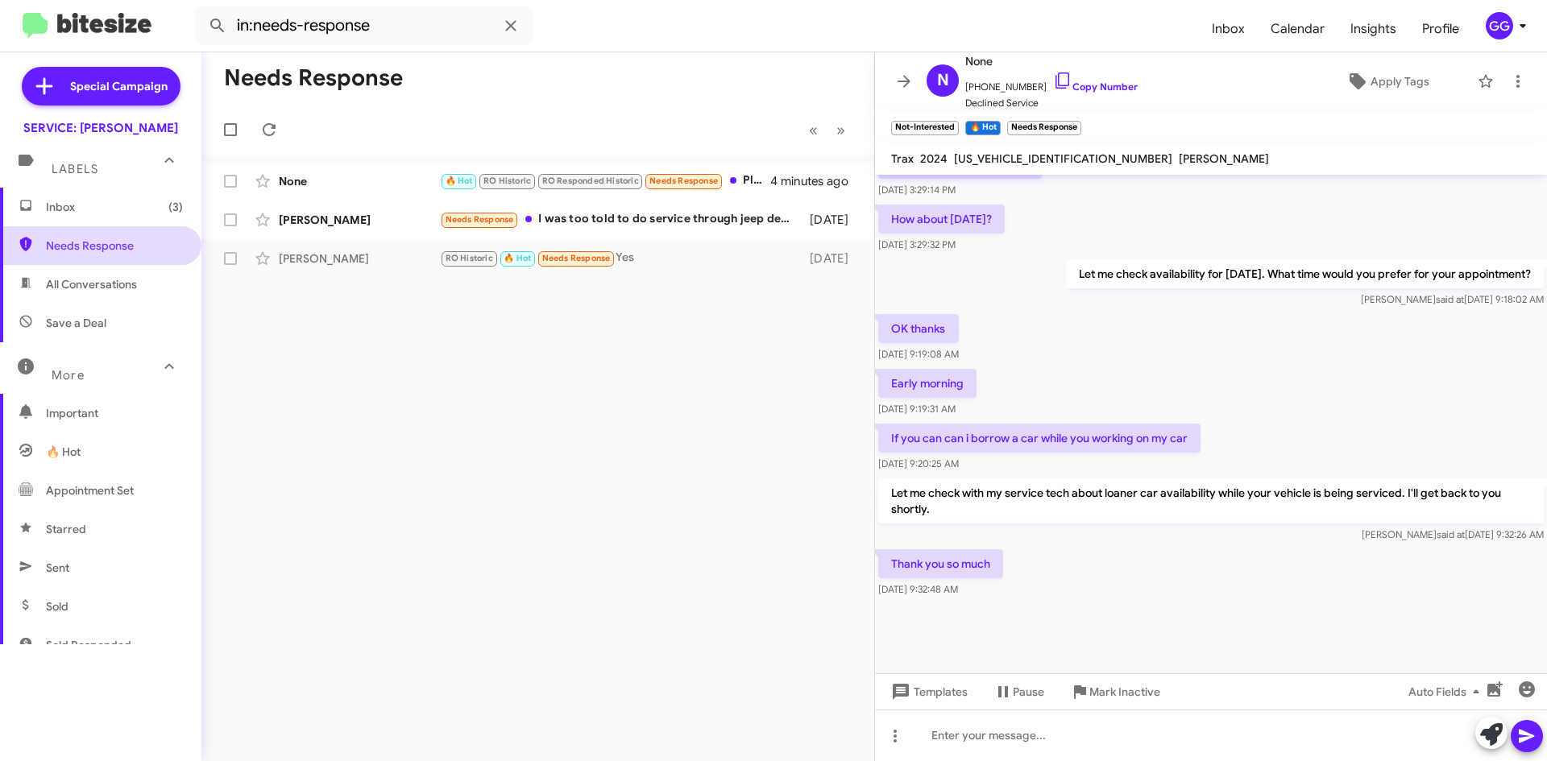
click at [110, 245] on span "Needs Response" at bounding box center [114, 246] width 137 height 16
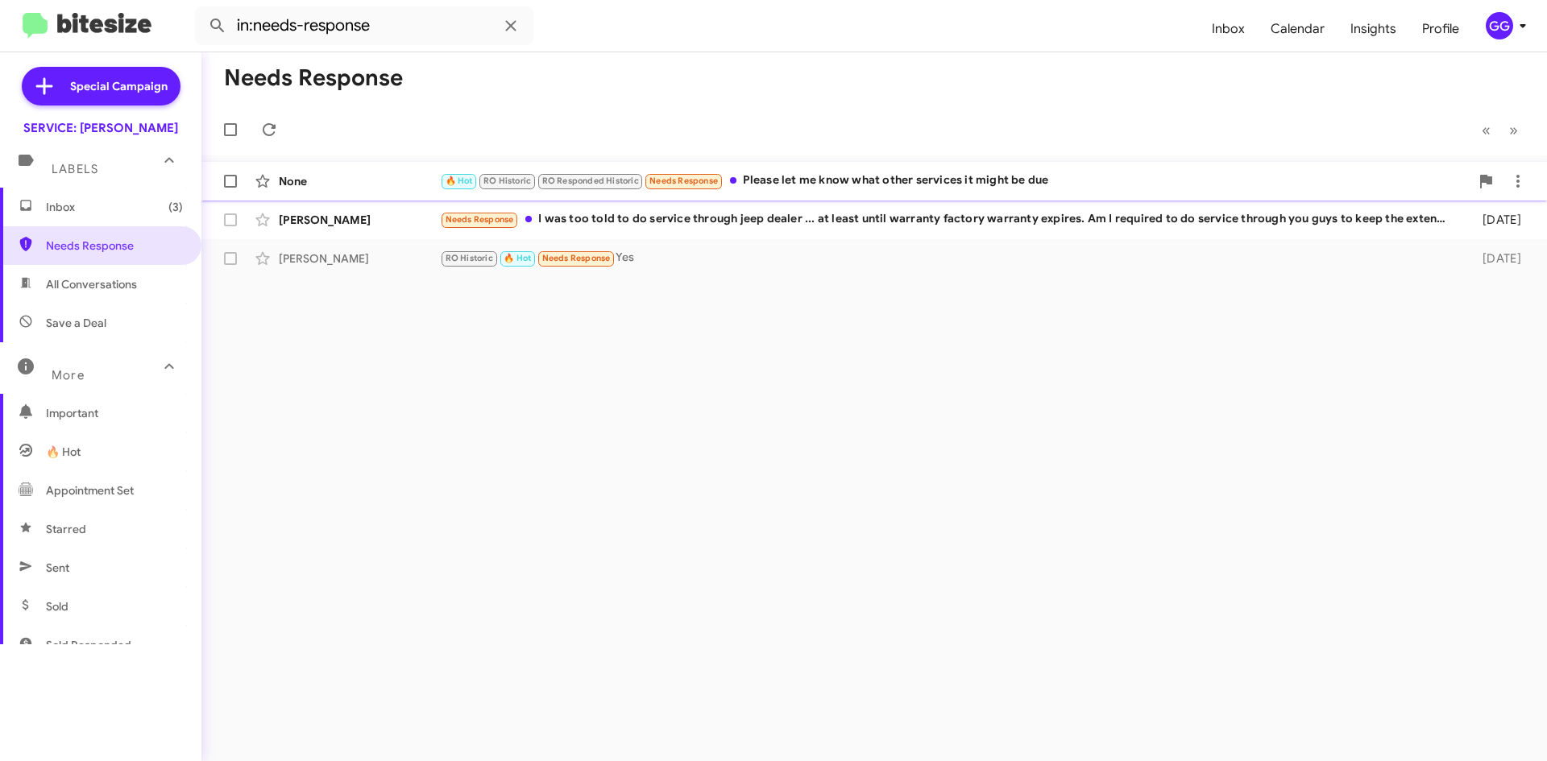
click at [760, 179] on div "🔥 Hot RO Historic RO Responded Historic Needs Response Please let me know what …" at bounding box center [955, 181] width 1030 height 19
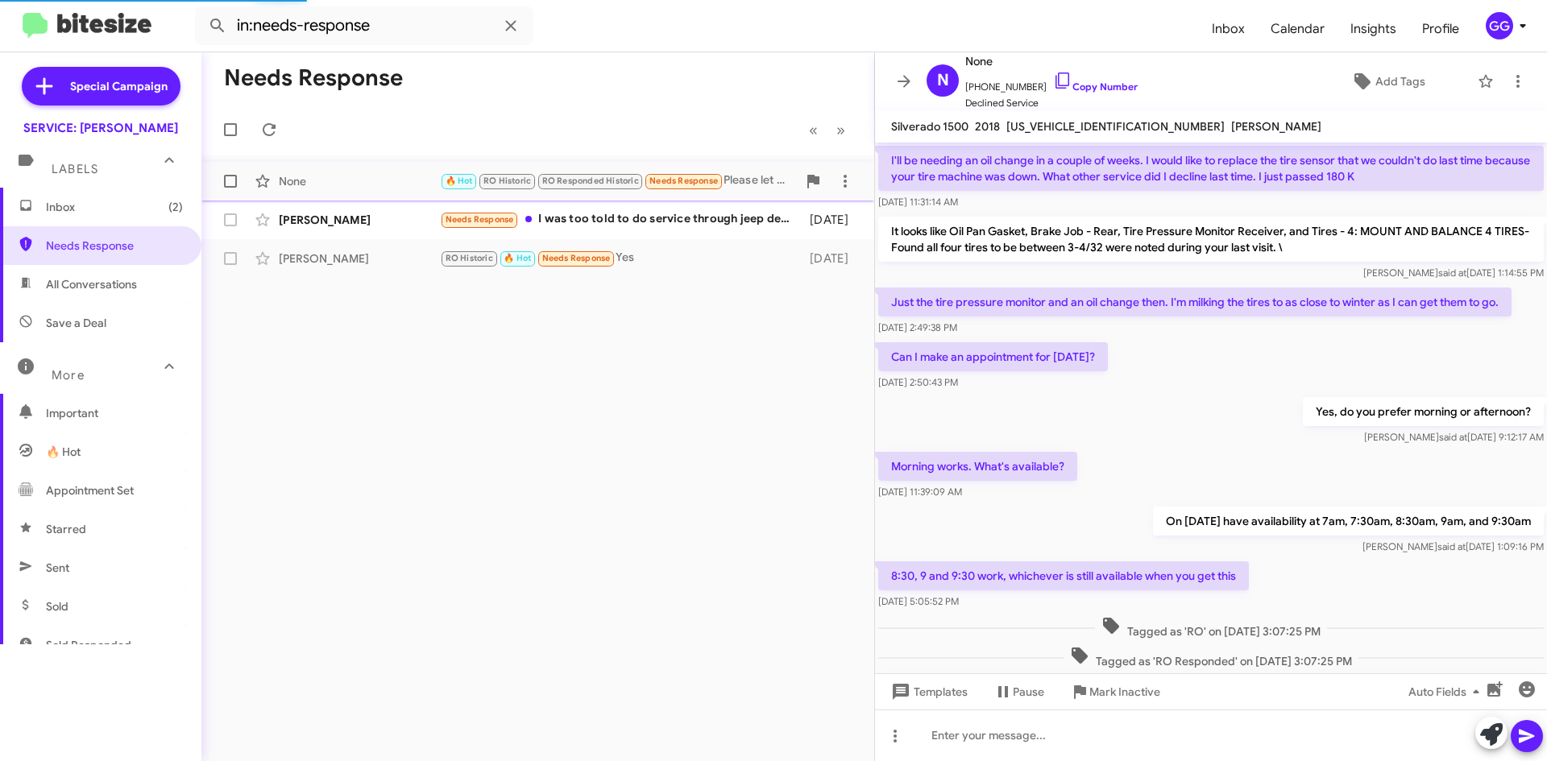
scroll to position [676, 0]
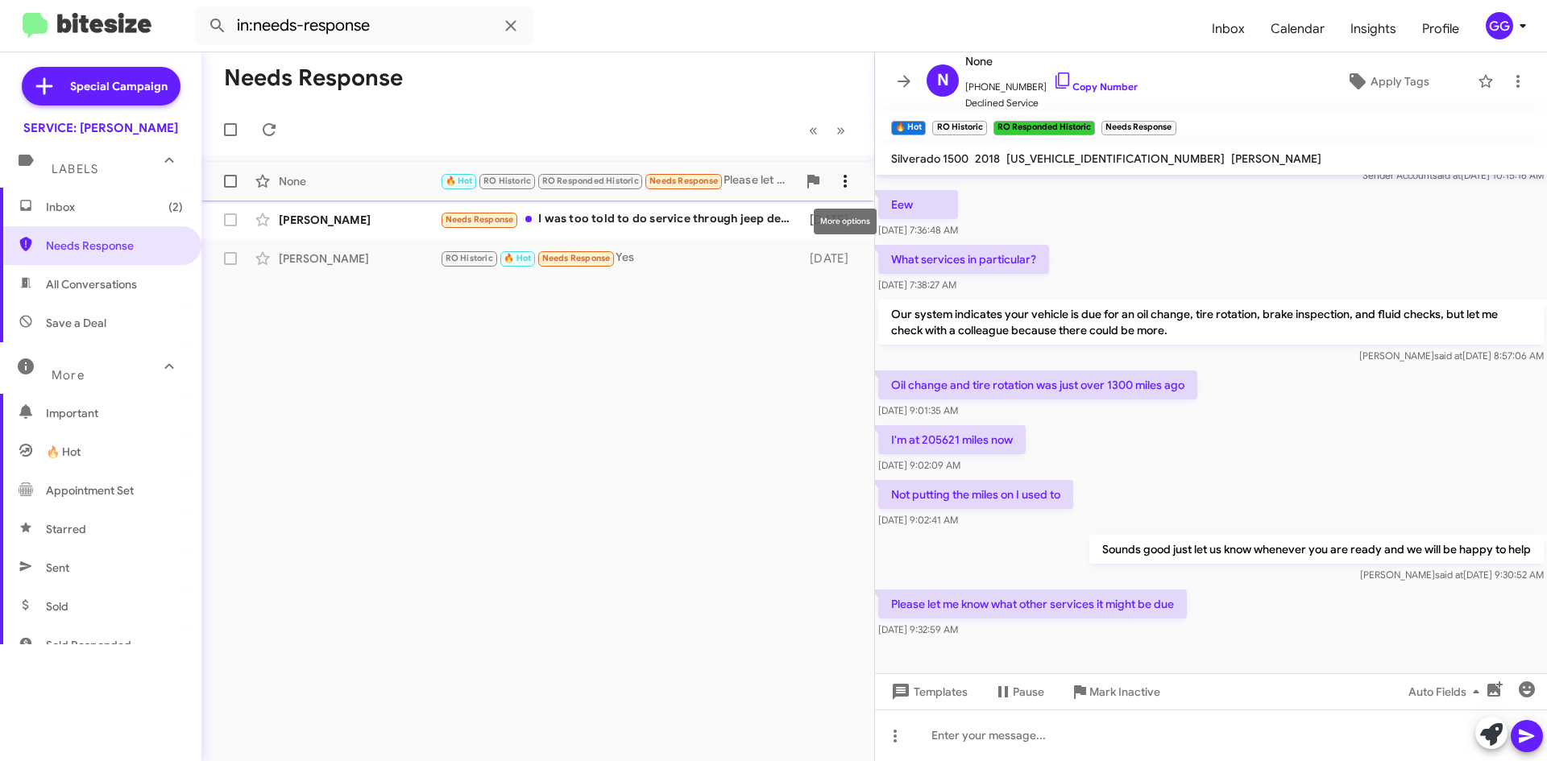
click at [845, 180] on icon at bounding box center [845, 181] width 3 height 13
click at [765, 223] on span "Mark as unread" at bounding box center [723, 223] width 81 height 39
click at [94, 291] on span "All Conversations" at bounding box center [91, 284] width 91 height 16
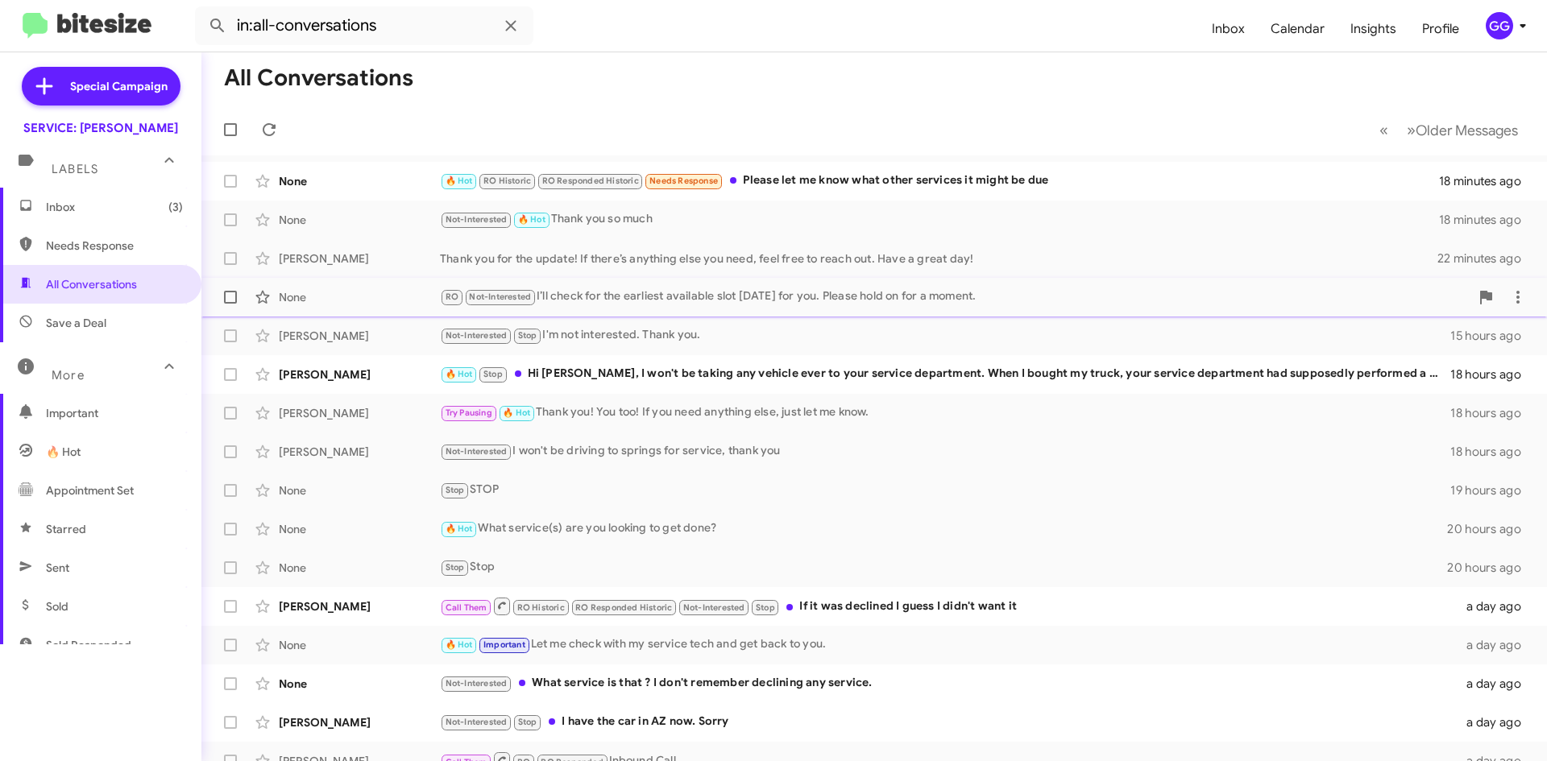
click at [762, 300] on div "RO Not-Interested I’ll check for the earliest available slot today for you. Ple…" at bounding box center [955, 297] width 1030 height 19
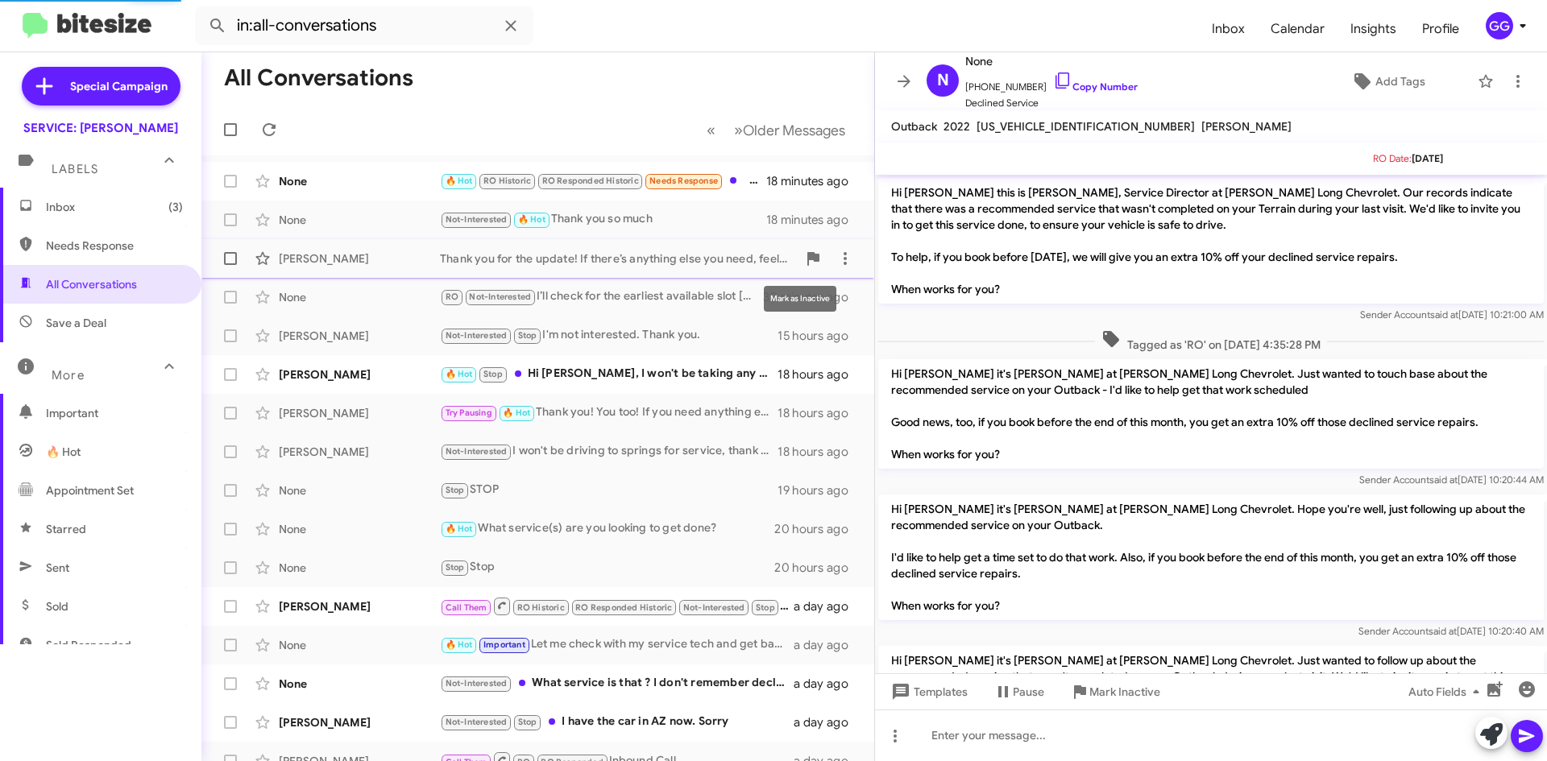
scroll to position [658, 0]
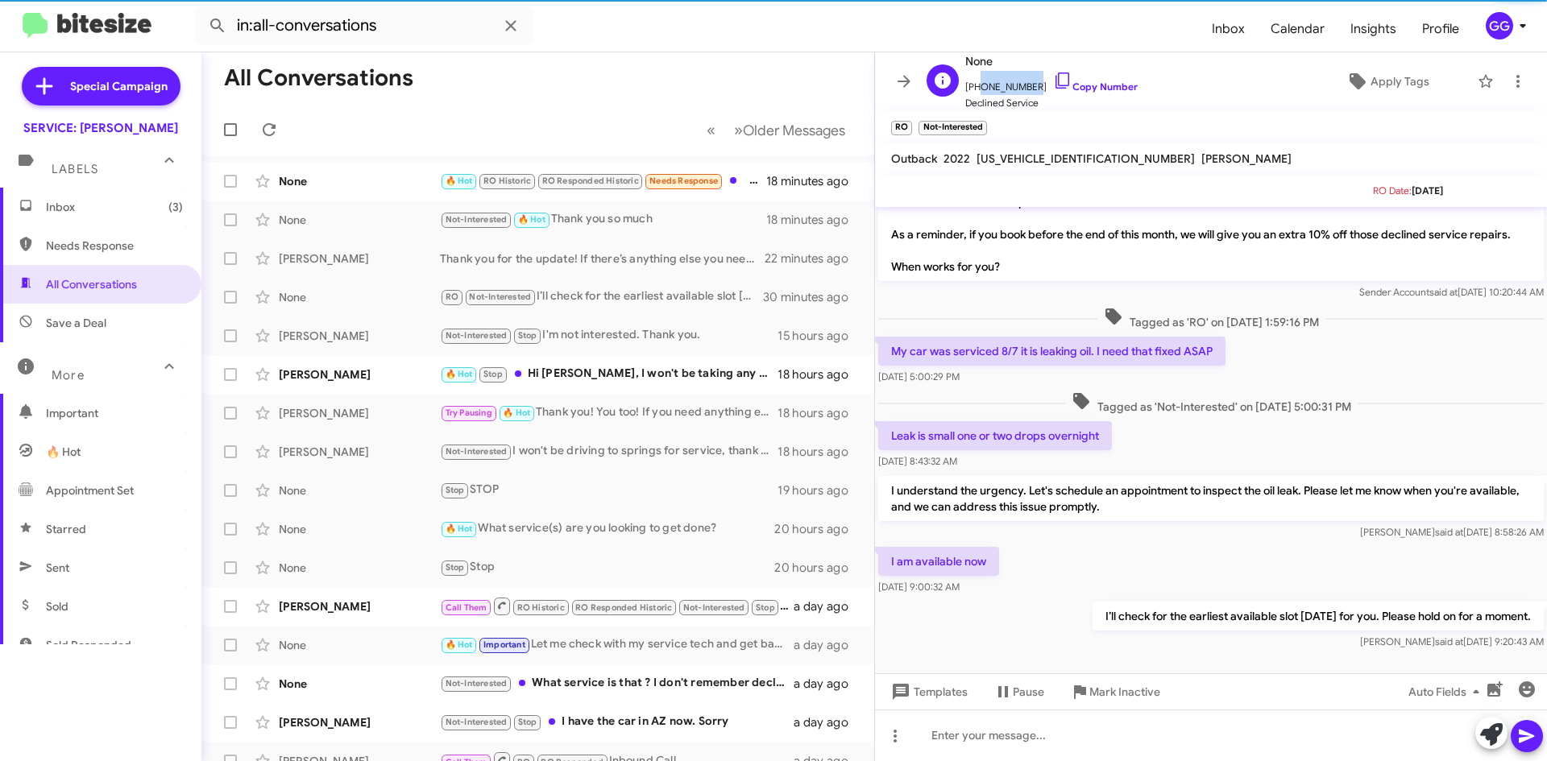
drag, startPoint x: 1023, startPoint y: 81, endPoint x: 974, endPoint y: 89, distance: 49.7
click at [974, 89] on span "+15126274200 Copy Number" at bounding box center [1051, 83] width 172 height 24
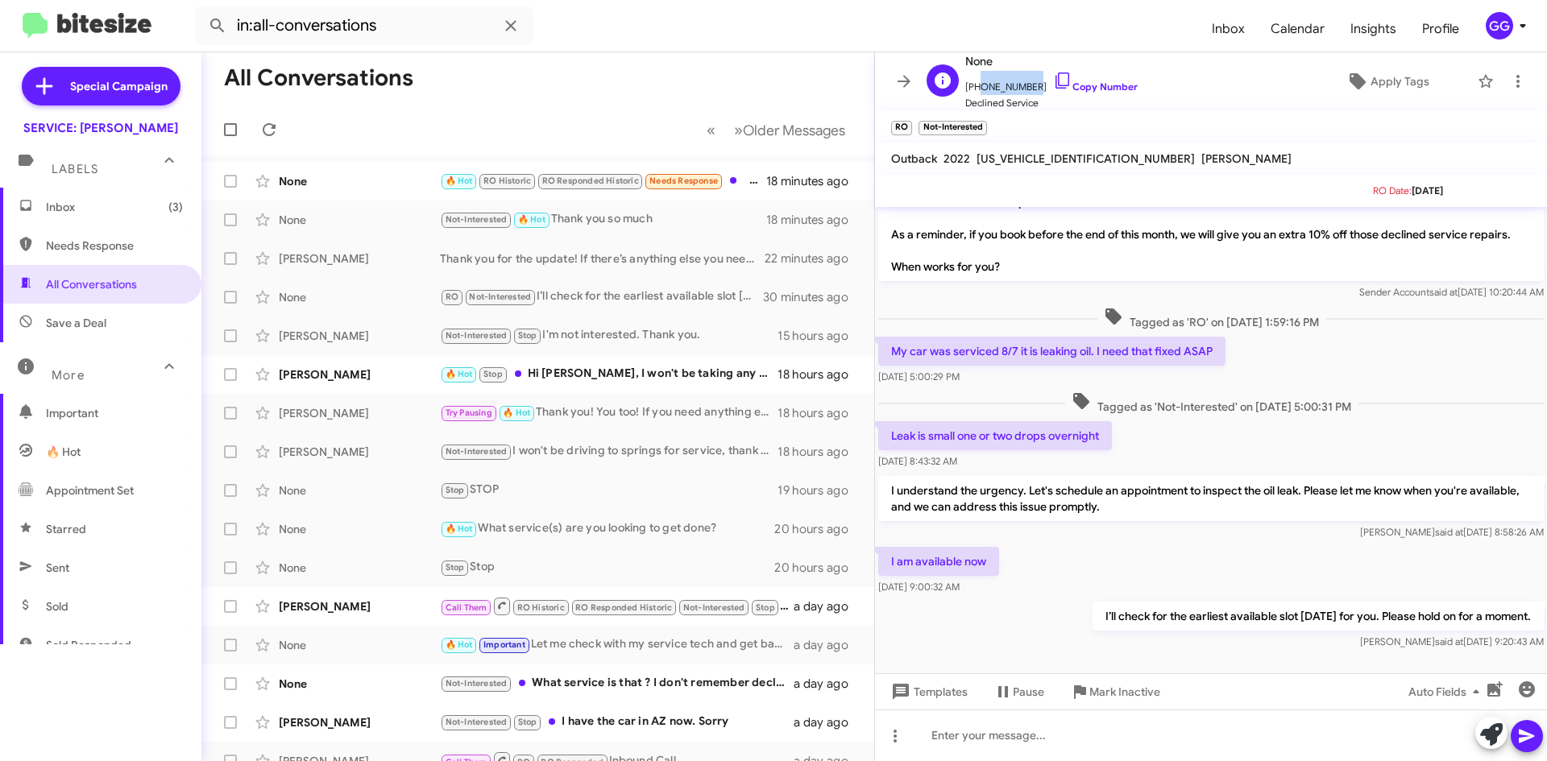
copy span "5126274200"
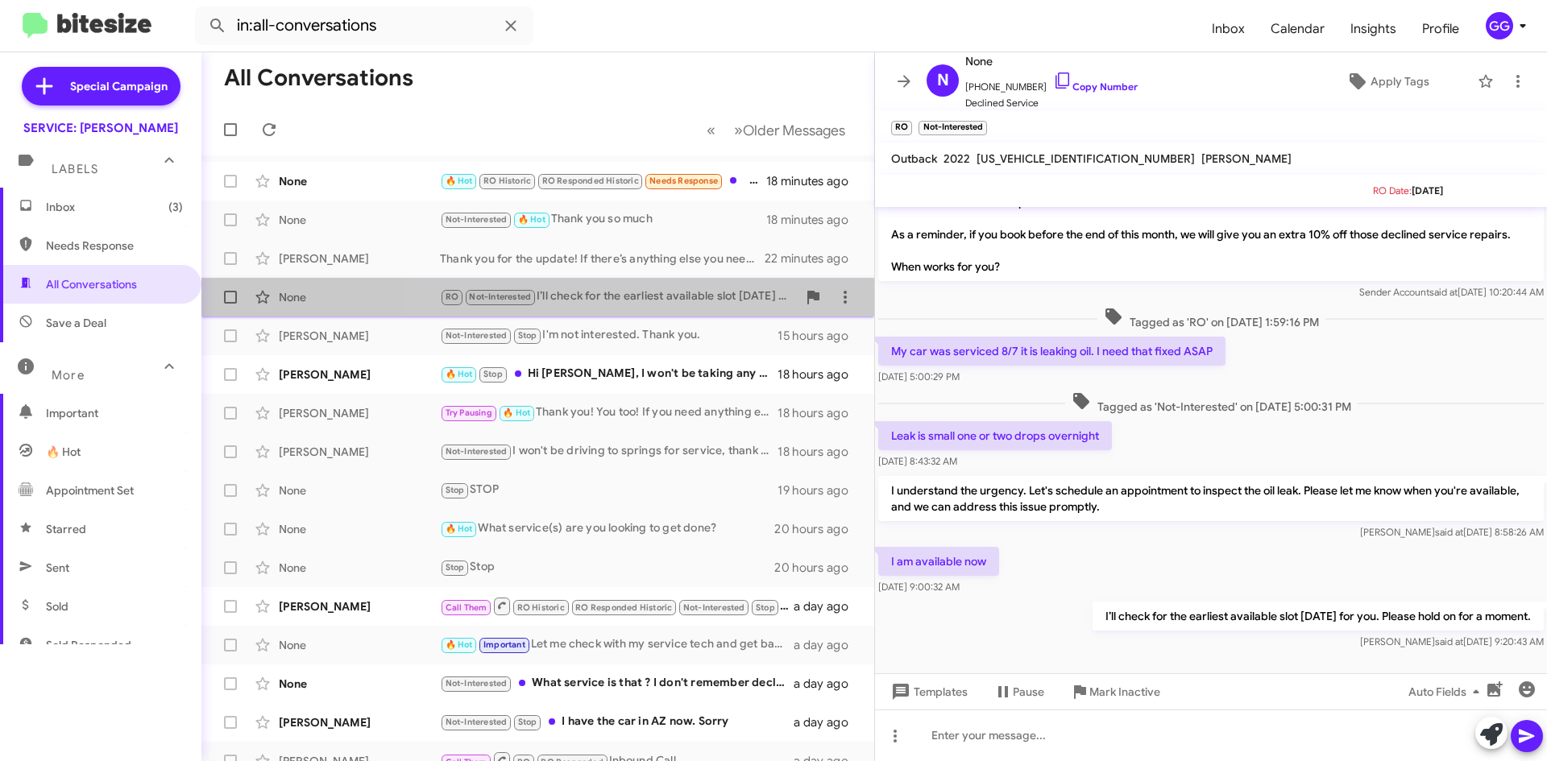
click at [687, 299] on div "RO Not-Interested I’ll check for the earliest available slot today for you. Ple…" at bounding box center [618, 297] width 357 height 19
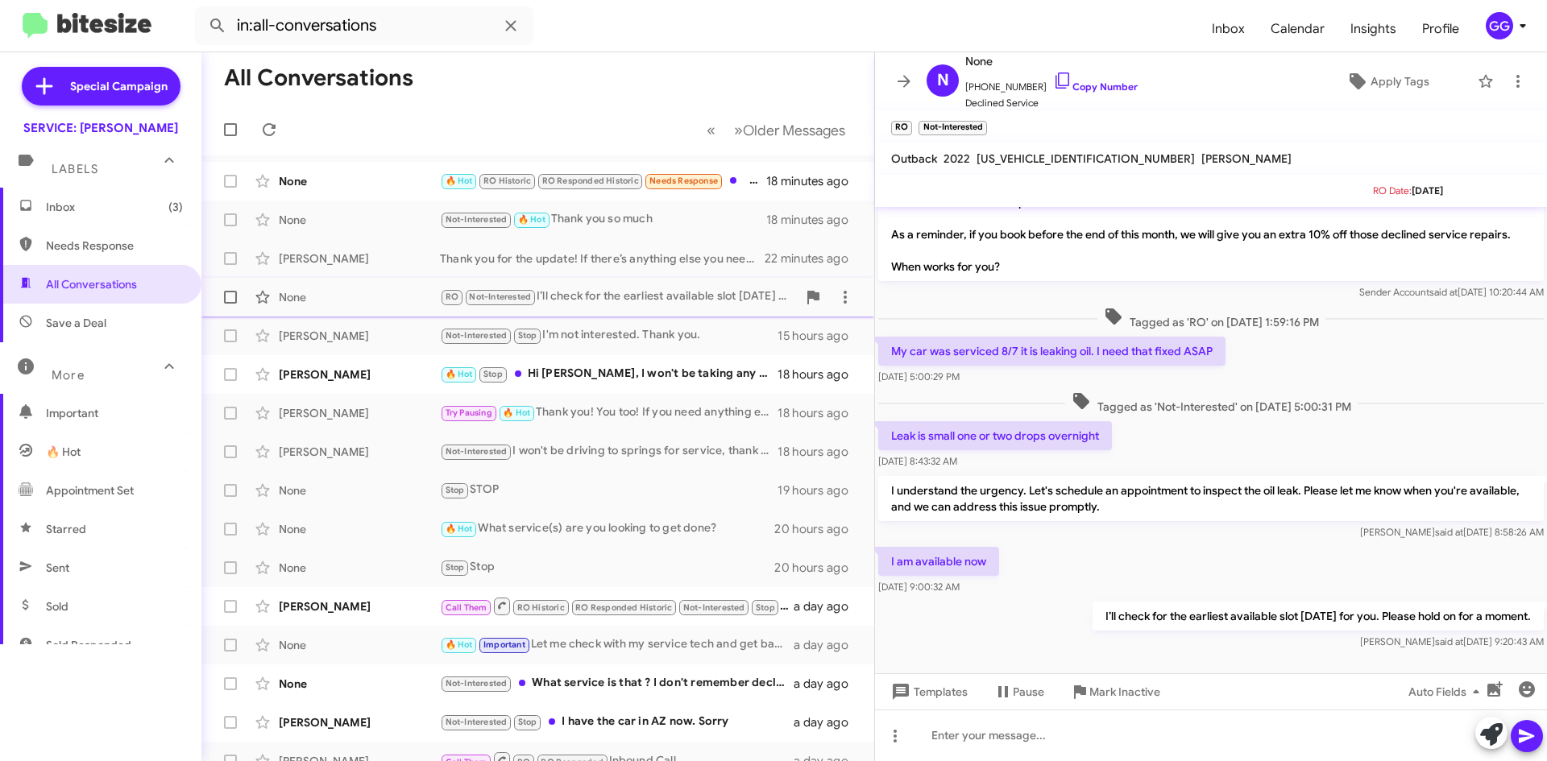
click at [687, 297] on div "RO Not-Interested I’ll check for the earliest available slot today for you. Ple…" at bounding box center [618, 297] width 357 height 19
click at [73, 238] on span "Needs Response" at bounding box center [114, 246] width 137 height 16
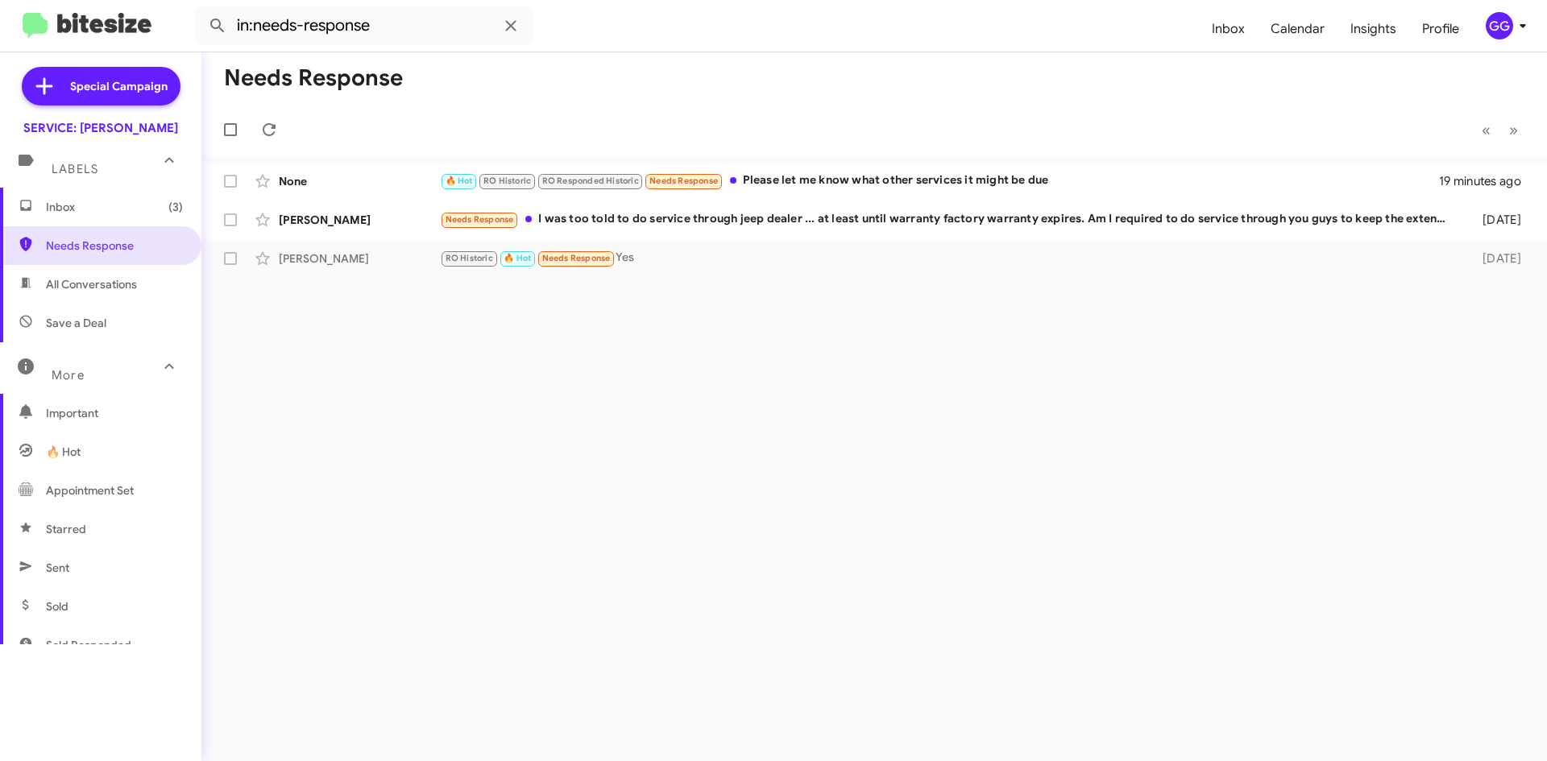
click at [123, 282] on span "All Conversations" at bounding box center [91, 284] width 91 height 16
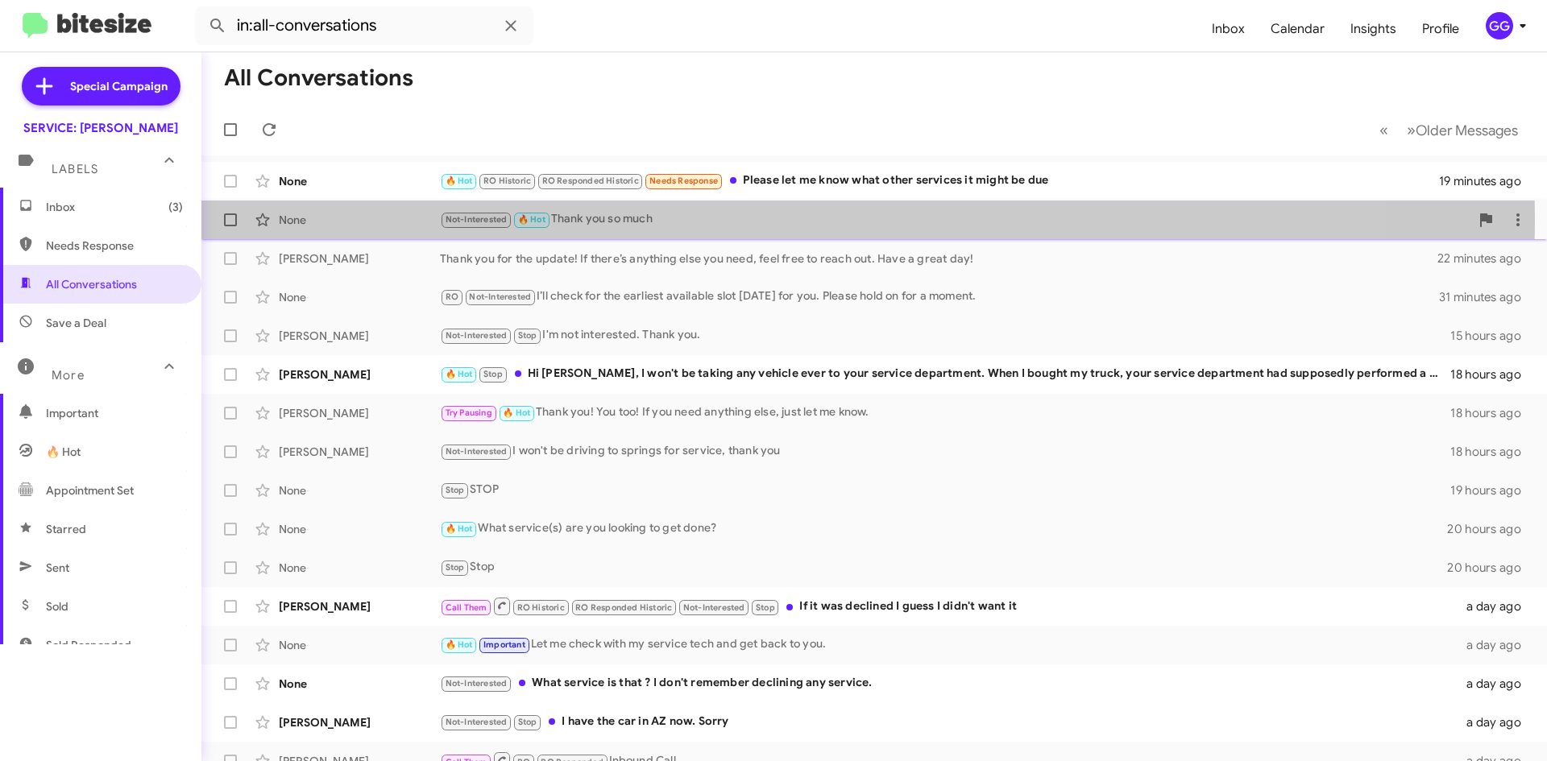
click at [744, 218] on div "Not-Interested 🔥 Hot Thank you so much" at bounding box center [955, 219] width 1030 height 19
click at [744, 217] on div "Not-Interested 🔥 Hot Thank you so much" at bounding box center [955, 219] width 1030 height 19
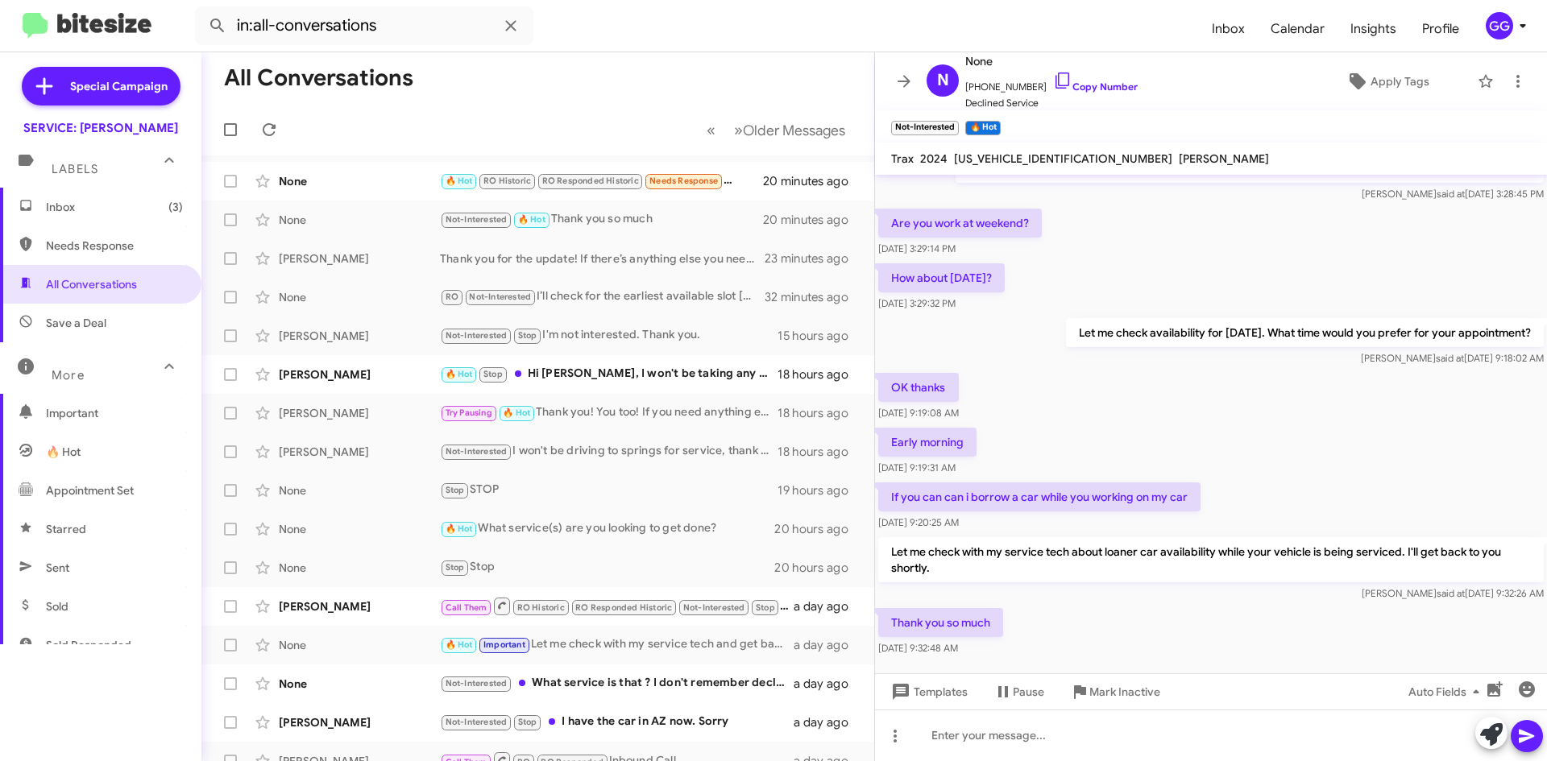
scroll to position [648, 0]
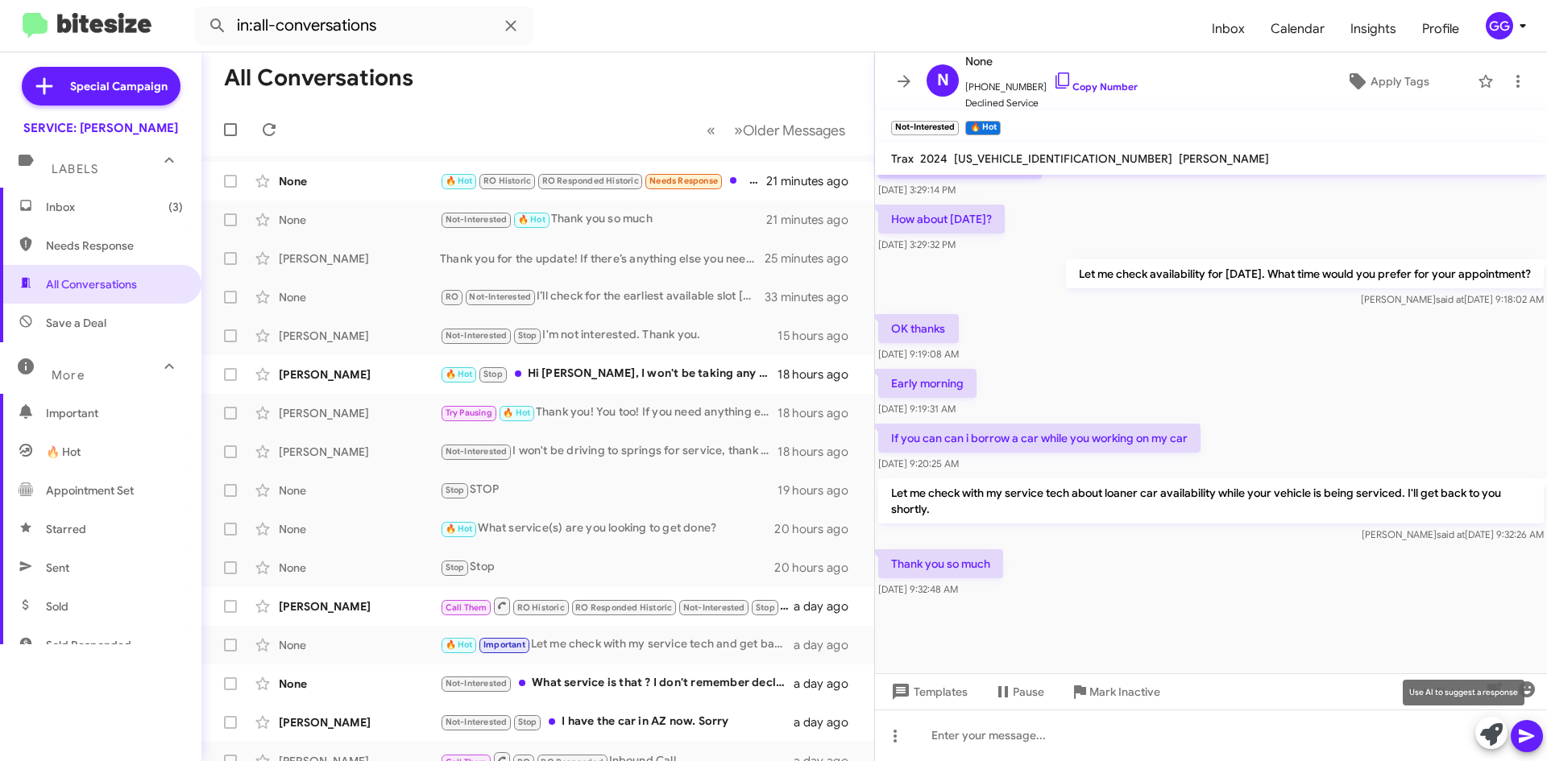
click at [1489, 732] on icon at bounding box center [1491, 735] width 23 height 23
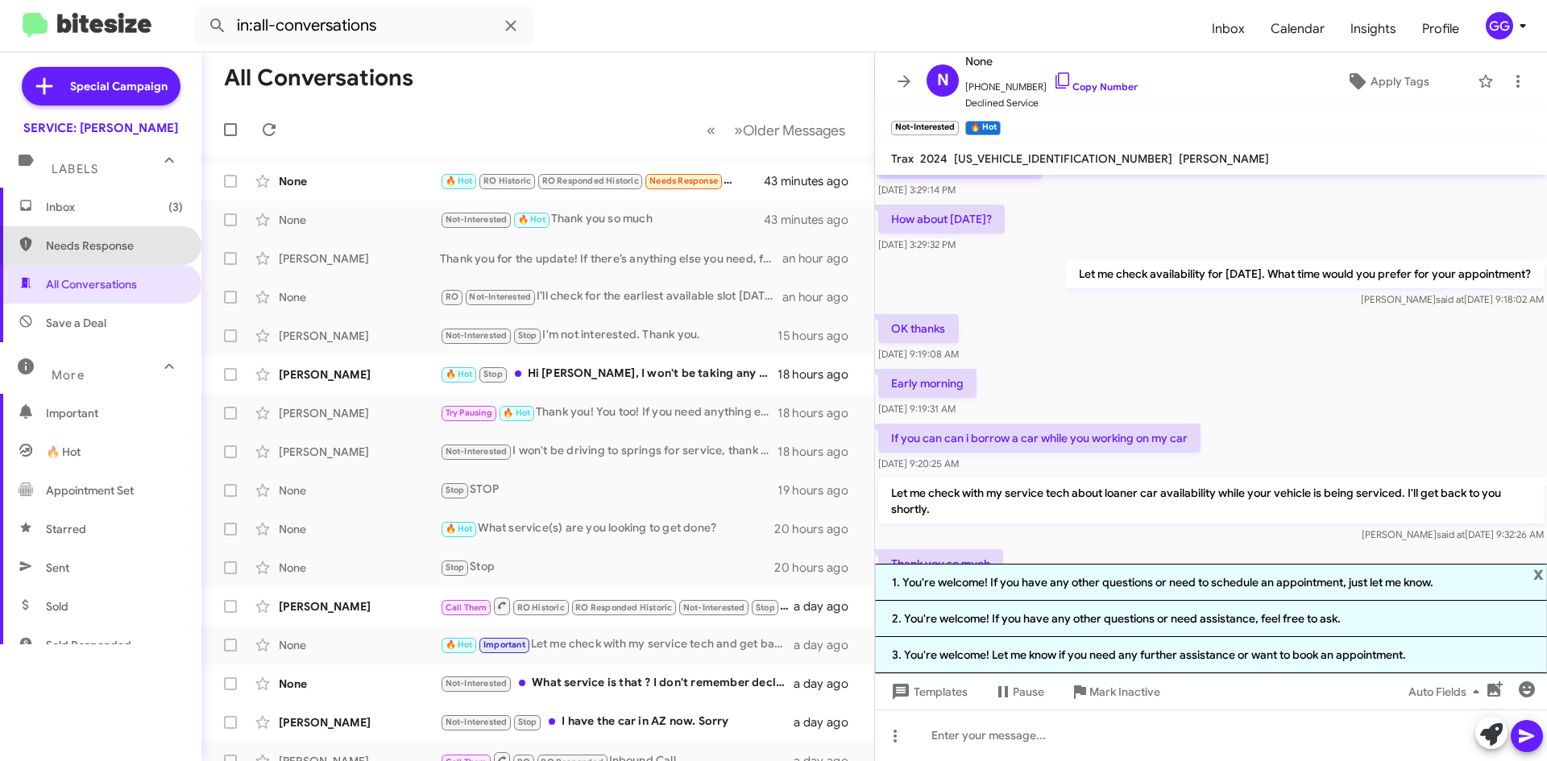
click at [97, 243] on span "Needs Response" at bounding box center [114, 246] width 137 height 16
type input "in:needs-response"
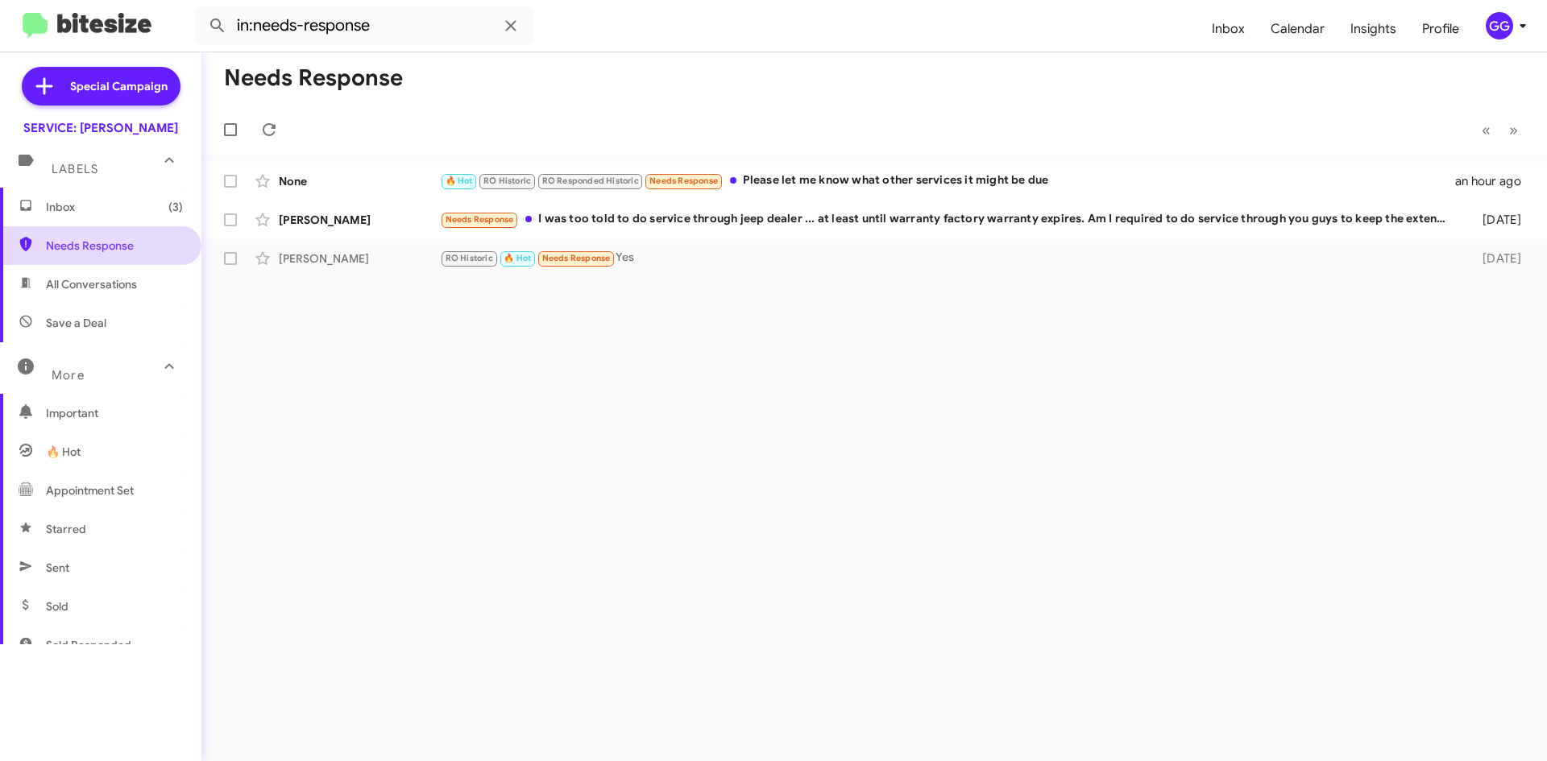
click at [98, 248] on span "Needs Response" at bounding box center [114, 246] width 137 height 16
click at [87, 204] on span "Inbox (3)" at bounding box center [114, 207] width 137 height 16
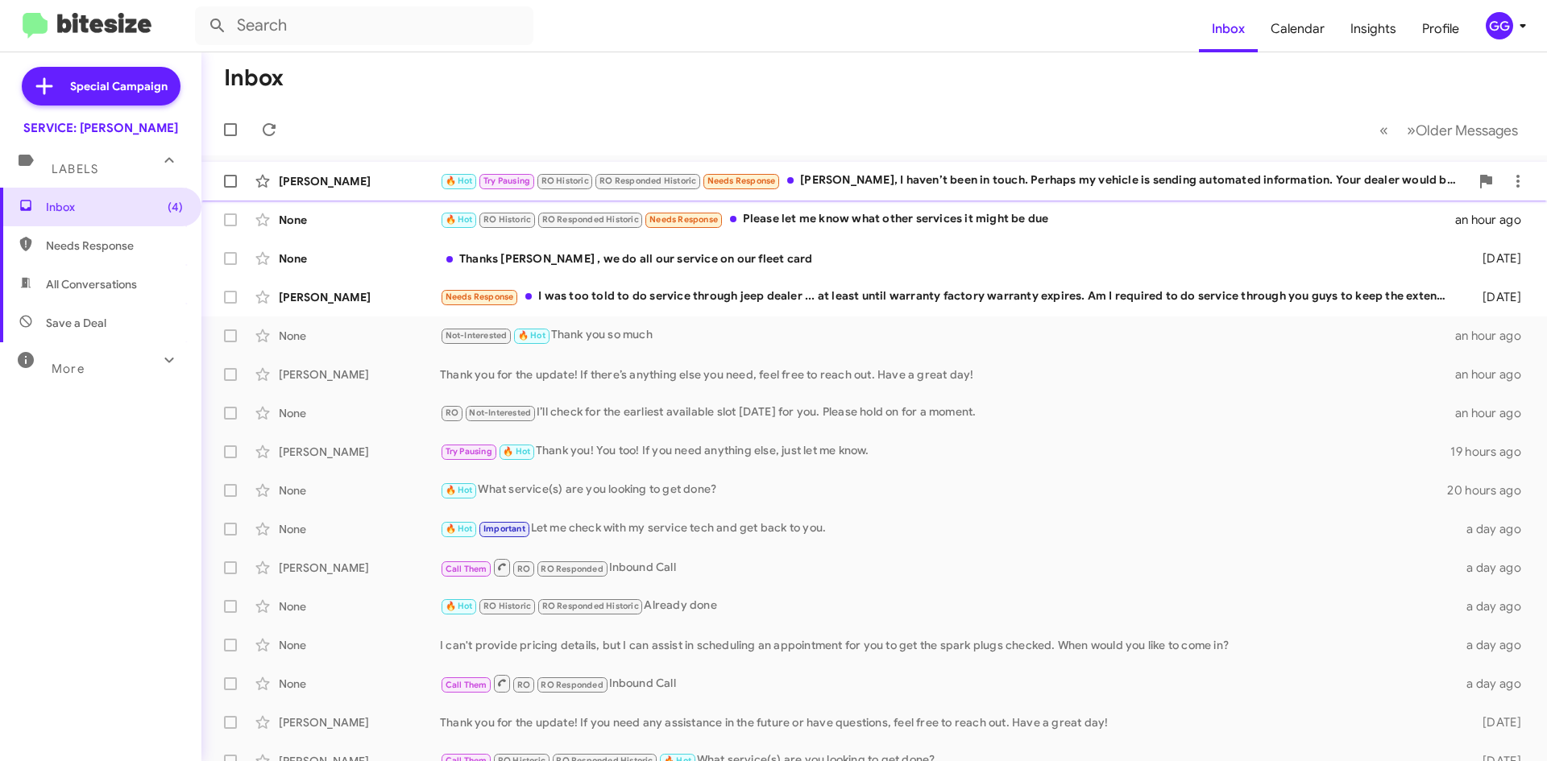
click at [1177, 180] on div "🔥 Hot Try Pausing RO Historic RO Responded Historic Needs Response [PERSON_NAME…" at bounding box center [955, 181] width 1030 height 19
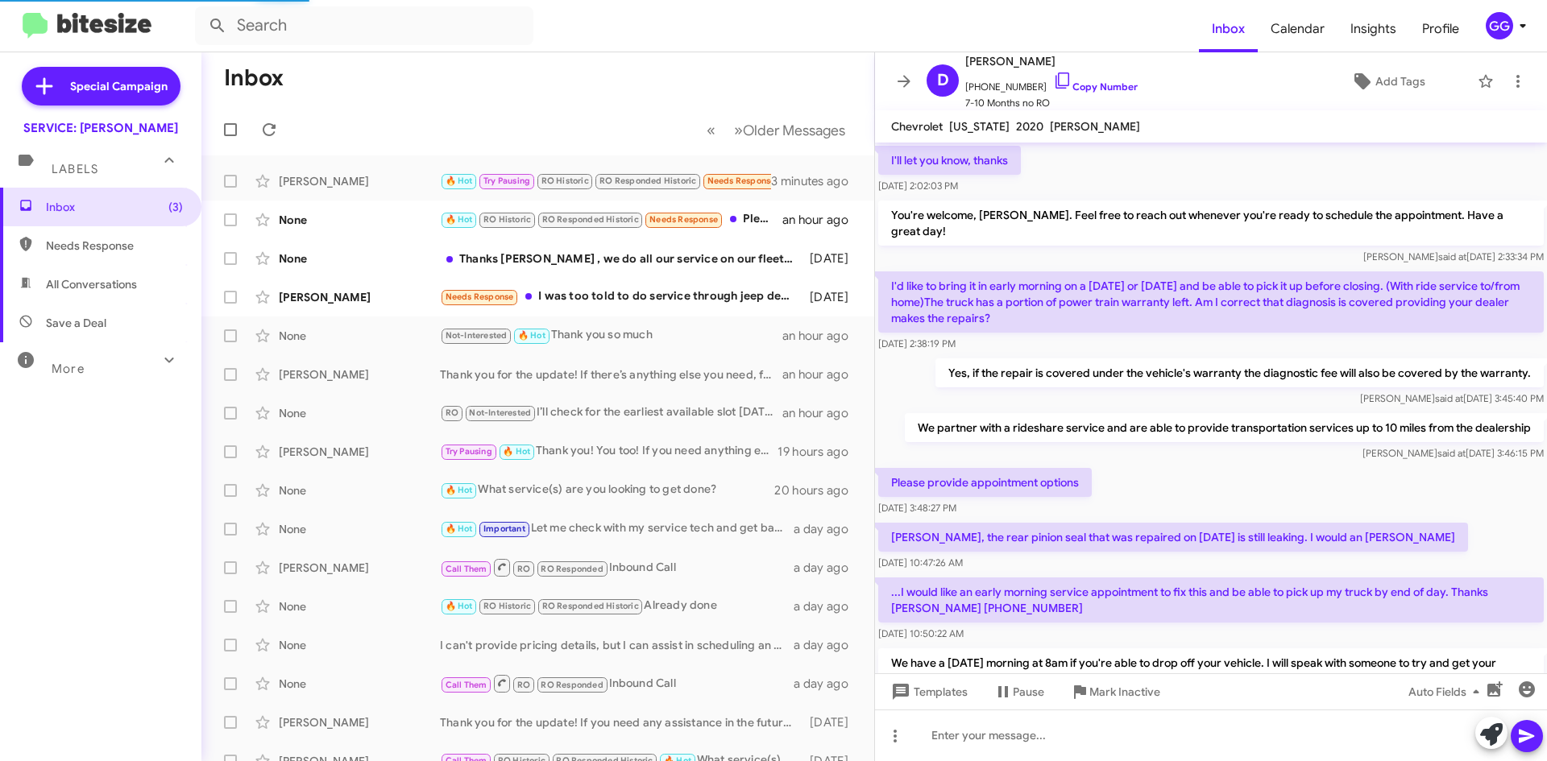
scroll to position [757, 0]
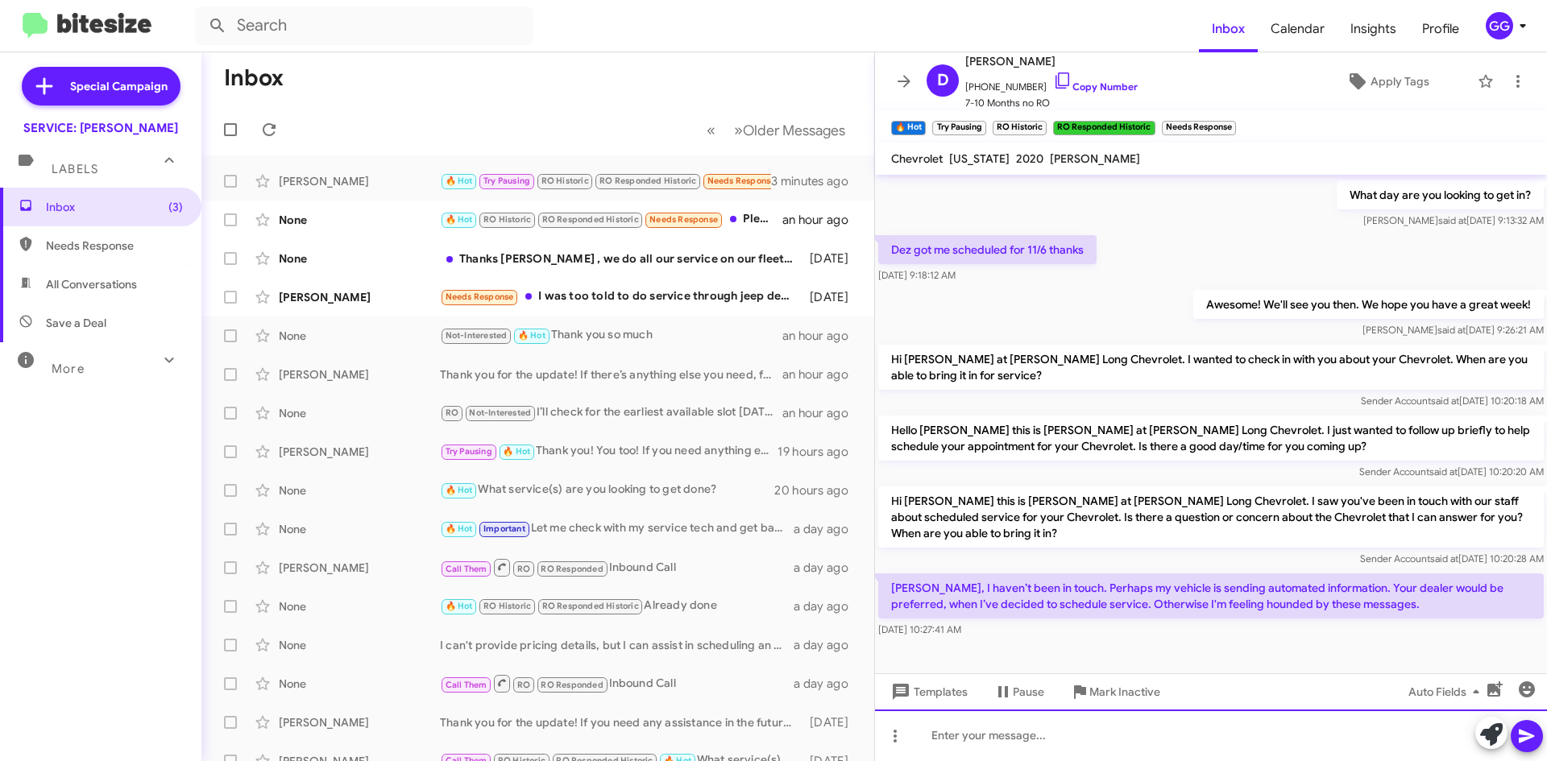
paste div
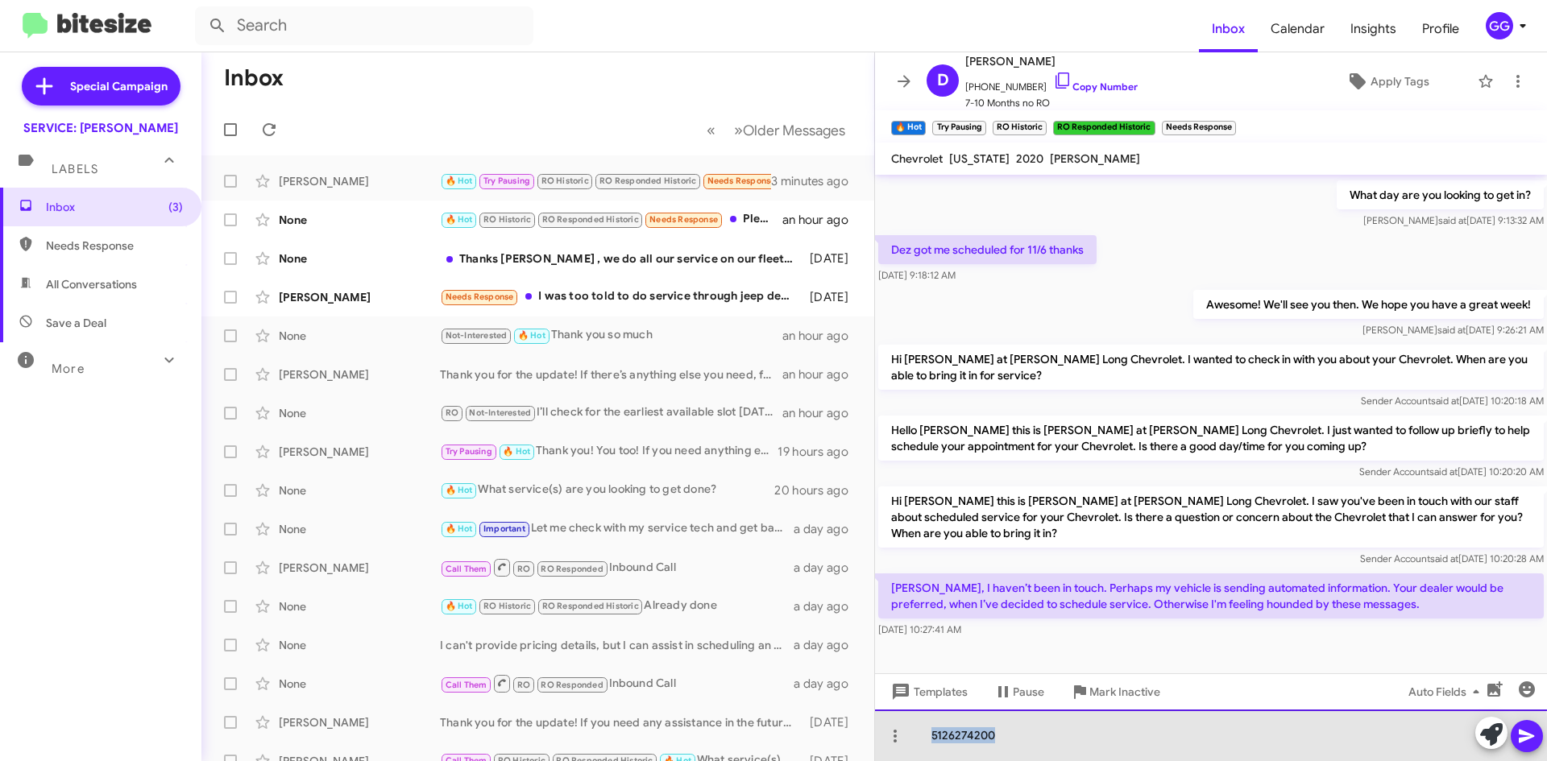
drag, startPoint x: 1017, startPoint y: 744, endPoint x: 921, endPoint y: 754, distance: 96.4
click at [921, 754] on div "5126274200" at bounding box center [1211, 736] width 672 height 52
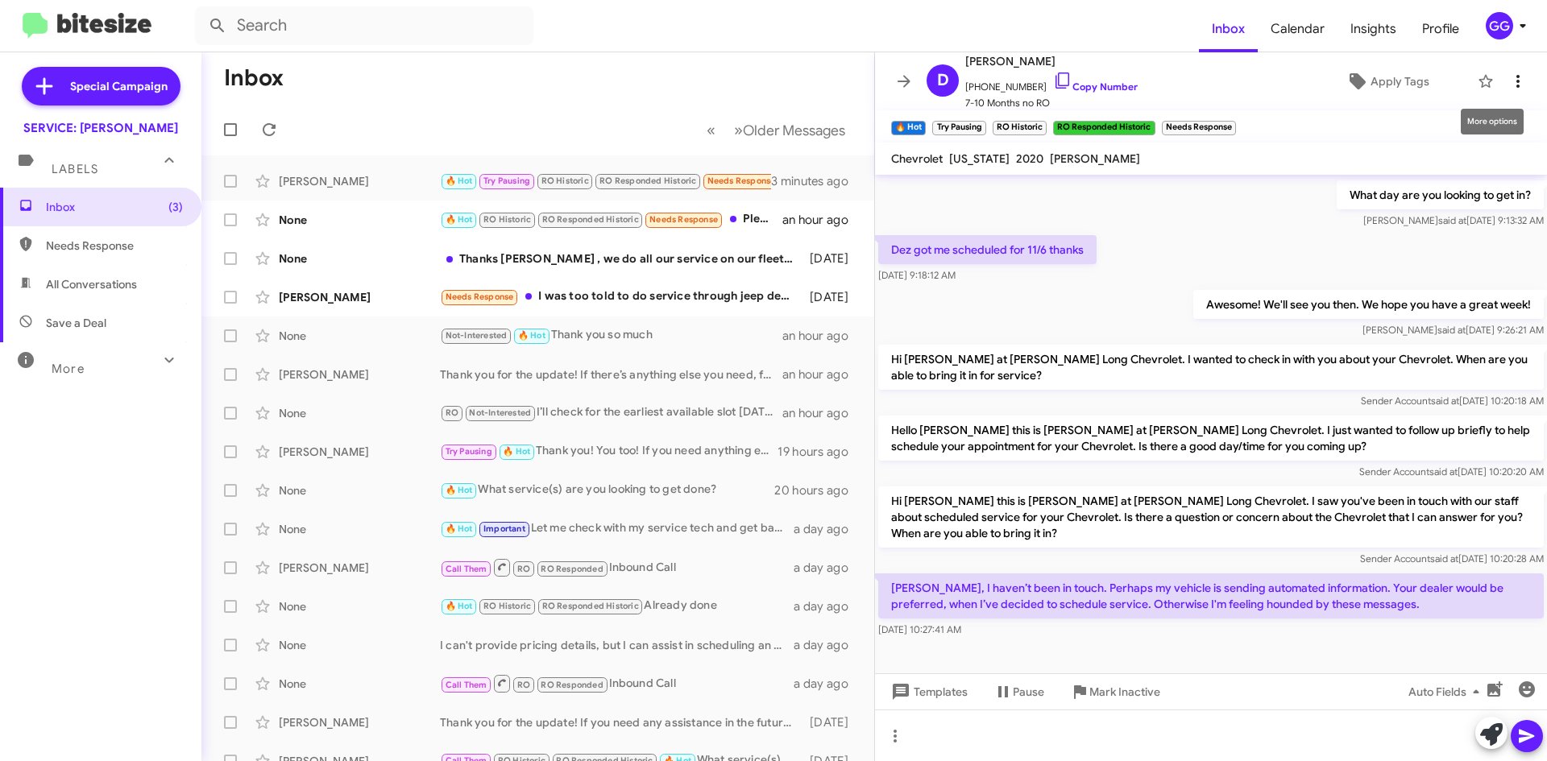
click at [1510, 81] on icon at bounding box center [1517, 81] width 19 height 19
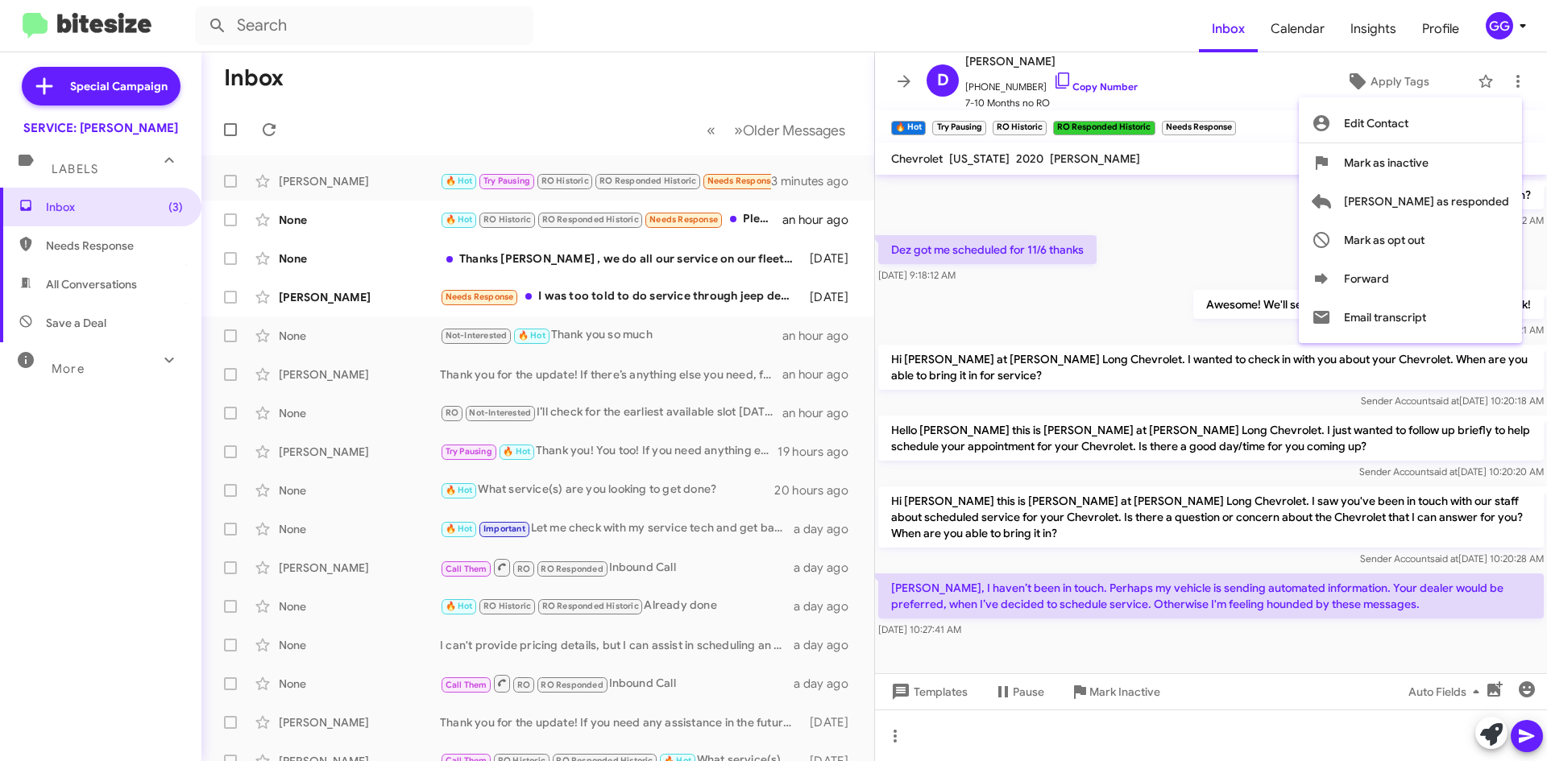
click at [1498, 729] on div at bounding box center [773, 380] width 1547 height 761
click at [1498, 729] on icon at bounding box center [1491, 735] width 23 height 23
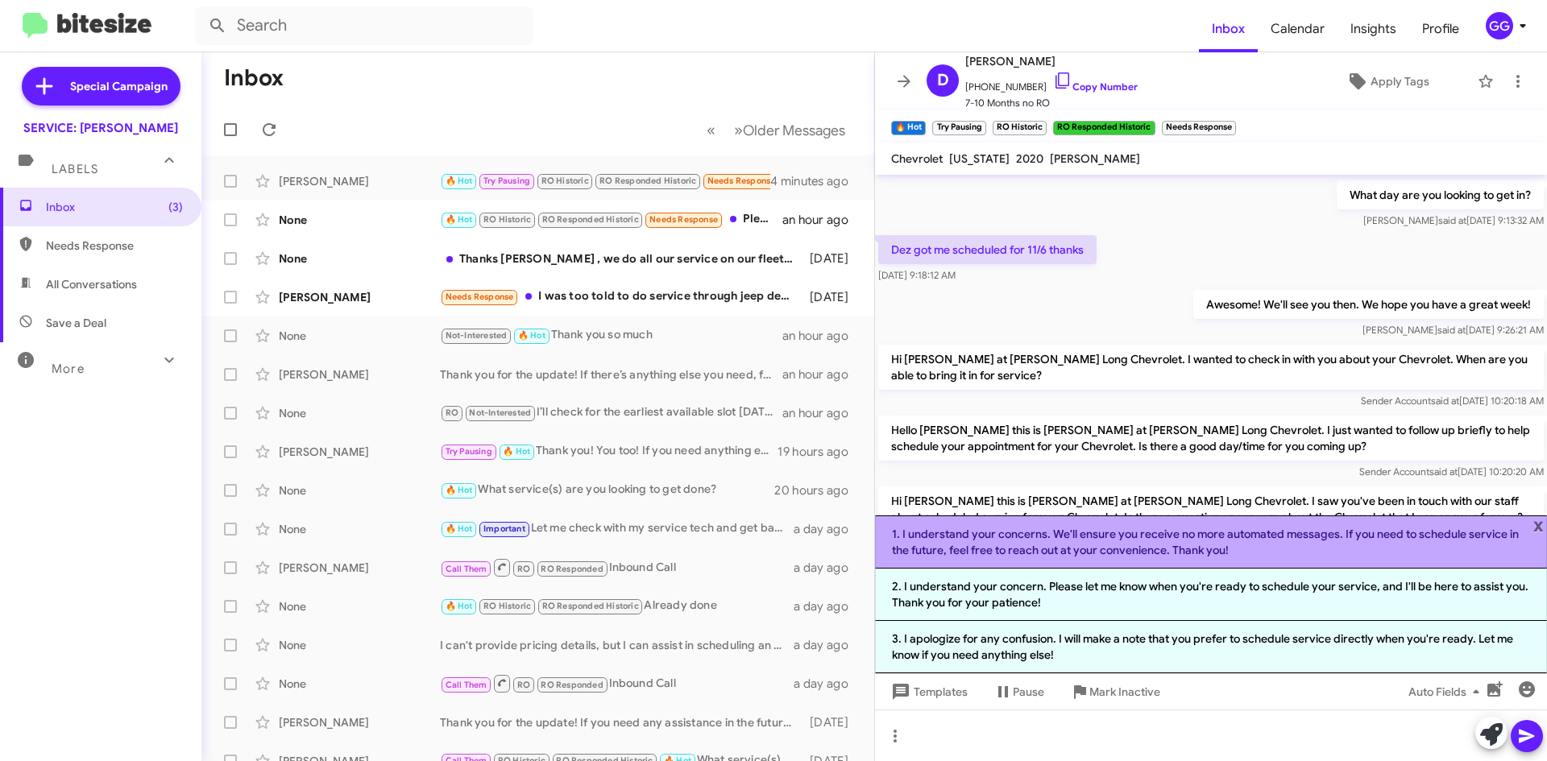
click at [1321, 540] on li "1. I understand your concerns. We'll ensure you receive no more automated messa…" at bounding box center [1211, 542] width 672 height 53
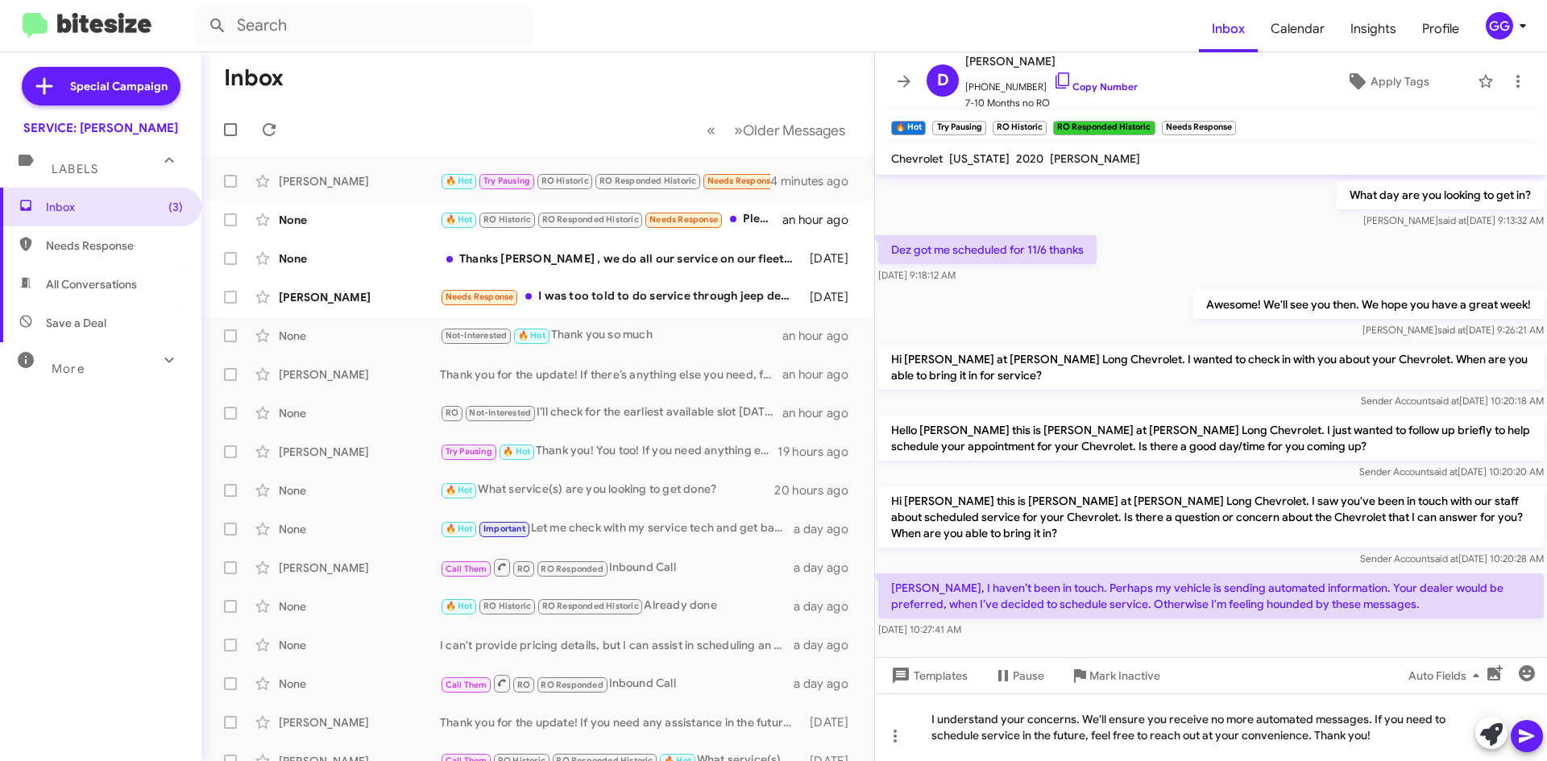
click at [1523, 736] on icon at bounding box center [1526, 736] width 19 height 19
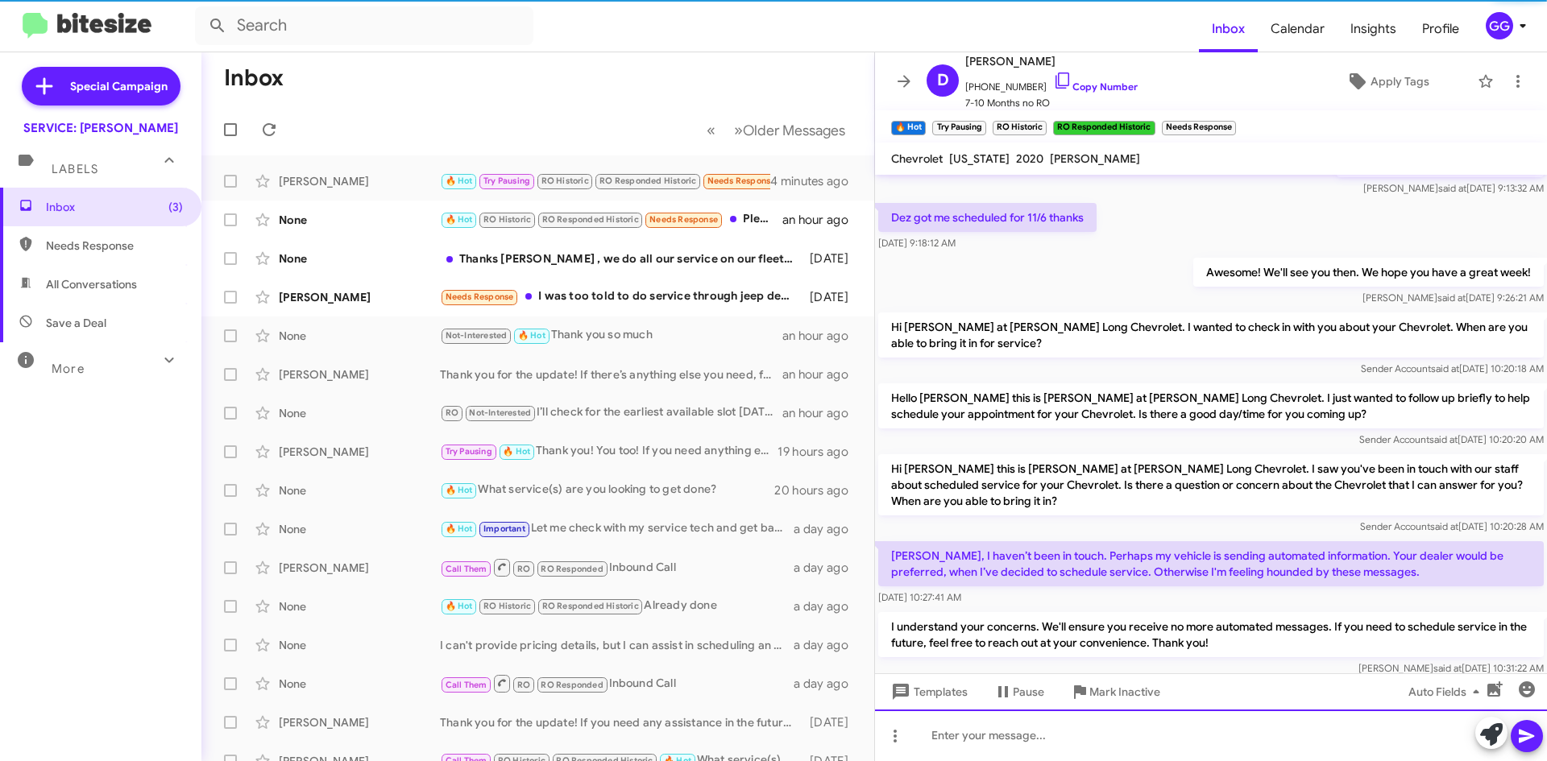
scroll to position [1185, 0]
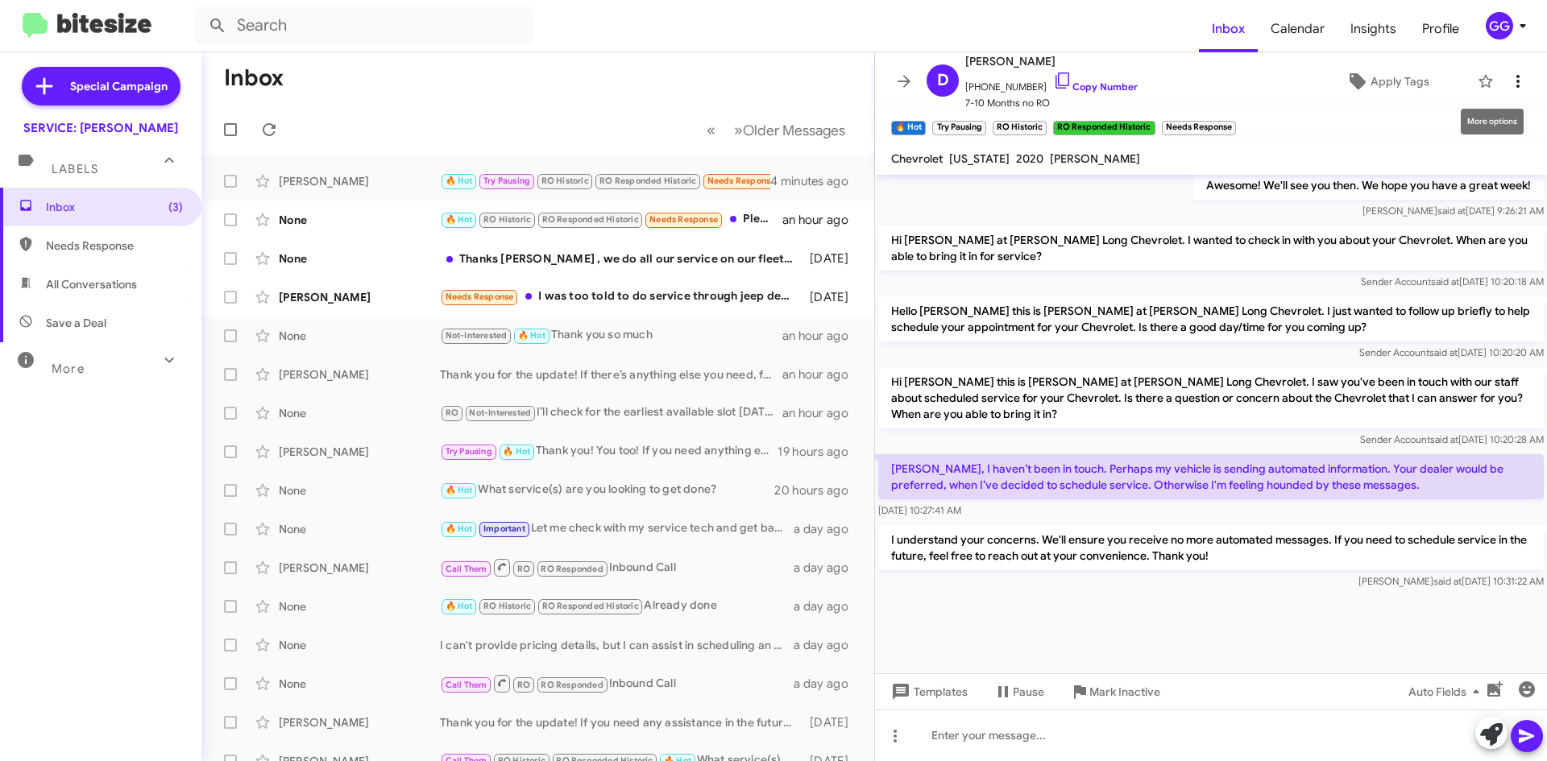
click at [1512, 77] on icon at bounding box center [1517, 81] width 19 height 19
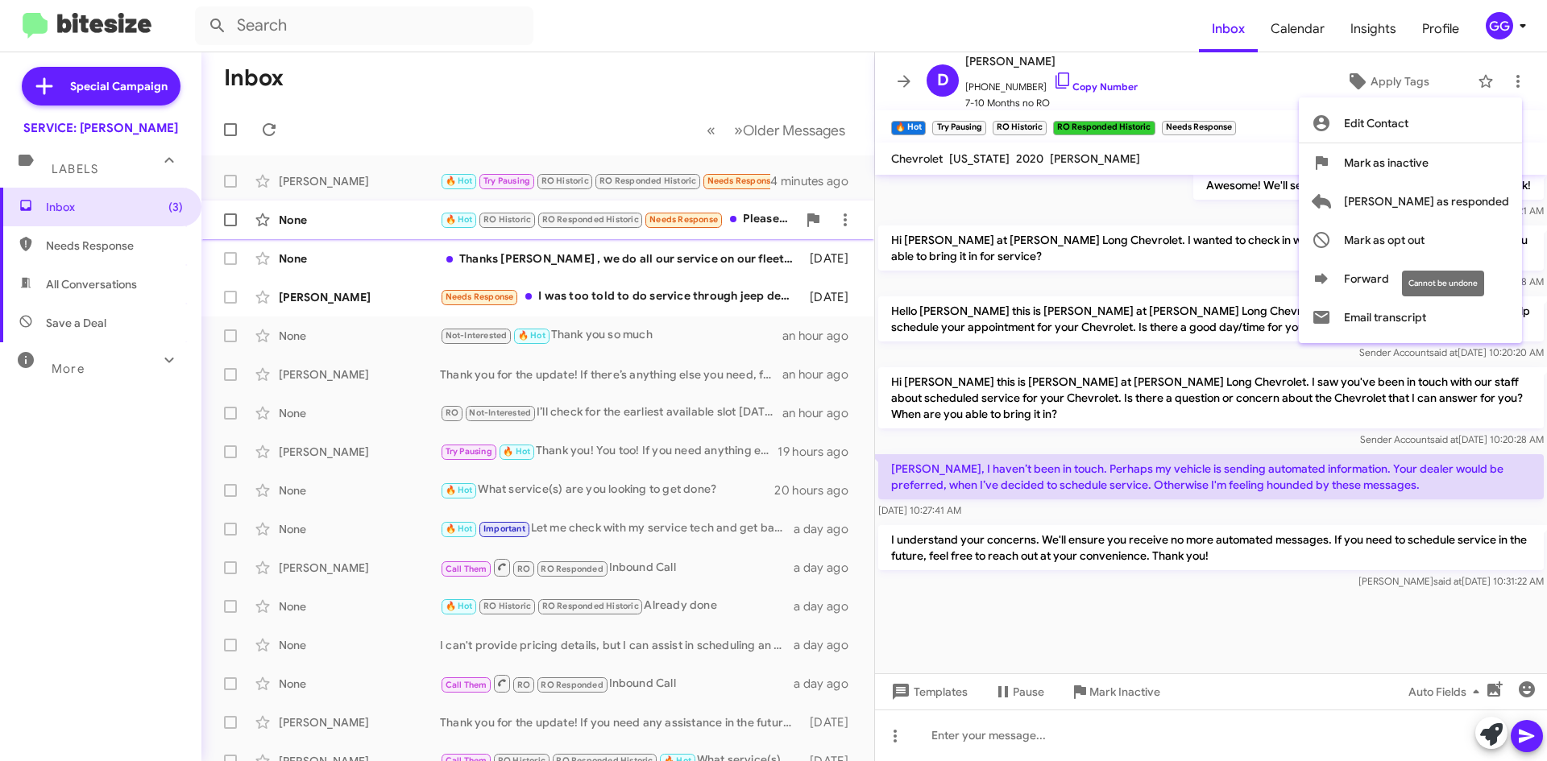
click at [1425, 238] on span "Mark as opt out" at bounding box center [1384, 240] width 81 height 39
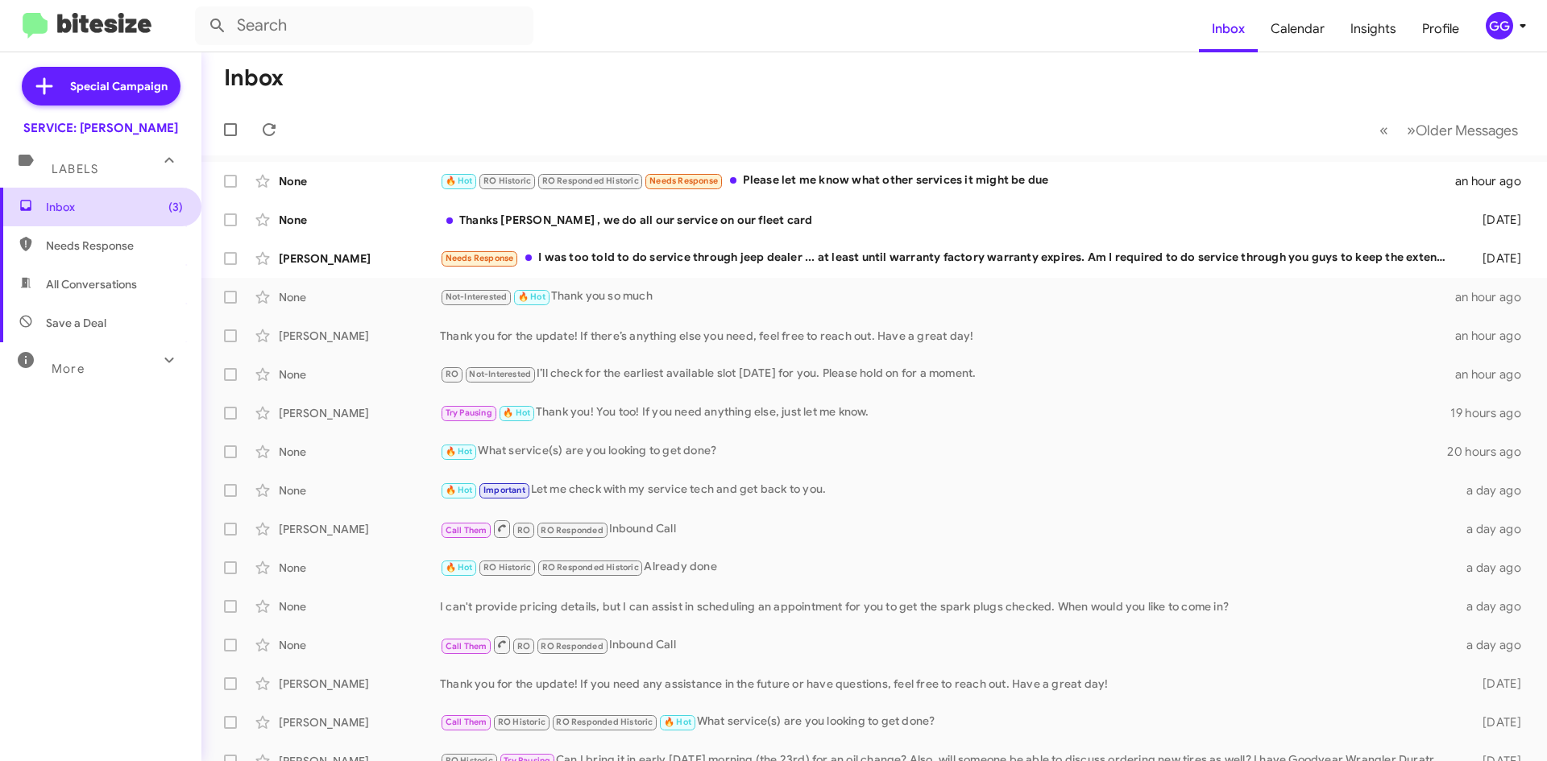
click at [64, 210] on span "Inbox (3)" at bounding box center [114, 207] width 137 height 16
click at [64, 209] on span "Inbox (3)" at bounding box center [114, 207] width 137 height 16
click at [81, 247] on span "Needs Response" at bounding box center [114, 246] width 137 height 16
type input "in:needs-response"
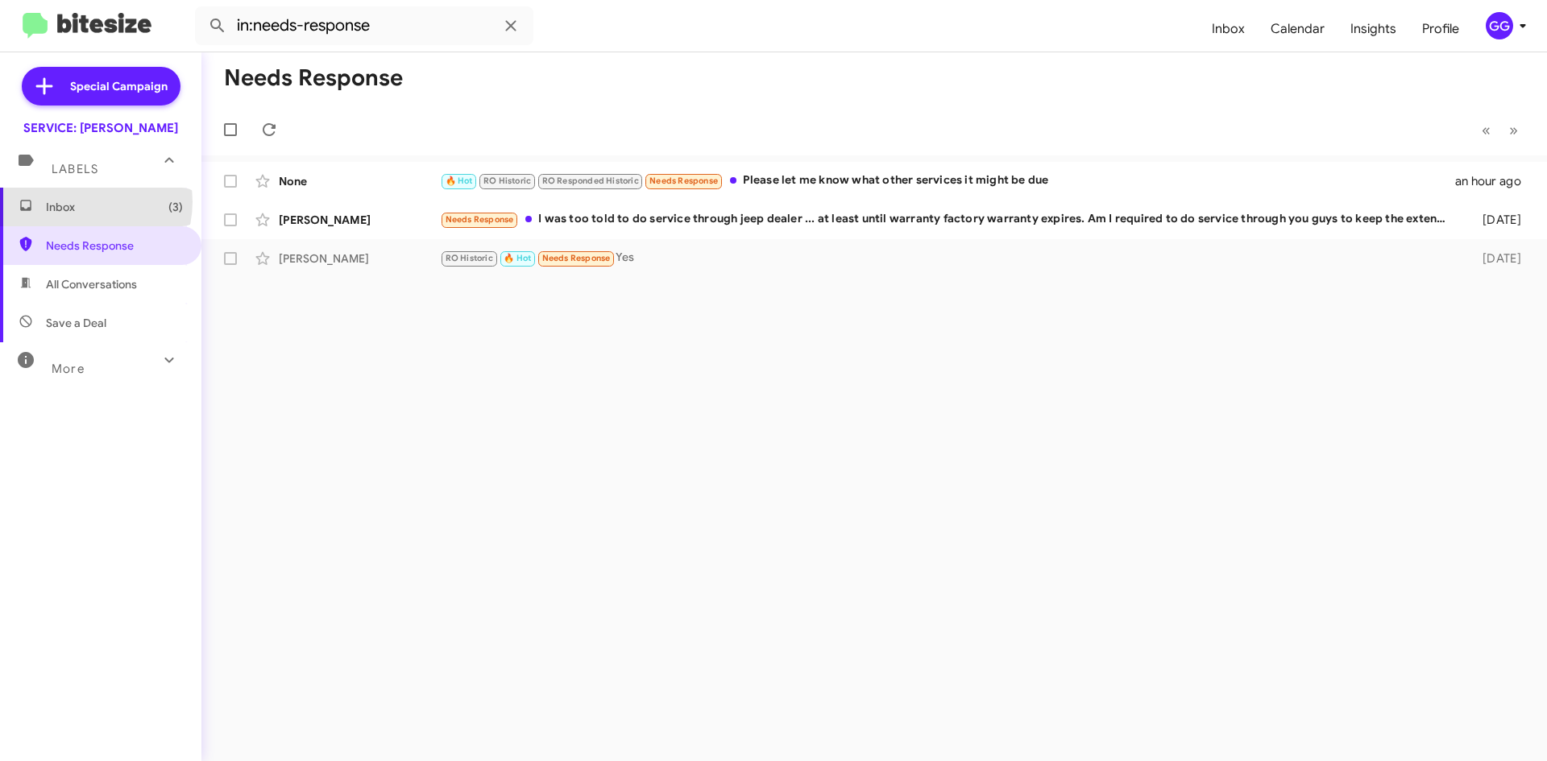
click at [81, 201] on span "Inbox (3)" at bounding box center [114, 207] width 137 height 16
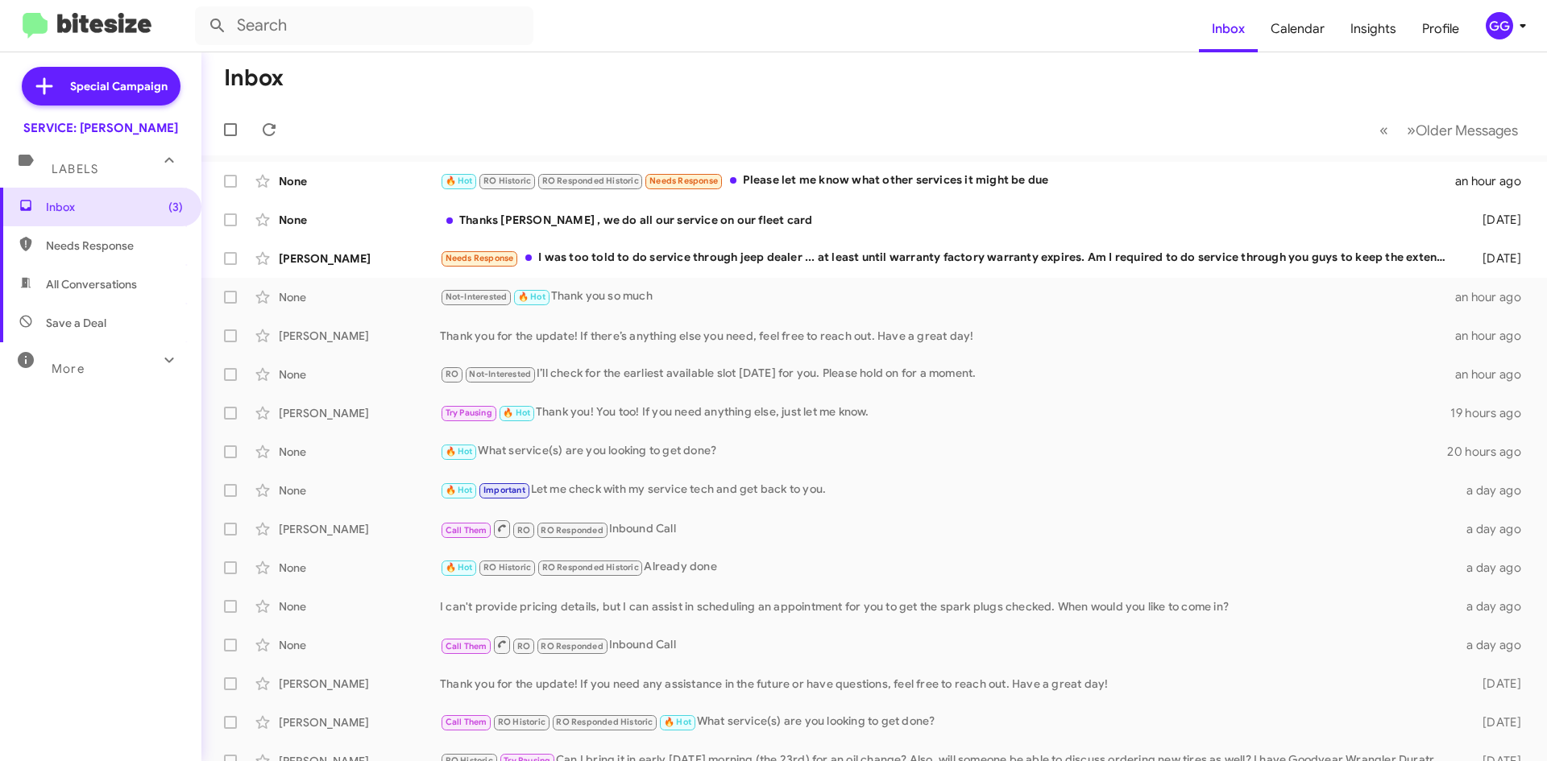
click at [39, 251] on span "Needs Response" at bounding box center [100, 245] width 201 height 39
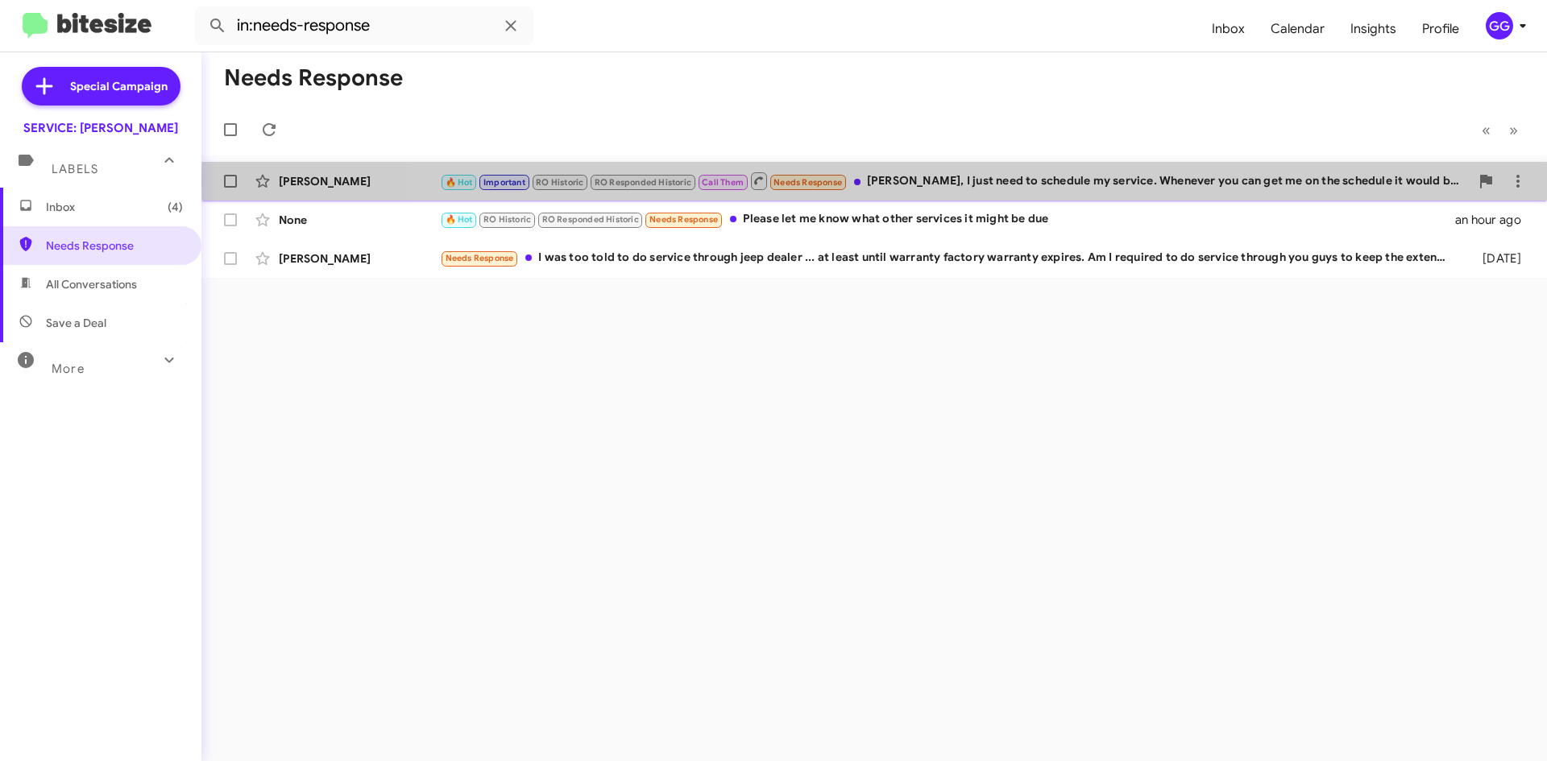
click at [1043, 182] on div "🔥 Hot Important RO Historic RO Responded Historic Call Them Needs Response Mr. …" at bounding box center [955, 181] width 1030 height 20
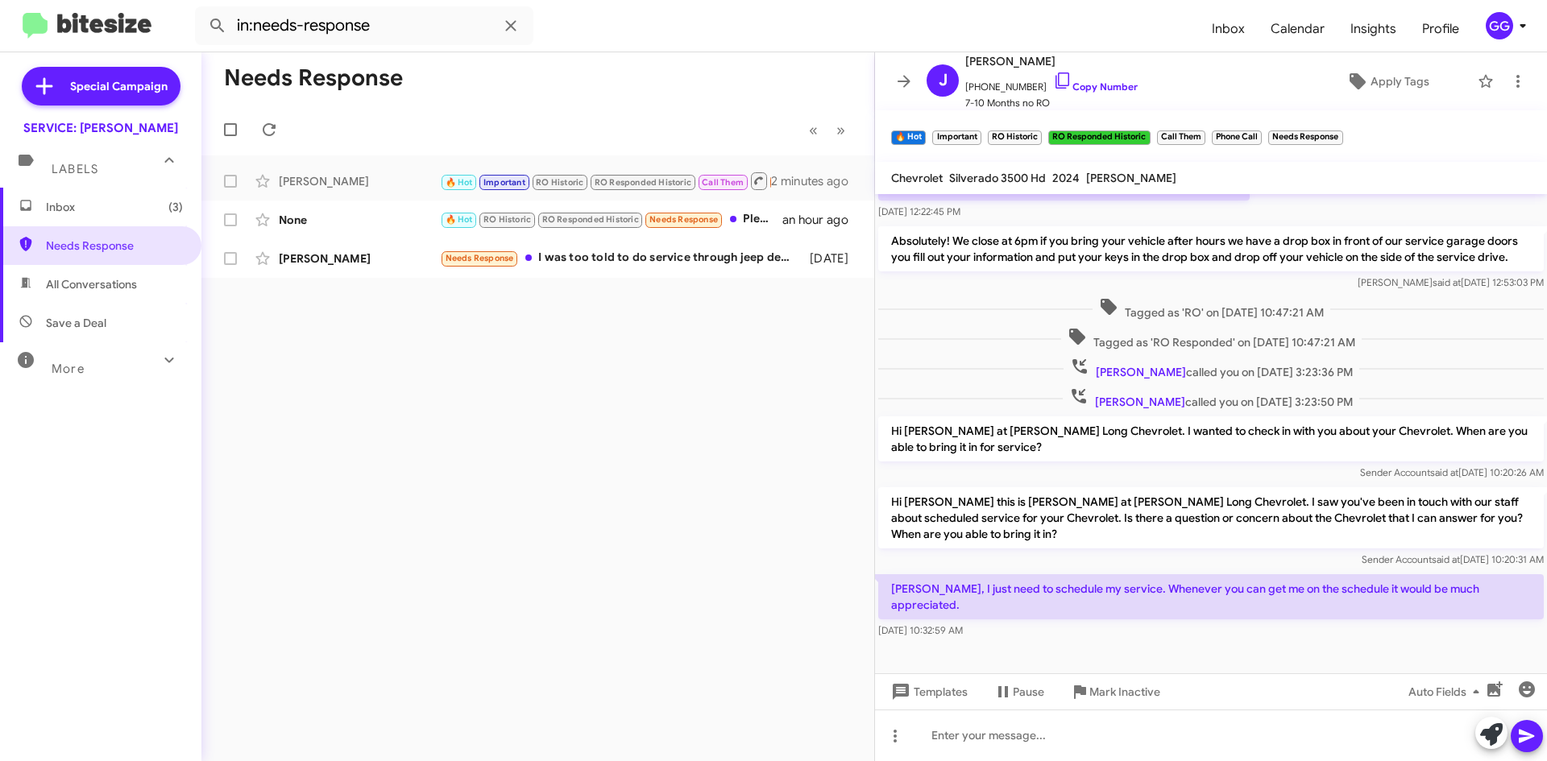
scroll to position [968, 0]
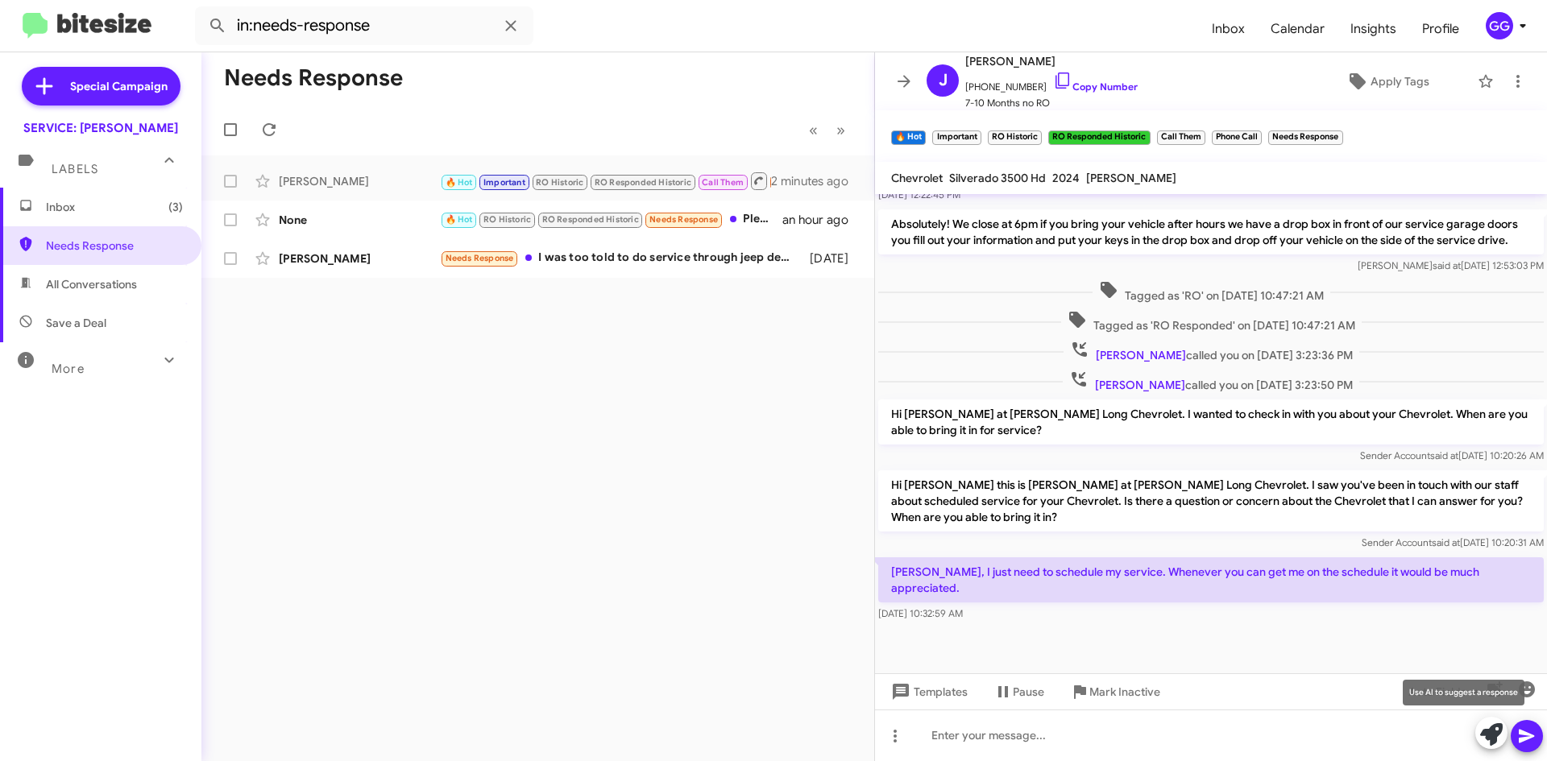
click at [1487, 736] on icon at bounding box center [1491, 735] width 23 height 23
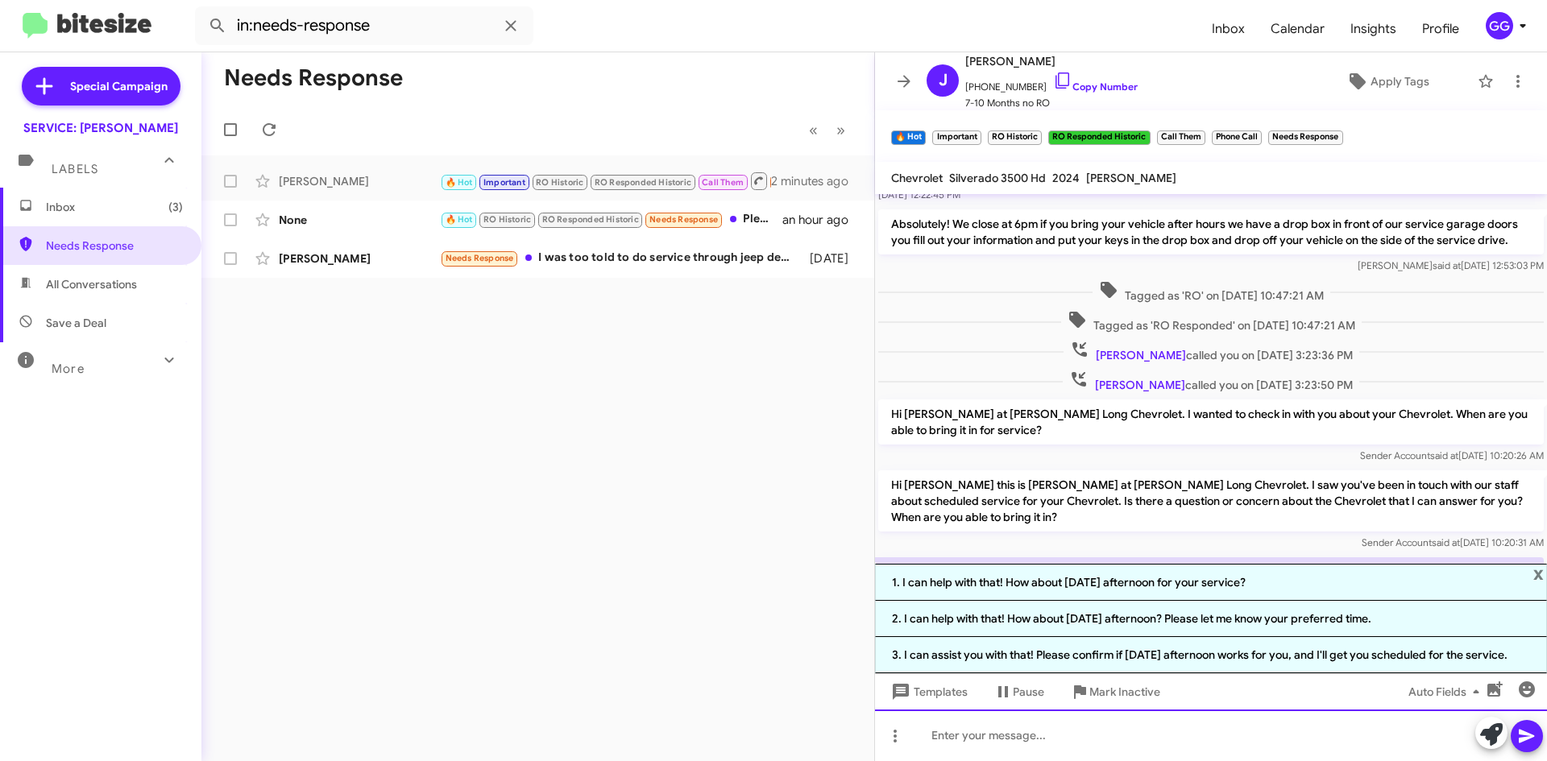
click at [1080, 734] on div at bounding box center [1211, 736] width 672 height 52
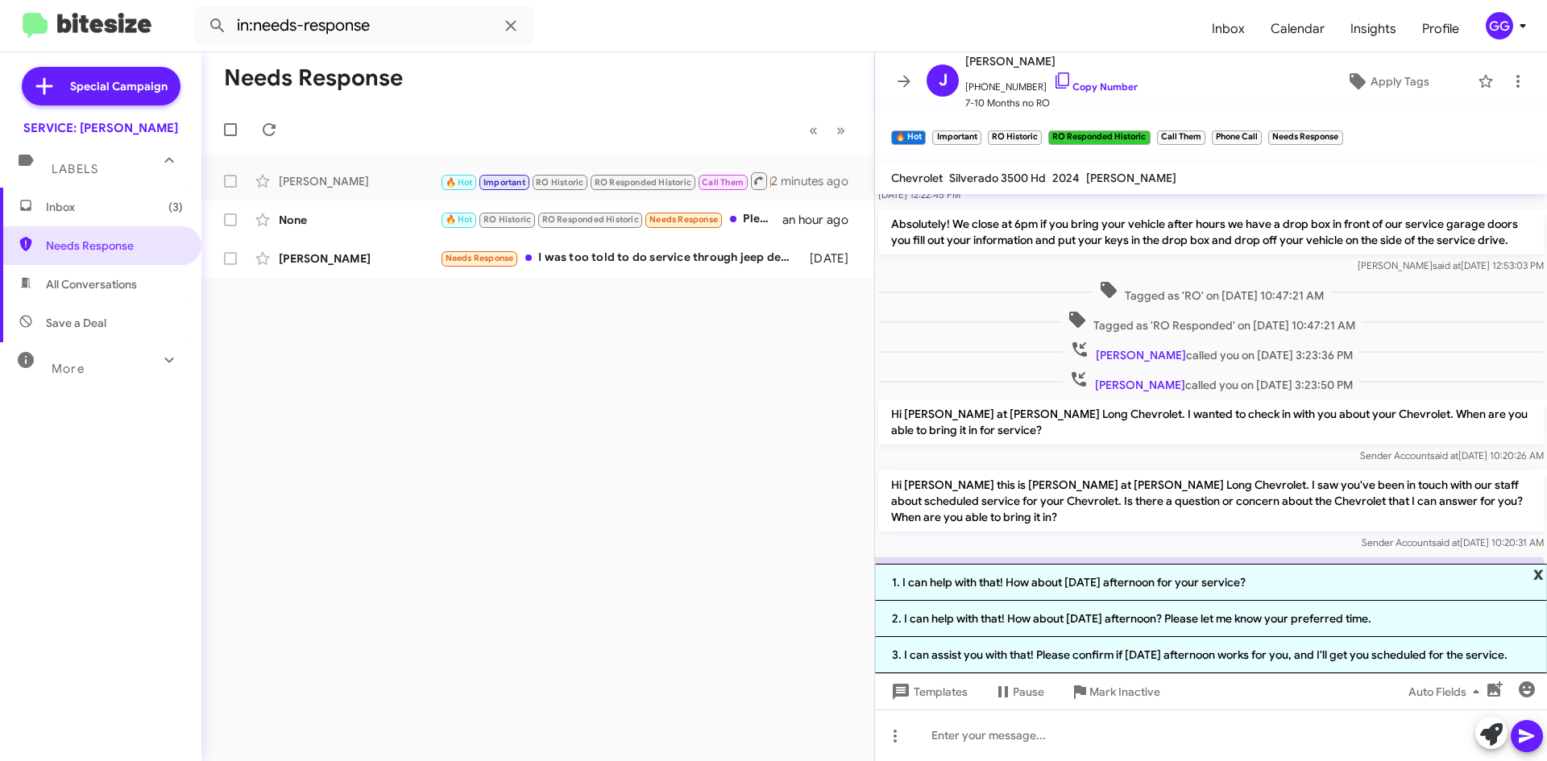
click at [1535, 570] on span "x" at bounding box center [1538, 573] width 10 height 19
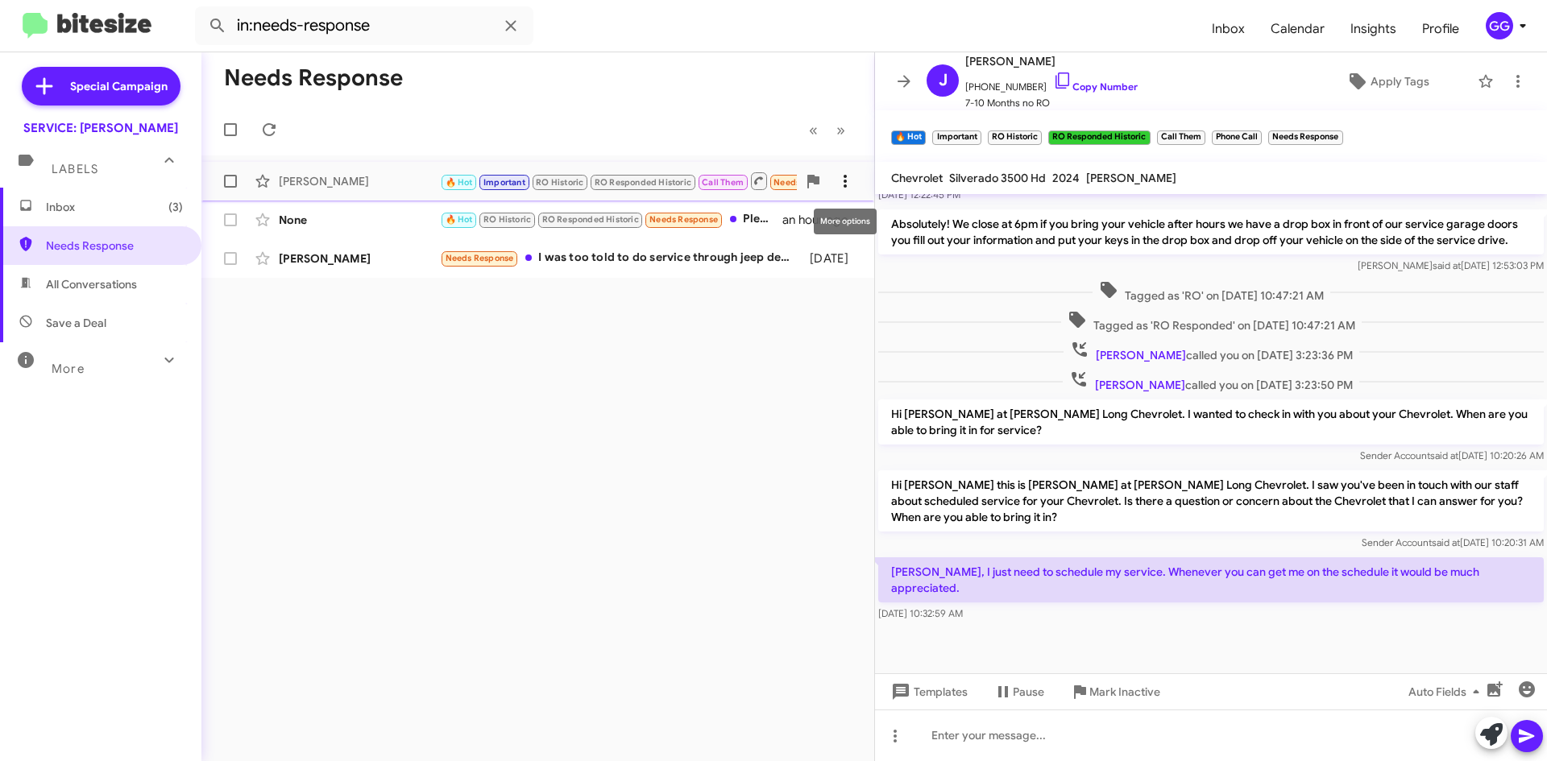
click at [852, 178] on icon at bounding box center [845, 181] width 19 height 19
click at [765, 220] on span "Mark as unread" at bounding box center [723, 223] width 81 height 39
click at [850, 182] on icon at bounding box center [845, 181] width 19 height 19
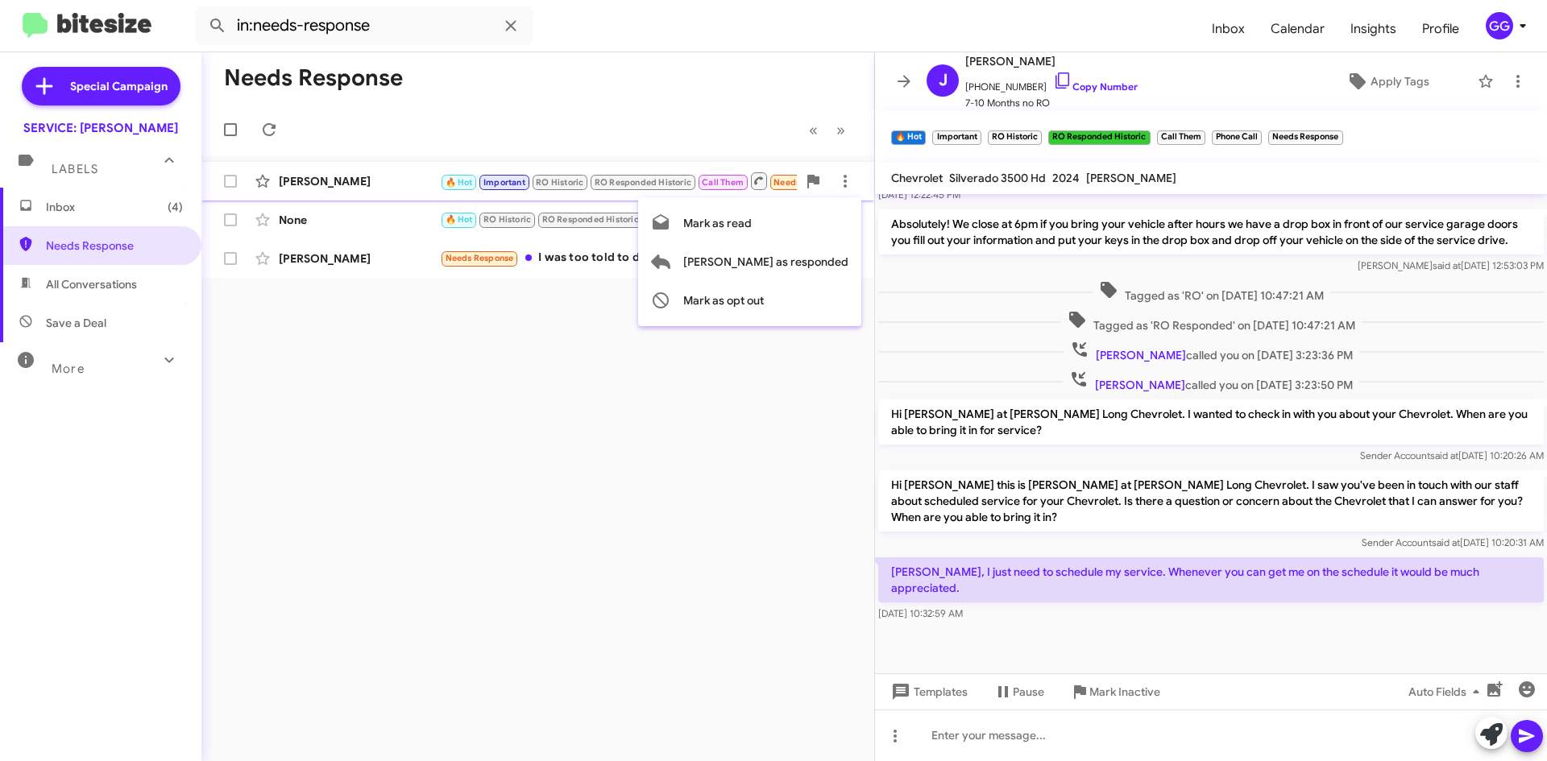
click at [551, 417] on div at bounding box center [773, 380] width 1547 height 761
click at [579, 420] on div "Needs Response « Previous » Next Jon Gregory 🔥 Hot Important RO Historic RO Res…" at bounding box center [537, 406] width 673 height 709
click at [76, 280] on span "All Conversations" at bounding box center [91, 284] width 91 height 16
type input "in:all-conversations"
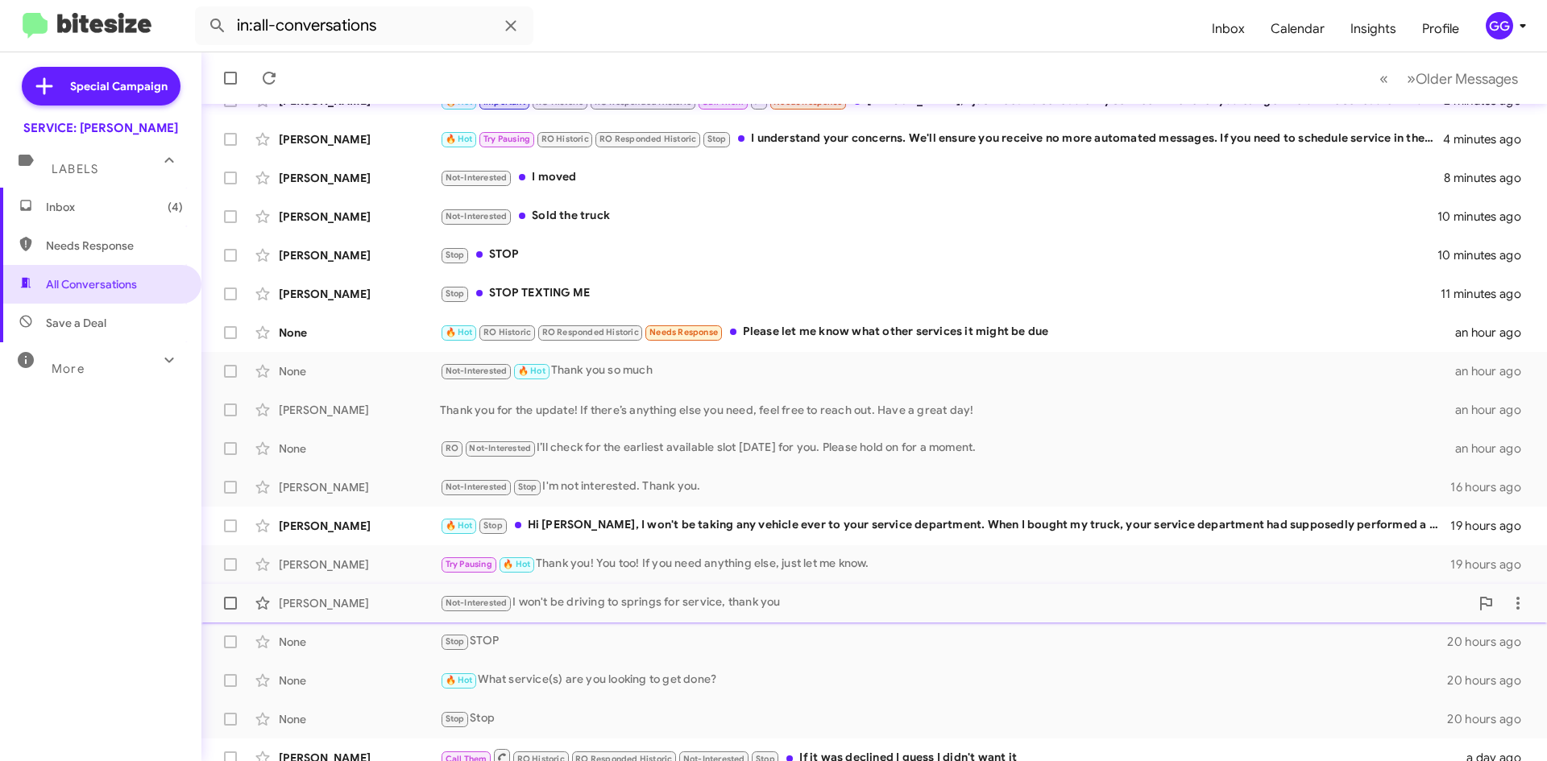
scroll to position [161, 0]
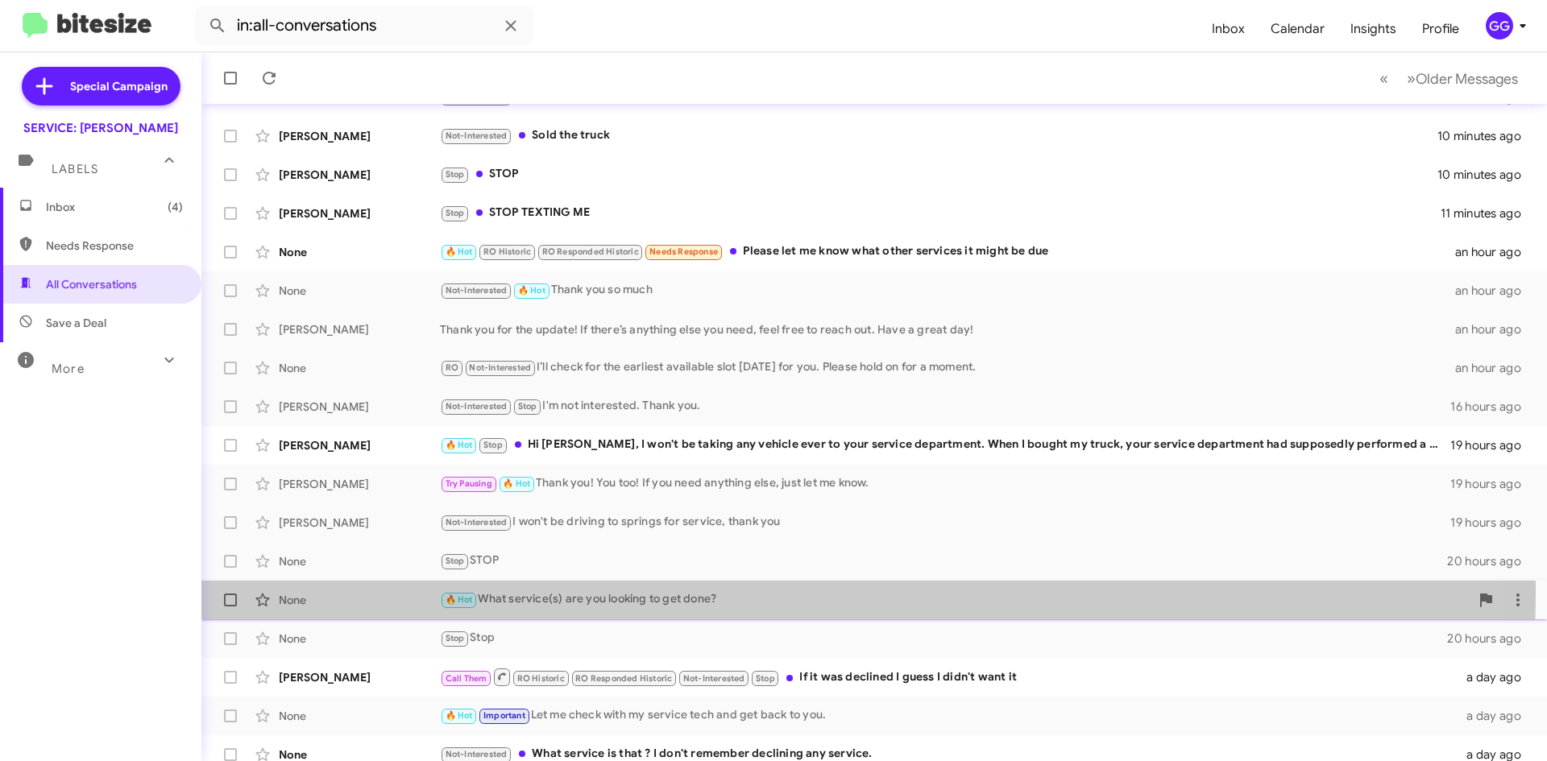
click at [700, 591] on div "🔥 Hot What service(s) are you looking to get done?" at bounding box center [955, 600] width 1030 height 19
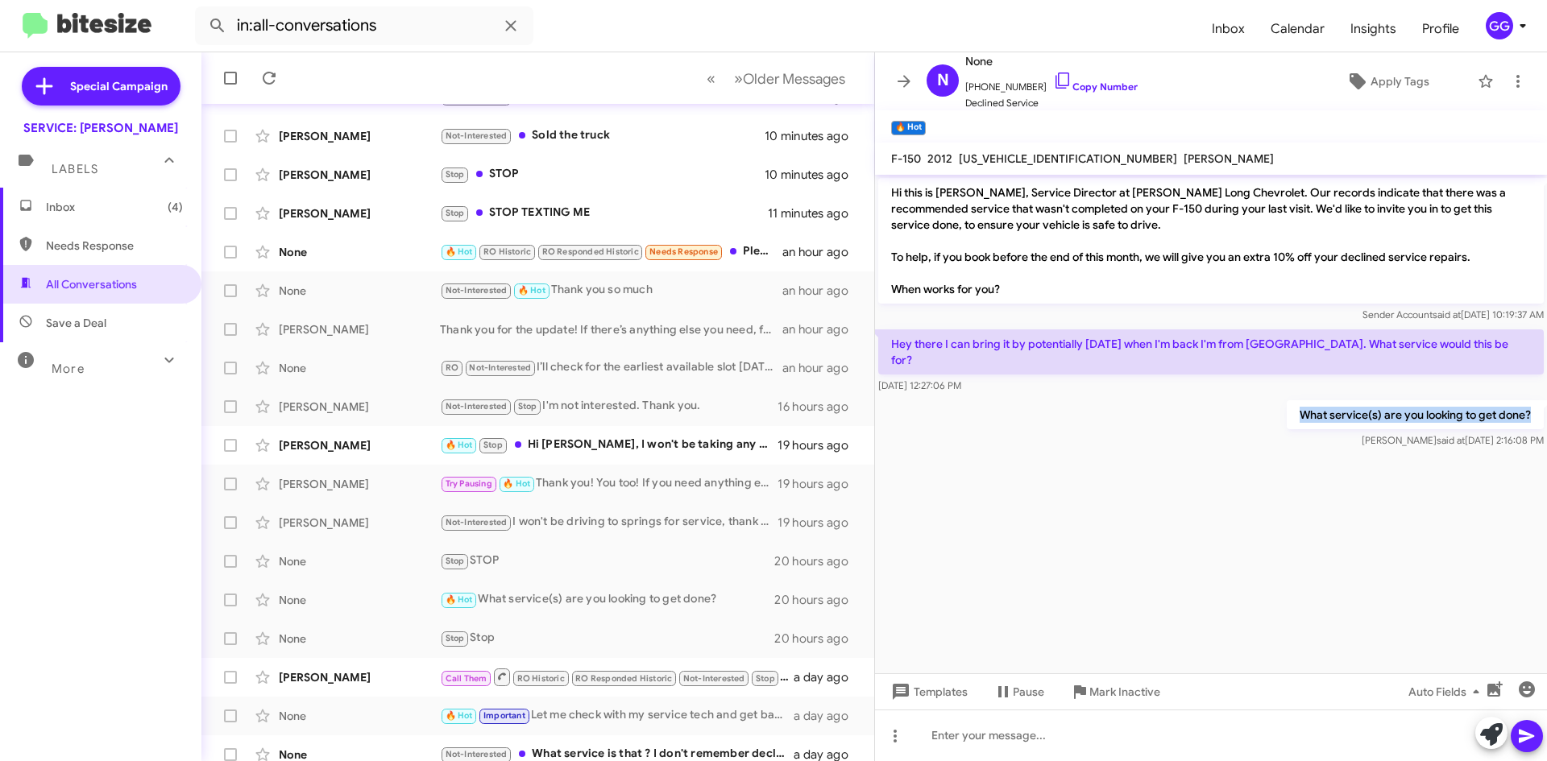
drag, startPoint x: 1297, startPoint y: 397, endPoint x: 1538, endPoint y: 400, distance: 240.9
click at [1537, 400] on p "What service(s) are you looking to get done?" at bounding box center [1415, 414] width 257 height 29
click at [1538, 400] on p "What service(s) are you looking to get done?" at bounding box center [1415, 414] width 257 height 29
drag, startPoint x: 1532, startPoint y: 396, endPoint x: 1290, endPoint y: 404, distance: 241.9
click at [1290, 404] on p "What service(s) are you looking to get done?" at bounding box center [1415, 414] width 257 height 29
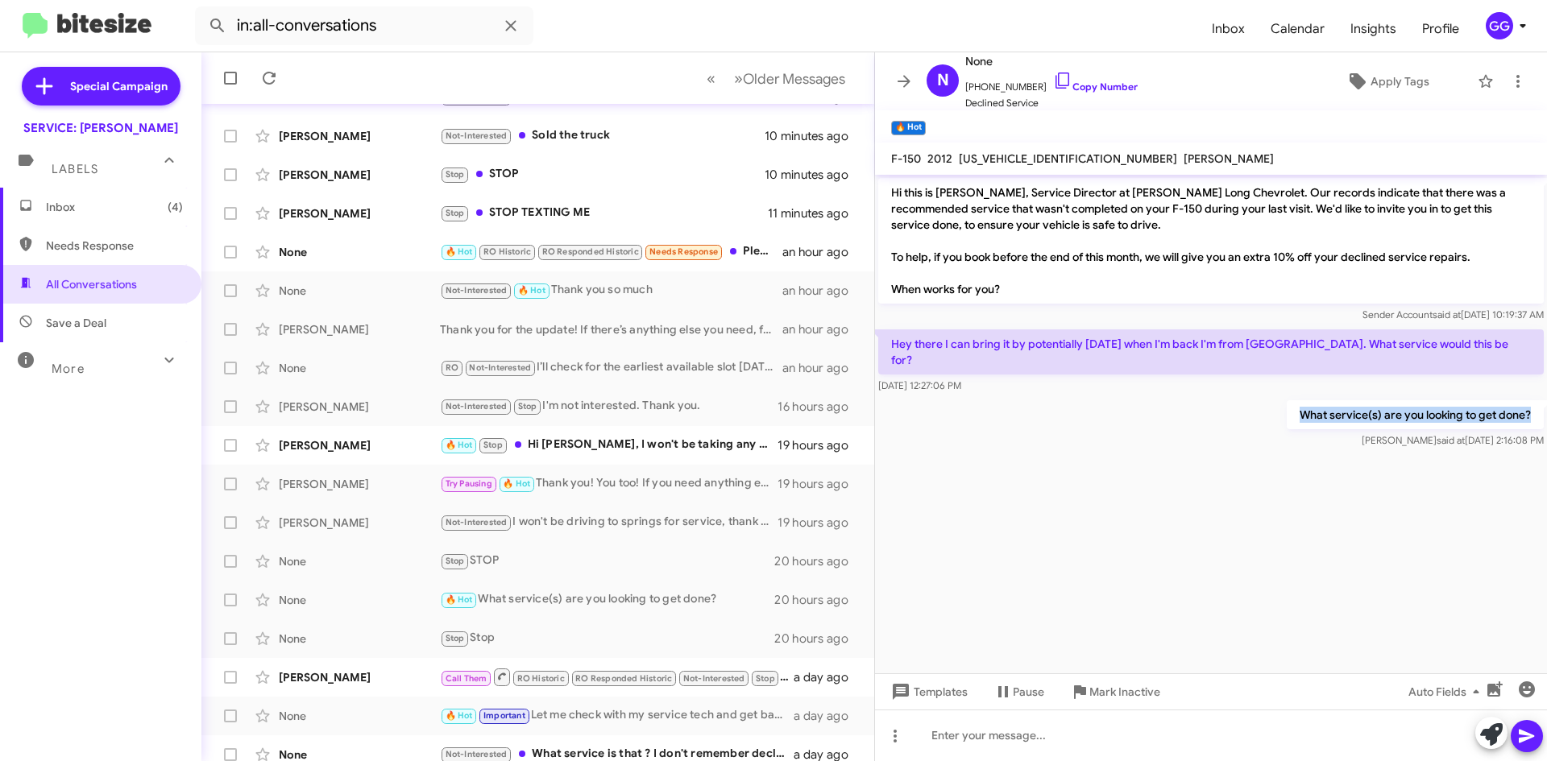
copy p "What service(s) are you looking to get done?"
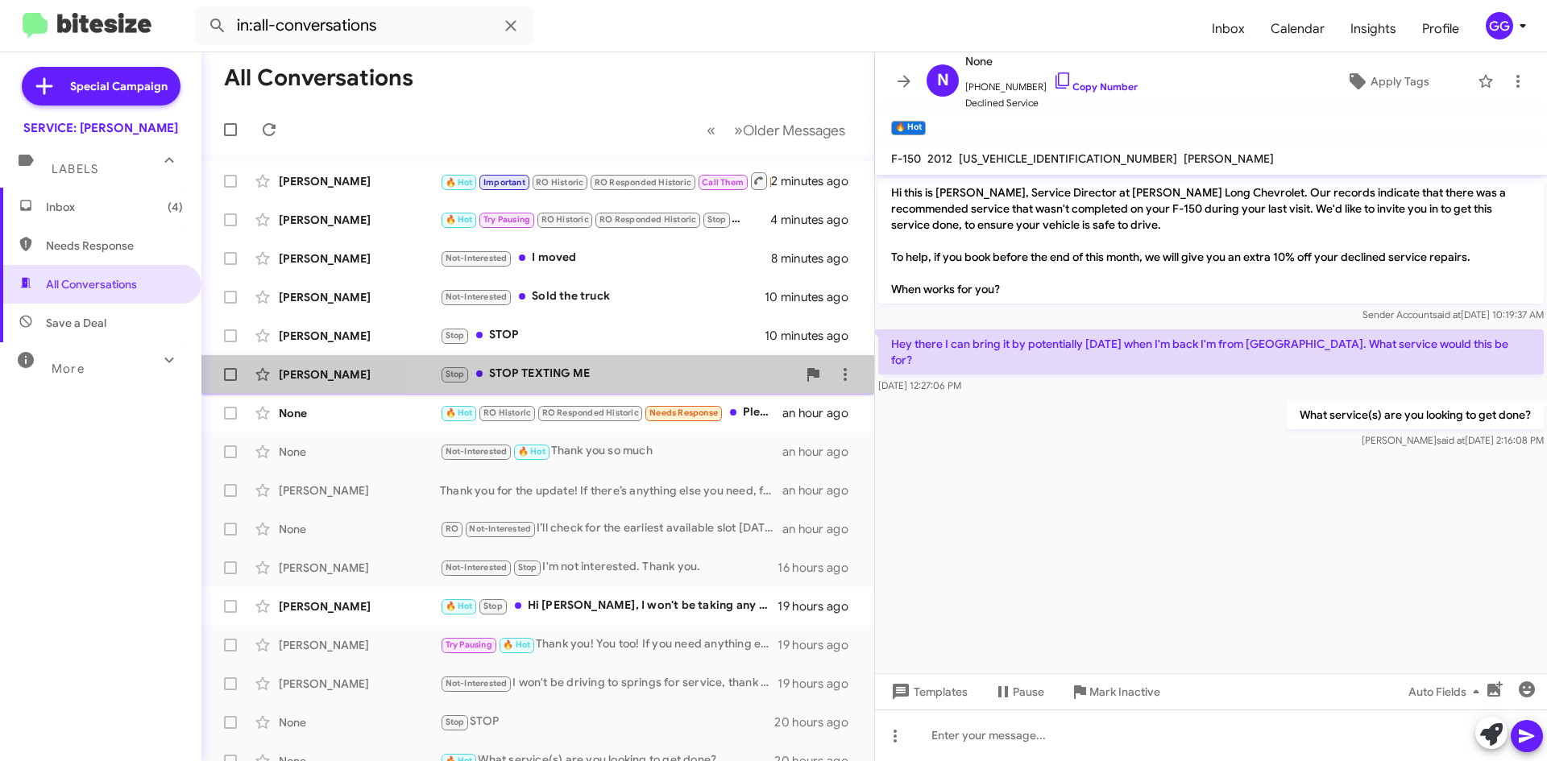
click at [712, 383] on div "Stop STOP TEXTING ME" at bounding box center [618, 374] width 357 height 19
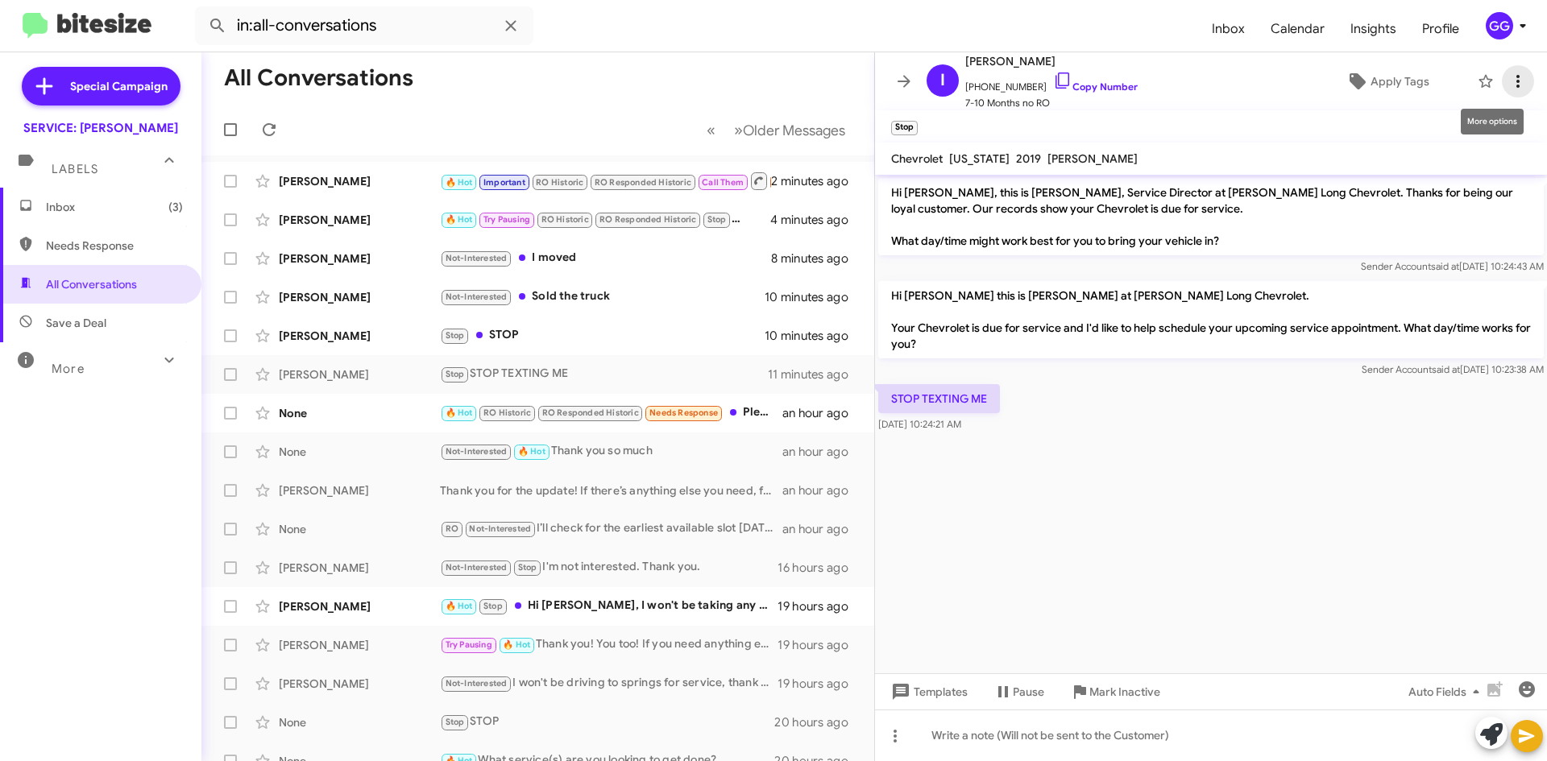
click at [1508, 79] on icon at bounding box center [1517, 81] width 19 height 19
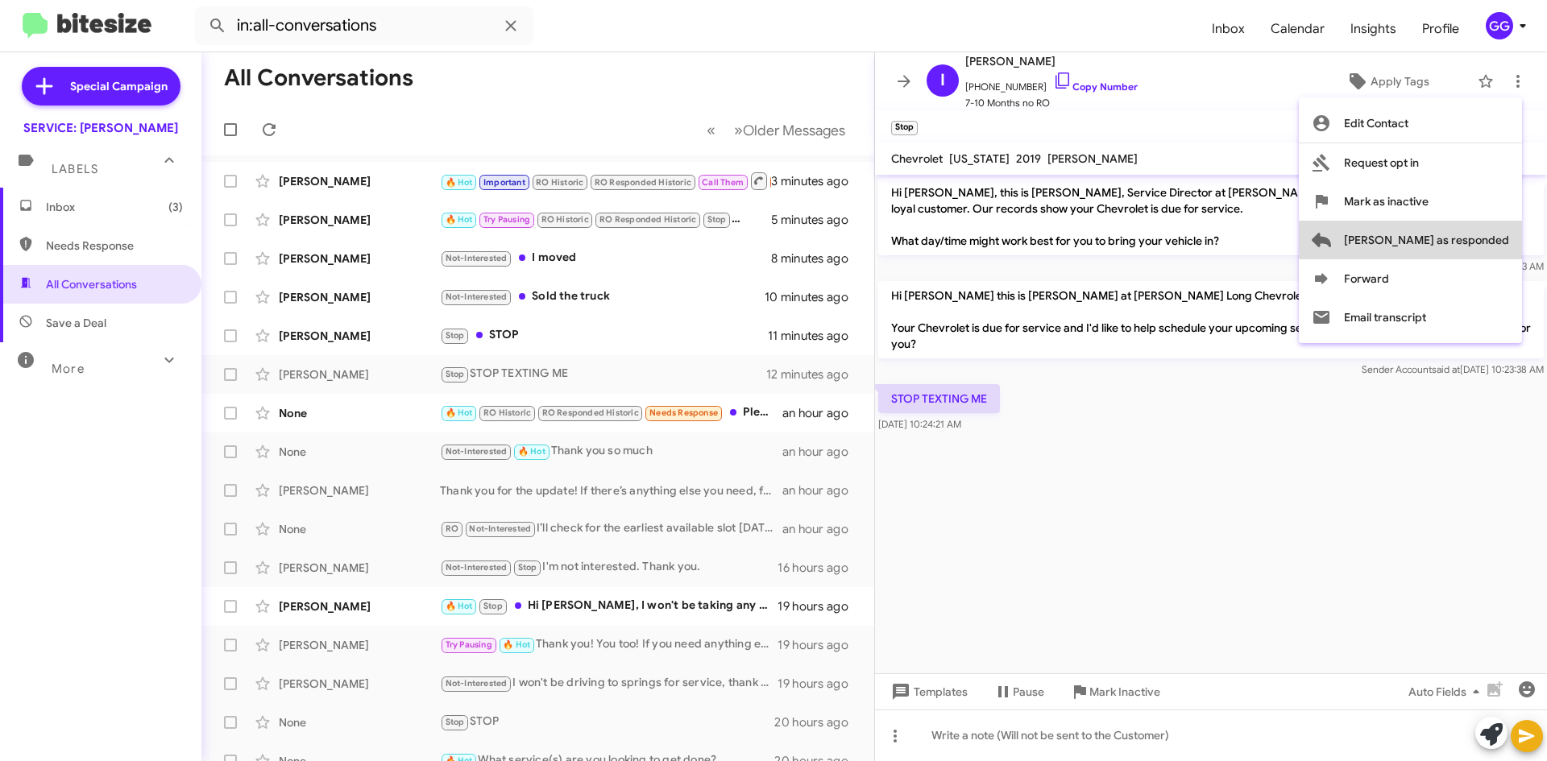
click at [1481, 233] on span "[PERSON_NAME] as responded" at bounding box center [1426, 240] width 165 height 39
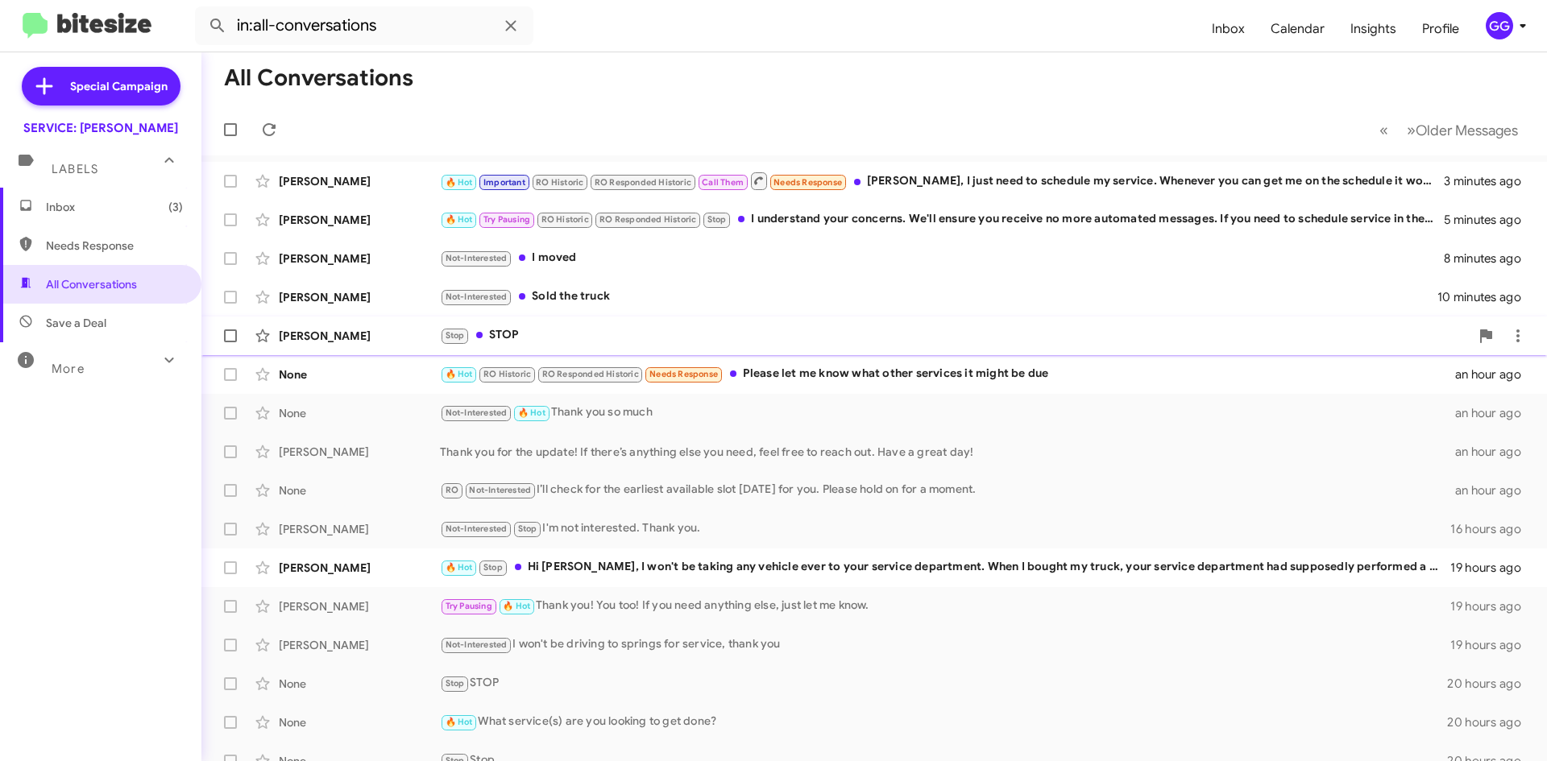
click at [729, 338] on div "Stop STOP" at bounding box center [955, 335] width 1030 height 19
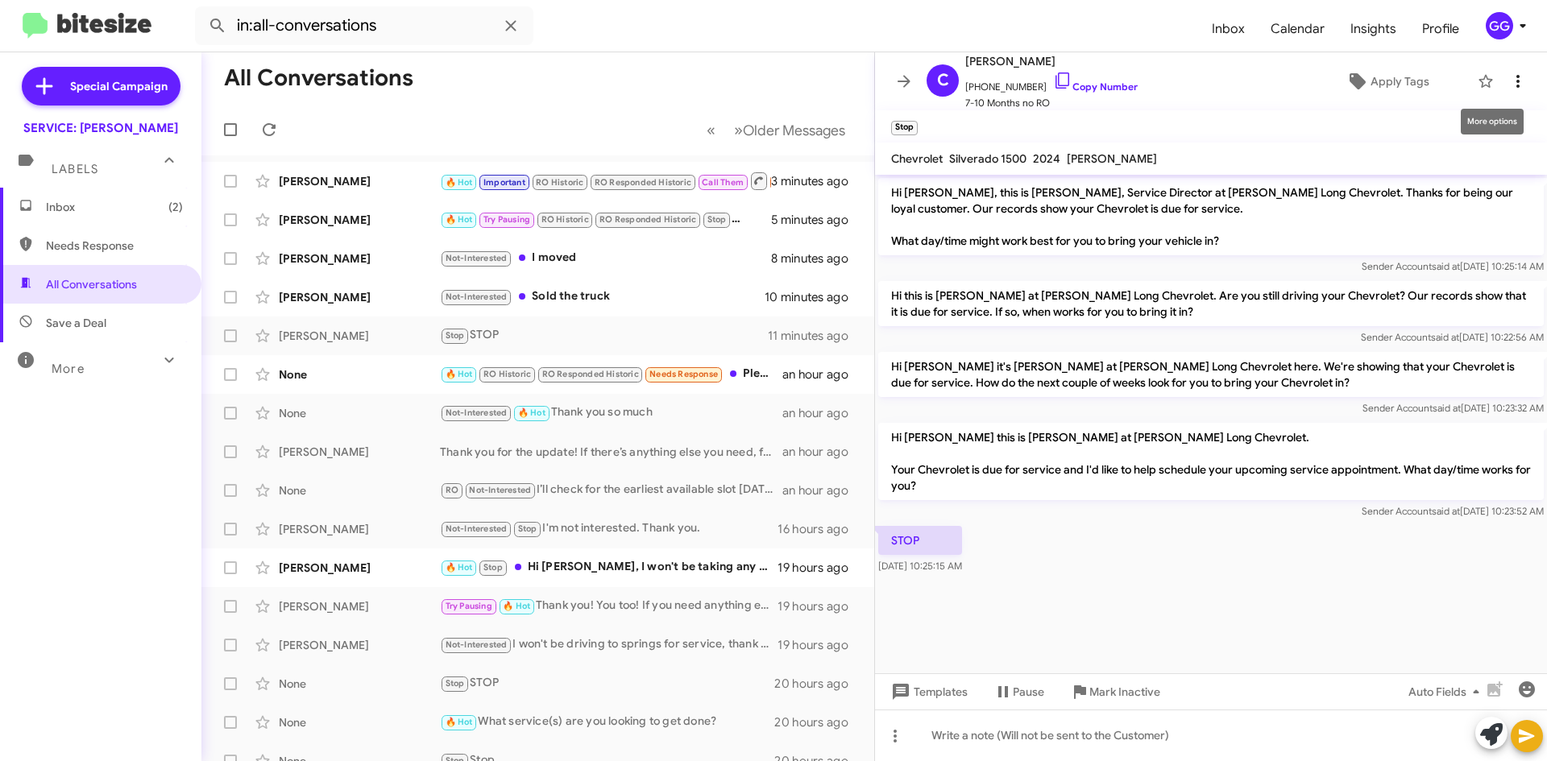
click at [1508, 81] on icon at bounding box center [1517, 81] width 19 height 19
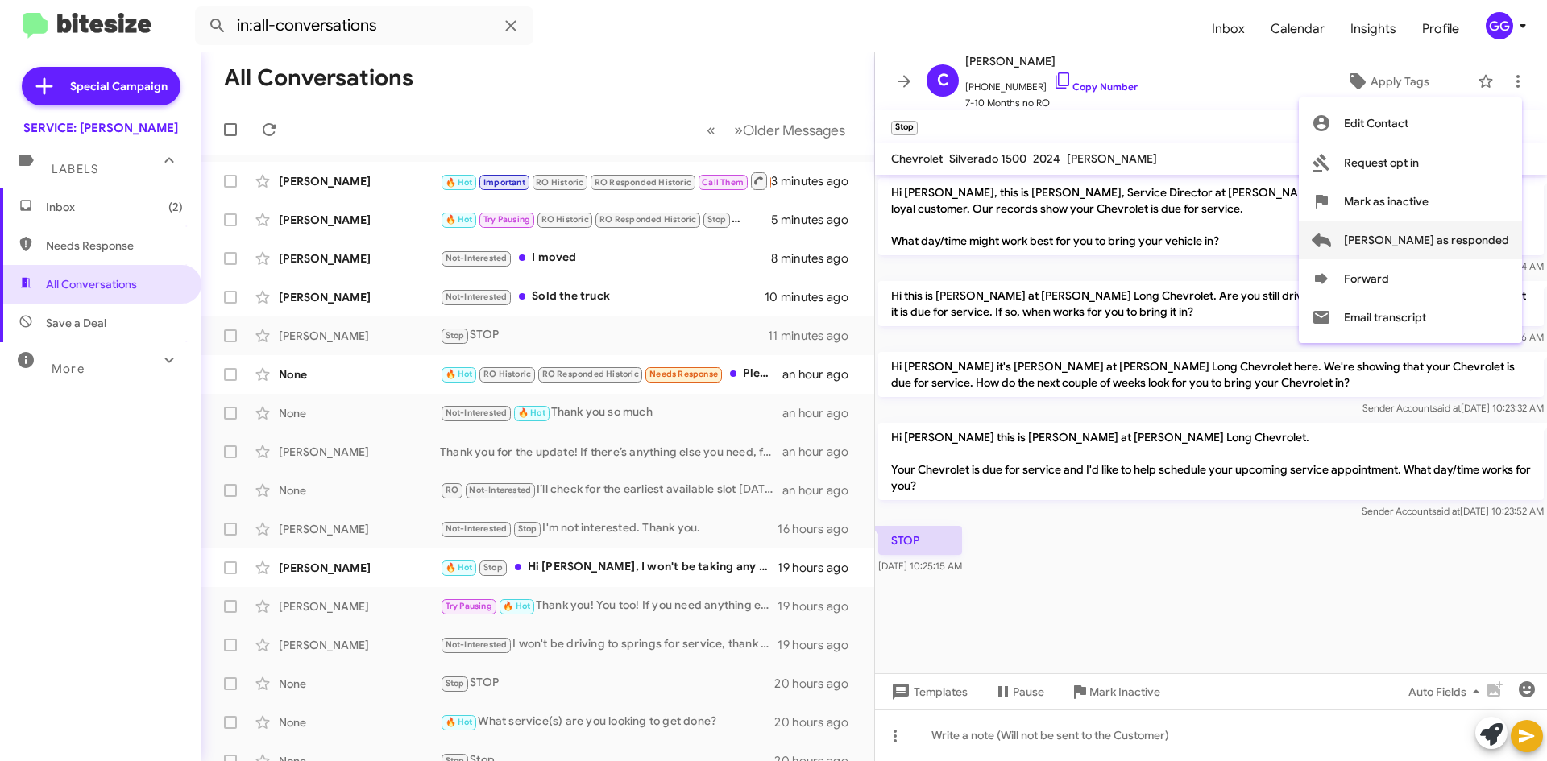
click at [1438, 244] on span "[PERSON_NAME] as responded" at bounding box center [1426, 240] width 165 height 39
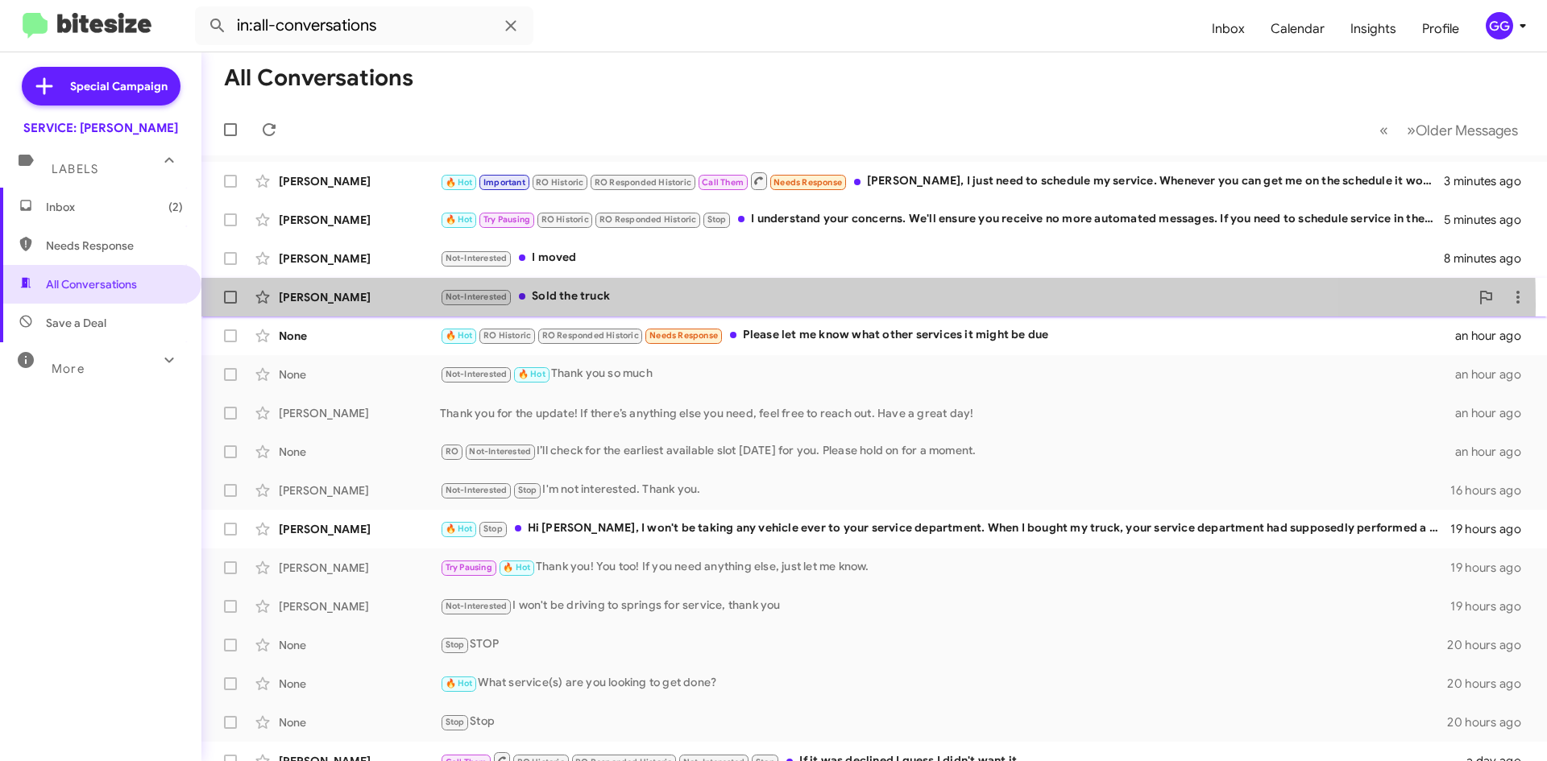
click at [720, 303] on div "Not-Interested Sold the truck" at bounding box center [955, 297] width 1030 height 19
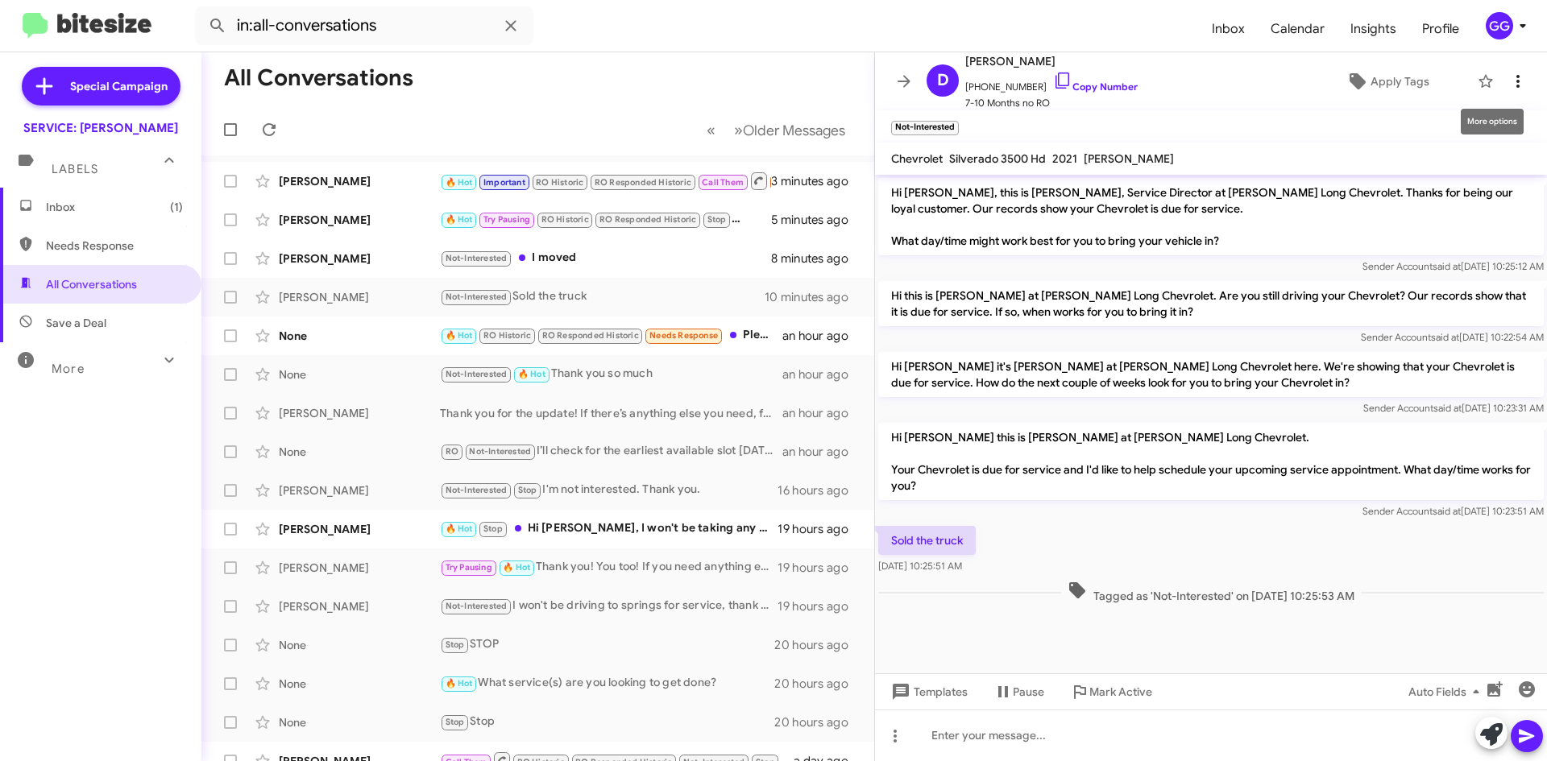
click at [1508, 81] on icon at bounding box center [1517, 81] width 19 height 19
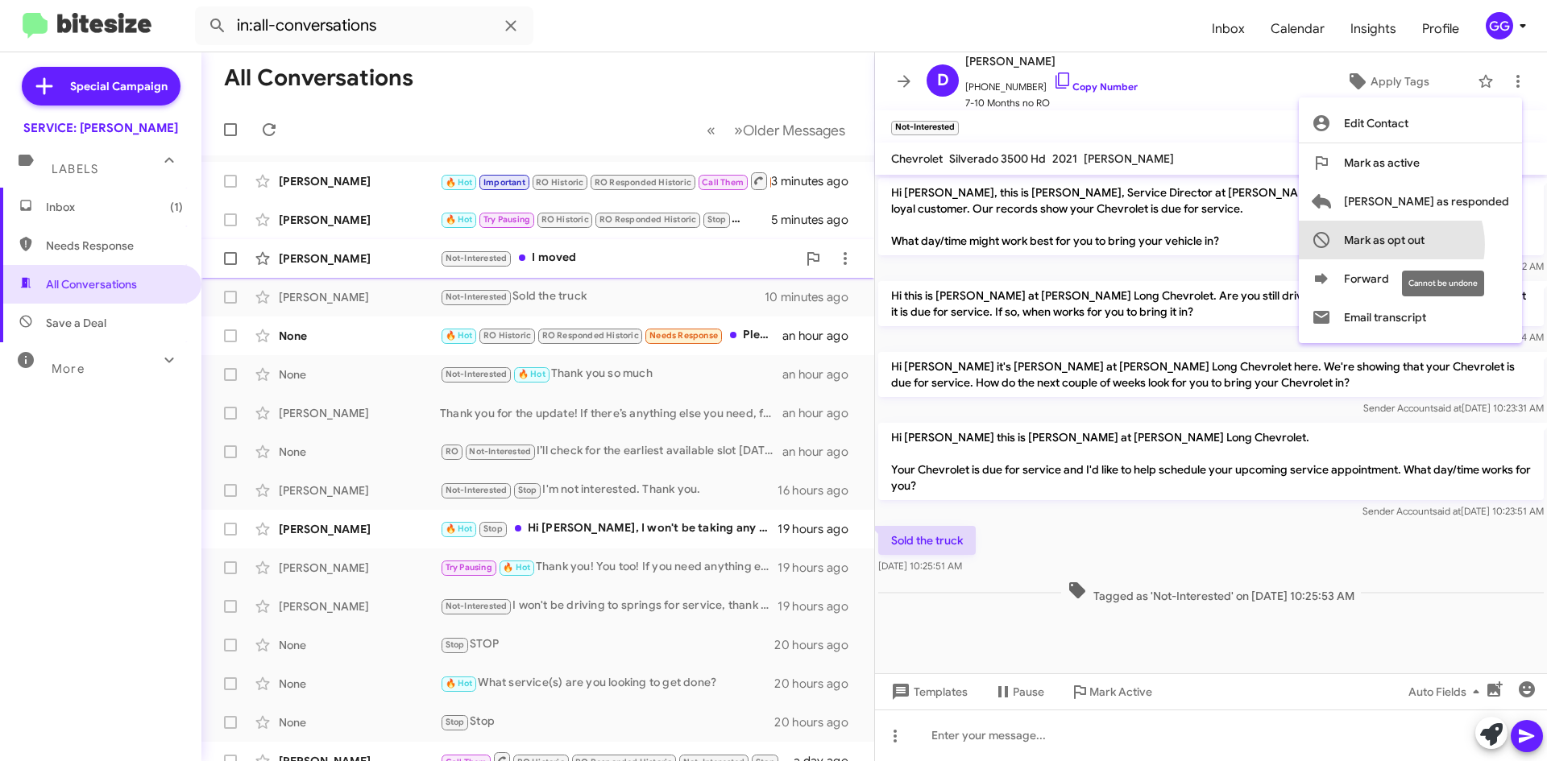
click at [1425, 246] on span "Mark as opt out" at bounding box center [1384, 240] width 81 height 39
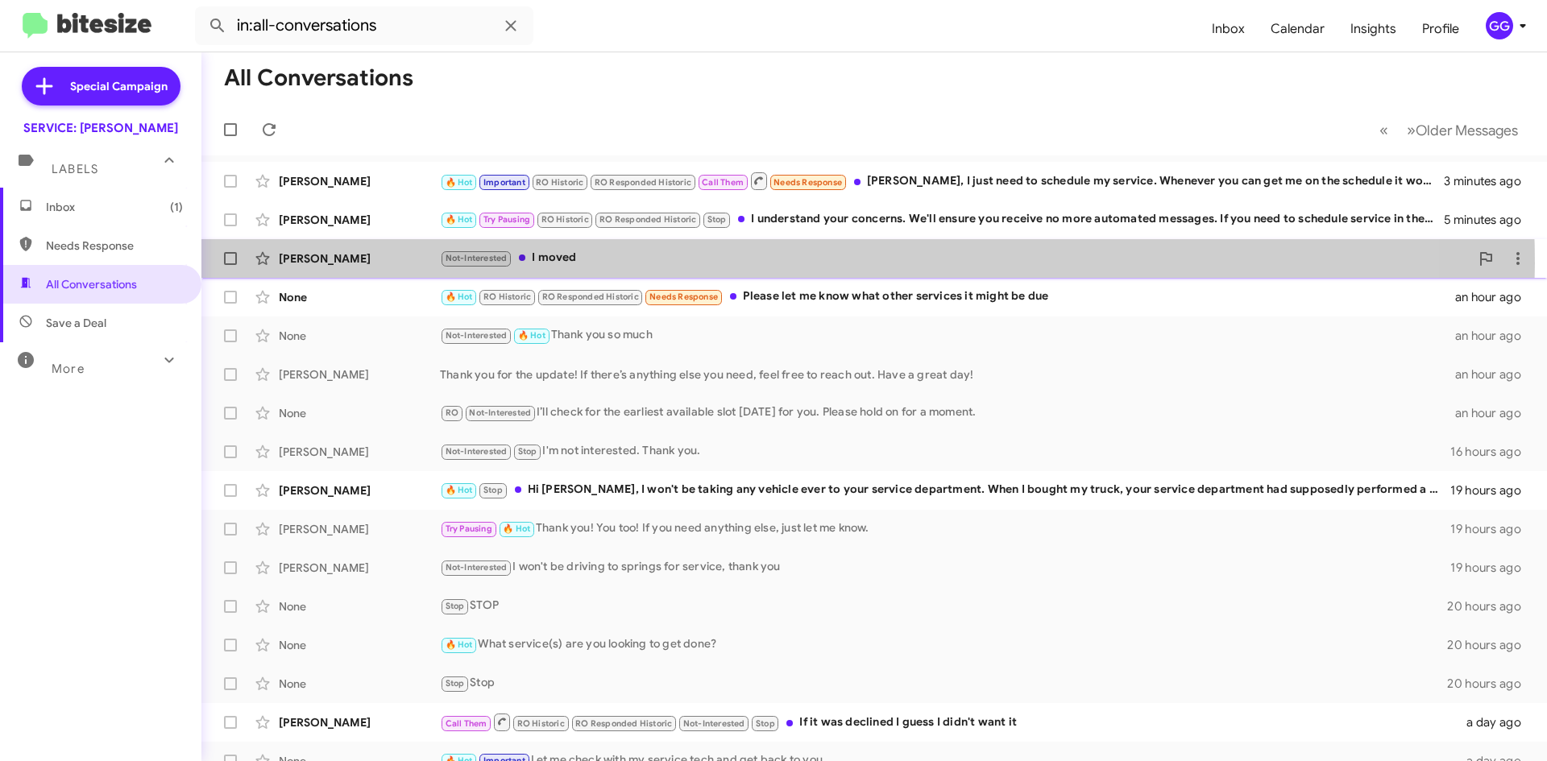
click at [770, 263] on div "Not-Interested I moved" at bounding box center [955, 258] width 1030 height 19
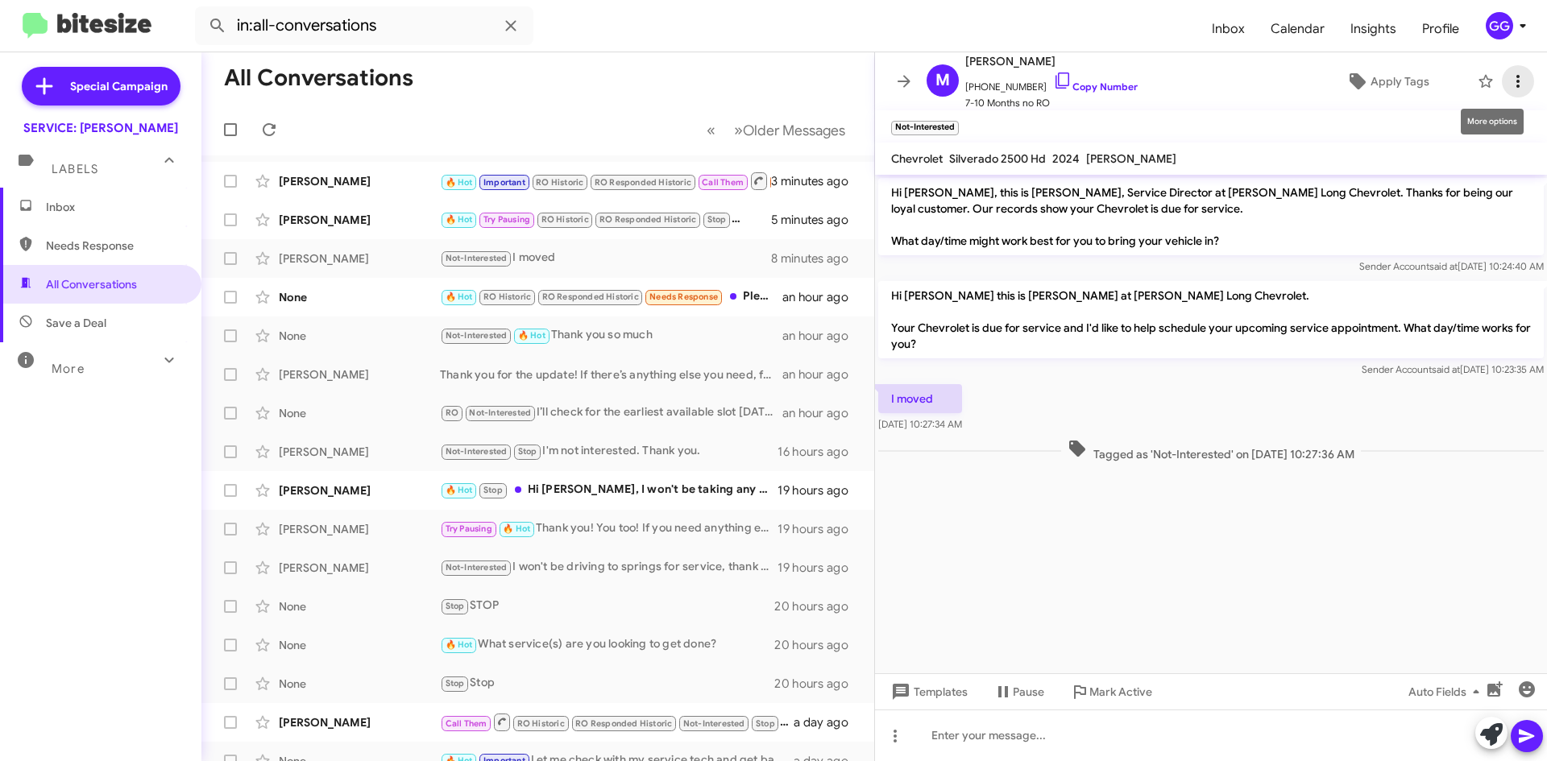
click at [1517, 81] on span at bounding box center [1518, 81] width 32 height 19
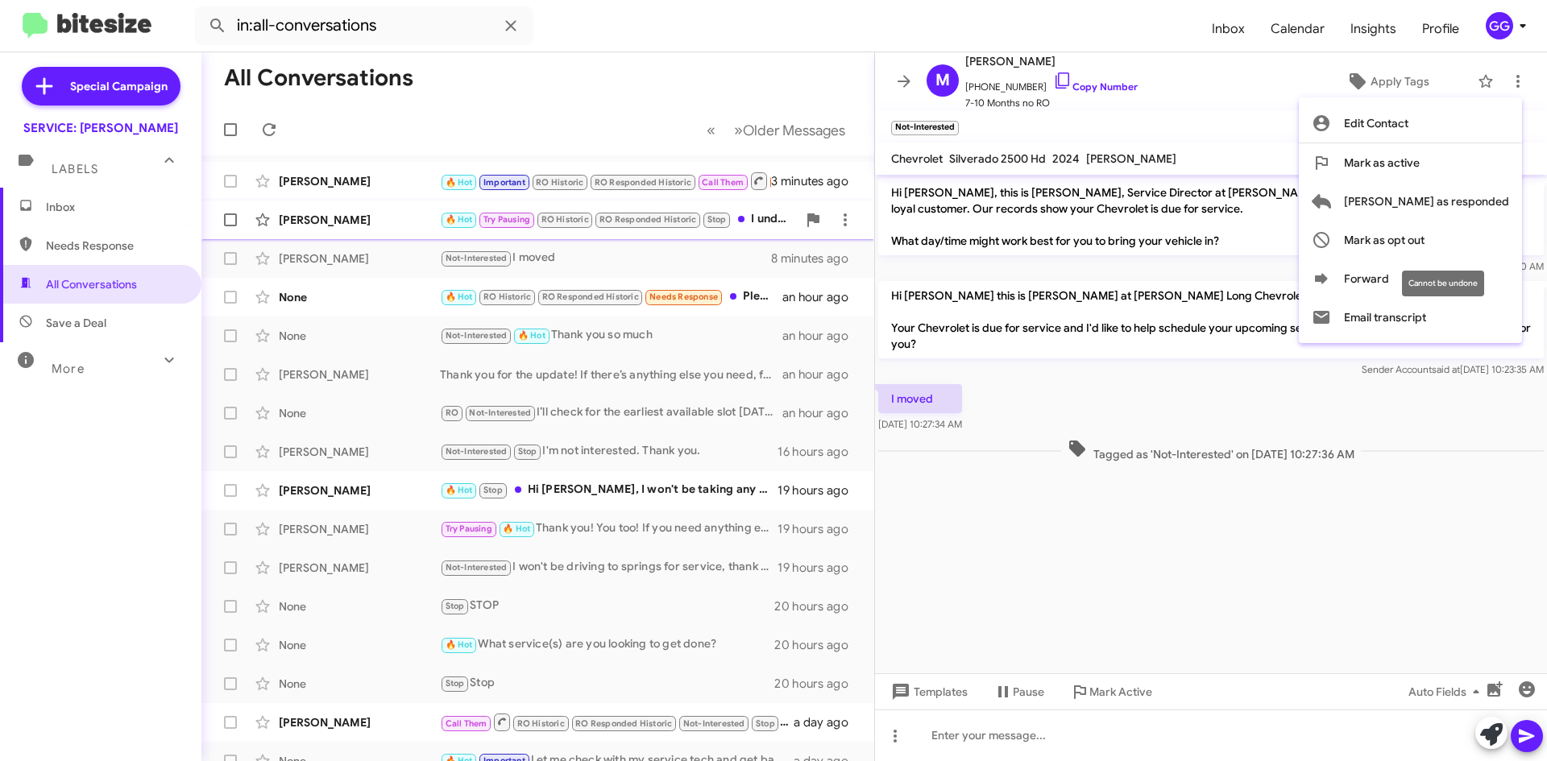
click at [1425, 236] on span "Mark as opt out" at bounding box center [1384, 240] width 81 height 39
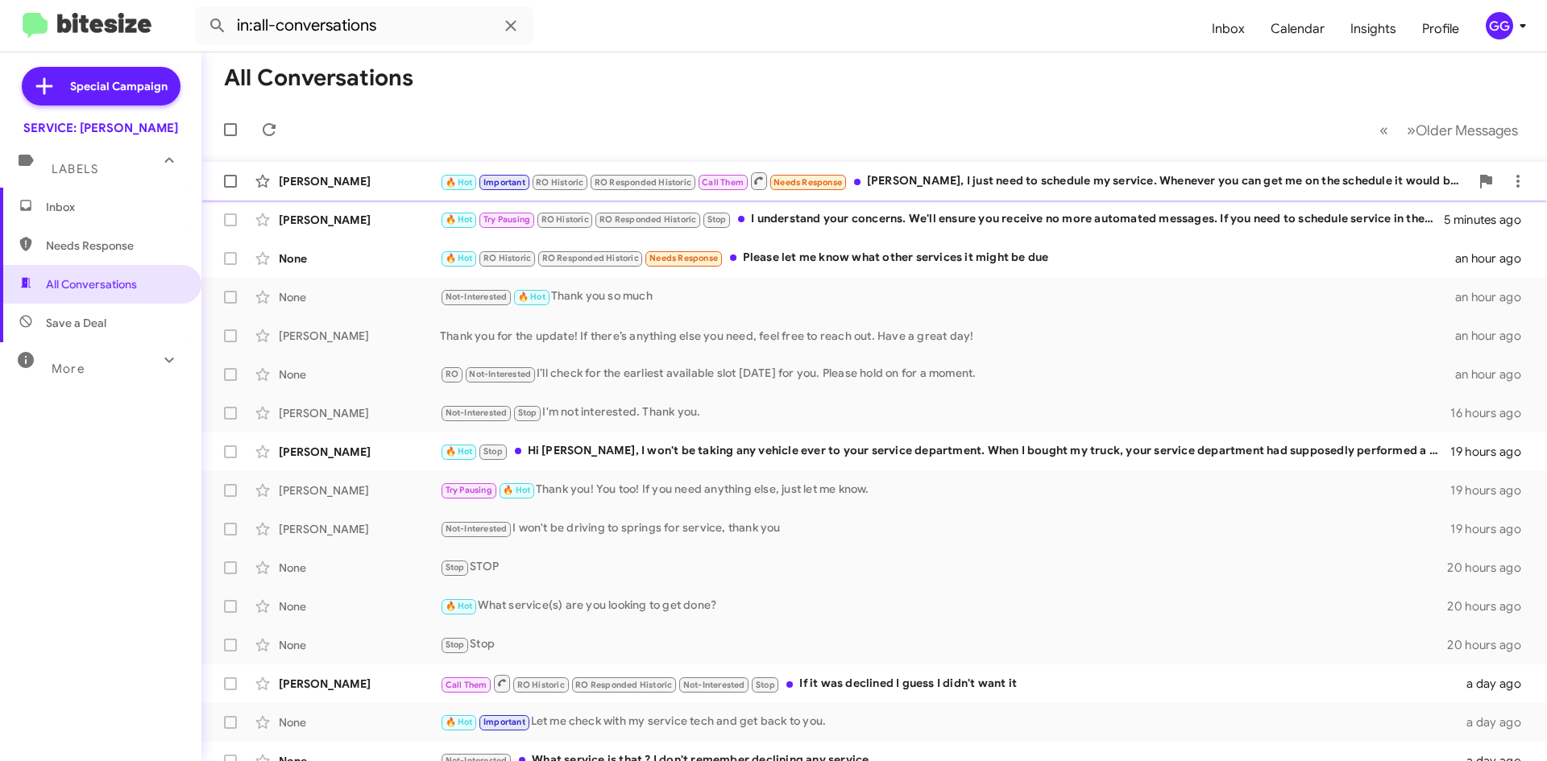
click at [1096, 189] on div "🔥 Hot Important RO Historic RO Responded Historic Call Them Needs Response Mr. …" at bounding box center [955, 181] width 1030 height 20
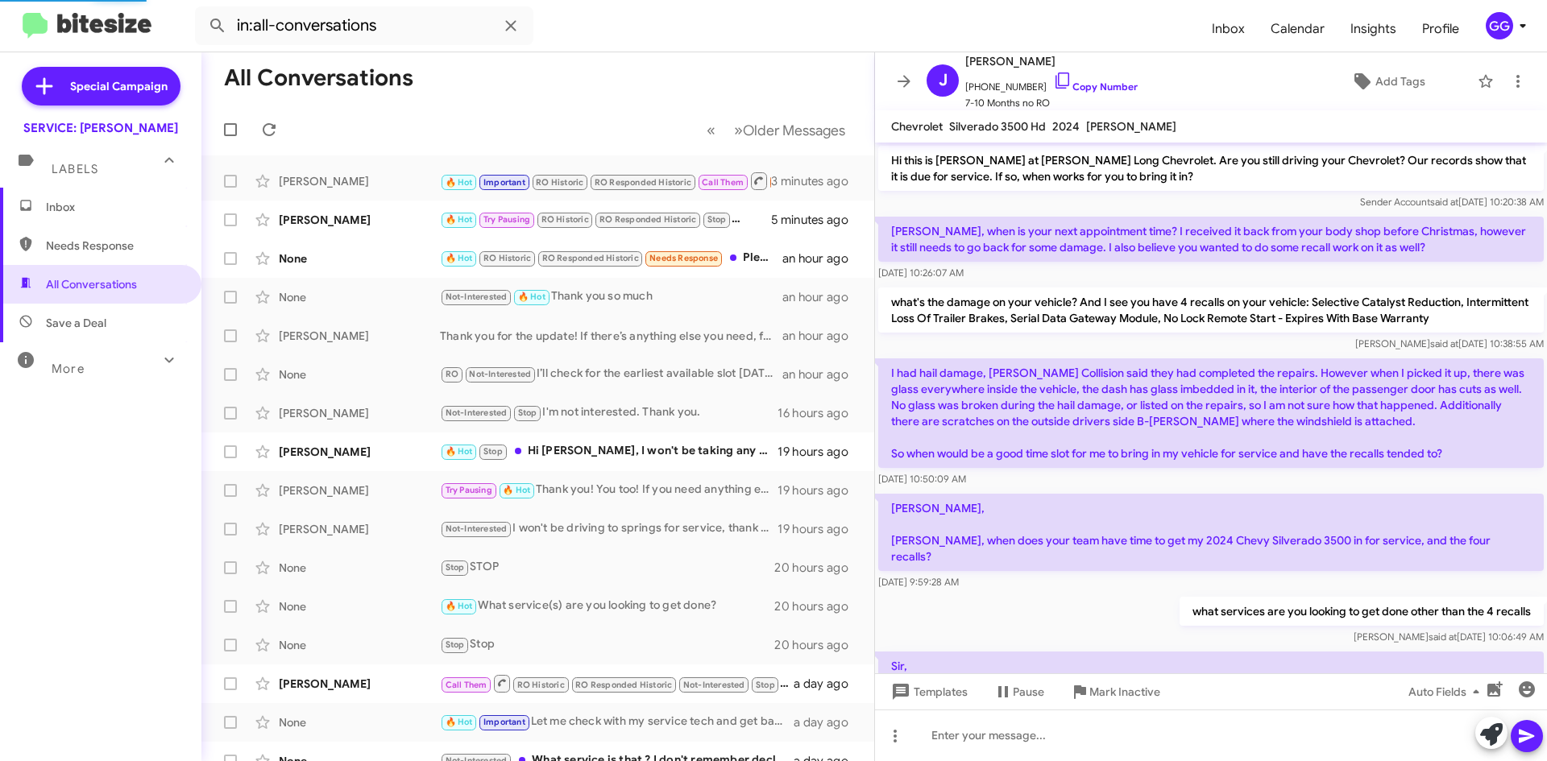
scroll to position [916, 0]
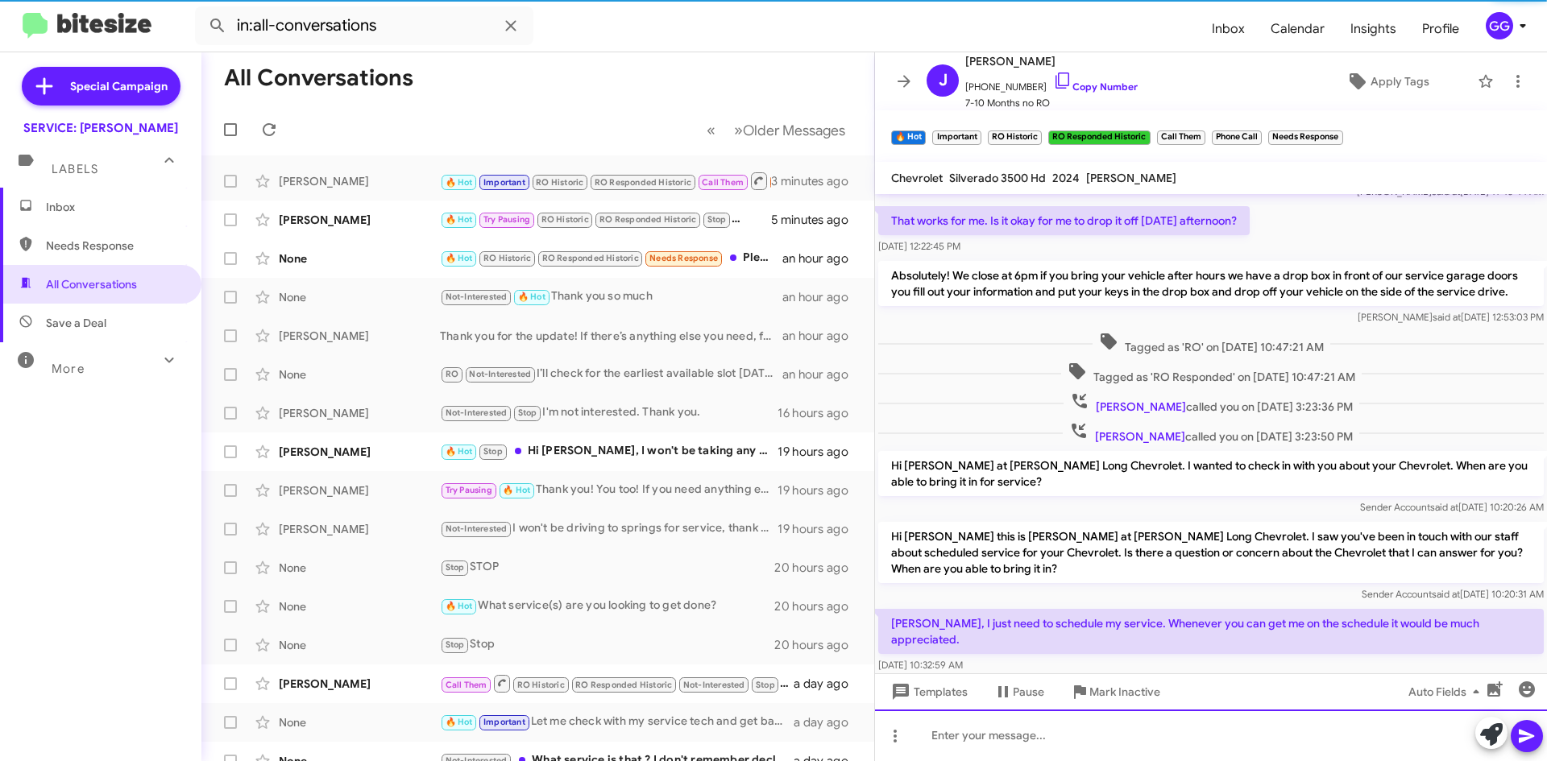
paste div
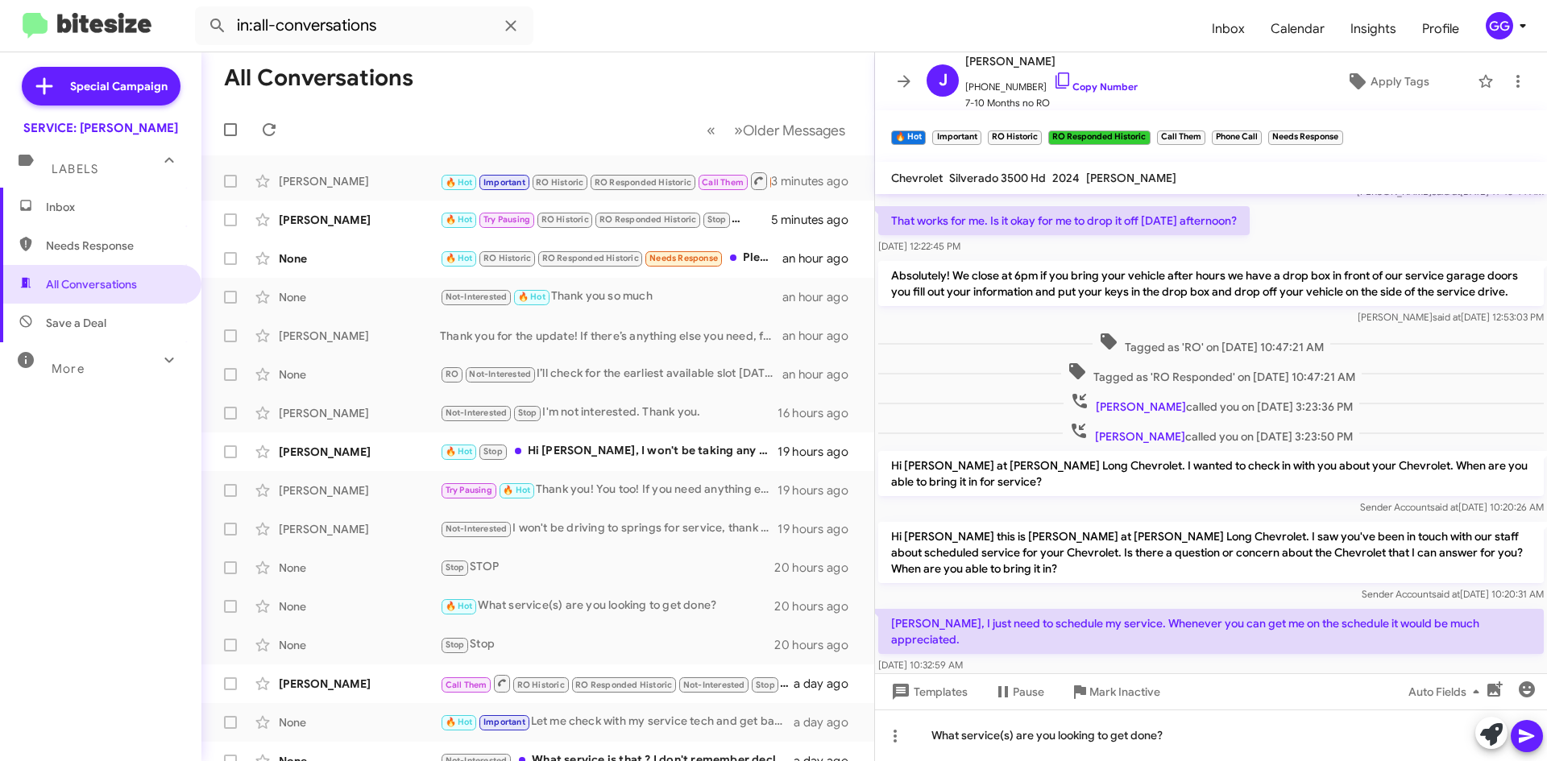
click at [1526, 736] on icon at bounding box center [1526, 737] width 15 height 14
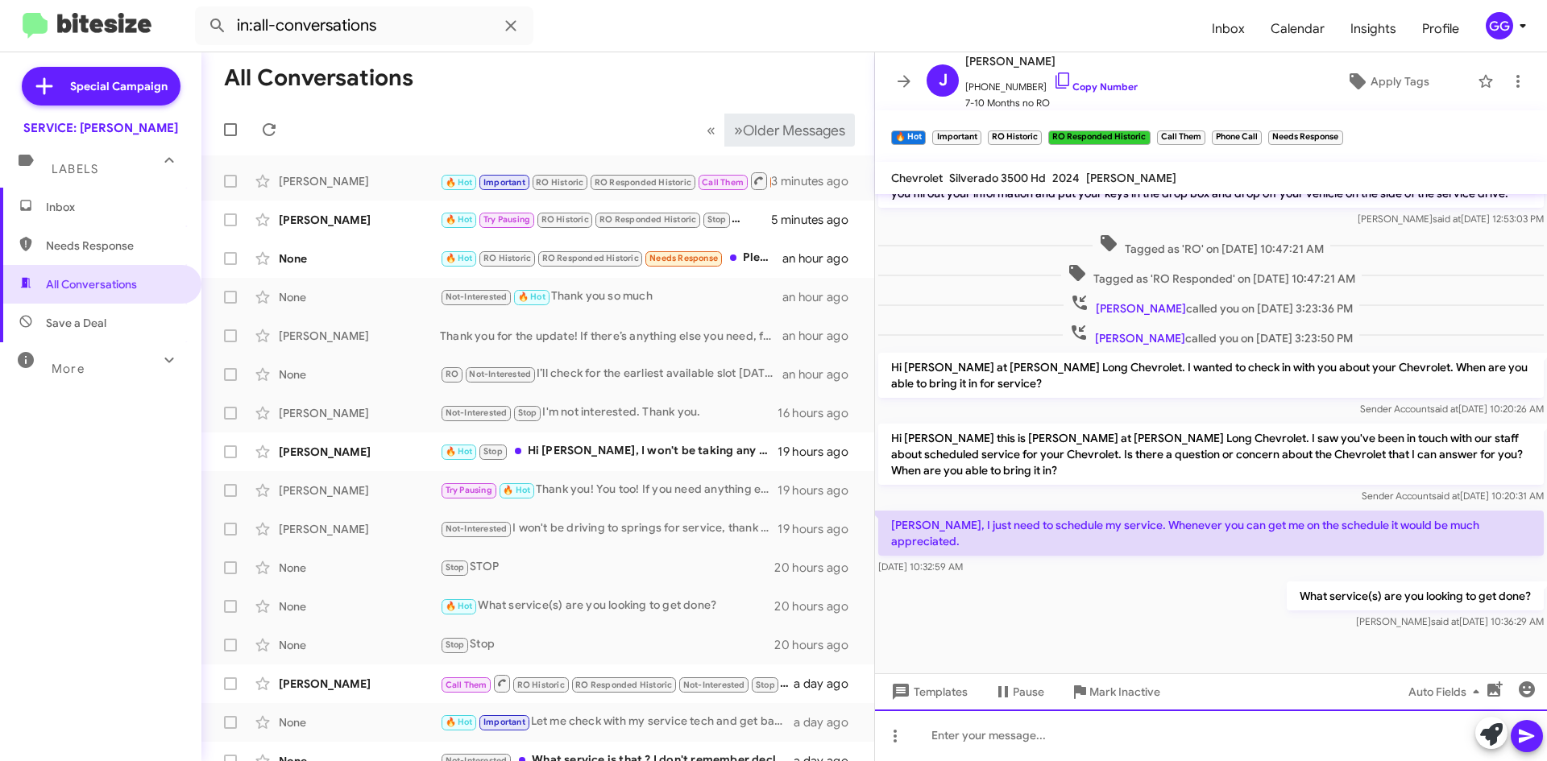
scroll to position [2026, 0]
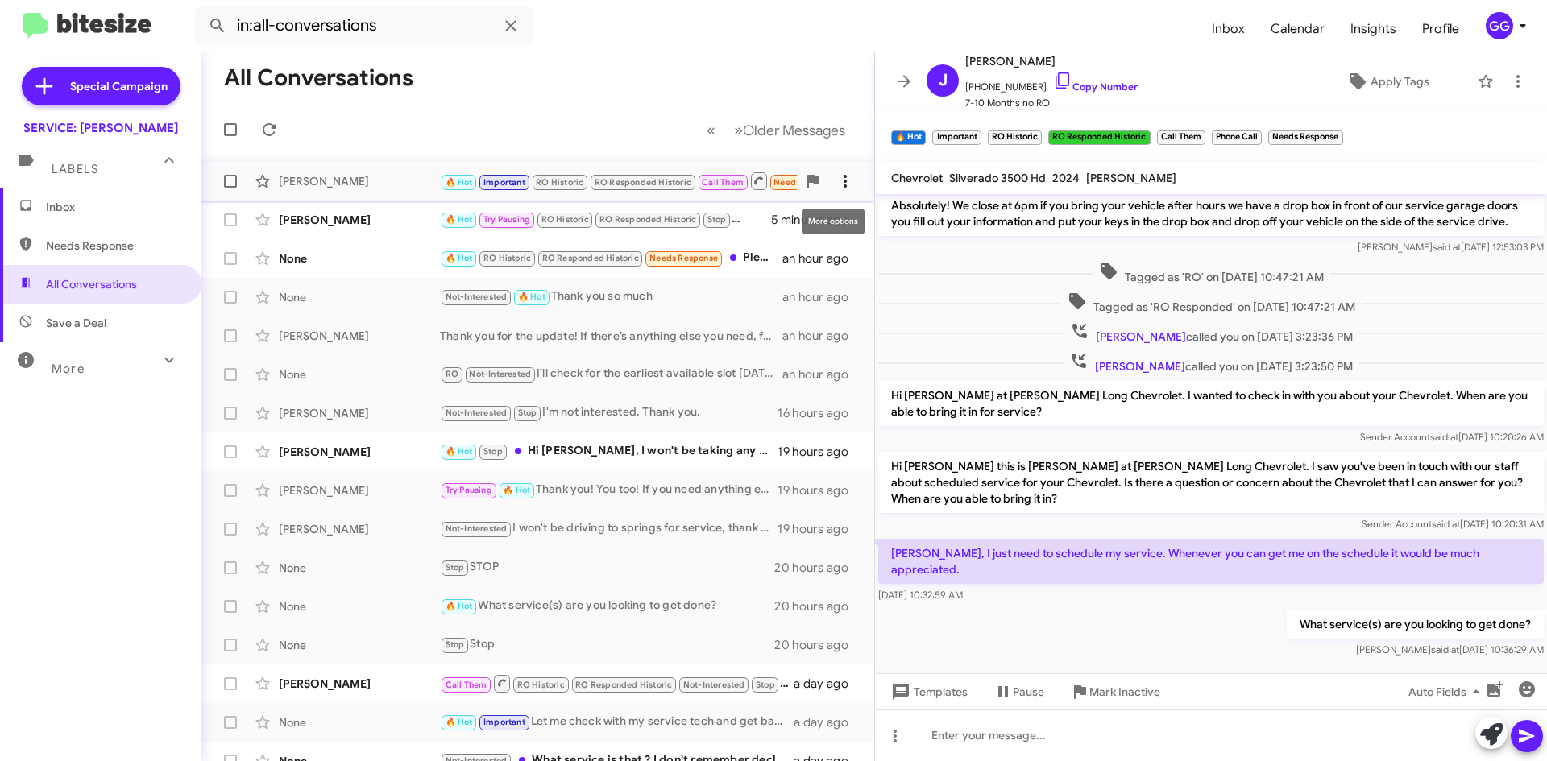
click at [837, 176] on icon at bounding box center [845, 181] width 19 height 19
click at [811, 257] on span "[PERSON_NAME] as responded" at bounding box center [753, 262] width 165 height 39
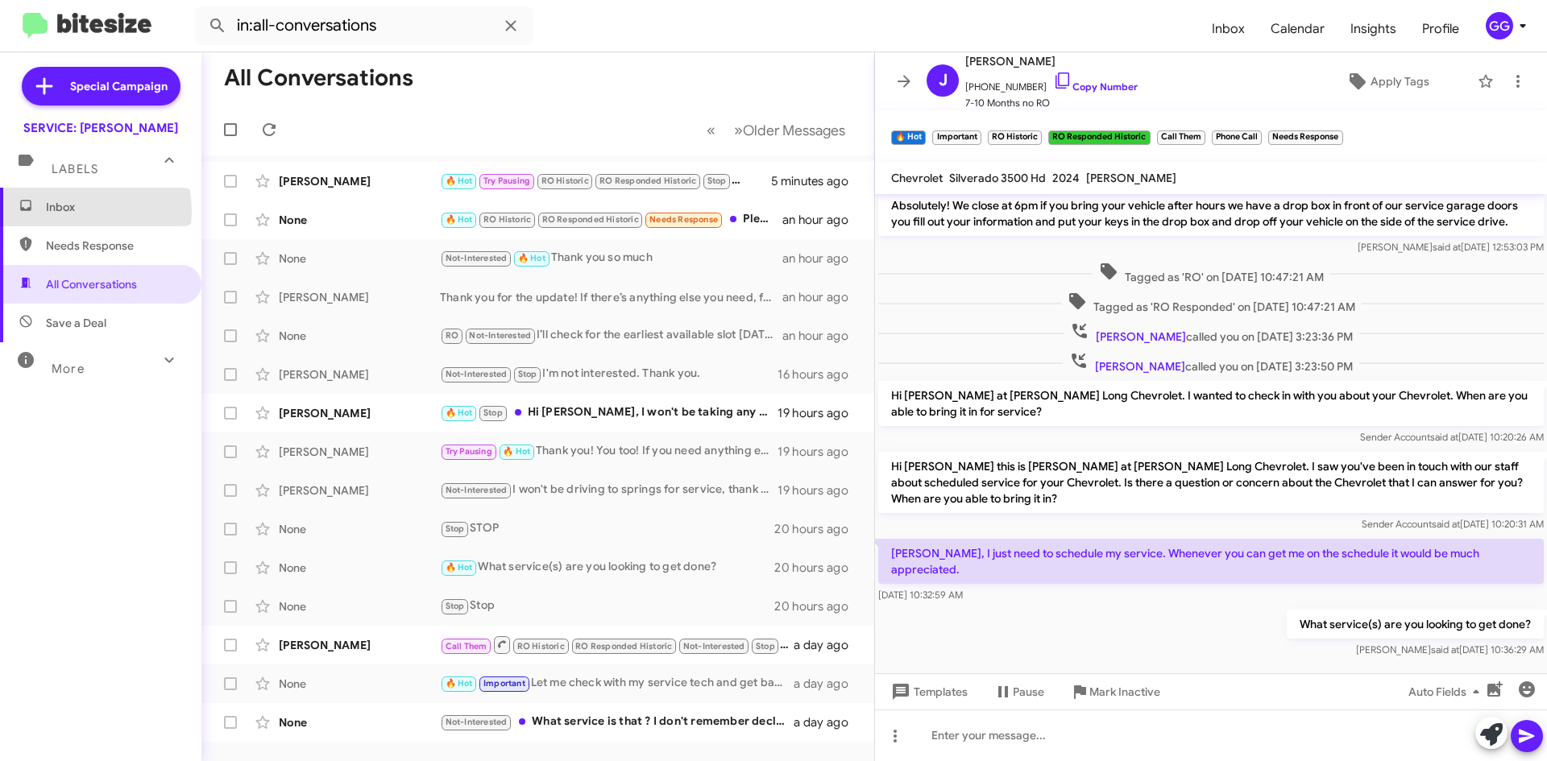
click at [55, 210] on span "Inbox" at bounding box center [114, 207] width 137 height 16
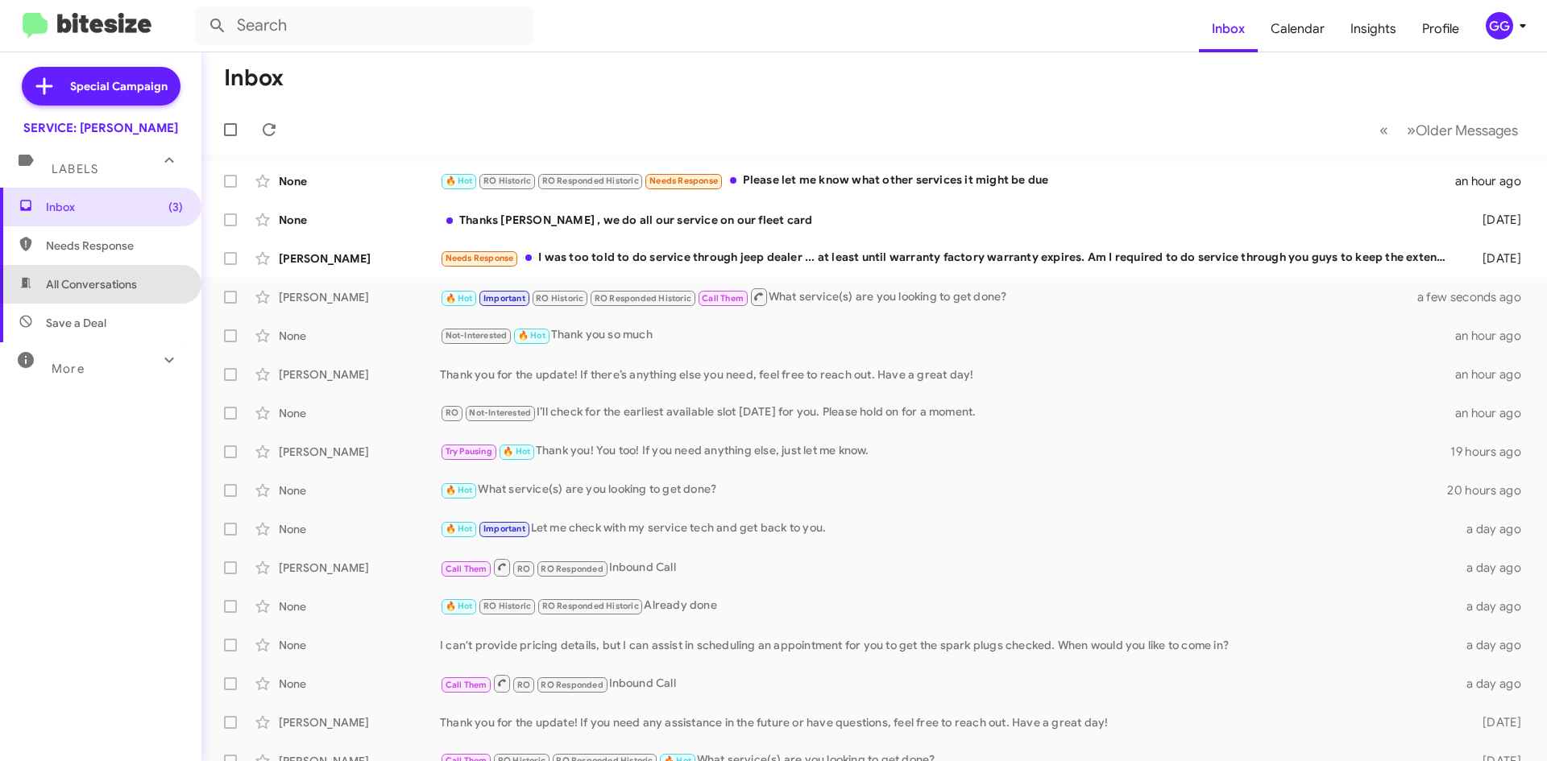
click at [104, 269] on span "All Conversations" at bounding box center [100, 284] width 201 height 39
type input "in:all-conversations"
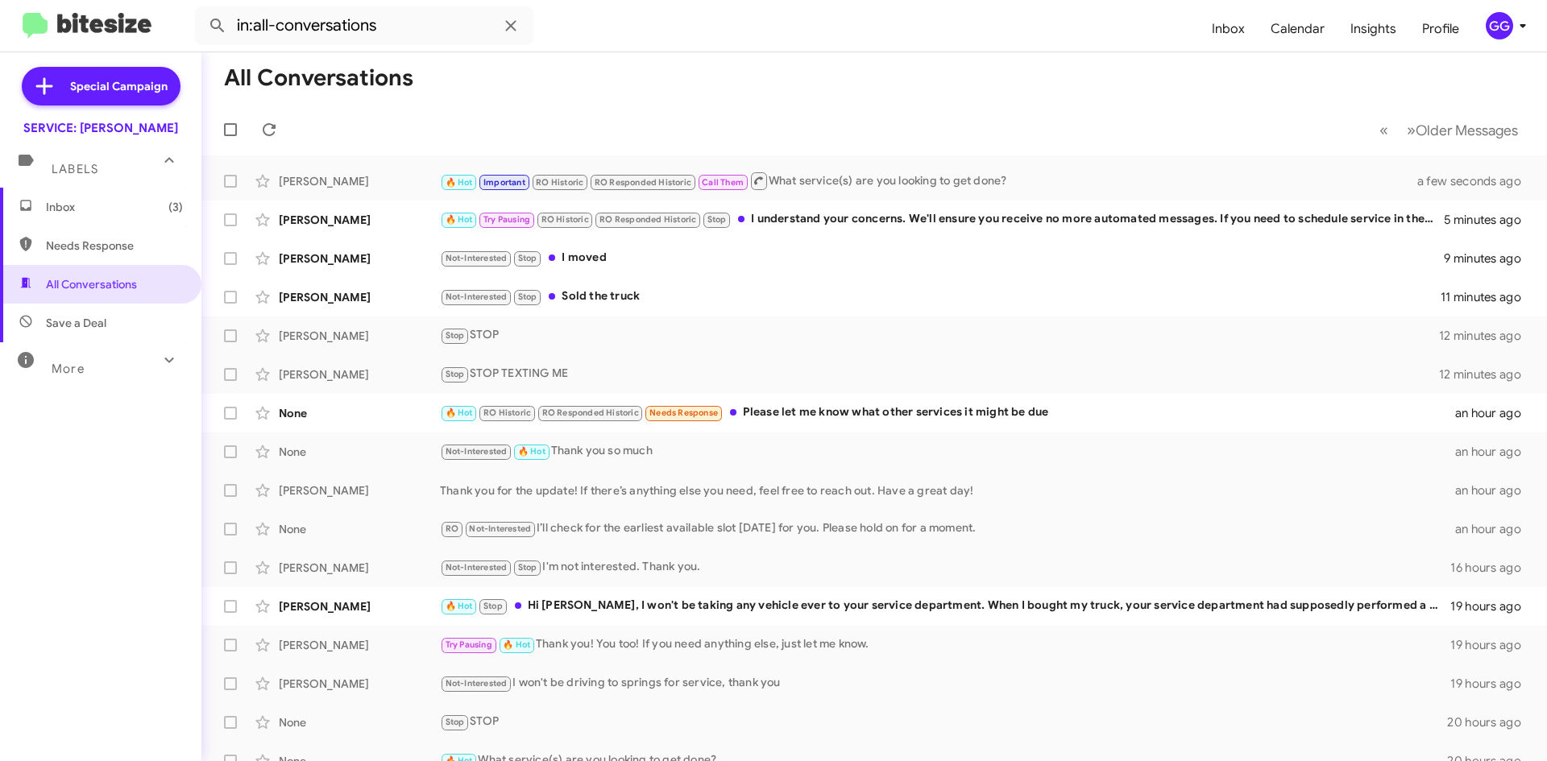
click at [85, 213] on span "Inbox (3)" at bounding box center [114, 207] width 137 height 16
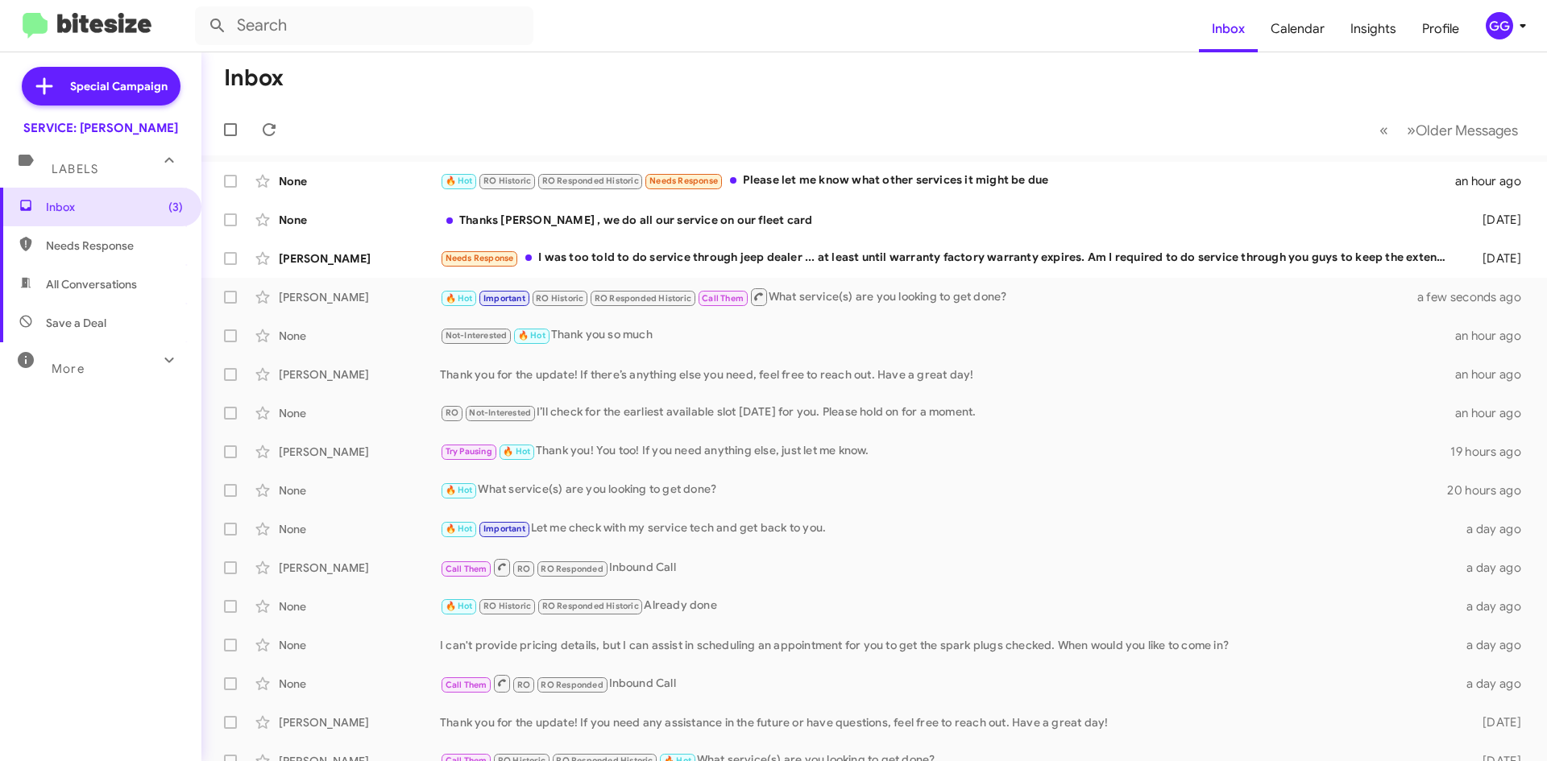
click at [77, 240] on span "Needs Response" at bounding box center [114, 246] width 137 height 16
type input "in:needs-response"
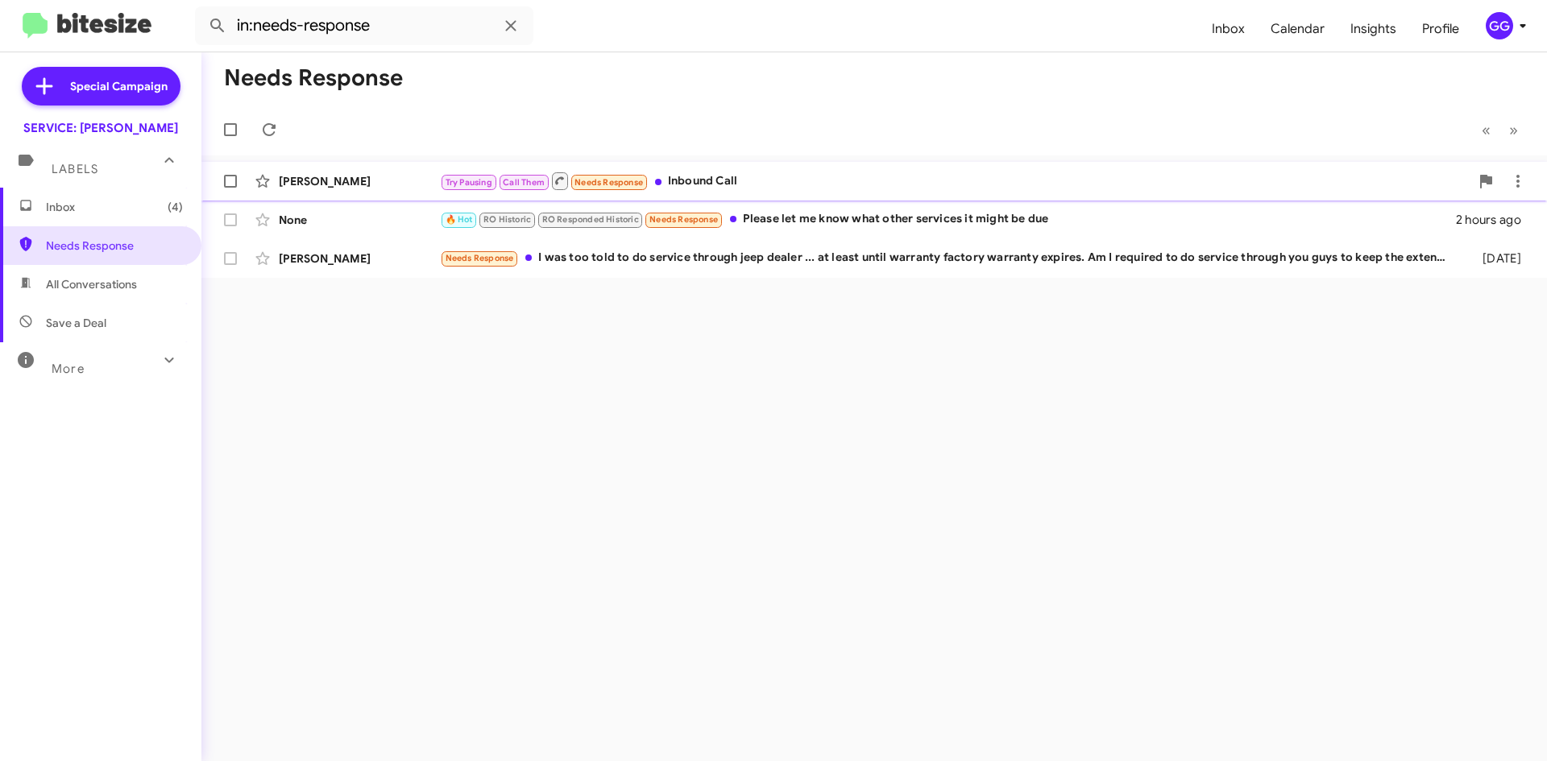
click at [897, 182] on div "Try Pausing Call Them Needs Response Inbound Call" at bounding box center [955, 181] width 1030 height 20
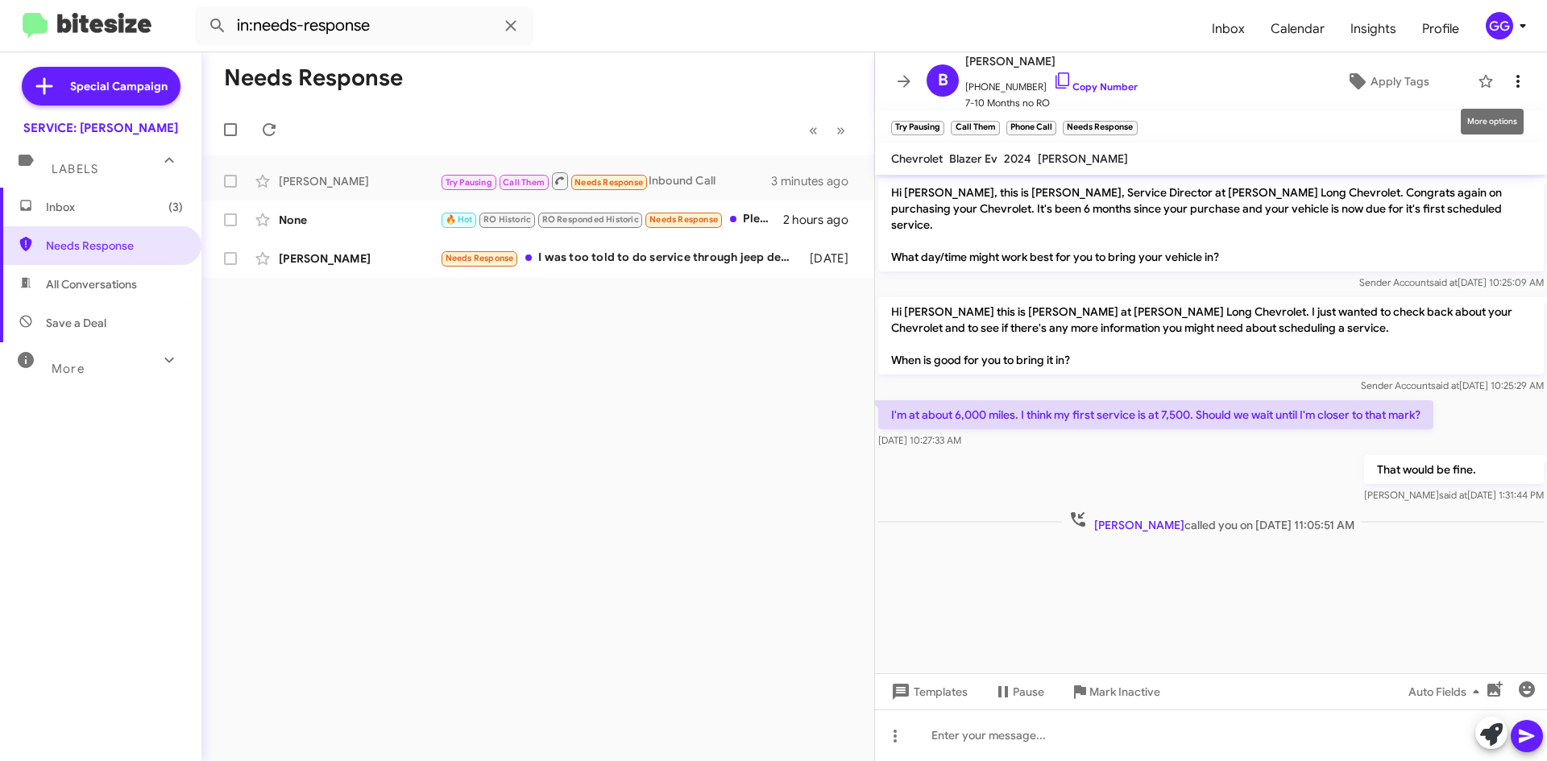
click at [1508, 74] on icon at bounding box center [1517, 81] width 19 height 19
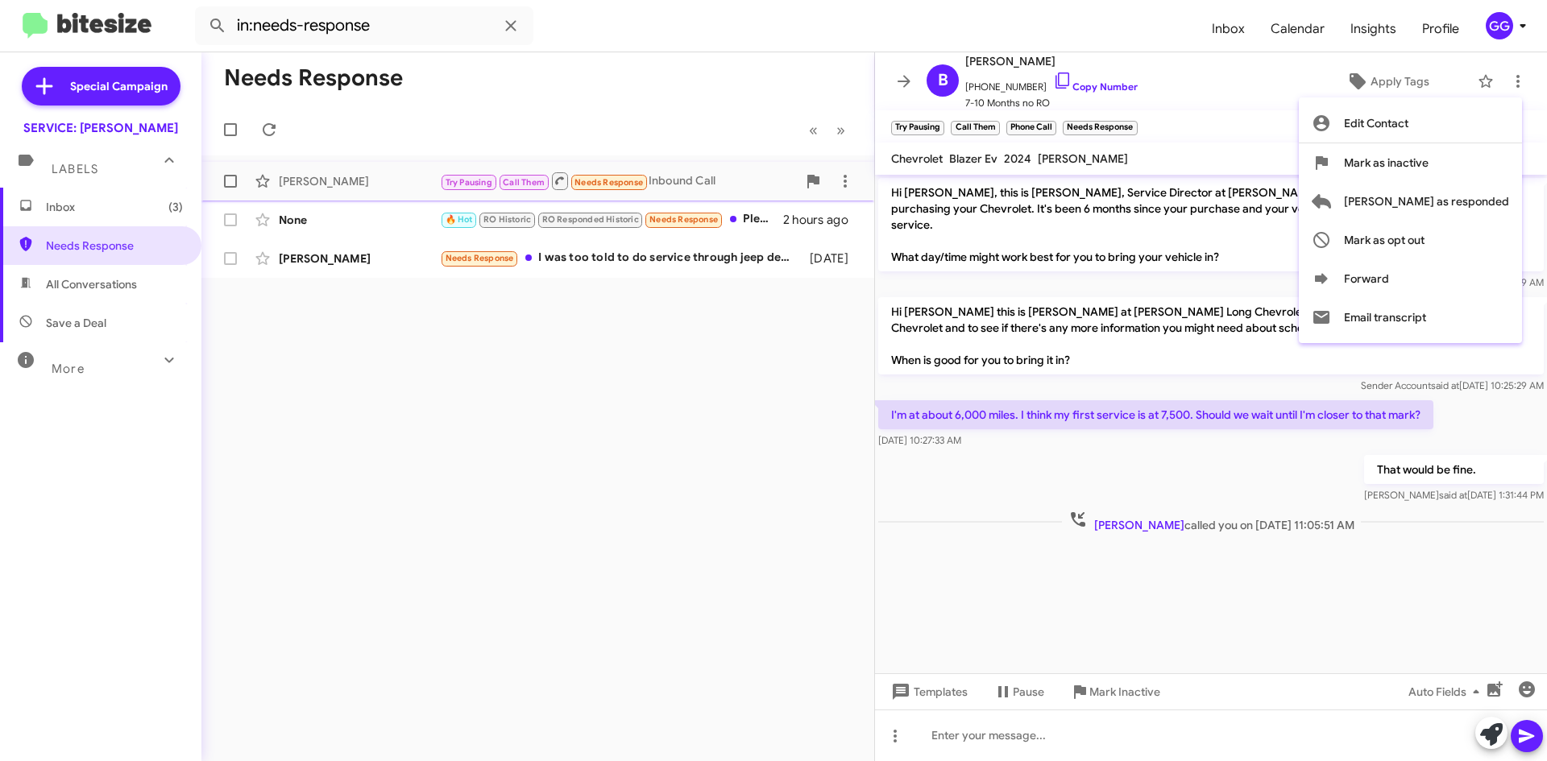
click at [1474, 198] on span "[PERSON_NAME] as responded" at bounding box center [1426, 201] width 165 height 39
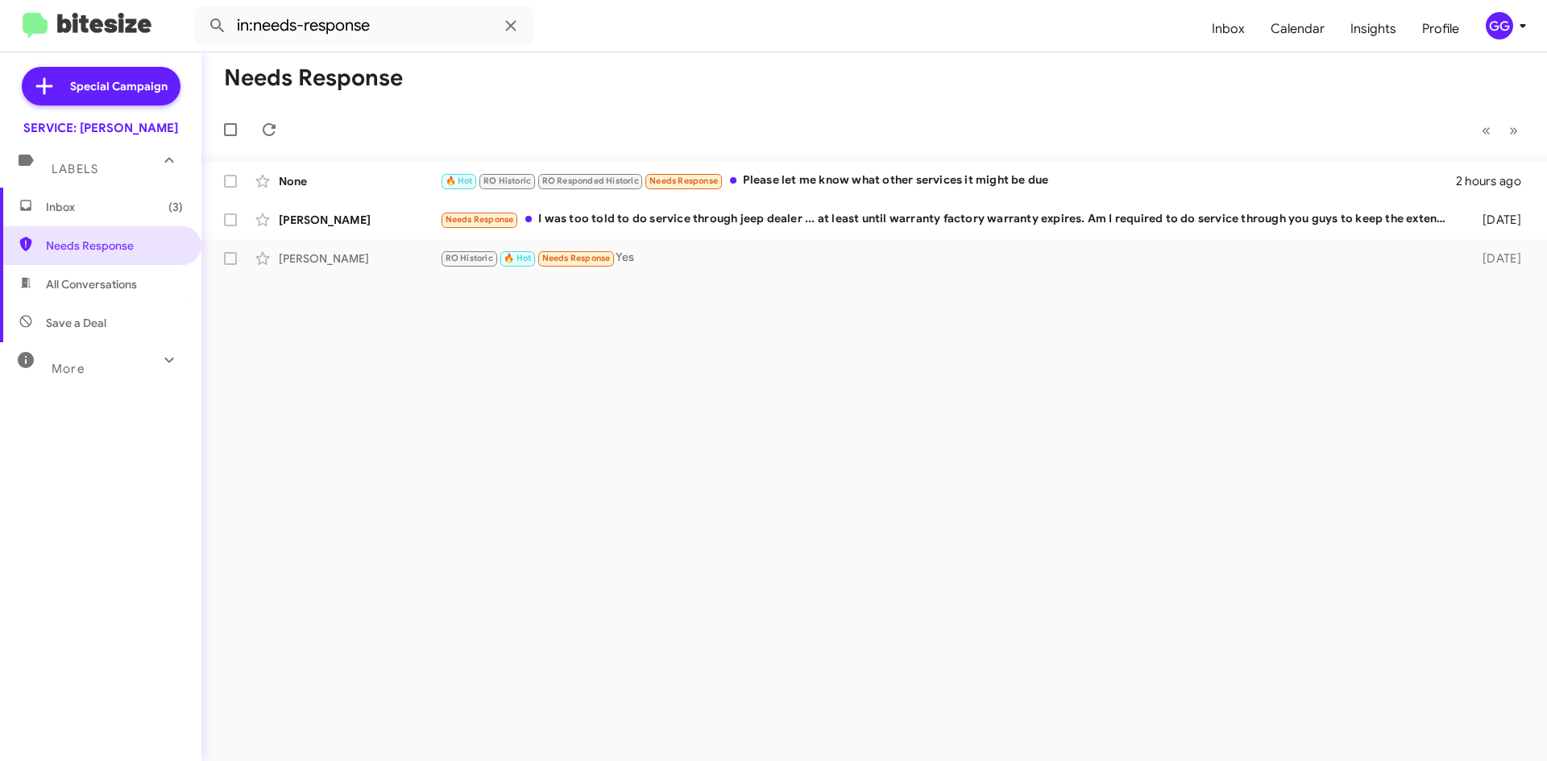
click at [99, 289] on span "All Conversations" at bounding box center [91, 284] width 91 height 16
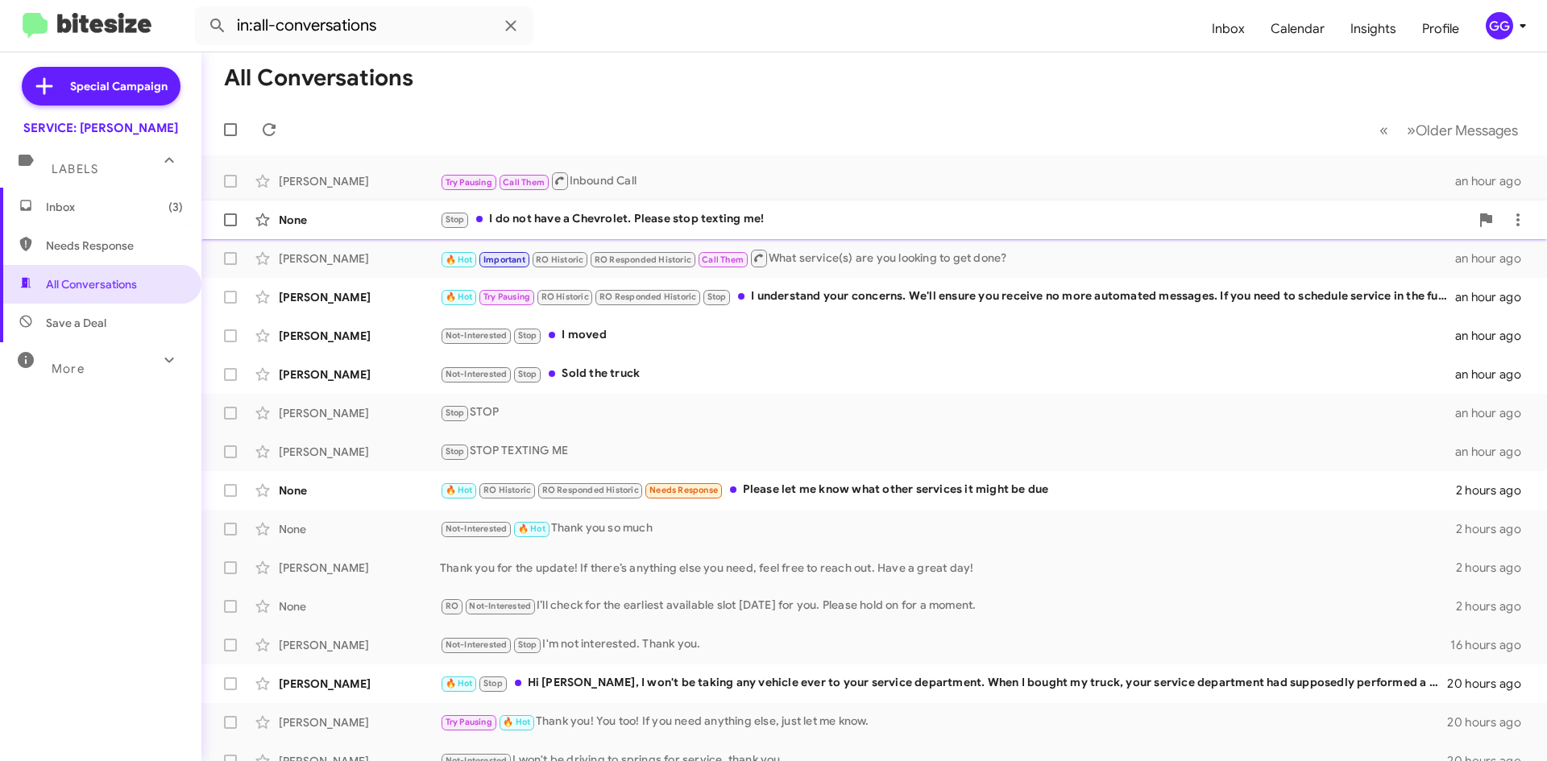
click at [873, 222] on div "Stop I do not have a Chevrolet. Please stop texting me!" at bounding box center [955, 219] width 1030 height 19
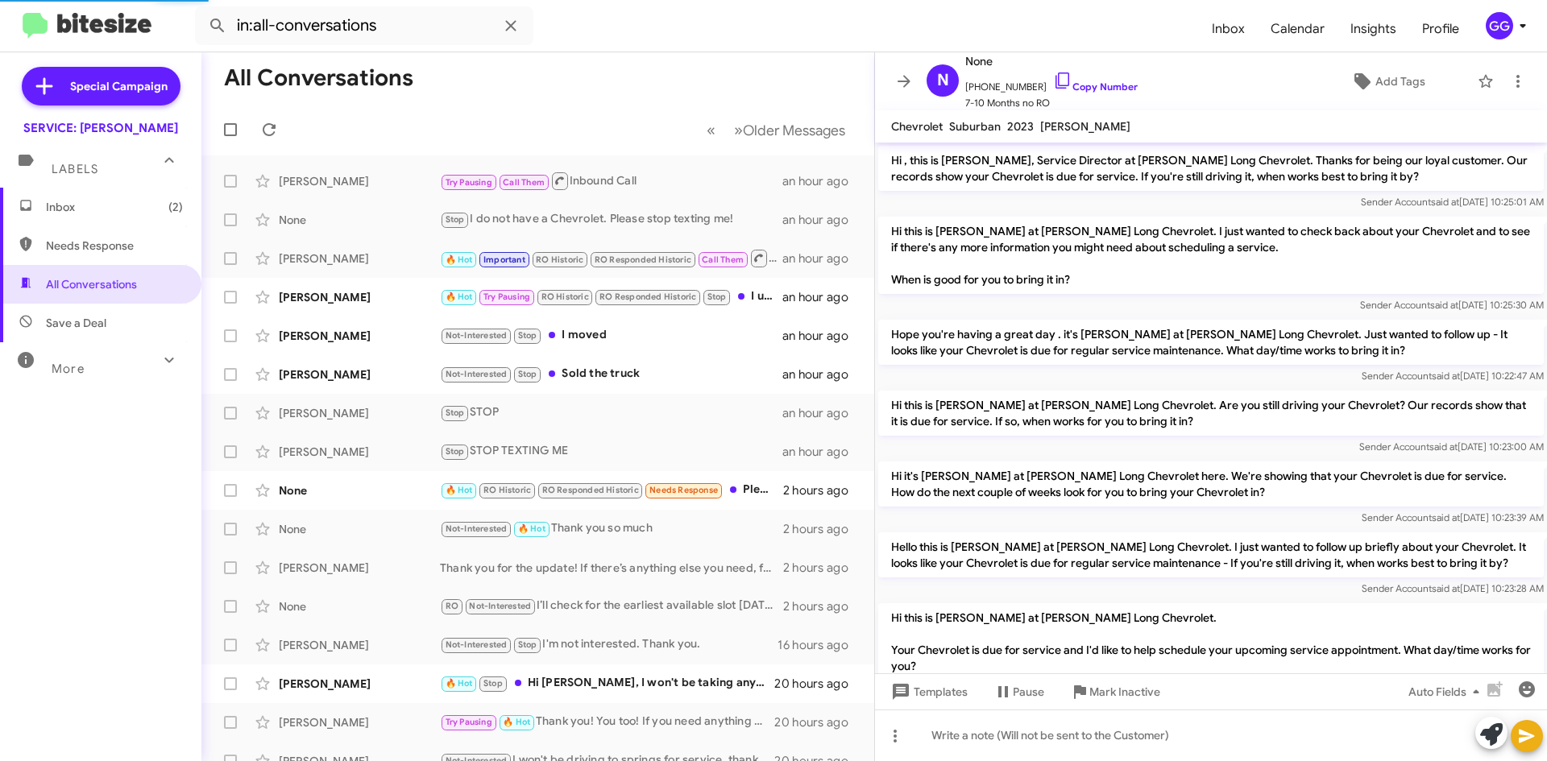
scroll to position [117, 0]
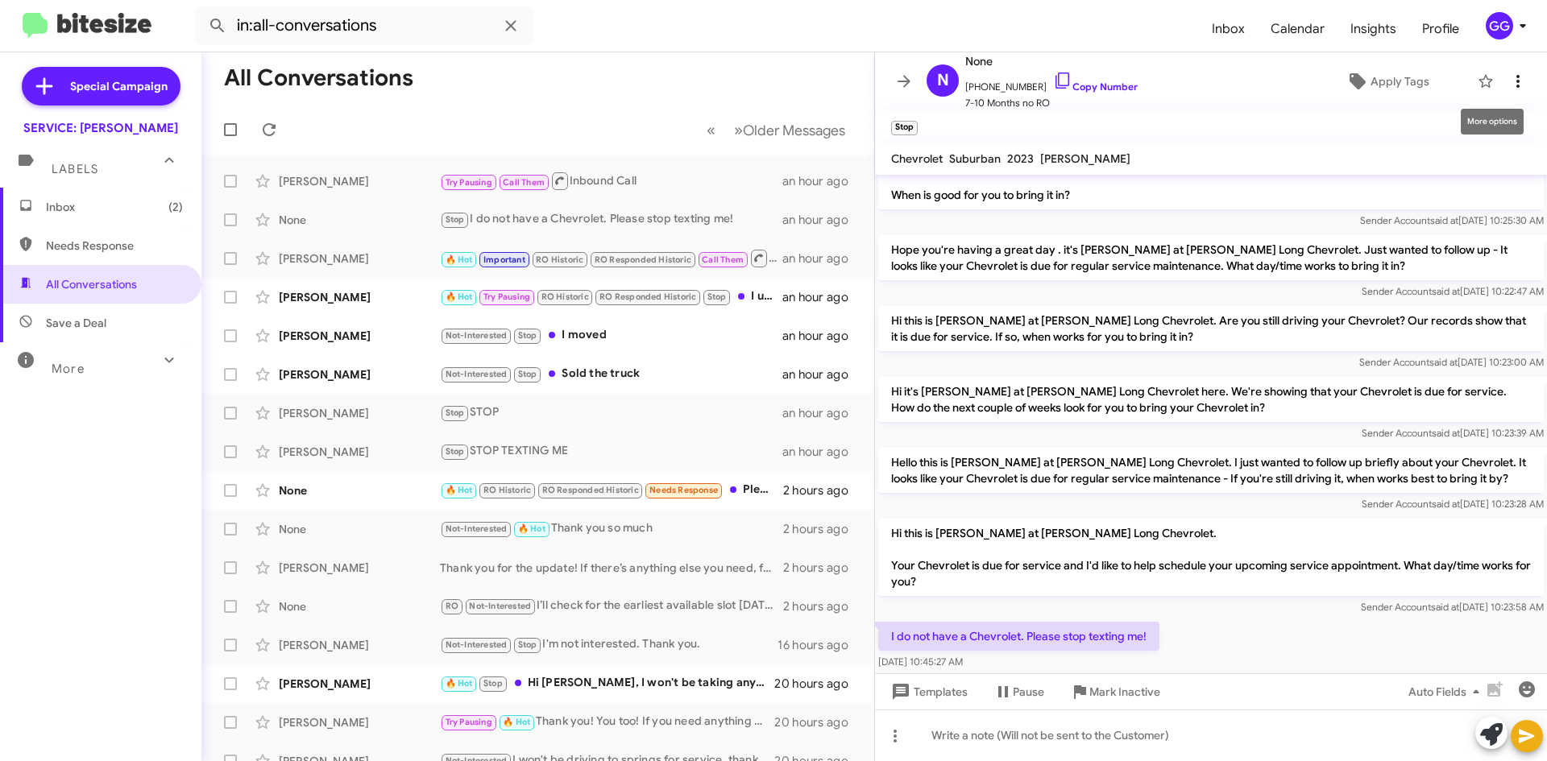
click at [1512, 84] on icon at bounding box center [1517, 81] width 19 height 19
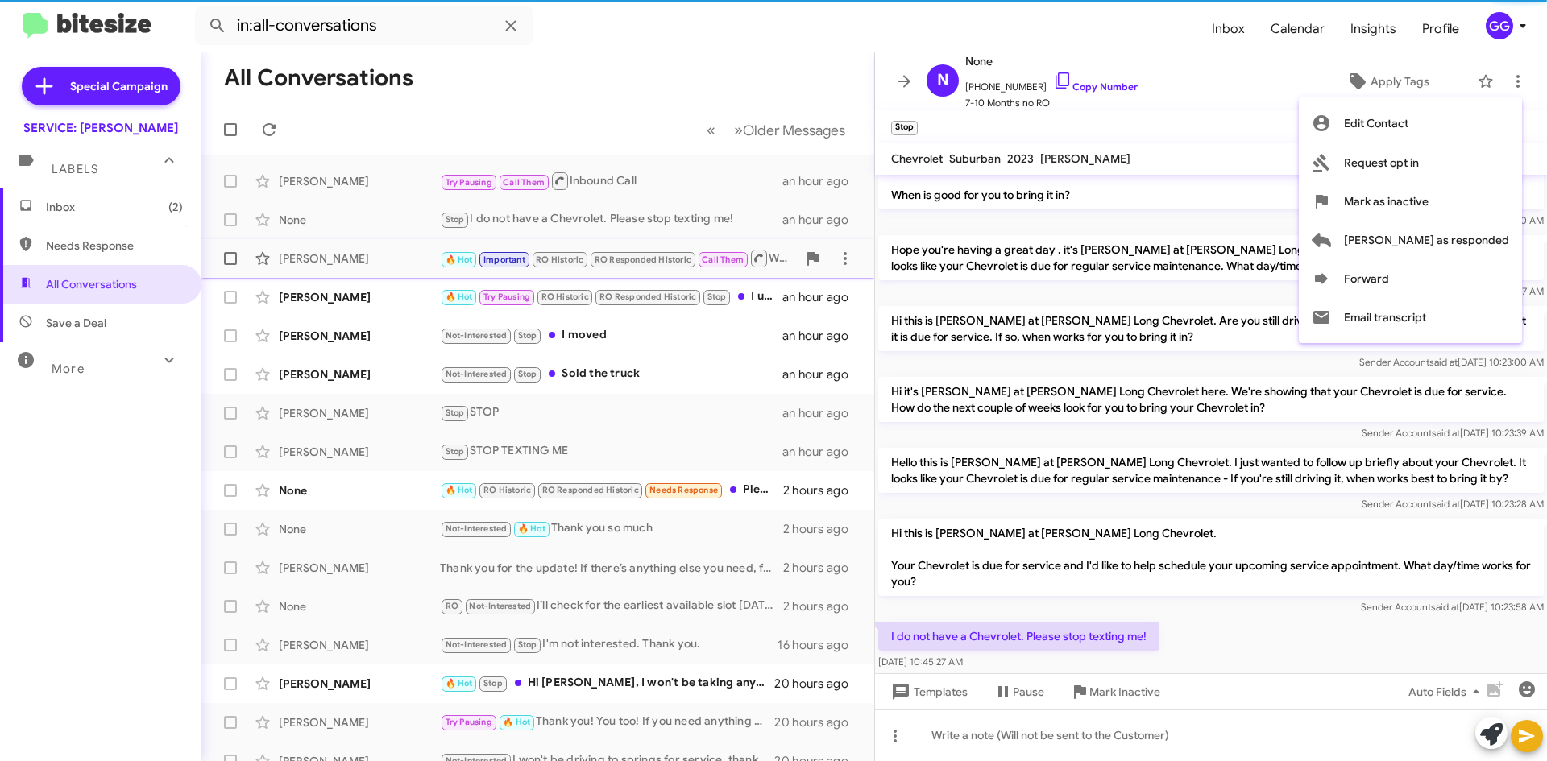
click at [1483, 243] on span "[PERSON_NAME] as responded" at bounding box center [1426, 240] width 165 height 39
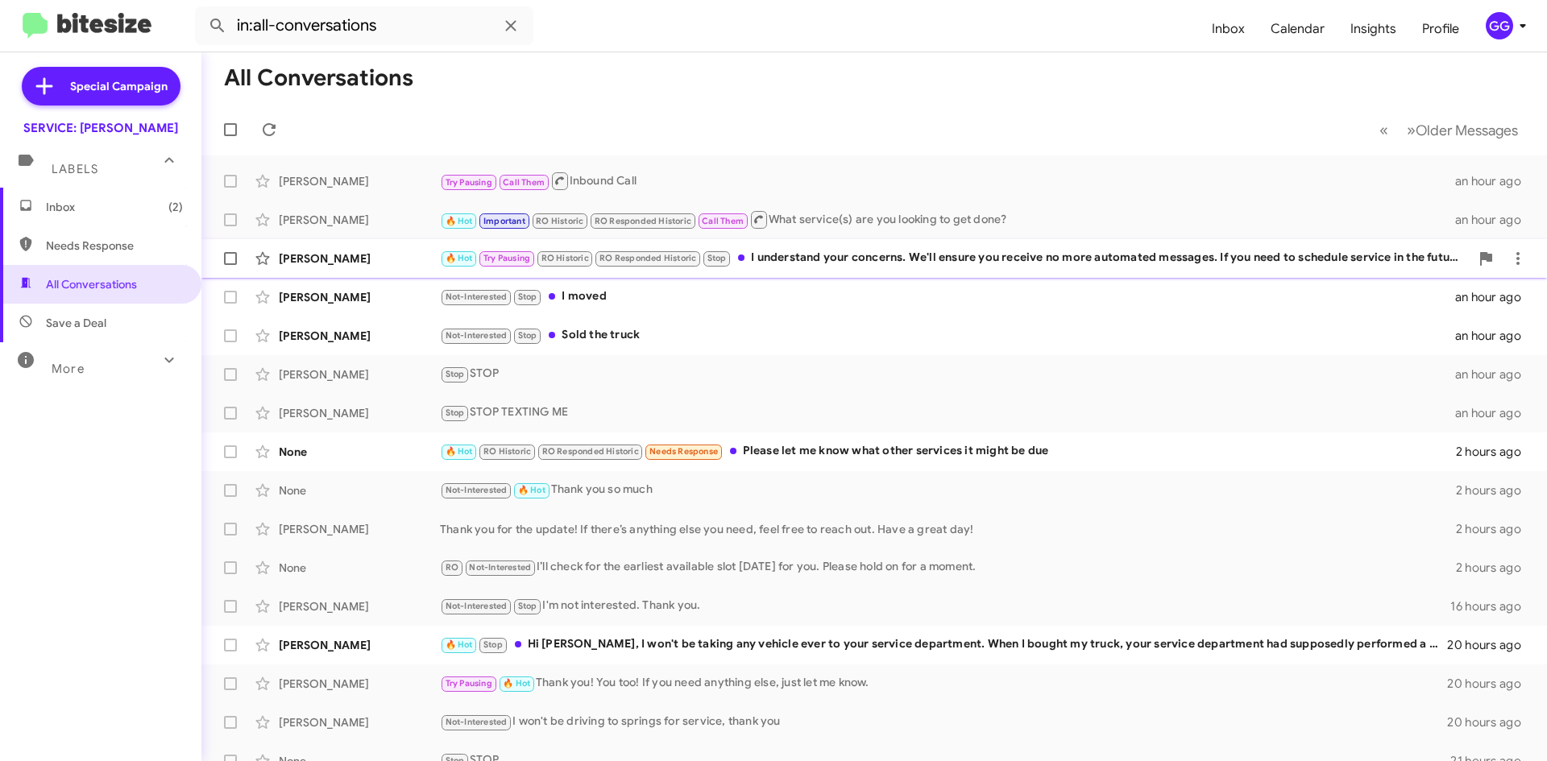
click at [881, 259] on div "🔥 Hot Try Pausing RO Historic RO Responded Historic Stop I understand your conc…" at bounding box center [955, 258] width 1030 height 19
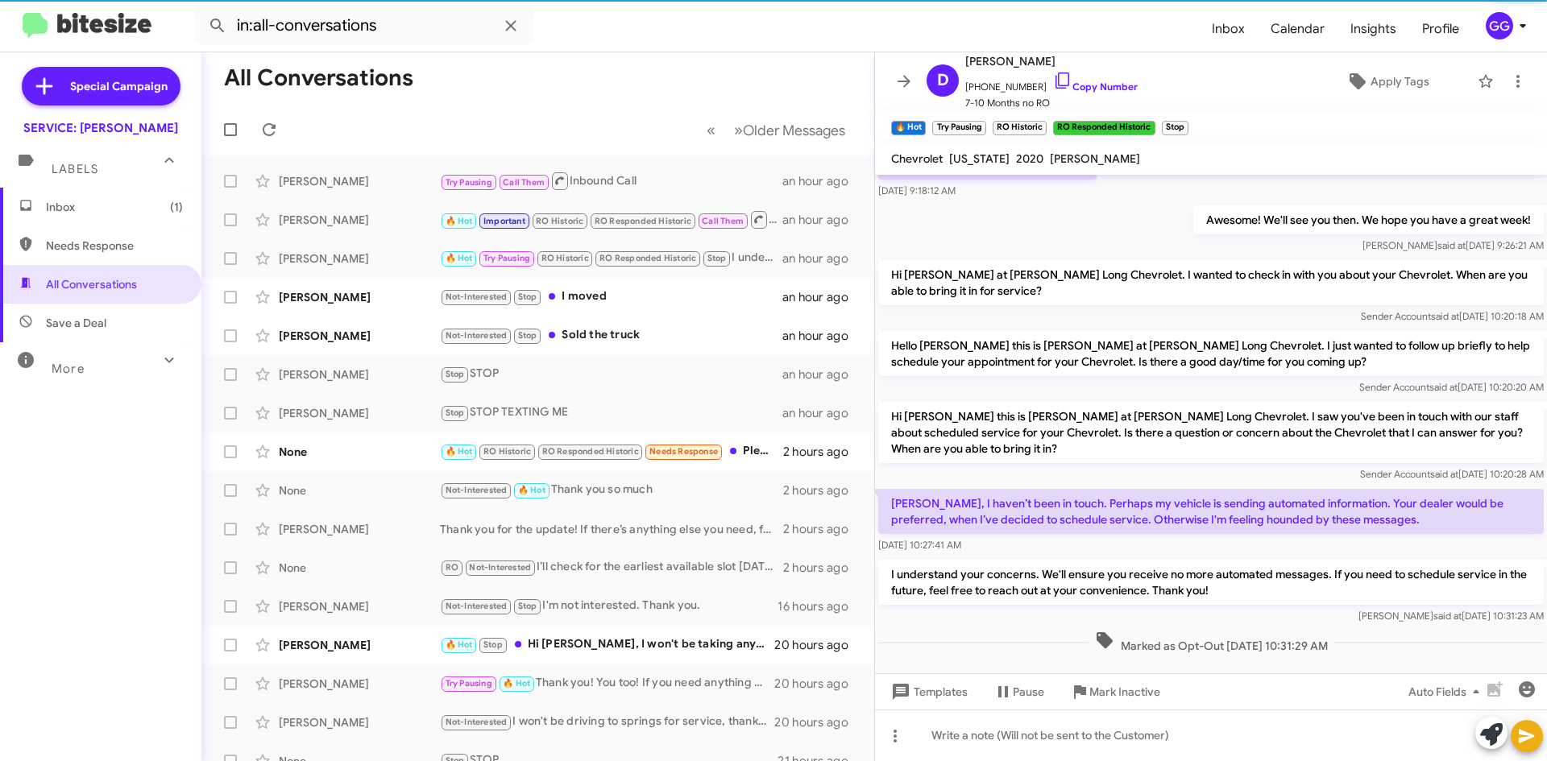
scroll to position [780, 0]
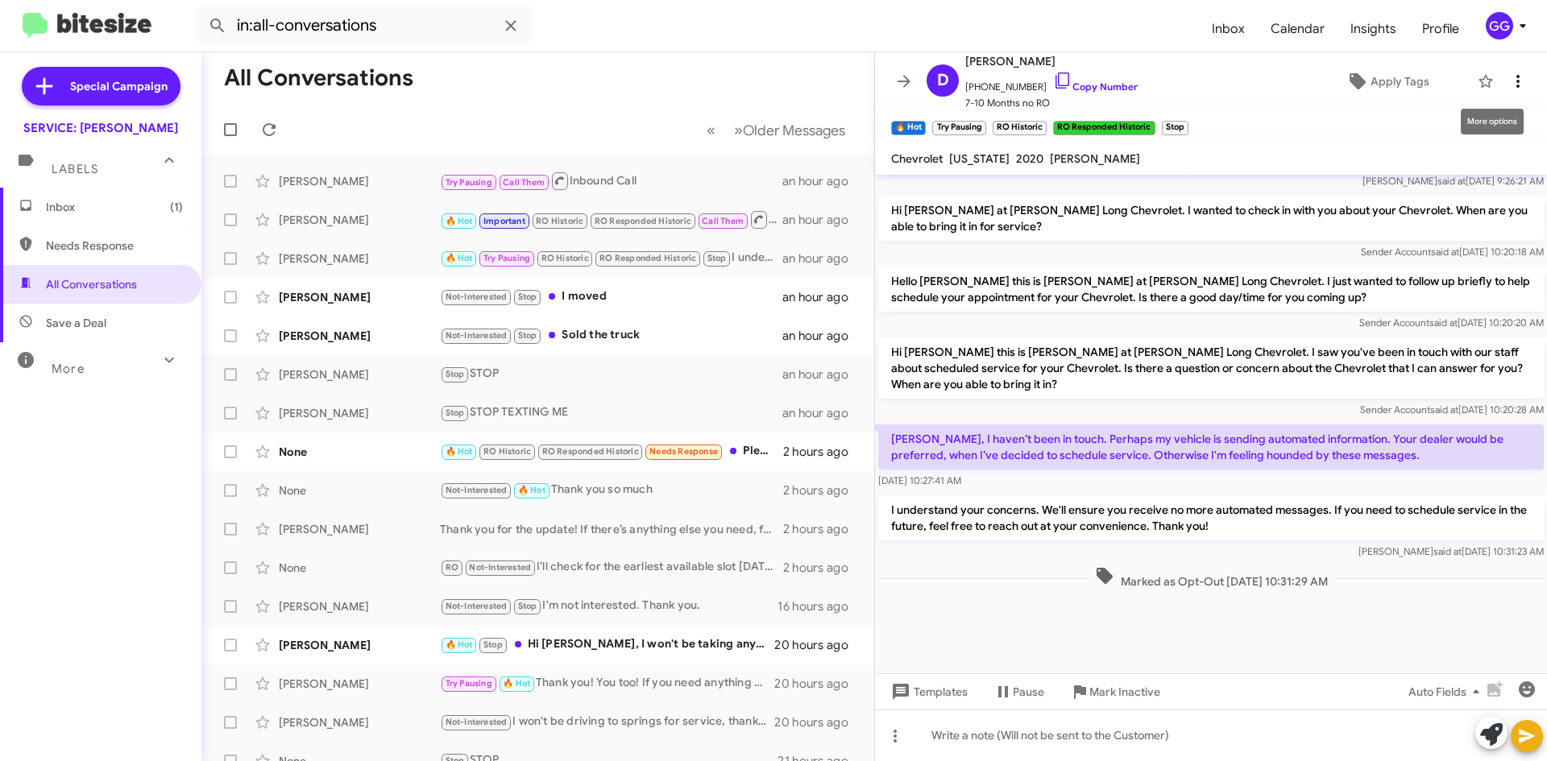
click at [1508, 73] on icon at bounding box center [1517, 81] width 19 height 19
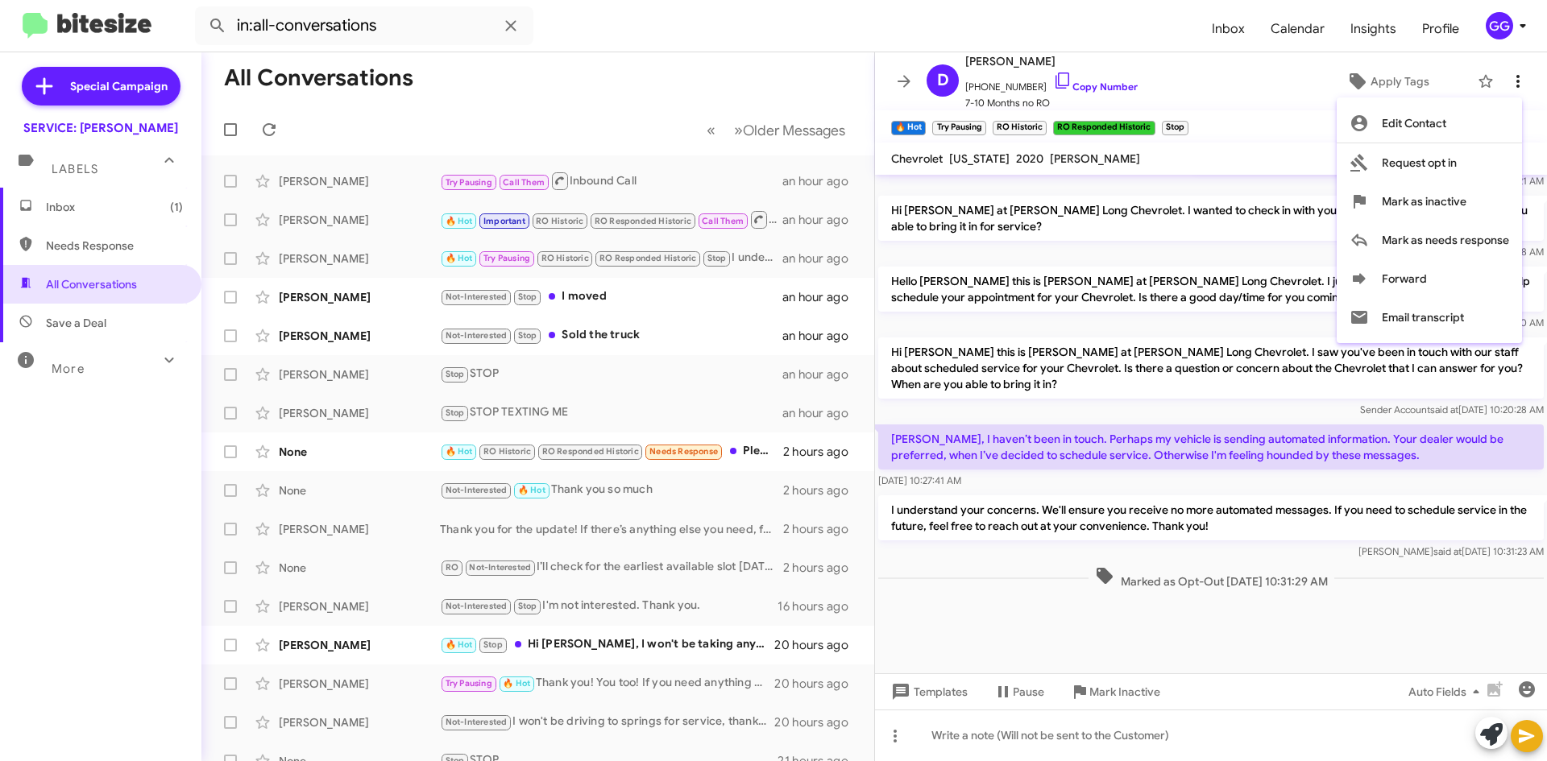
click at [1514, 79] on div at bounding box center [773, 380] width 1547 height 761
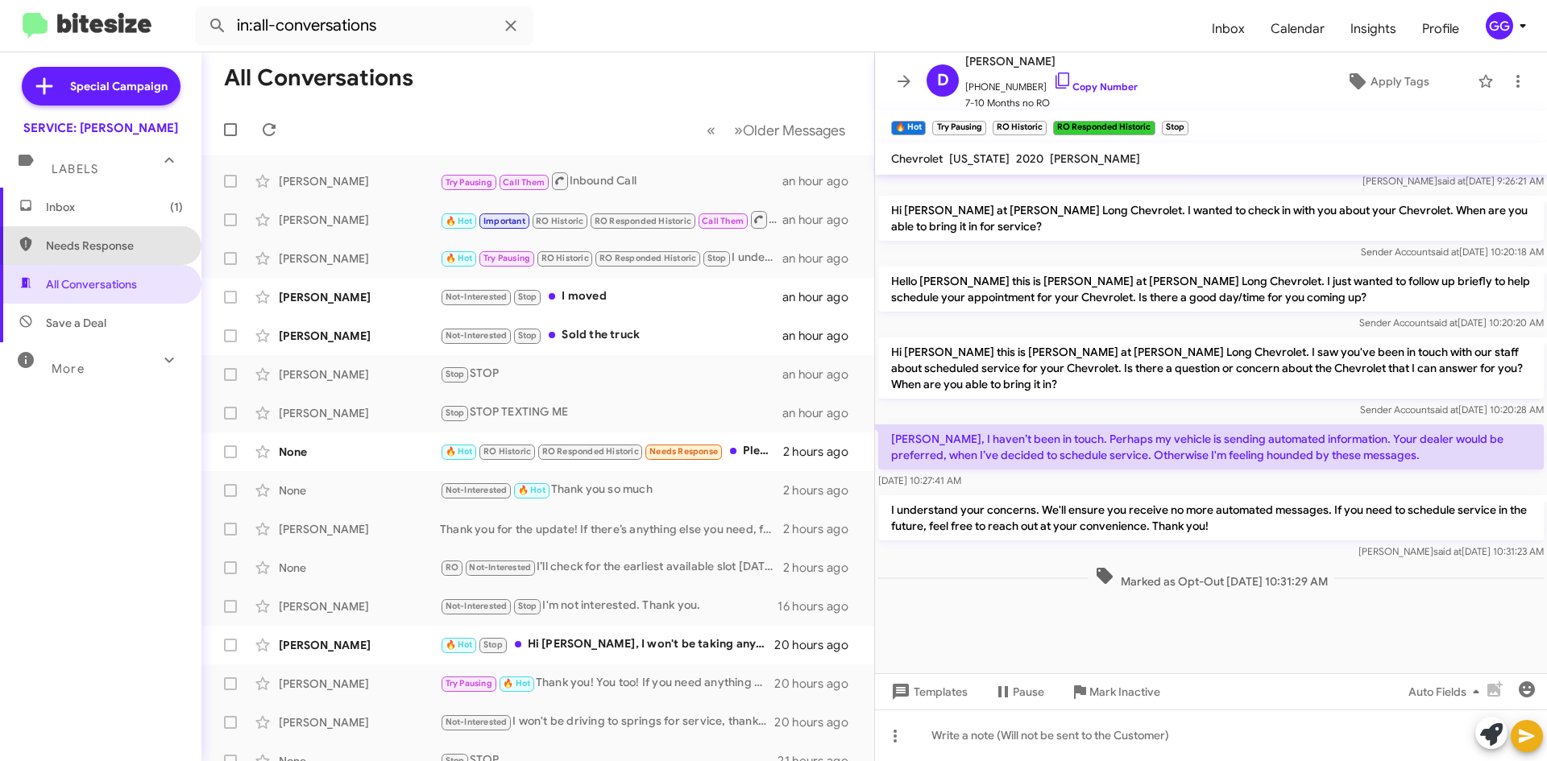
click at [111, 230] on span "Needs Response" at bounding box center [100, 245] width 201 height 39
type input "in:needs-response"
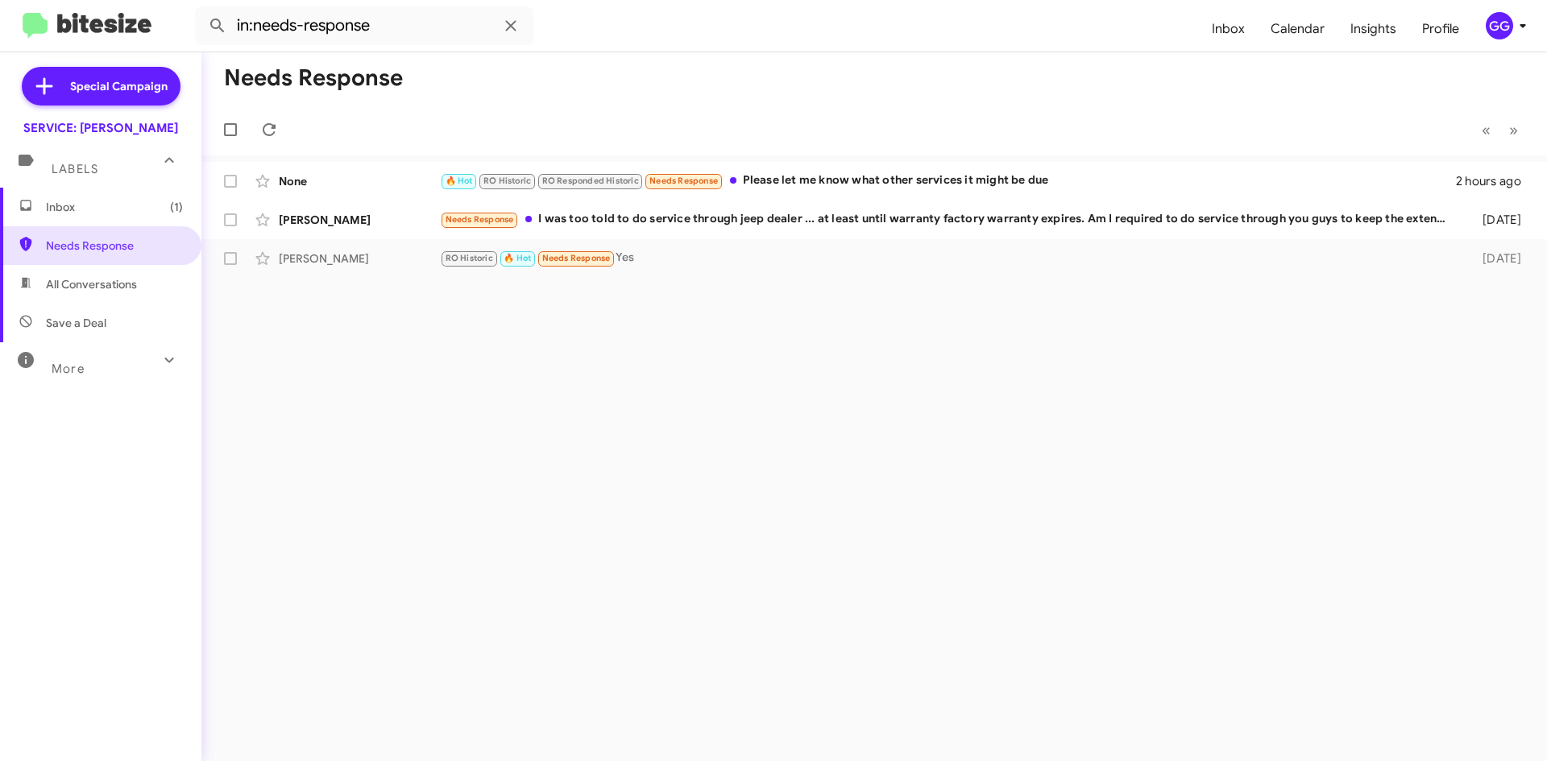
click at [111, 212] on span "Inbox (1)" at bounding box center [114, 207] width 137 height 16
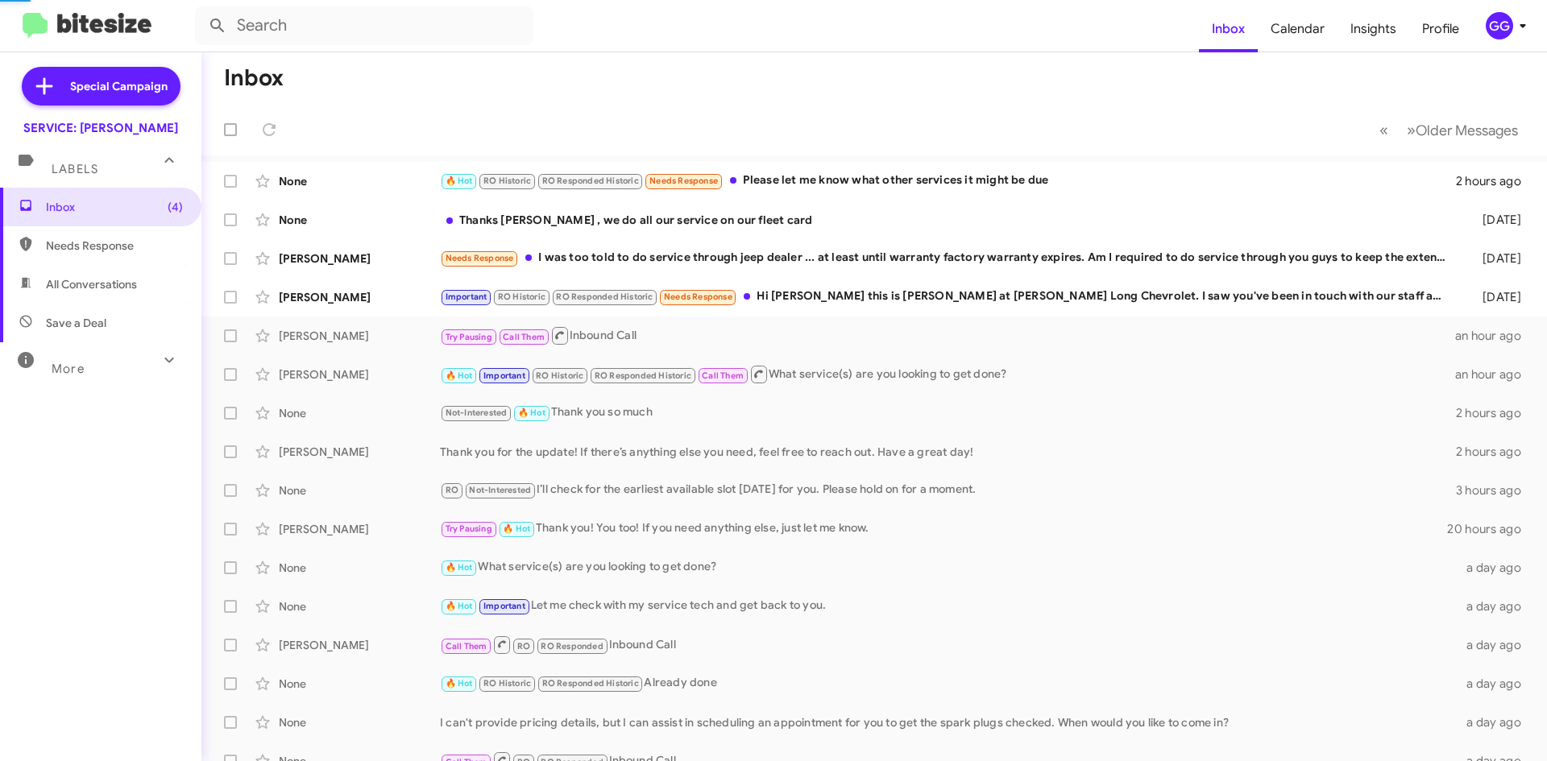
click at [99, 241] on span "Needs Response" at bounding box center [114, 246] width 137 height 16
type input "in:needs-response"
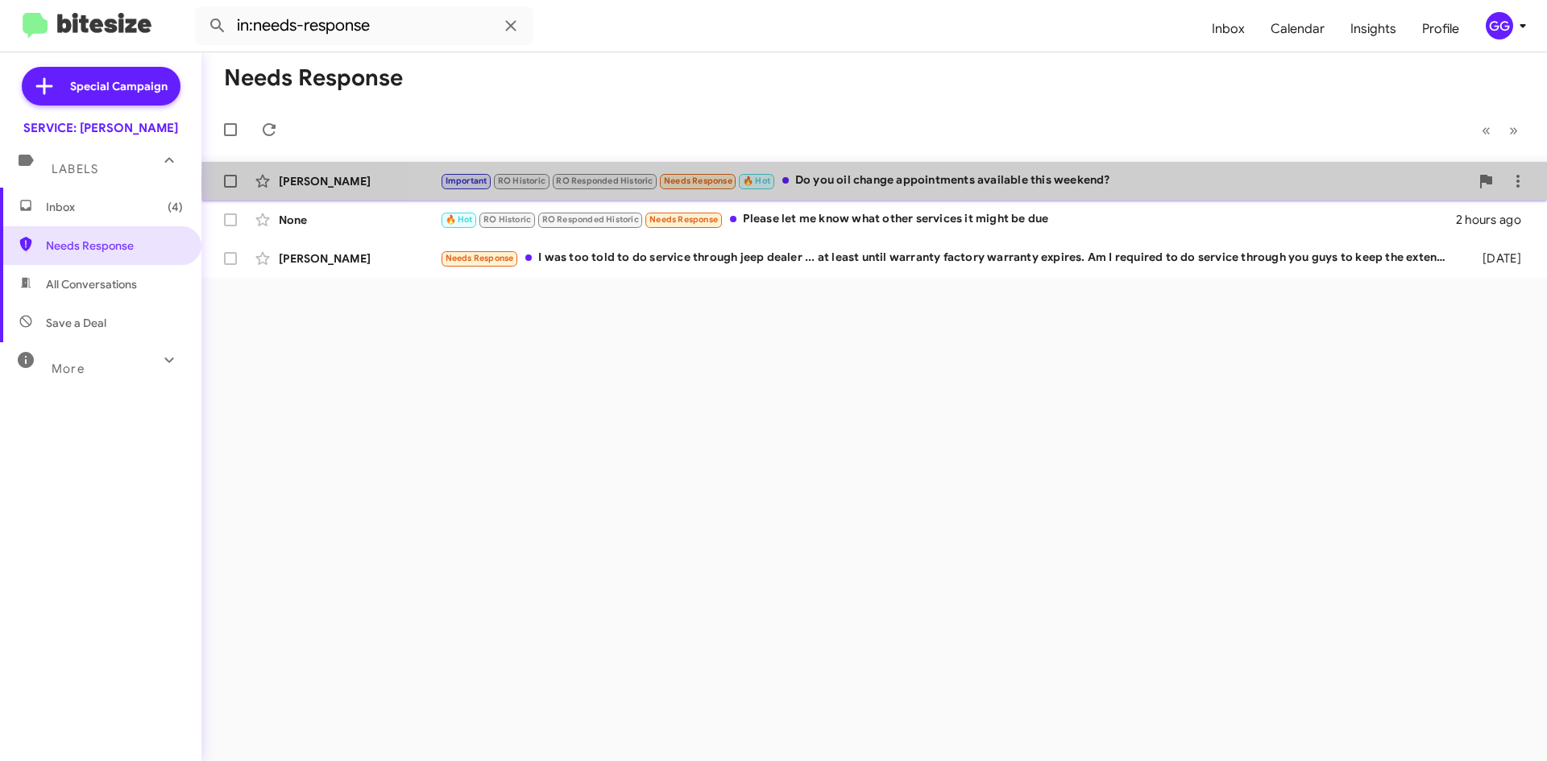
click at [1220, 181] on div "Important RO Historic RO Responded Historic Needs Response 🔥 Hot Do you oil cha…" at bounding box center [955, 181] width 1030 height 19
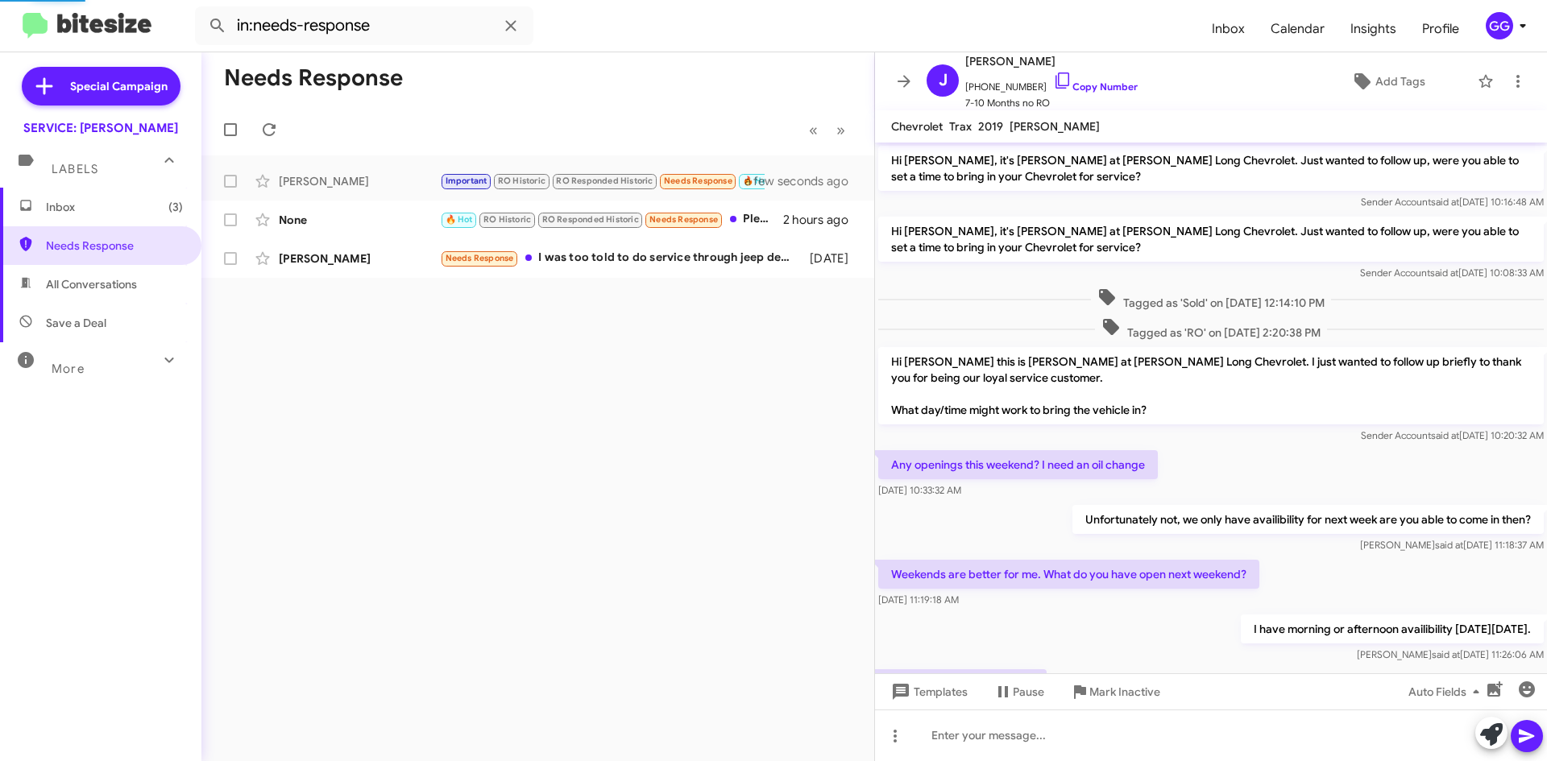
scroll to position [723, 0]
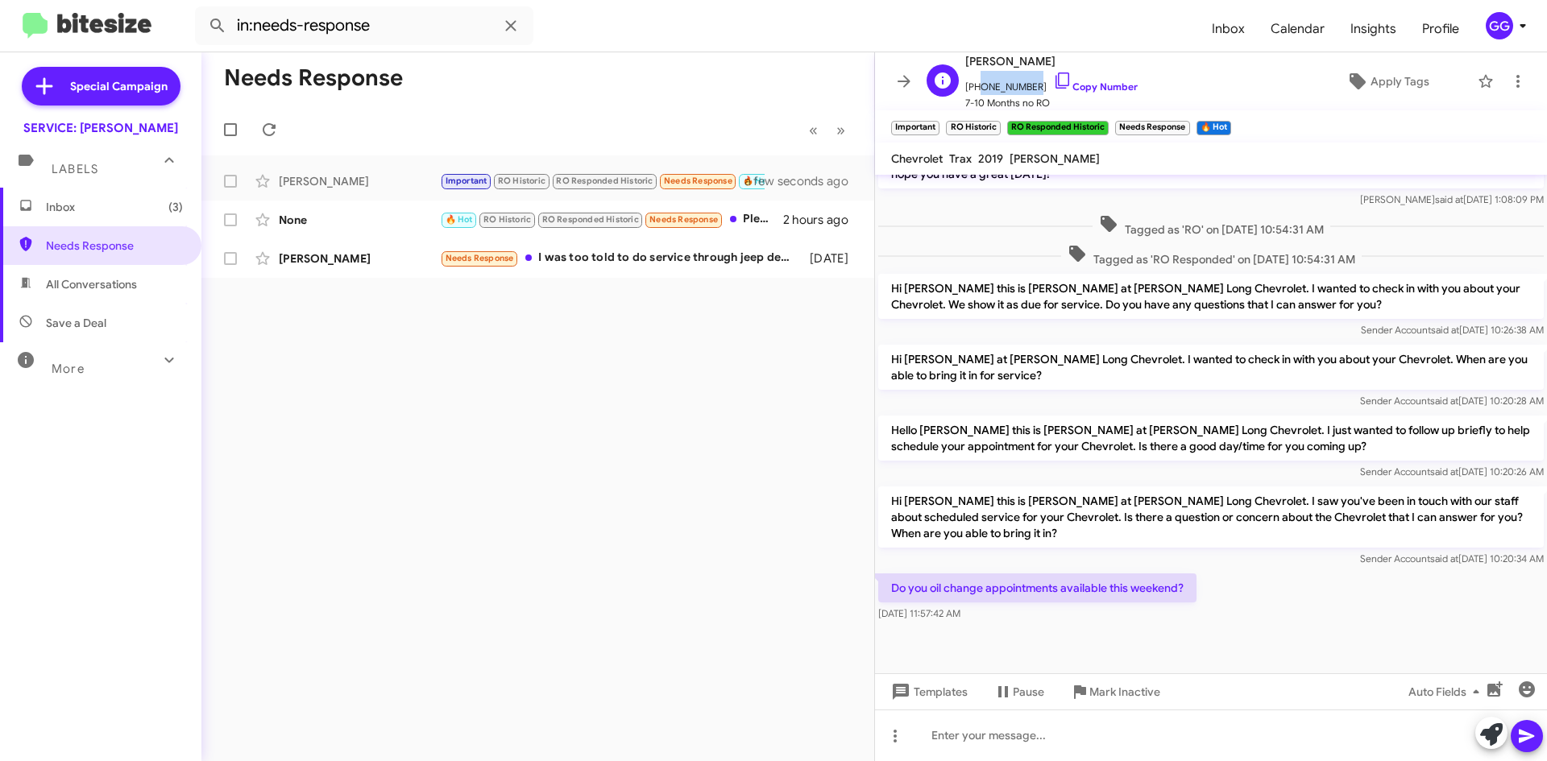
drag, startPoint x: 1028, startPoint y: 81, endPoint x: 973, endPoint y: 90, distance: 56.3
click at [973, 90] on span "+15042585515 Copy Number" at bounding box center [1051, 83] width 172 height 24
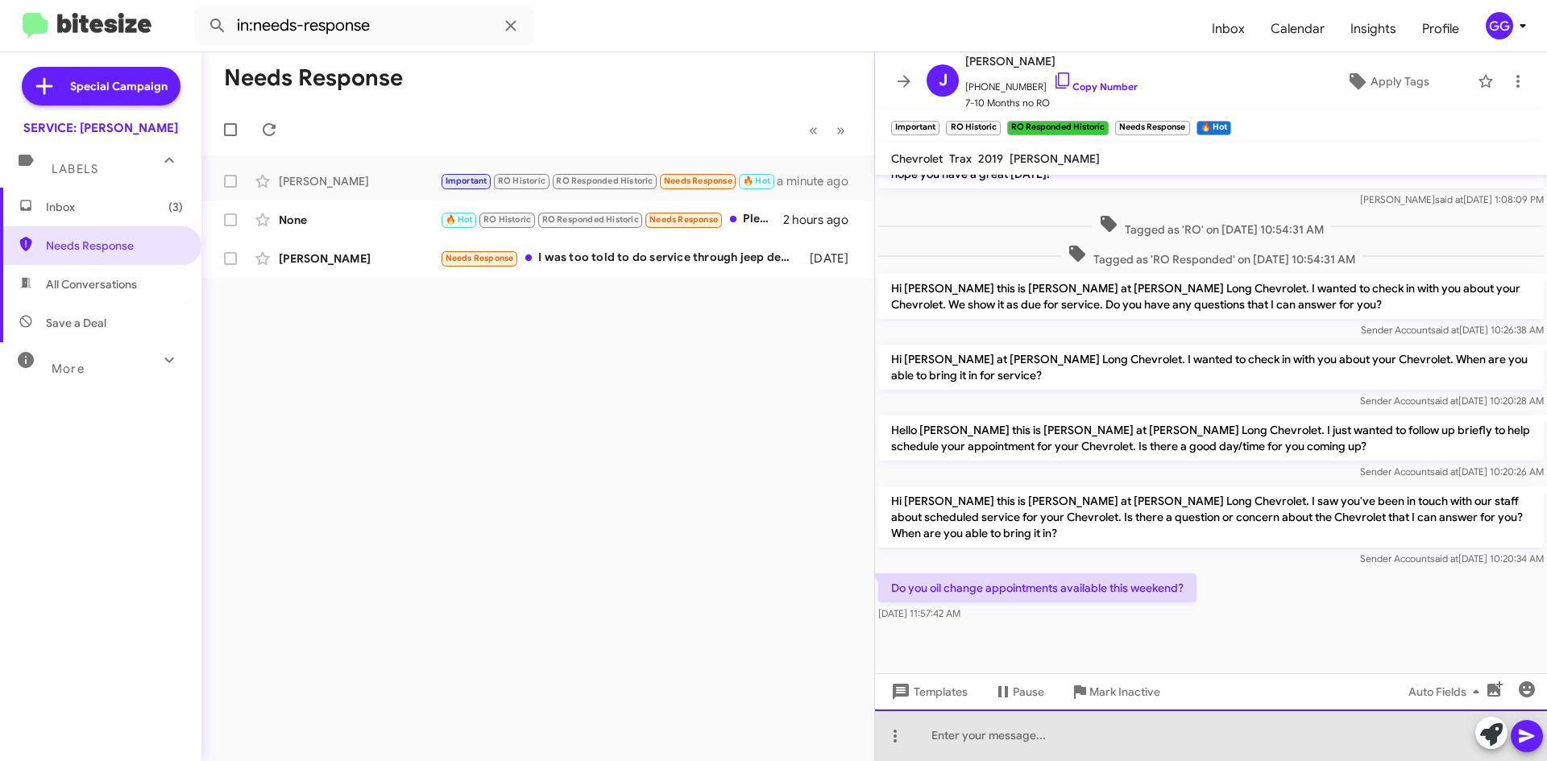
click at [1106, 738] on div at bounding box center [1211, 736] width 672 height 52
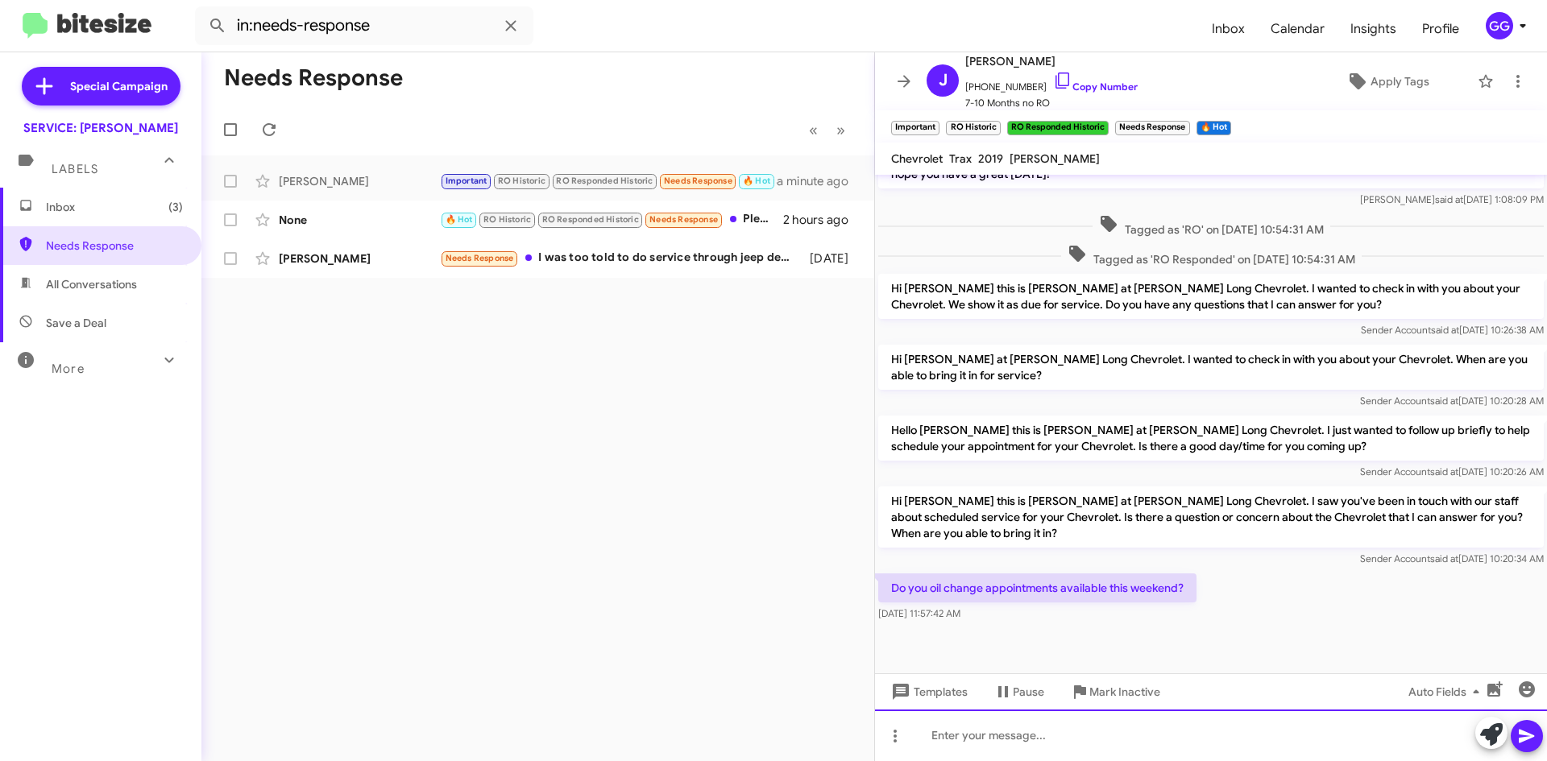
drag, startPoint x: 1109, startPoint y: 739, endPoint x: 1462, endPoint y: 731, distance: 353.0
click at [1448, 728] on div at bounding box center [1211, 736] width 672 height 52
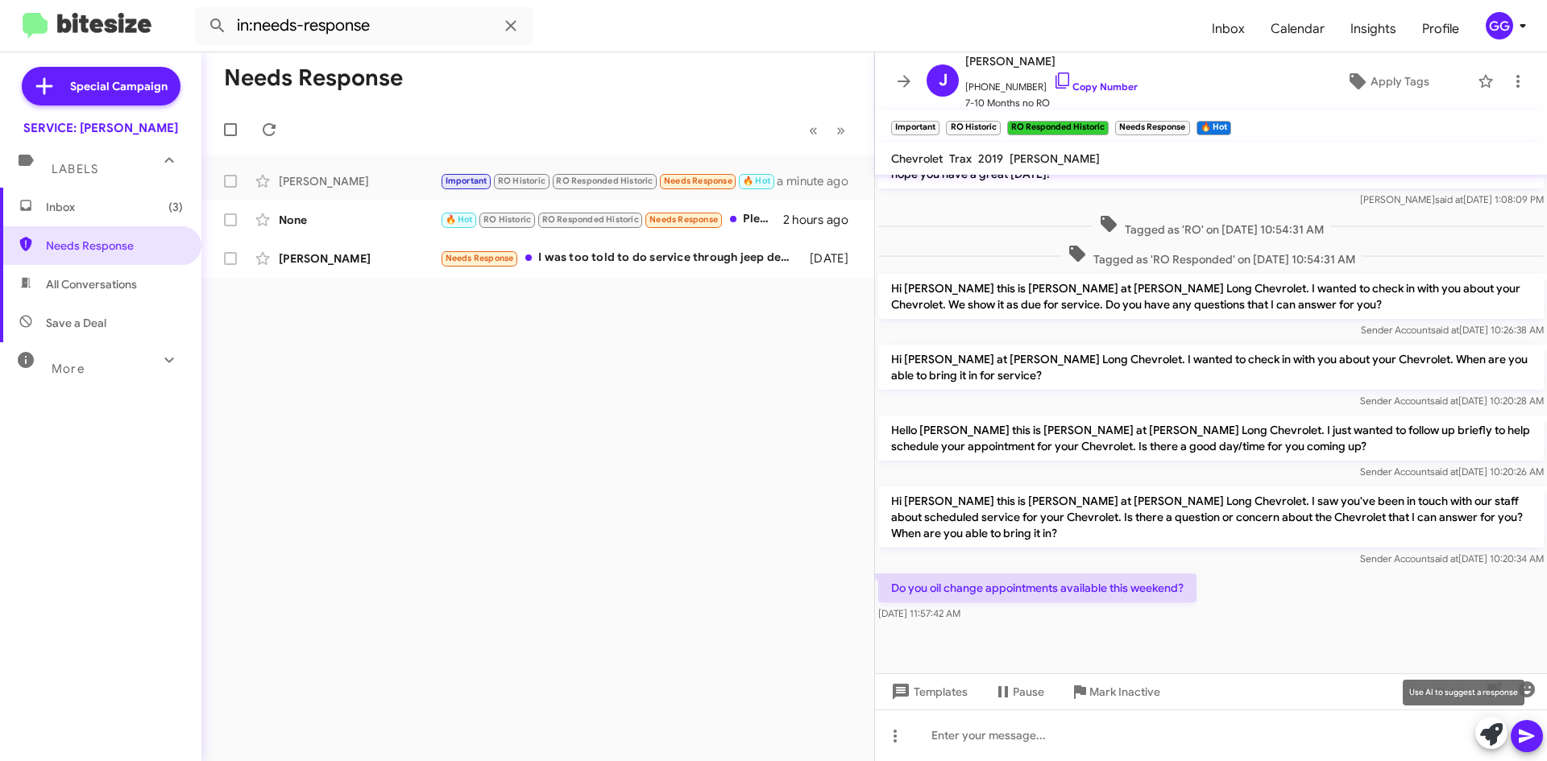
click at [1485, 731] on icon at bounding box center [1491, 735] width 23 height 23
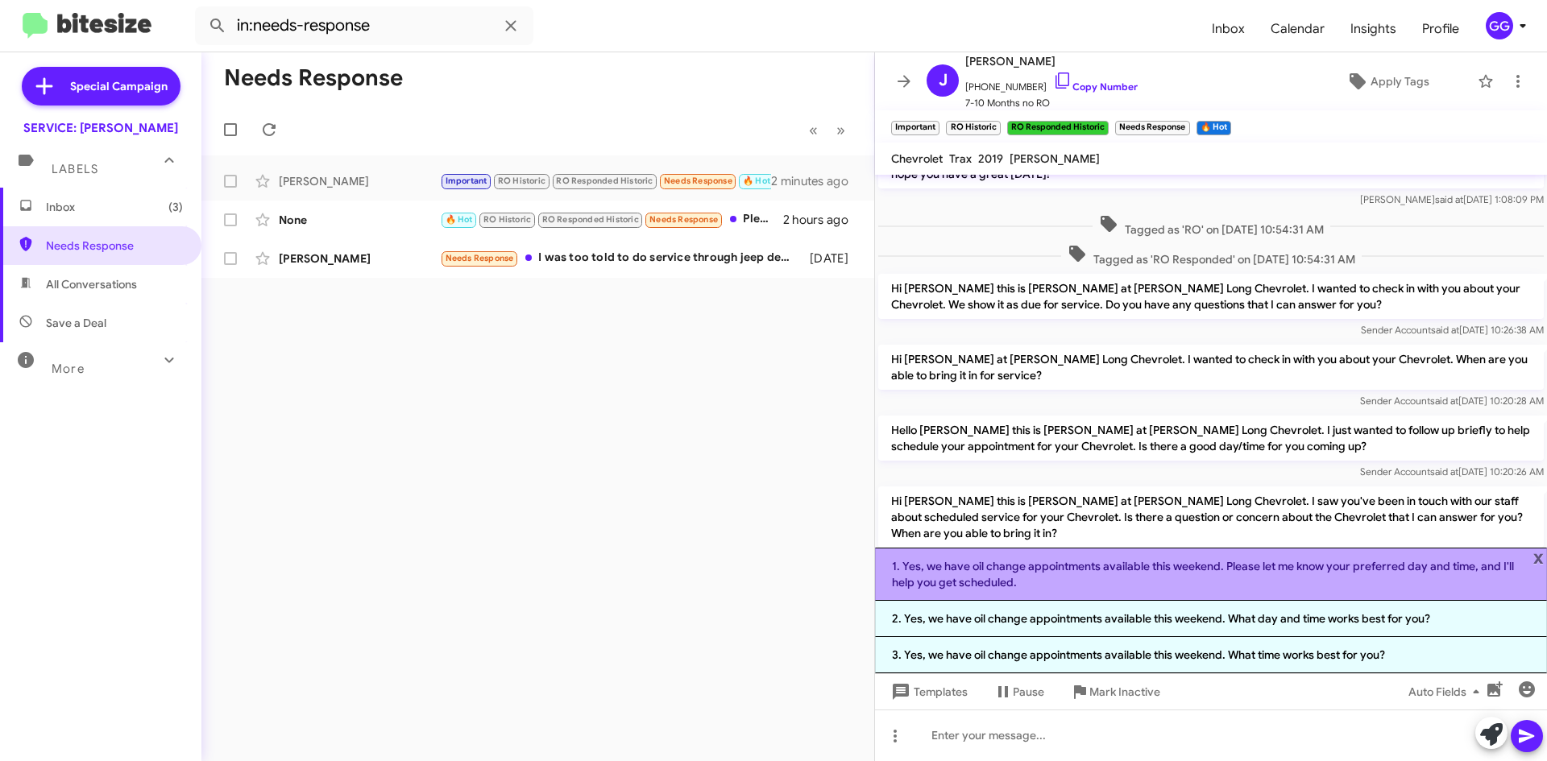
click at [1226, 580] on li "1. Yes, we have oil change appointments available this weekend. Please let me k…" at bounding box center [1211, 574] width 672 height 53
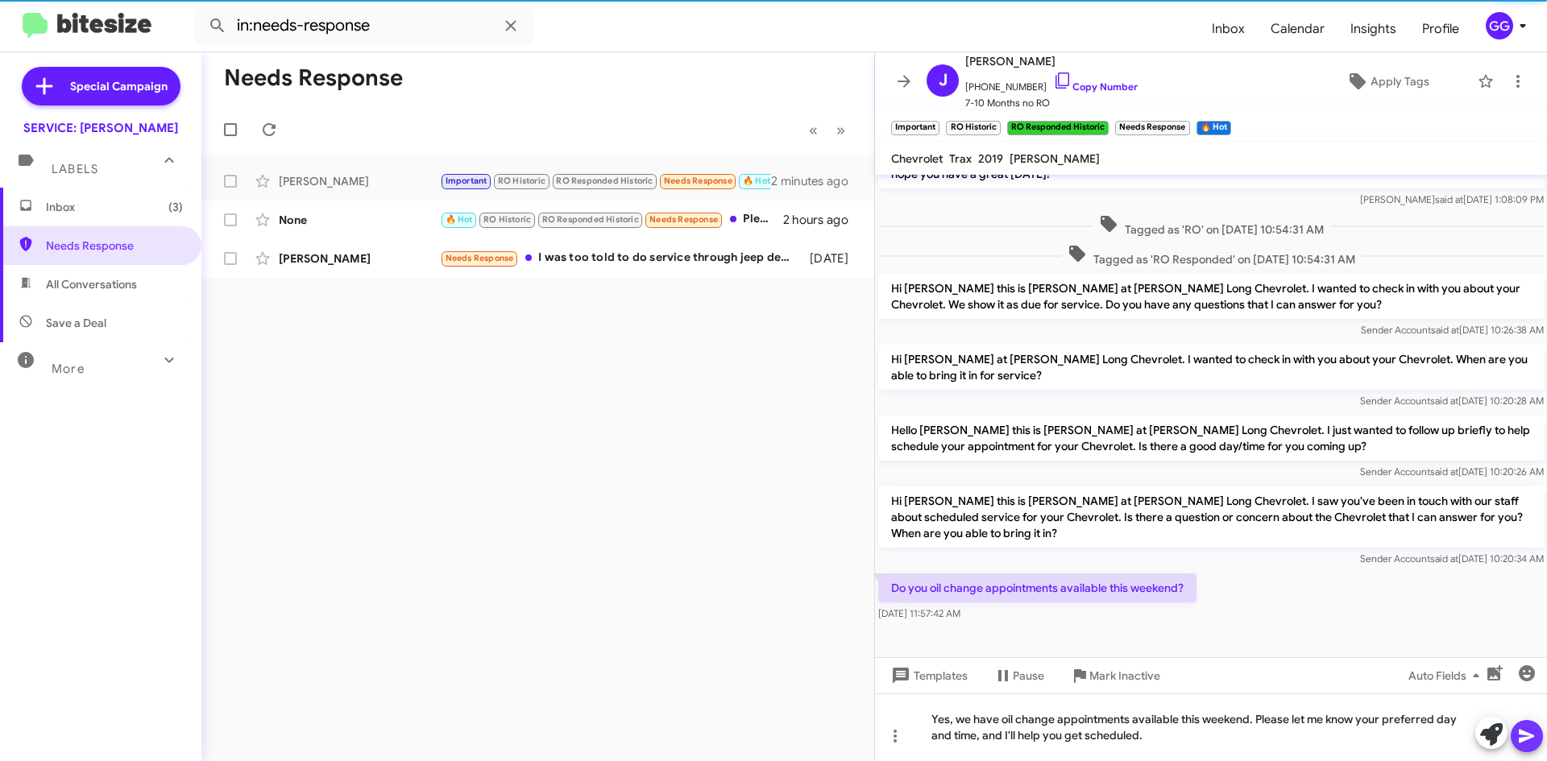
click at [1517, 738] on icon at bounding box center [1526, 736] width 19 height 19
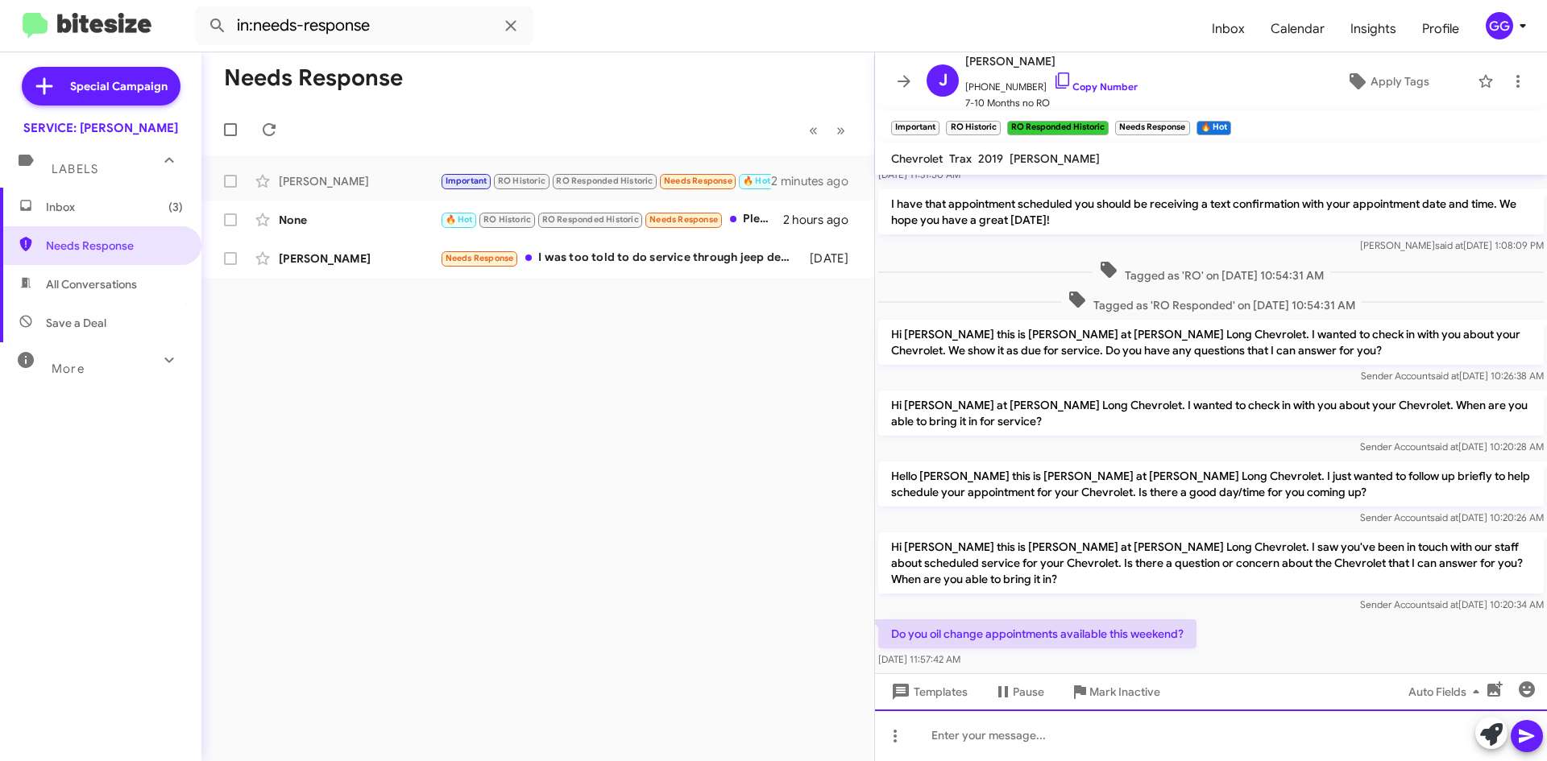
scroll to position [937, 0]
